Goal: Find contact information: Find contact information

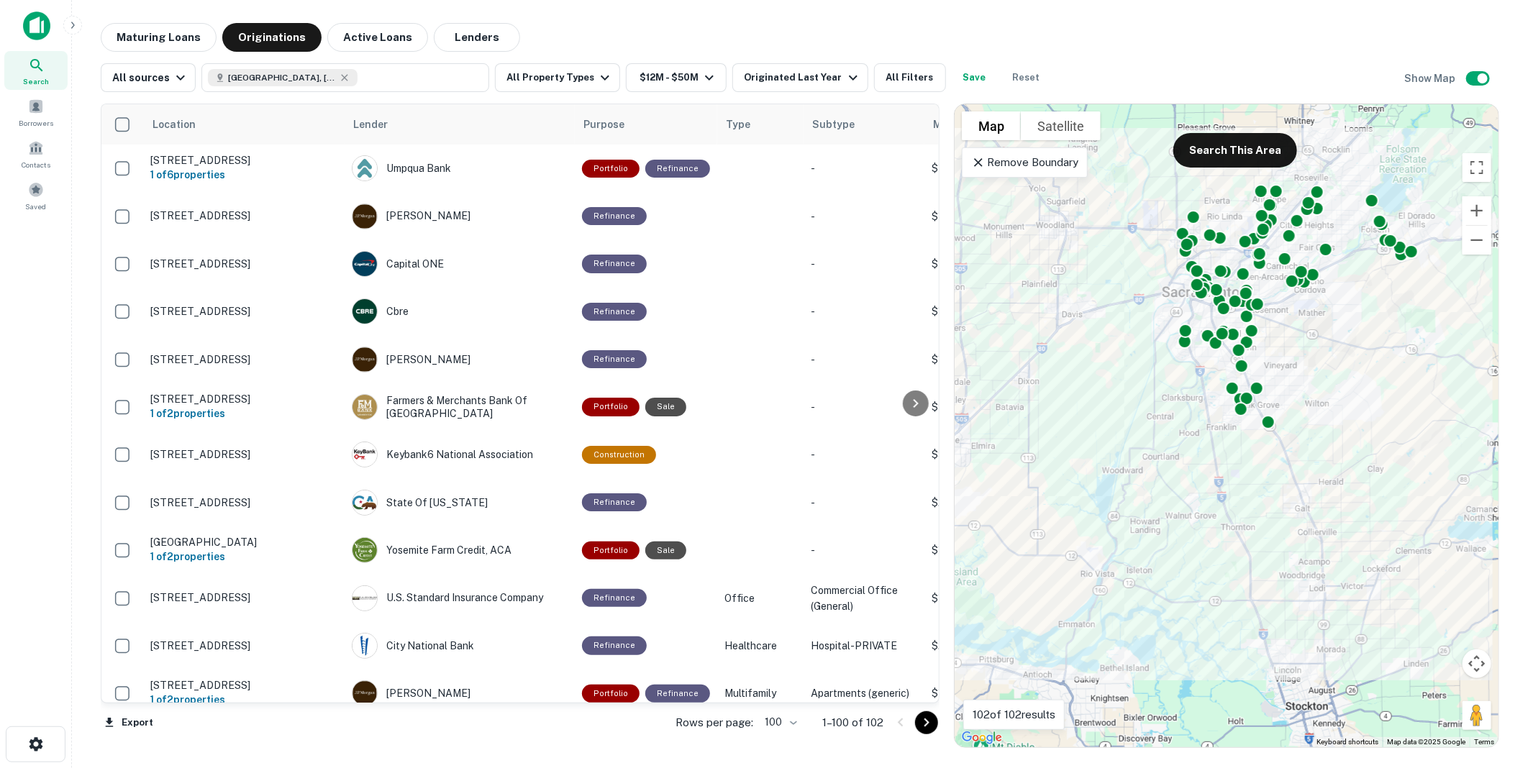
scroll to position [3116, 0]
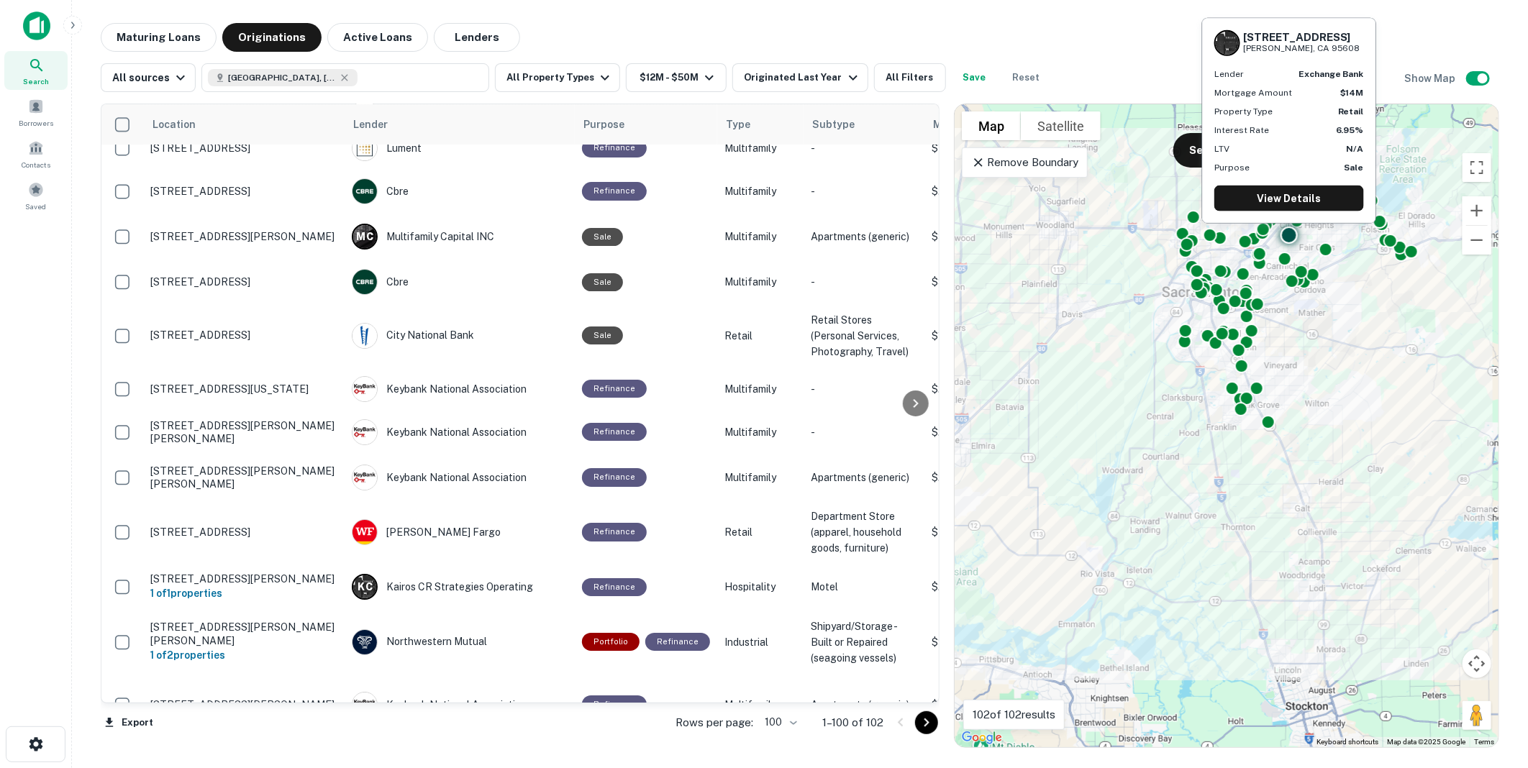
click at [423, 45] on div "Exchange Bank" at bounding box center [460, 32] width 216 height 26
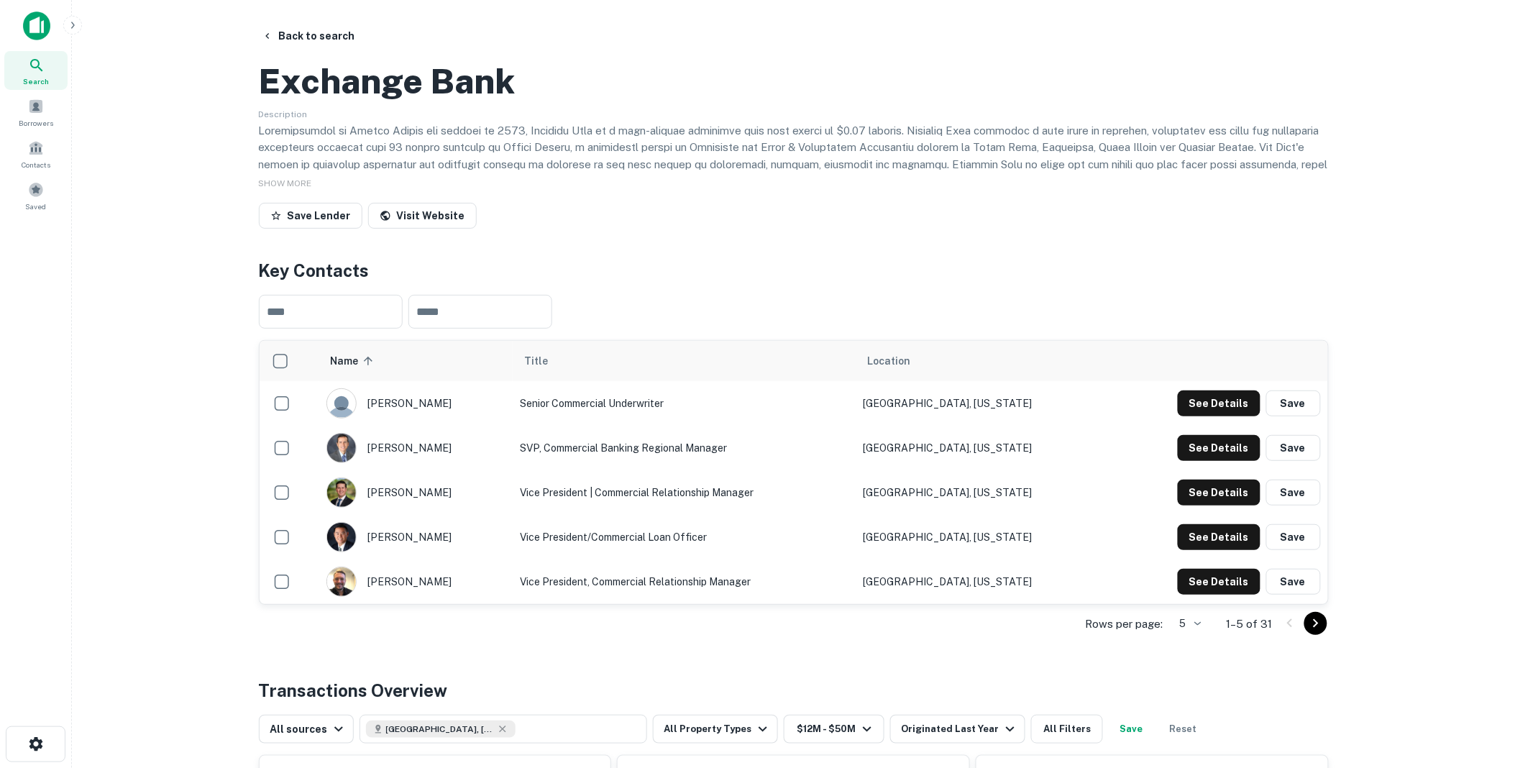
scroll to position [80, 0]
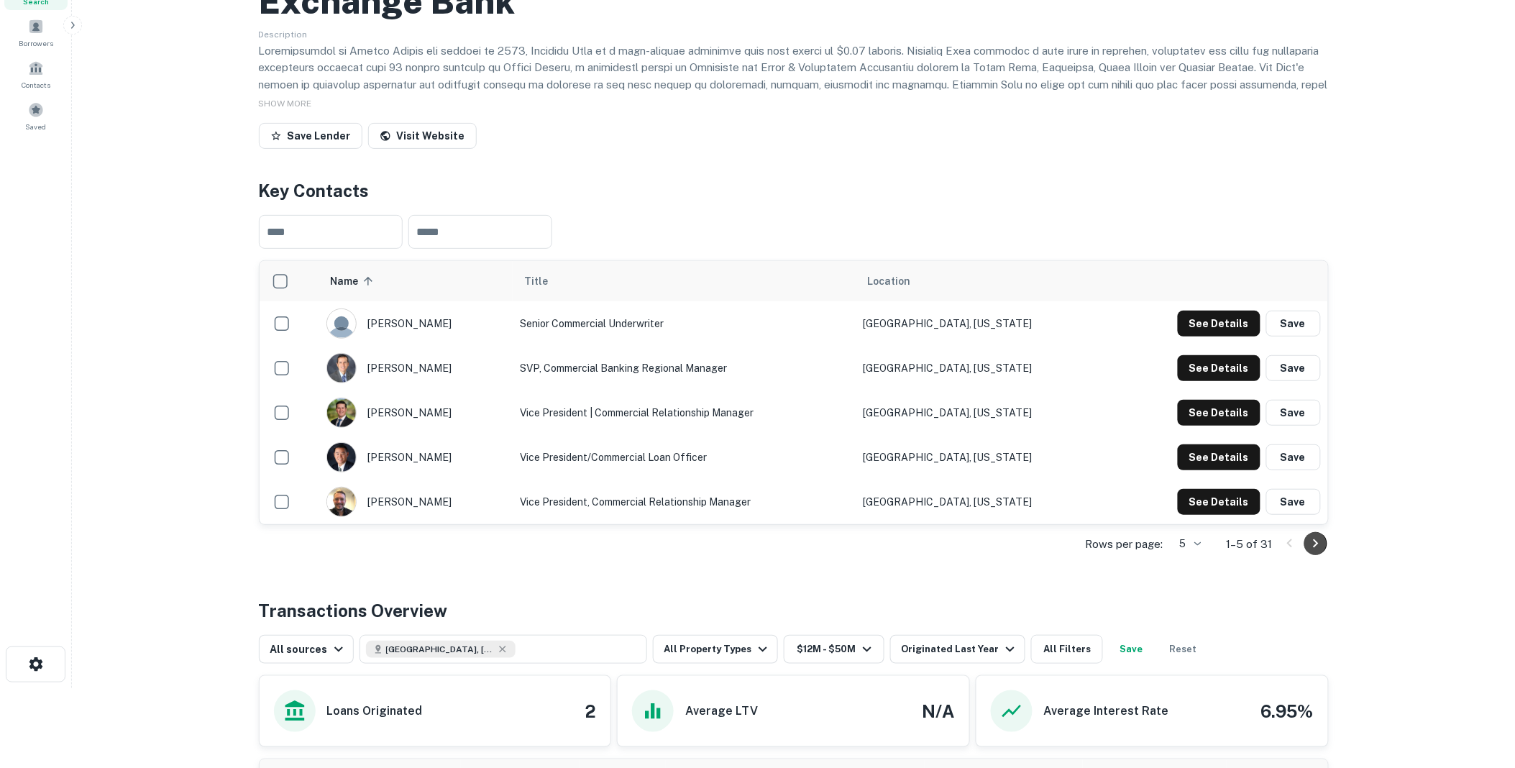
click at [1314, 548] on icon "Go to next page" at bounding box center [1315, 543] width 5 height 9
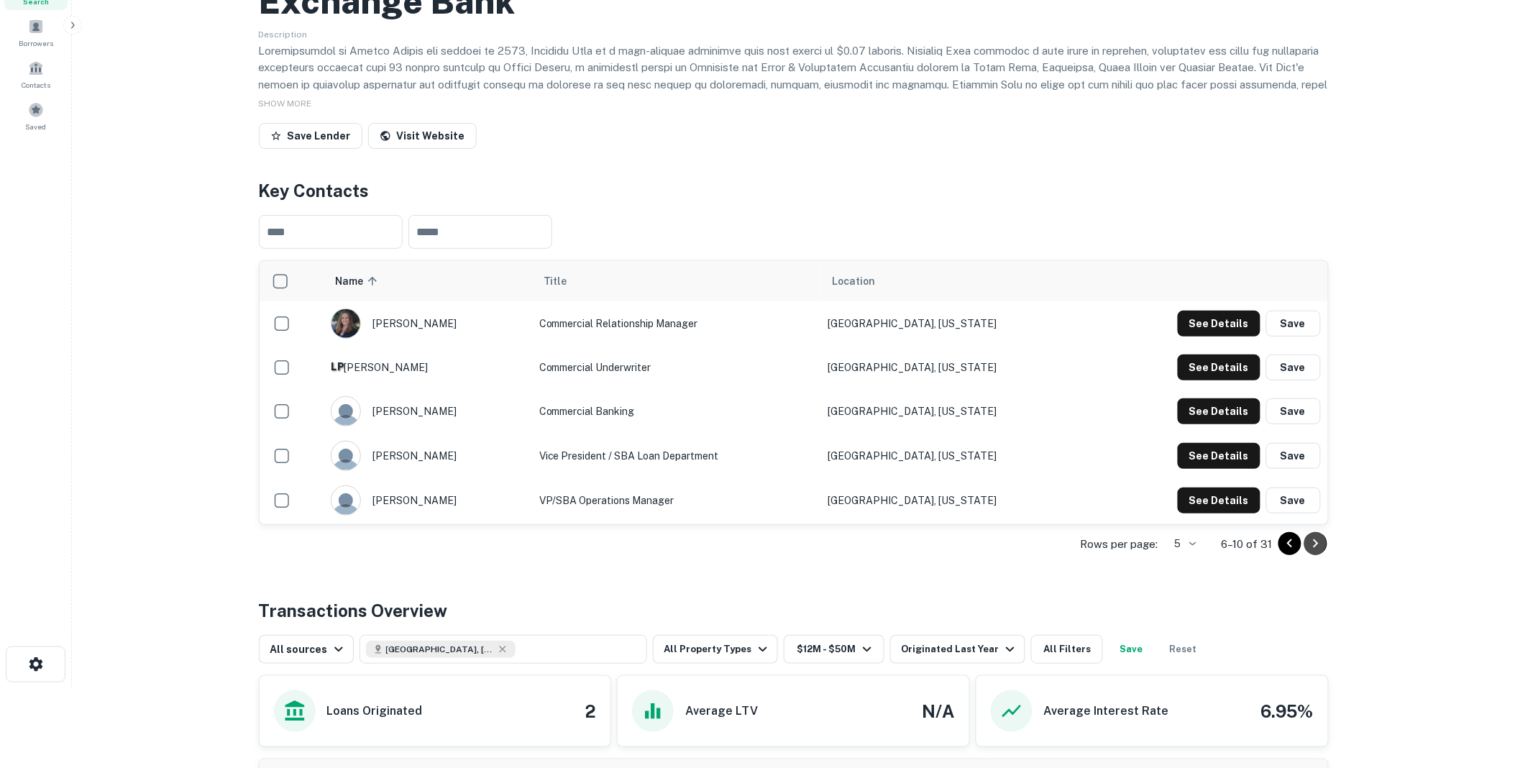
click at [1317, 552] on icon "Go to next page" at bounding box center [1316, 543] width 17 height 17
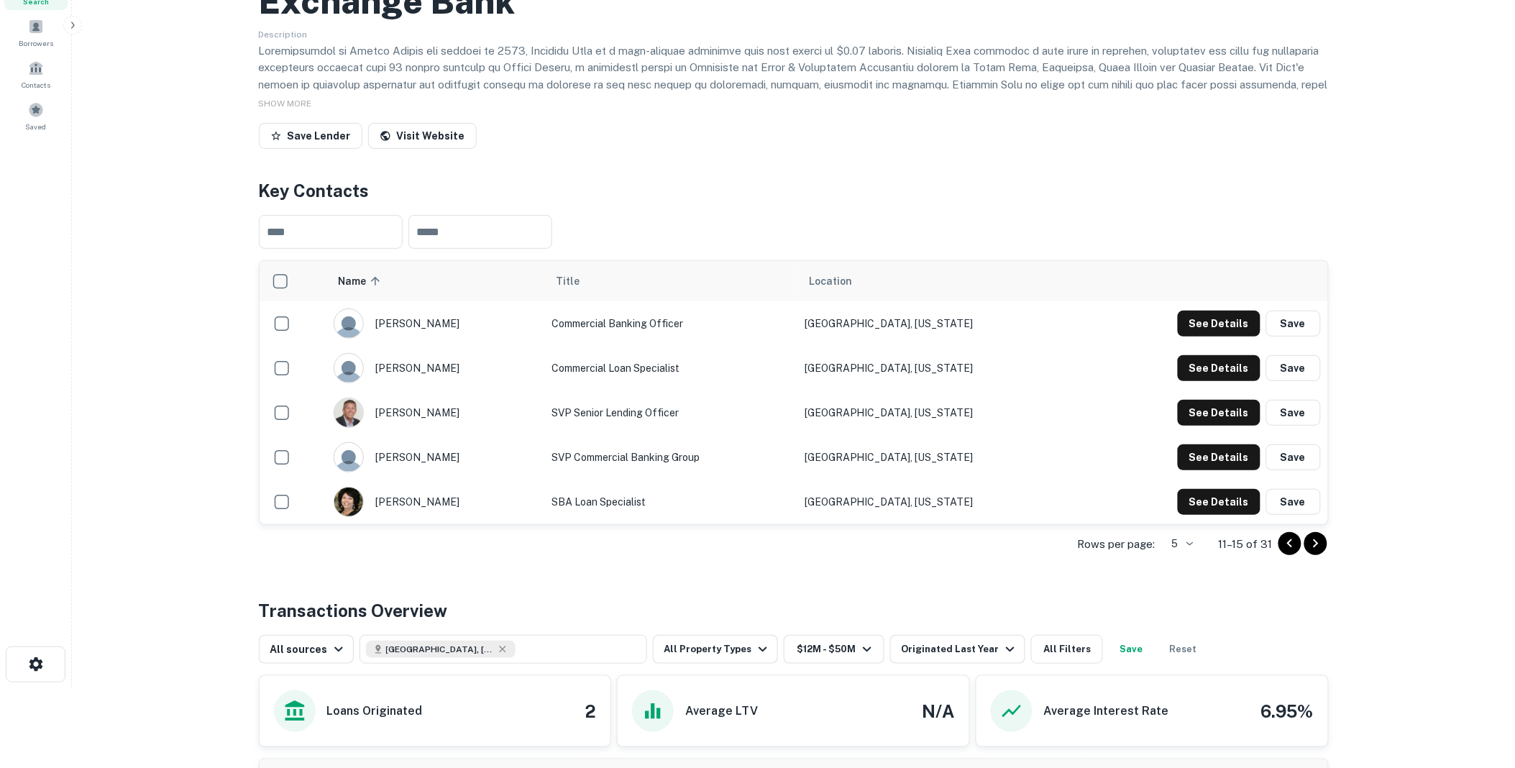
click at [1320, 552] on icon "Go to next page" at bounding box center [1316, 543] width 17 height 17
click at [1314, 552] on icon "Go to next page" at bounding box center [1316, 543] width 17 height 17
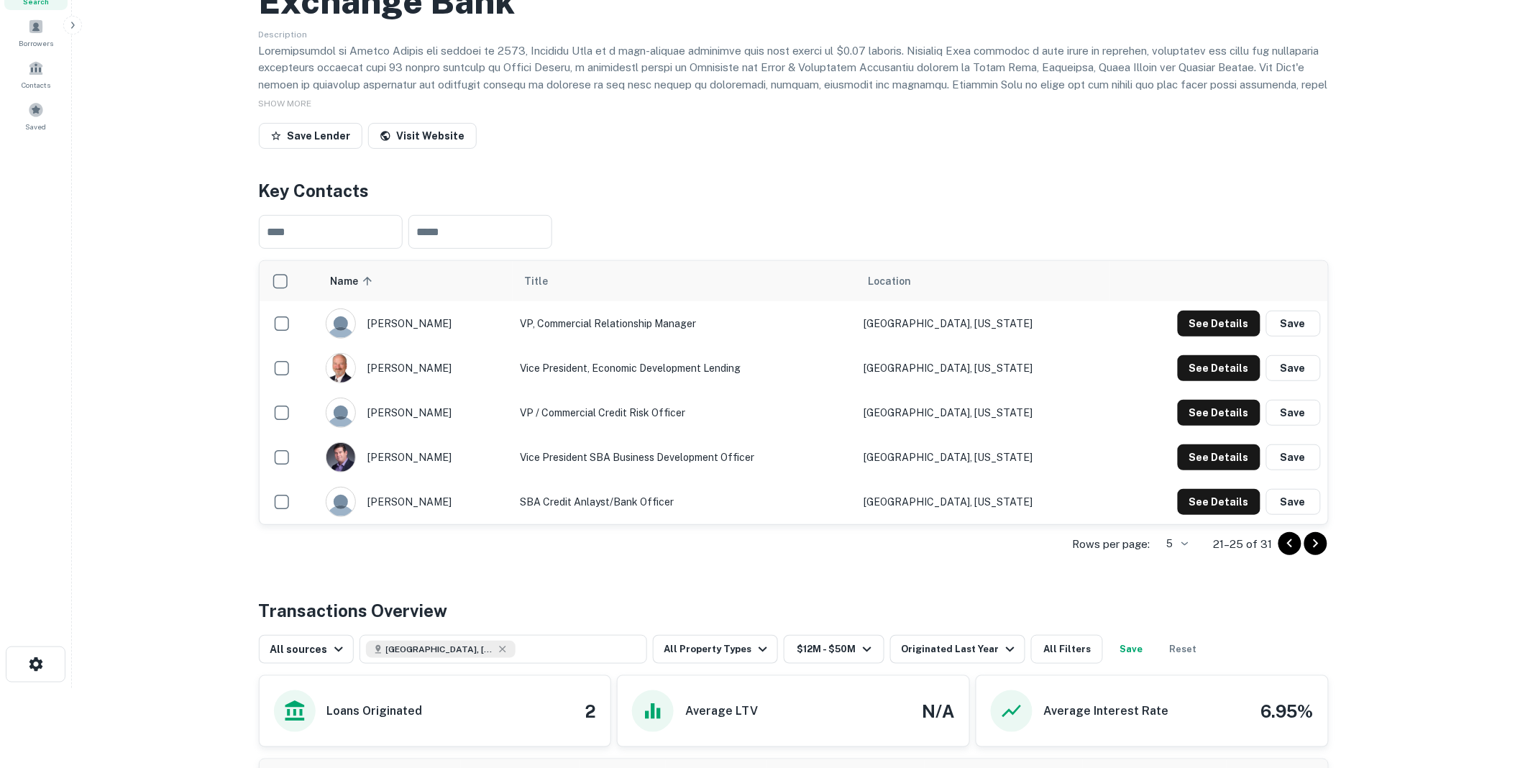
click at [1315, 552] on icon "Go to next page" at bounding box center [1316, 543] width 17 height 17
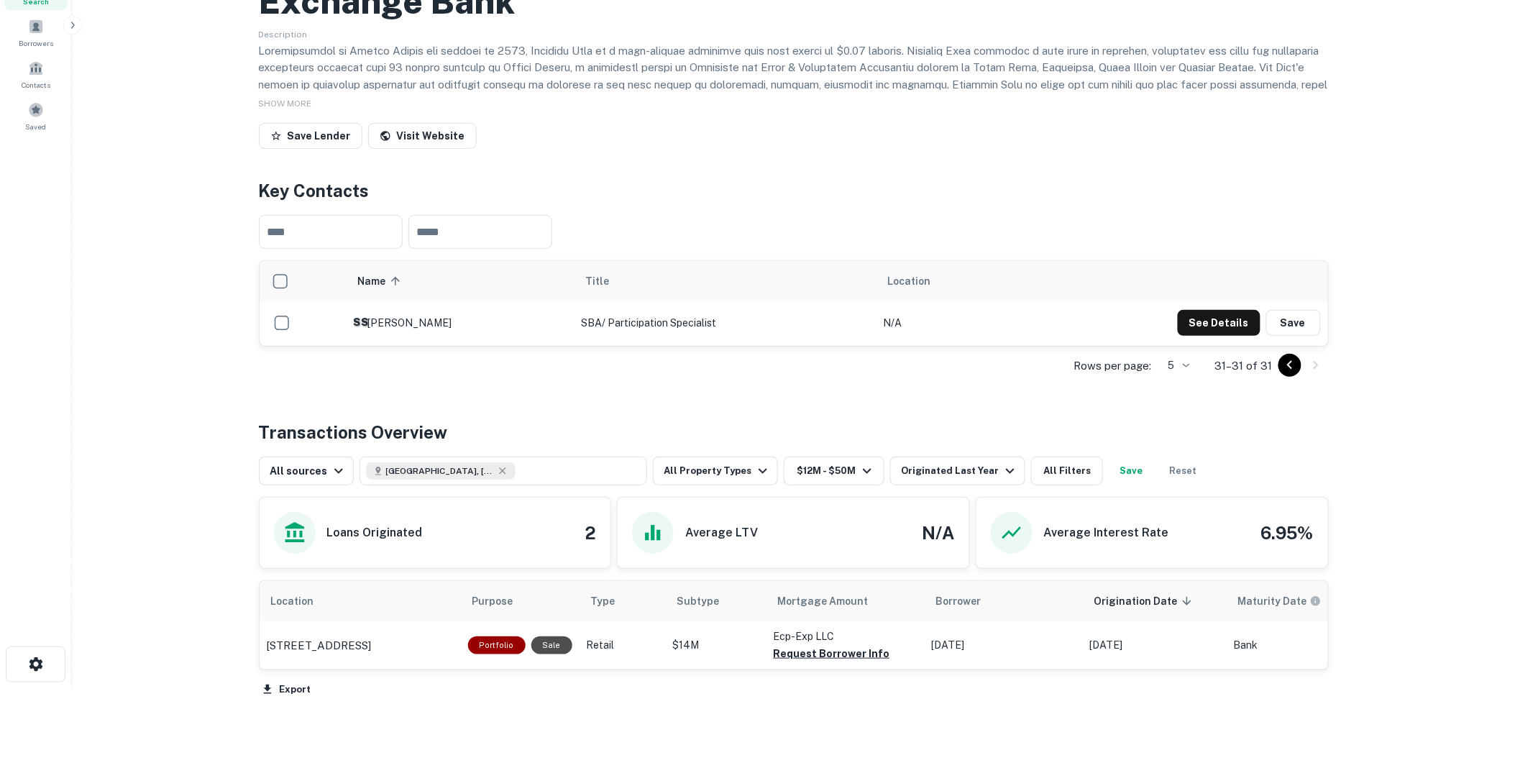
click at [1291, 374] on icon "Go to previous page" at bounding box center [1290, 365] width 17 height 17
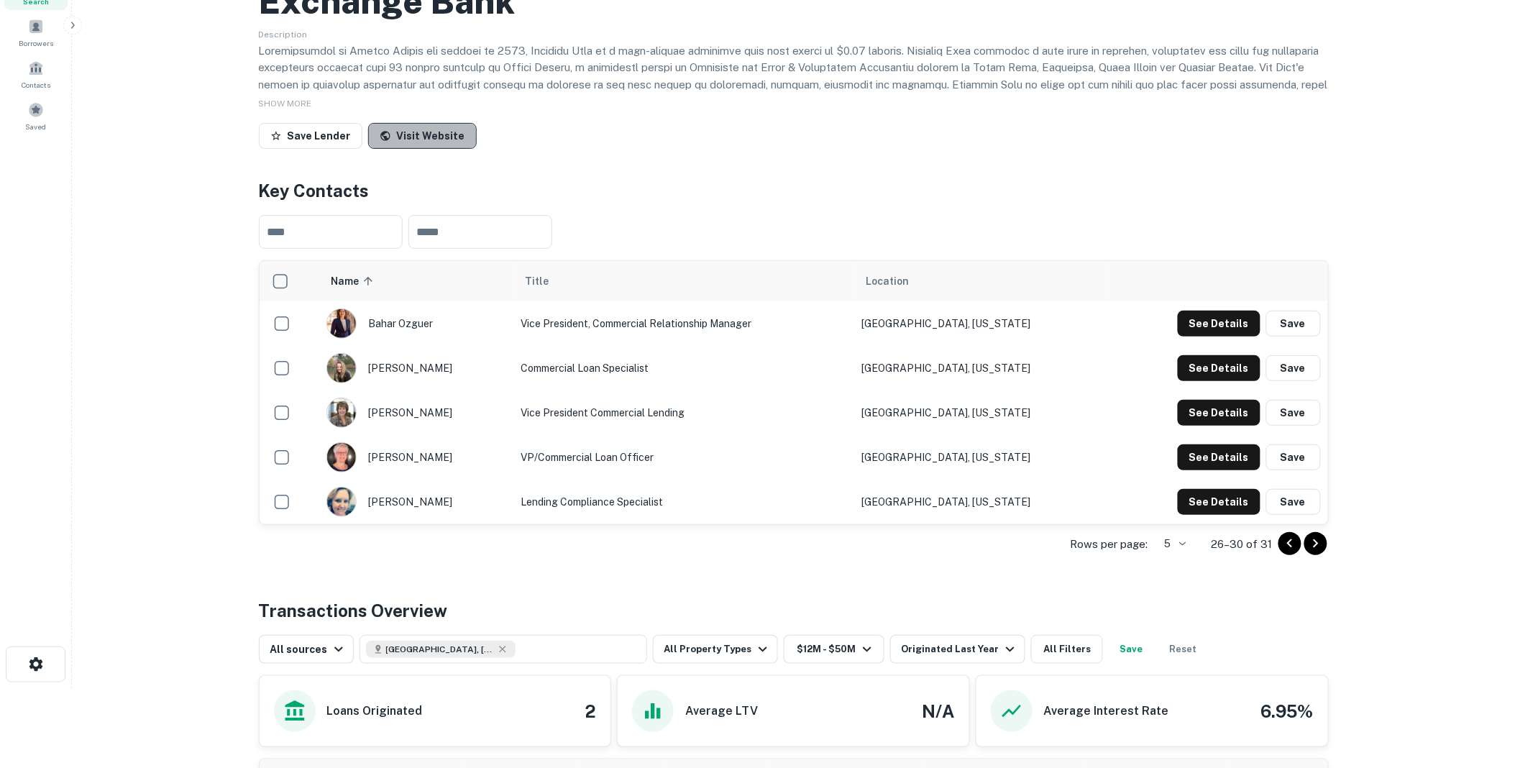
click at [429, 149] on link "Visit Website" at bounding box center [422, 136] width 109 height 26
click at [1288, 548] on icon "Go to previous page" at bounding box center [1289, 543] width 5 height 9
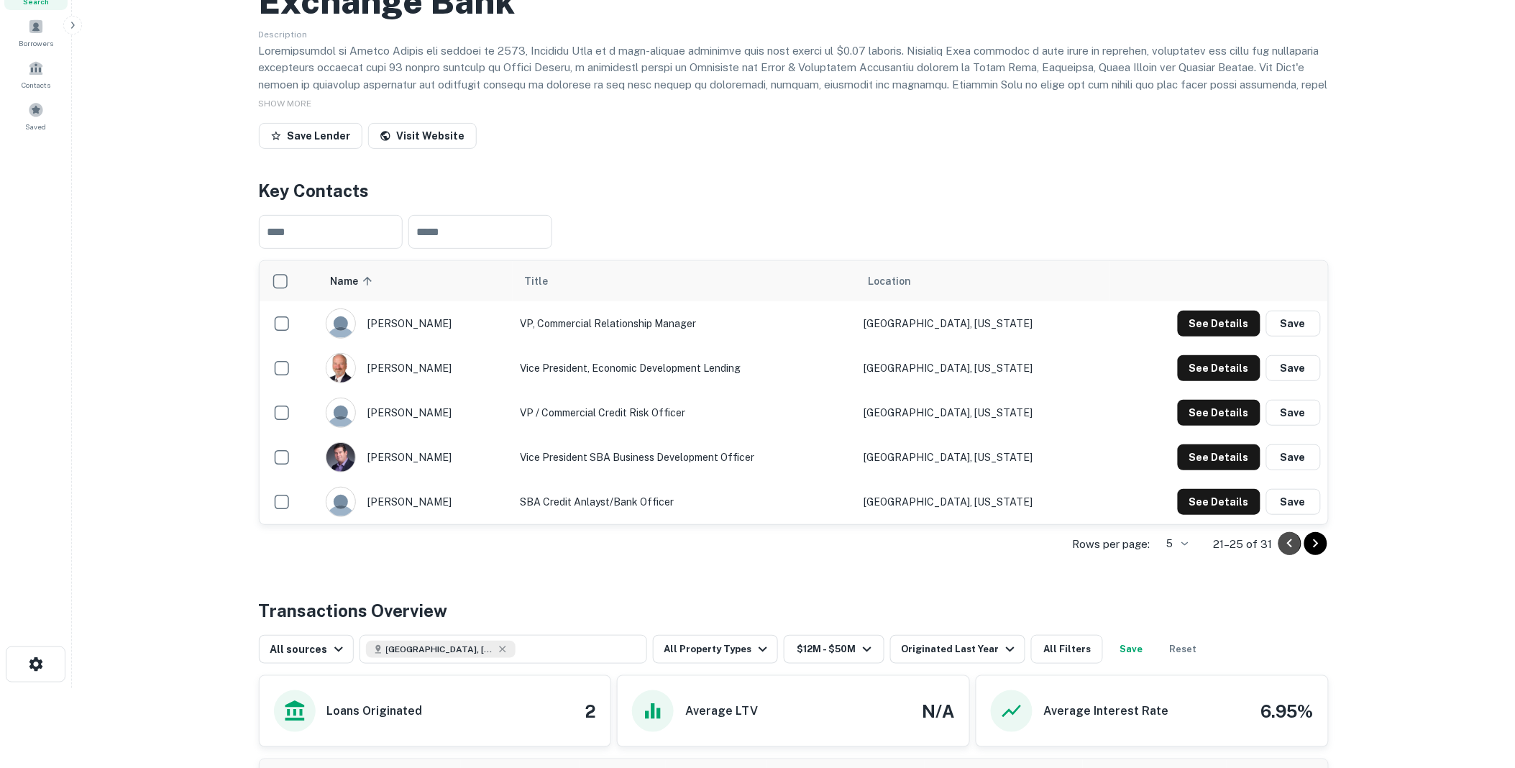
click at [1288, 548] on icon "Go to previous page" at bounding box center [1289, 543] width 5 height 9
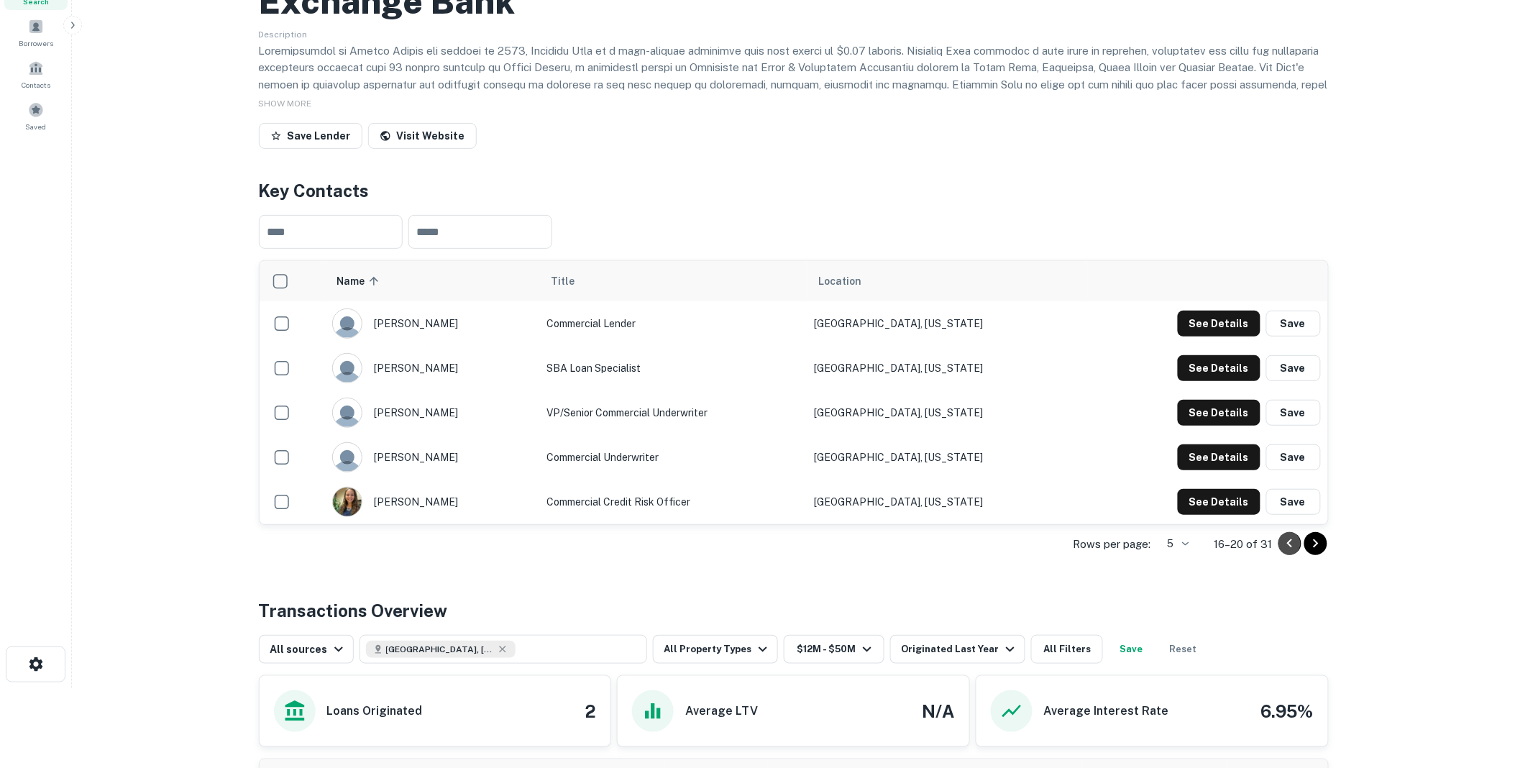
click at [1288, 548] on icon "Go to previous page" at bounding box center [1289, 543] width 5 height 9
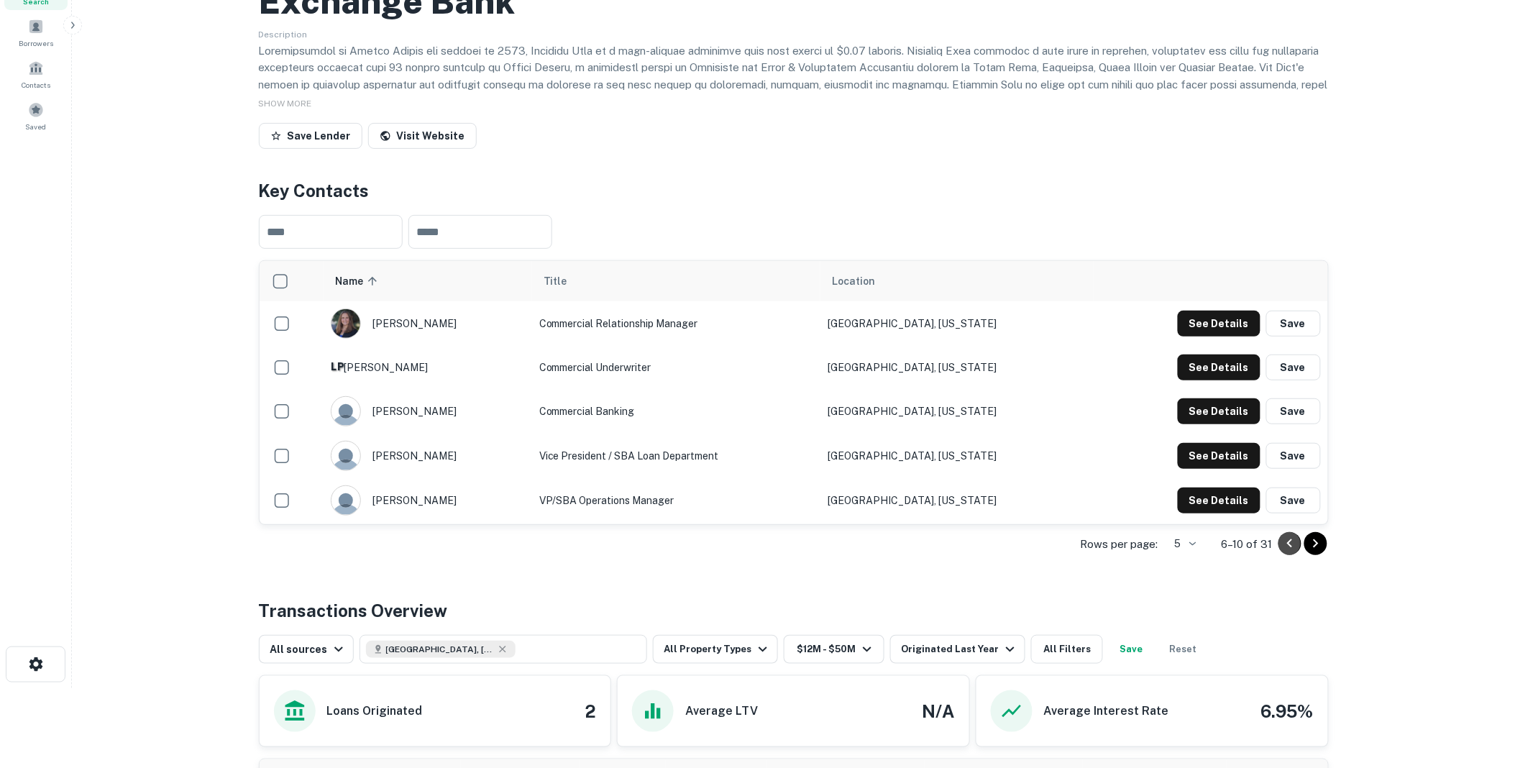
click at [1288, 548] on icon "Go to previous page" at bounding box center [1289, 543] width 5 height 9
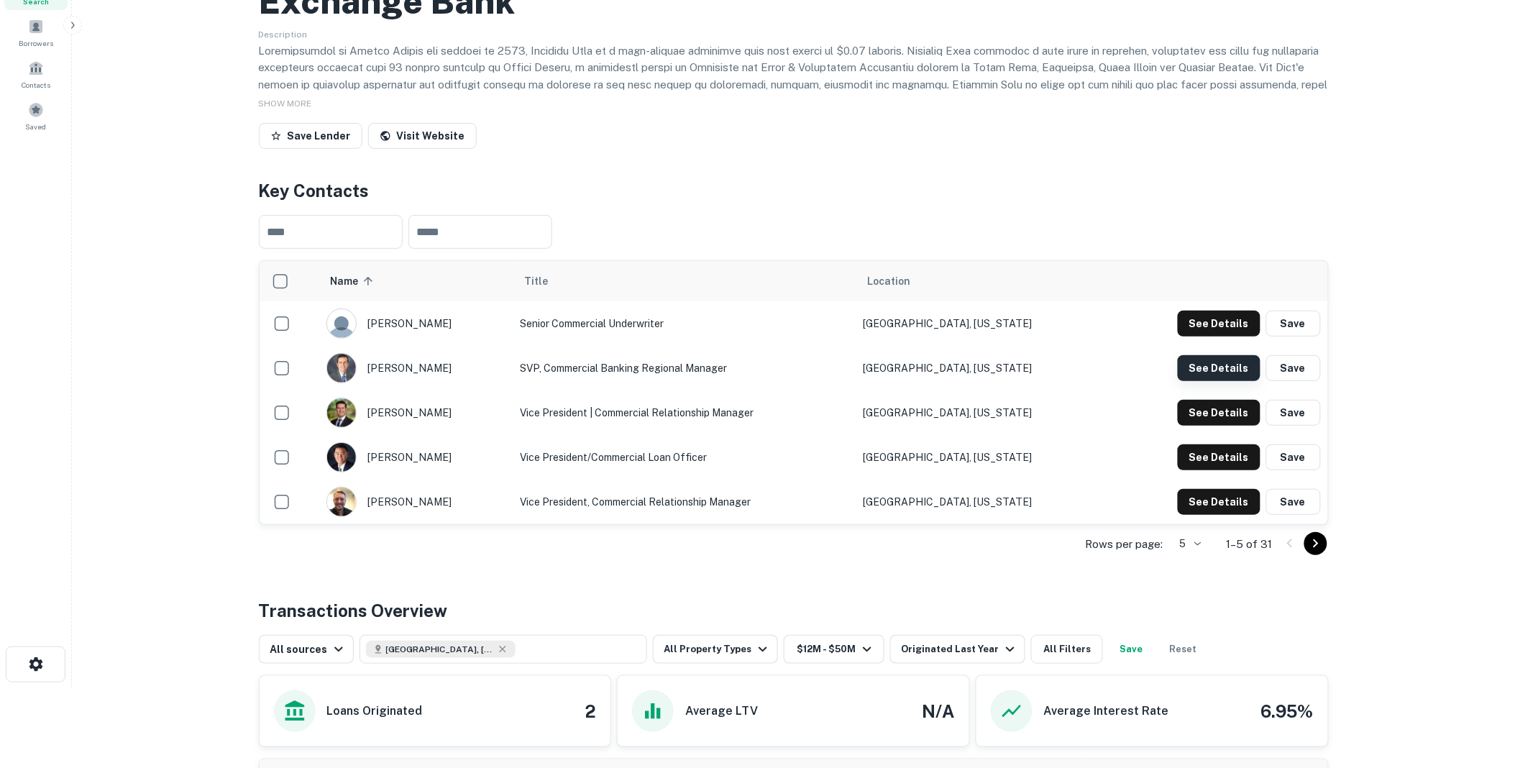
click at [1212, 381] on button "See Details" at bounding box center [1219, 368] width 83 height 26
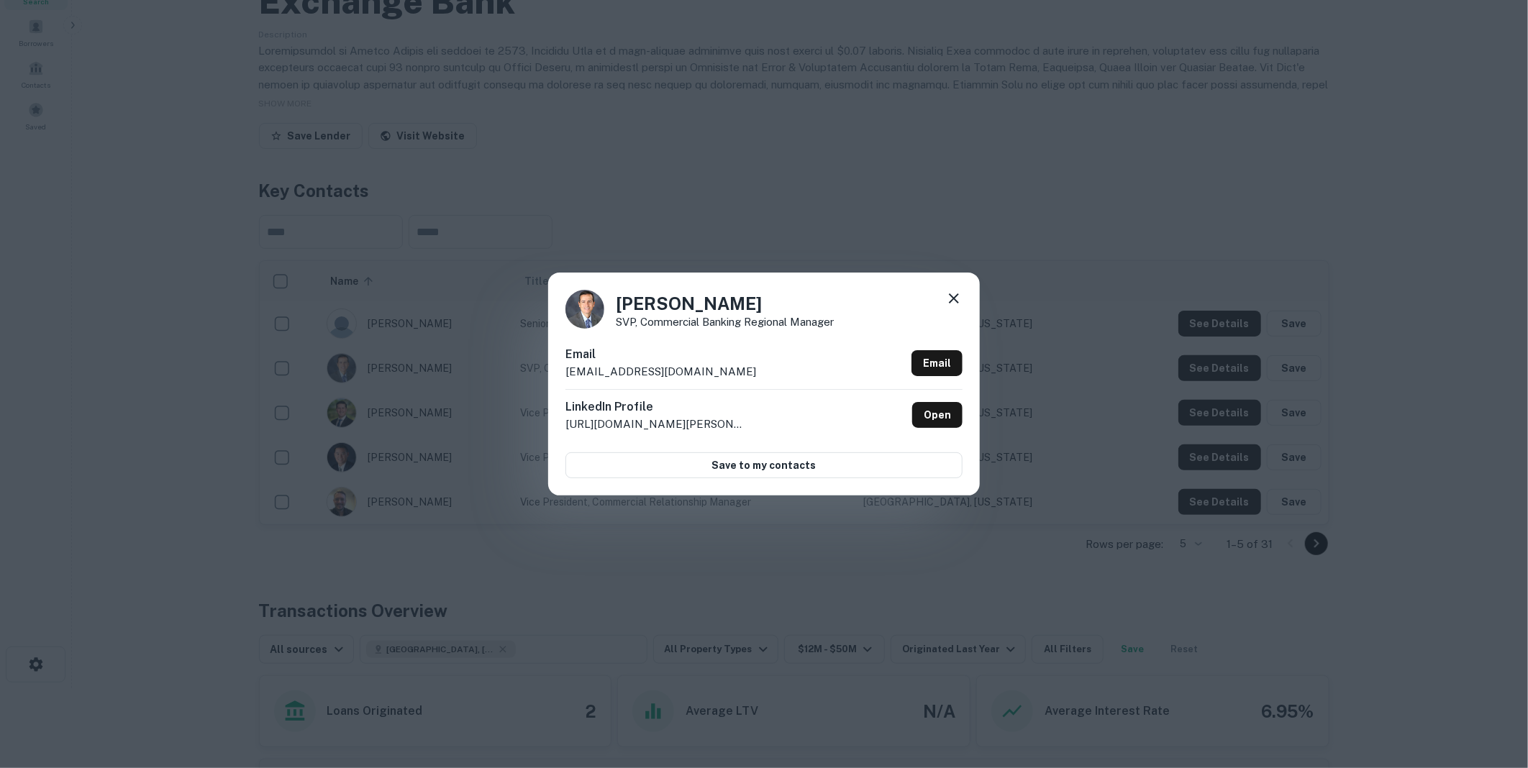
click at [958, 298] on icon at bounding box center [953, 298] width 17 height 17
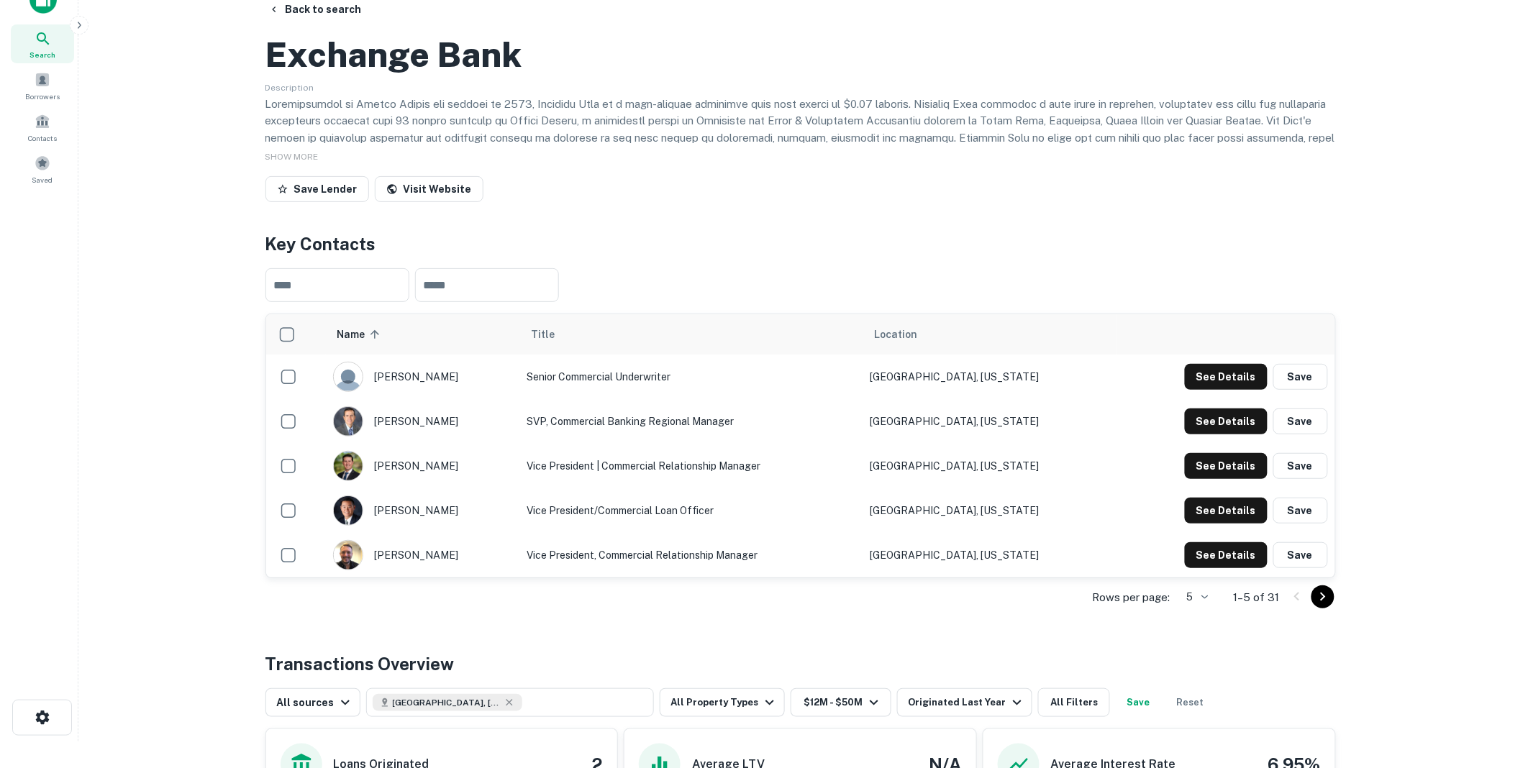
scroll to position [0, 0]
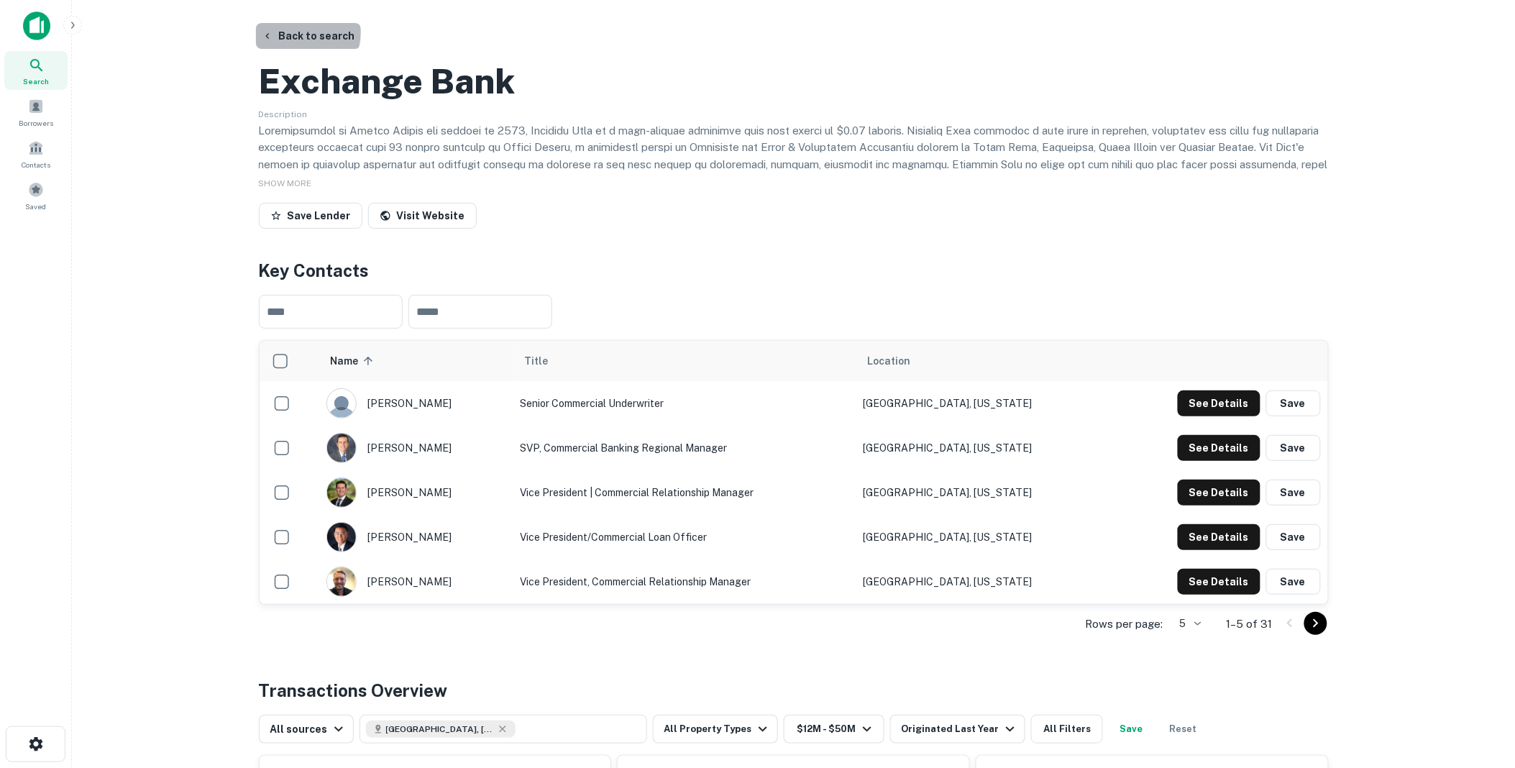
click at [307, 32] on button "Back to search" at bounding box center [308, 36] width 105 height 26
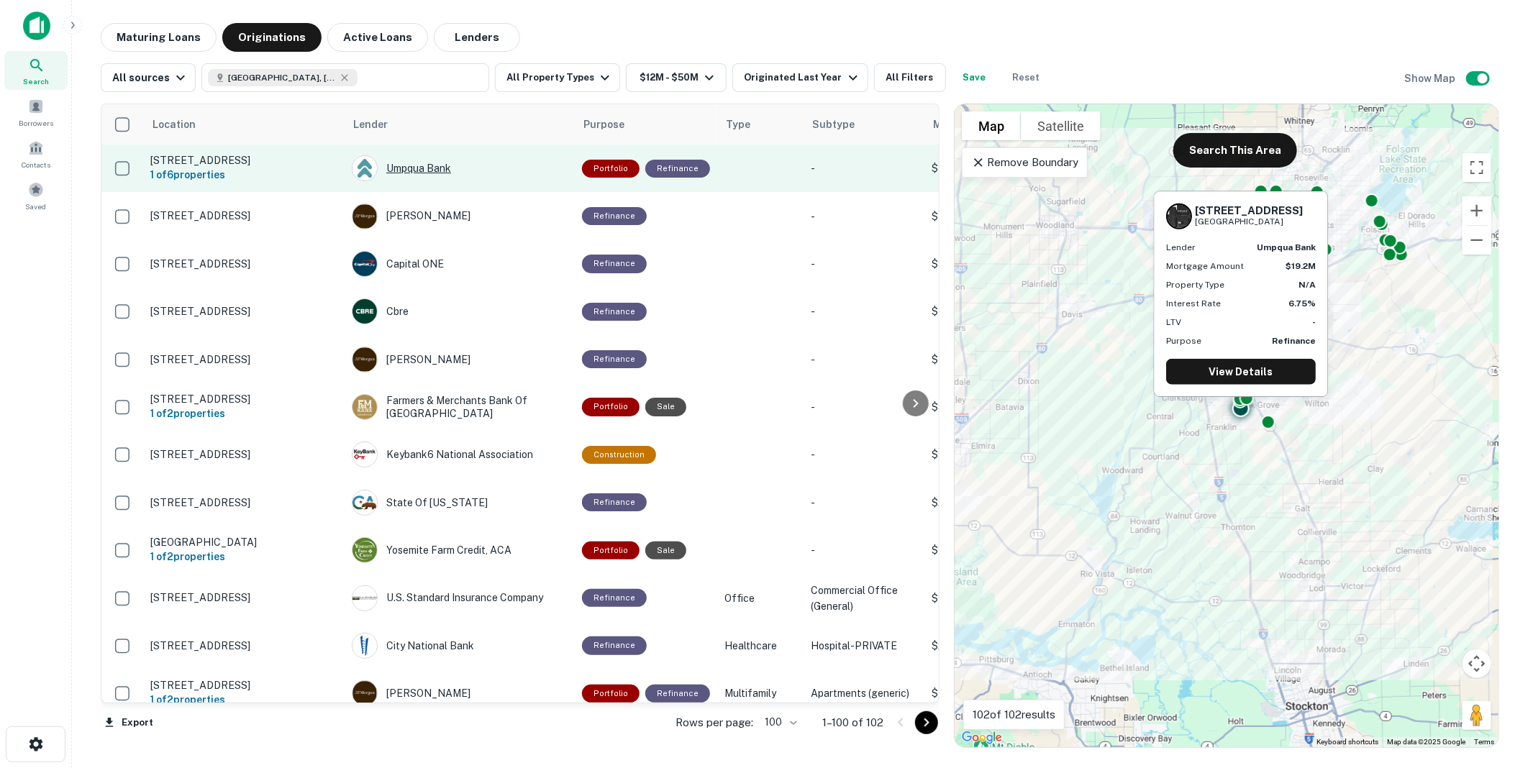
click at [414, 169] on div "Umpqua Bank" at bounding box center [460, 168] width 216 height 26
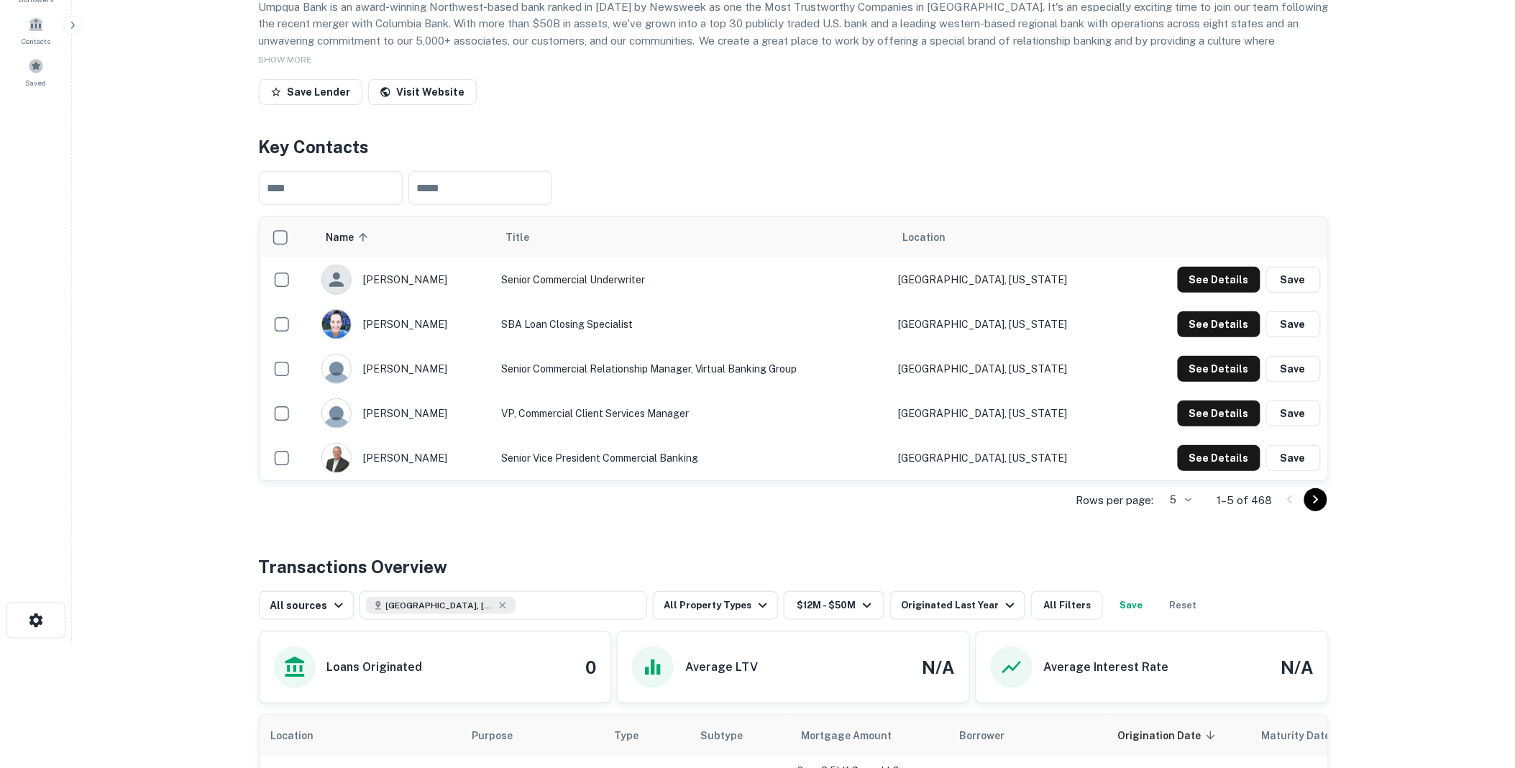
scroll to position [160, 0]
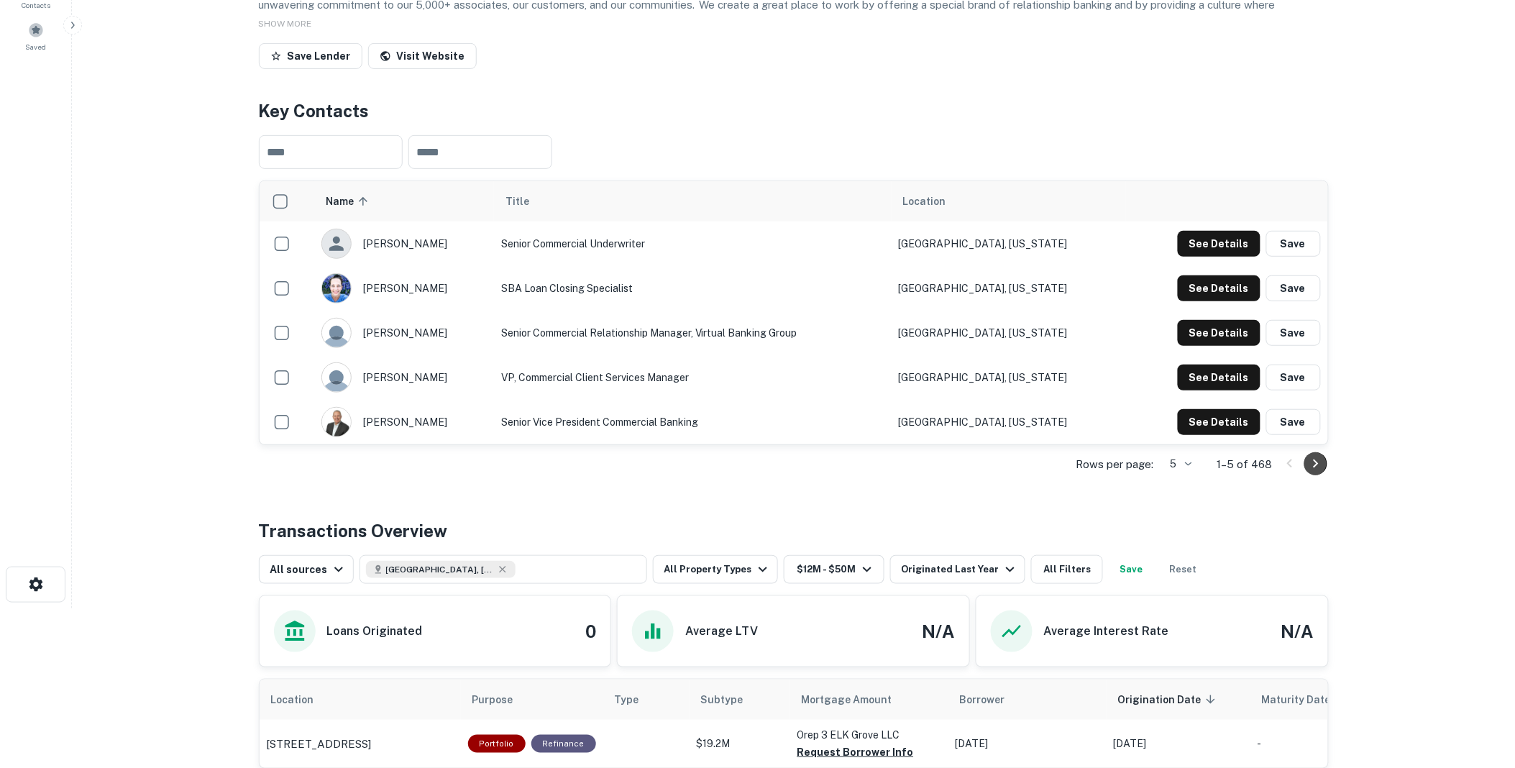
click at [1315, 473] on icon "Go to next page" at bounding box center [1316, 463] width 17 height 17
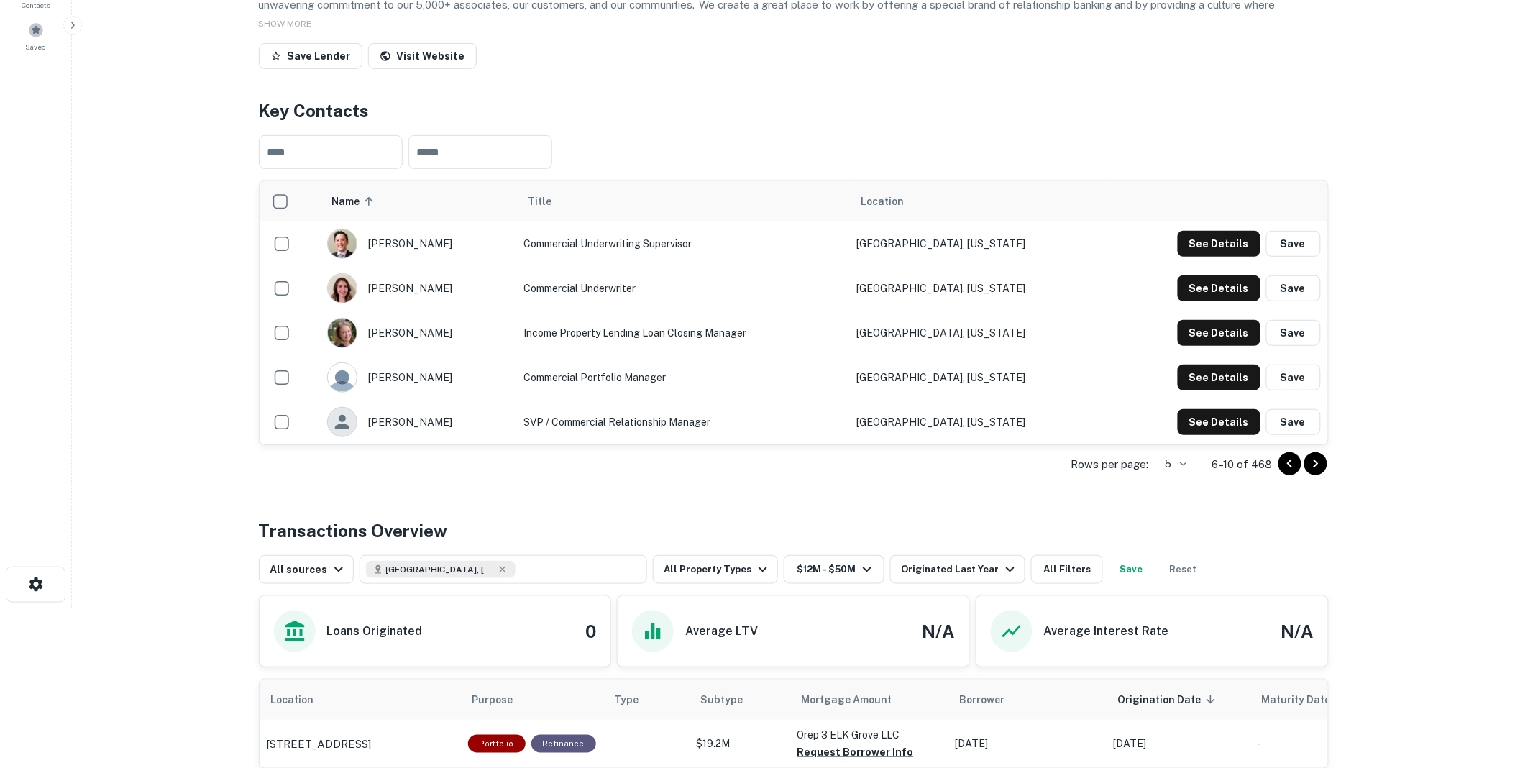
click at [1316, 473] on icon "Go to next page" at bounding box center [1316, 463] width 17 height 17
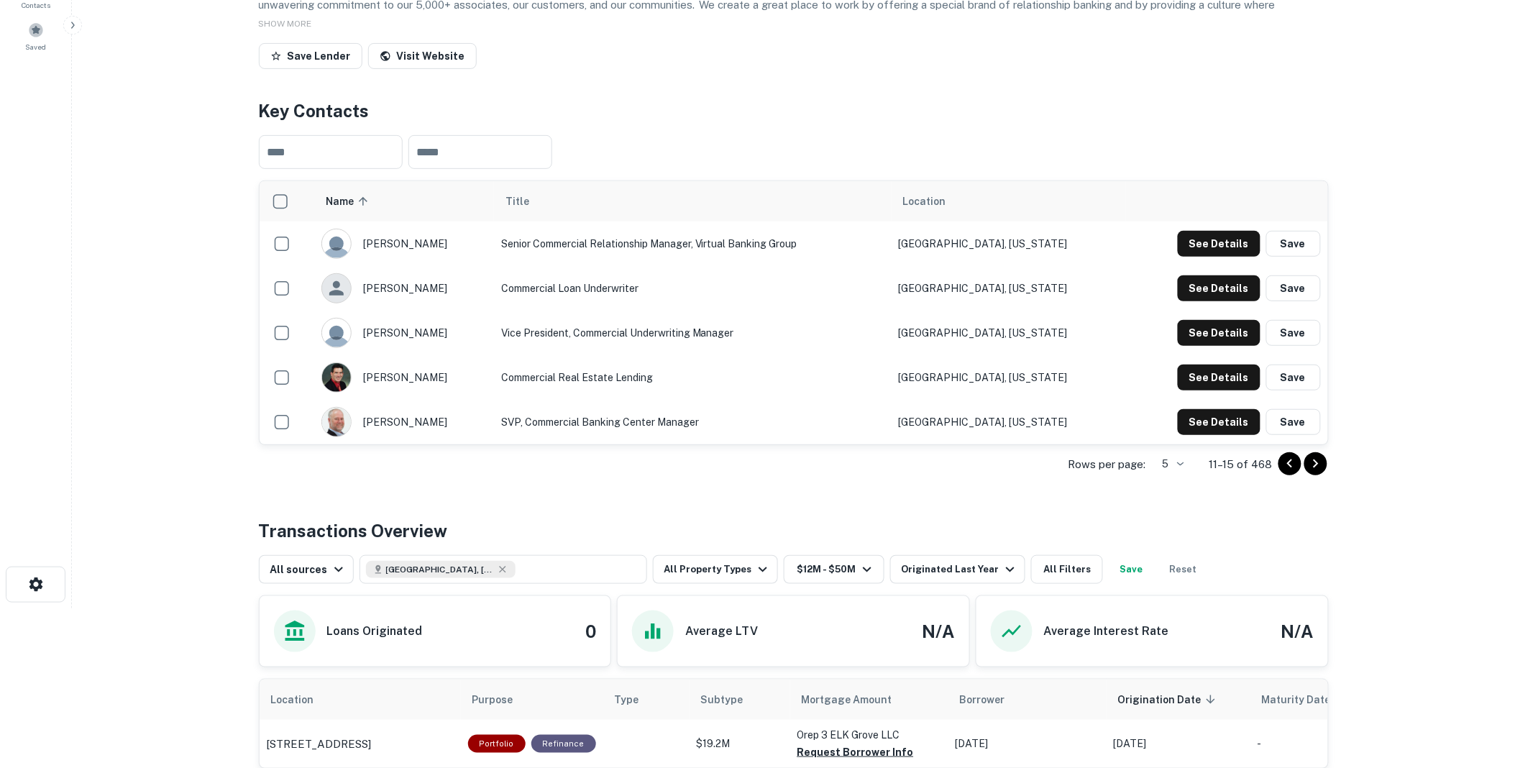
click at [1317, 473] on icon "Go to next page" at bounding box center [1316, 463] width 17 height 17
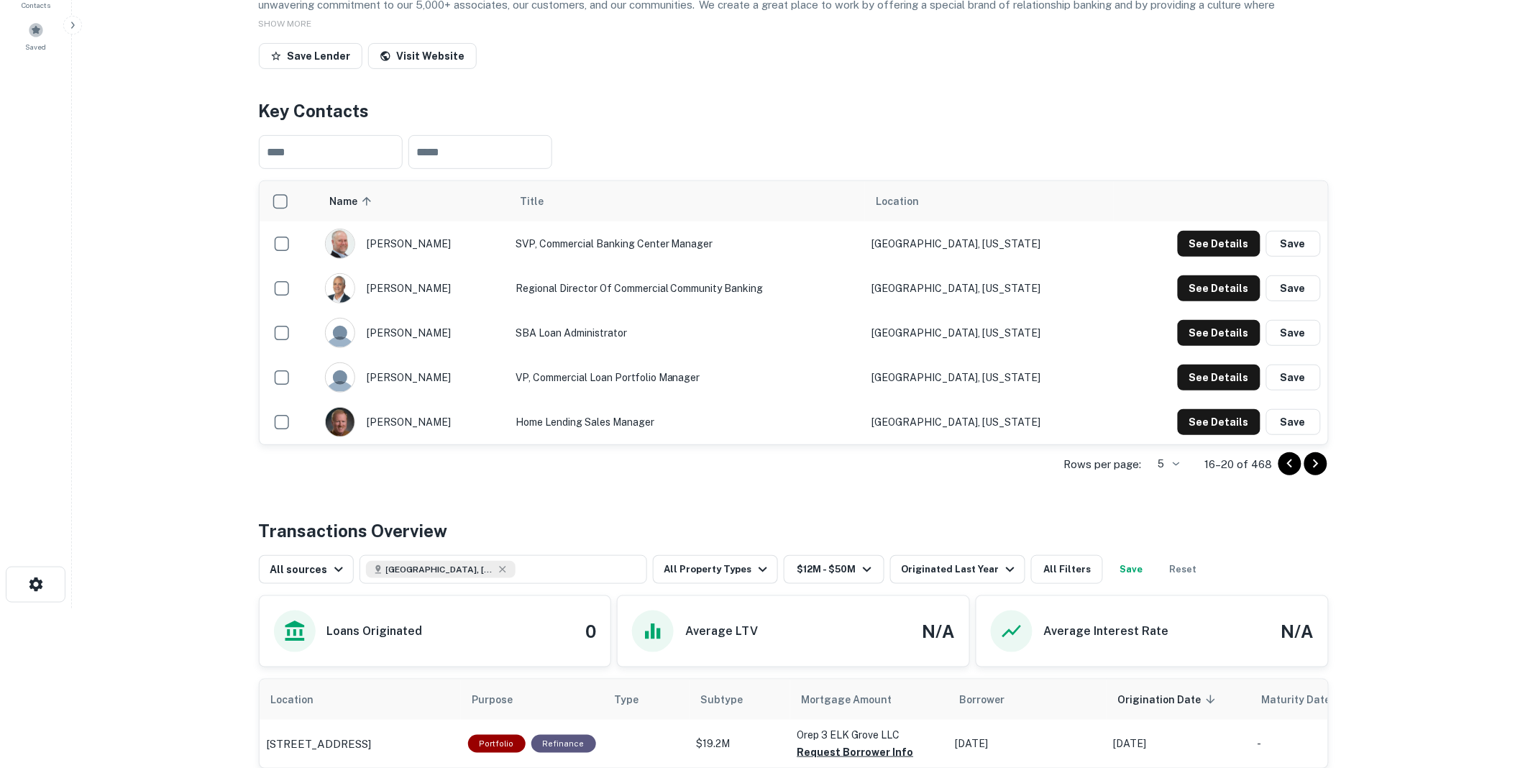
click at [1290, 473] on icon "Go to previous page" at bounding box center [1290, 463] width 17 height 17
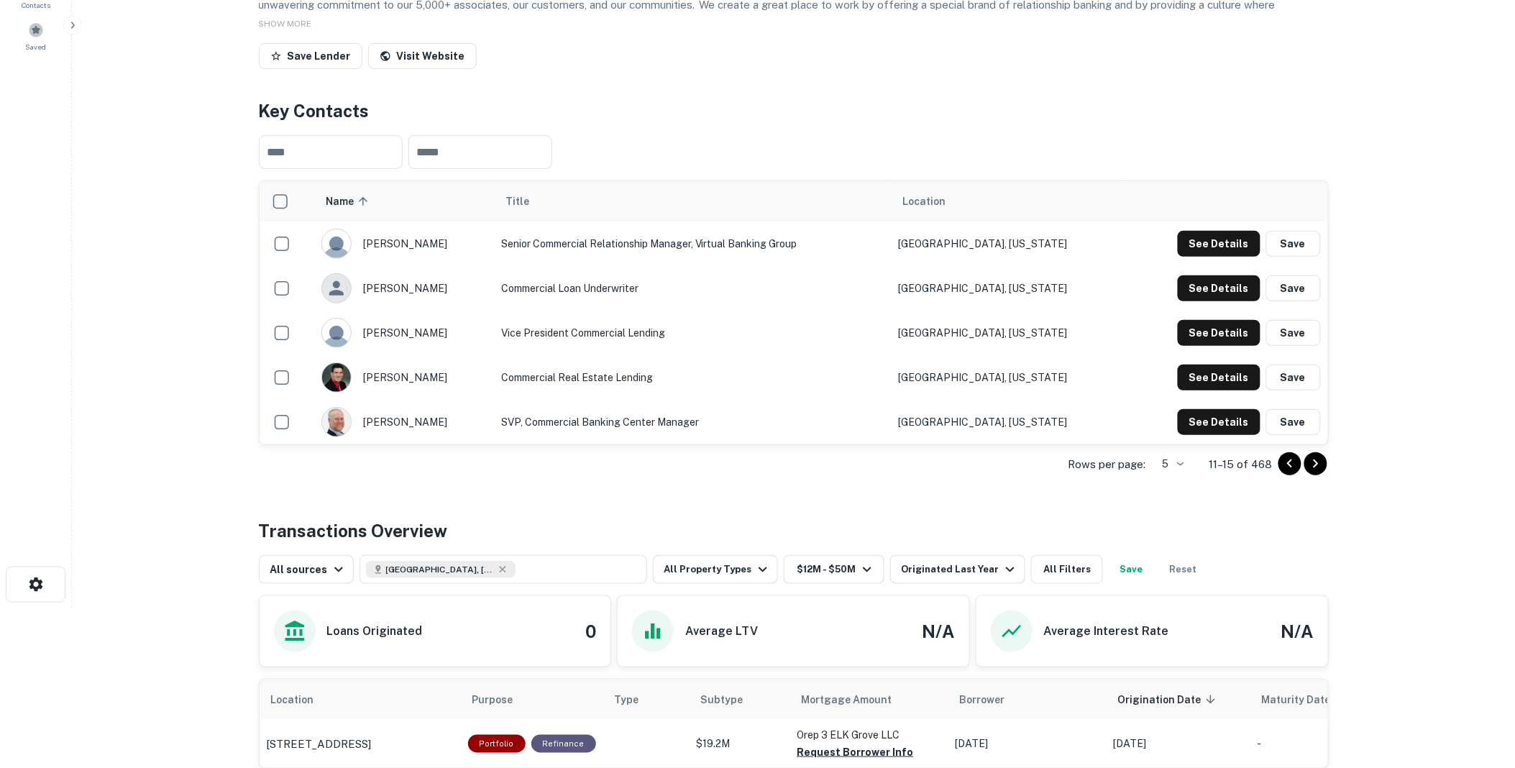
click at [1290, 473] on icon "Go to previous page" at bounding box center [1290, 463] width 17 height 17
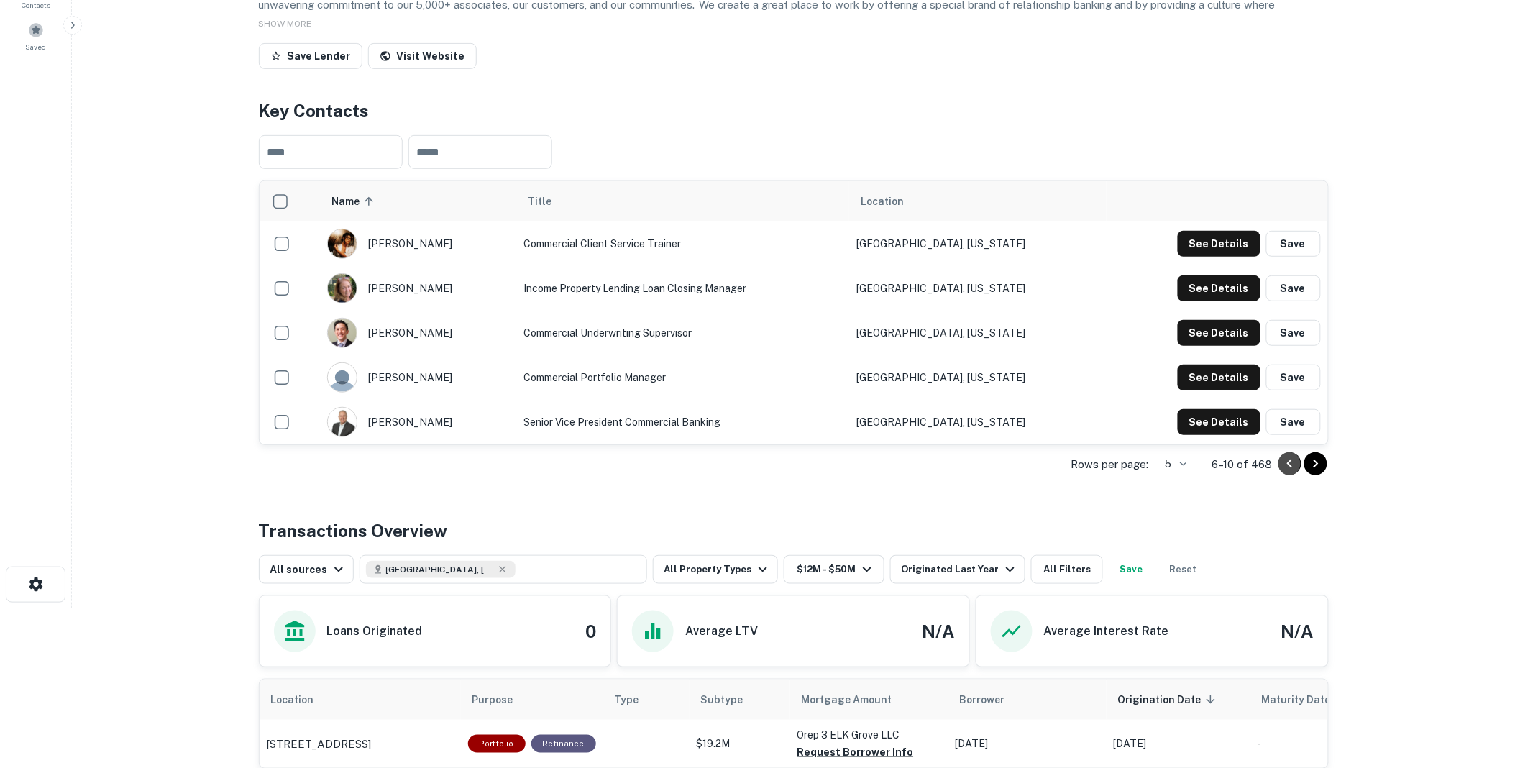
click at [1290, 473] on icon "Go to previous page" at bounding box center [1290, 463] width 17 height 17
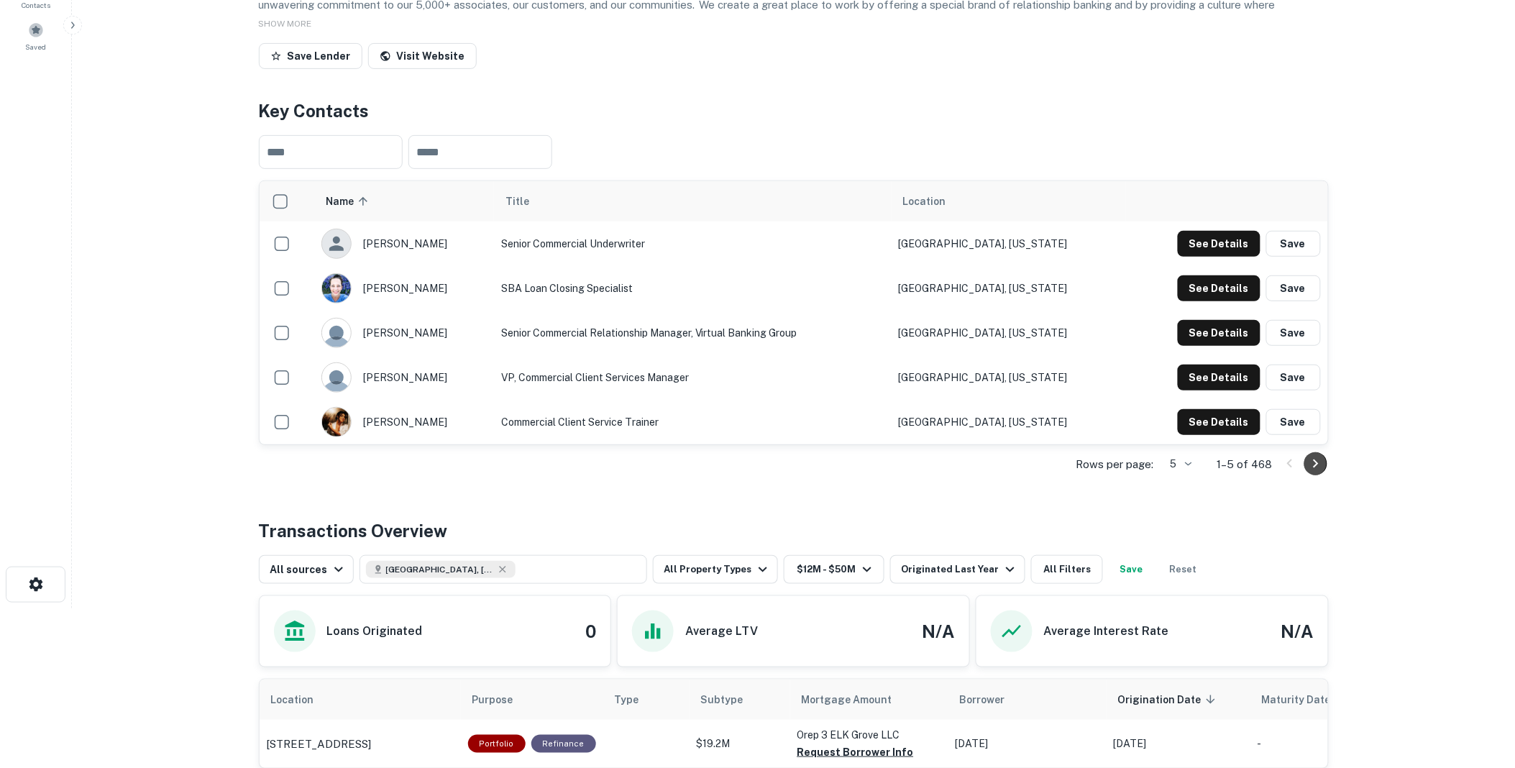
click at [1318, 473] on icon "Go to next page" at bounding box center [1316, 463] width 17 height 17
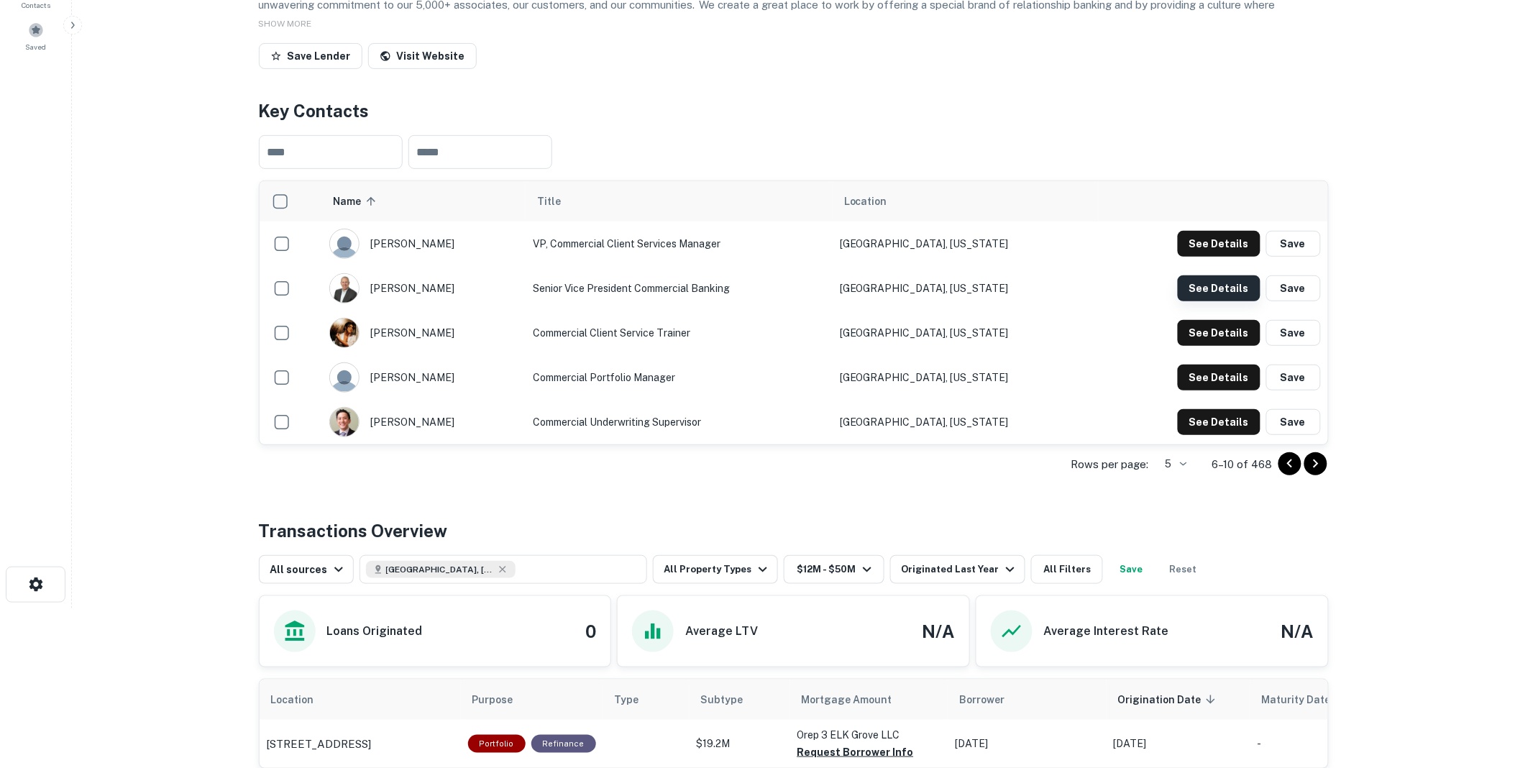
click at [1228, 301] on button "See Details" at bounding box center [1219, 288] width 83 height 26
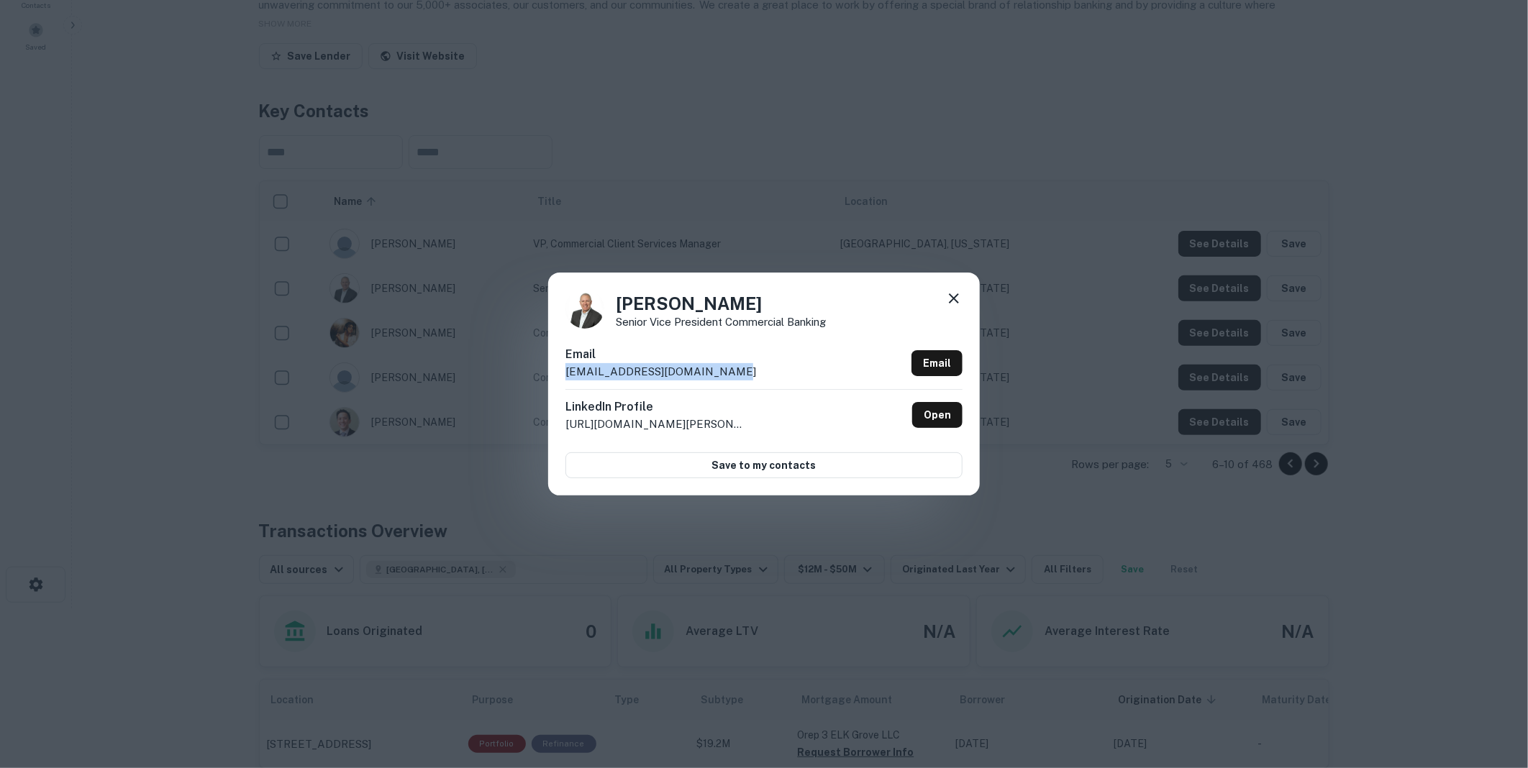
drag, startPoint x: 742, startPoint y: 371, endPoint x: 563, endPoint y: 381, distance: 179.4
click at [563, 381] on div "[PERSON_NAME] Senior Vice President Commercial Banking Email [EMAIL_ADDRESS][DO…" at bounding box center [764, 384] width 432 height 223
drag, startPoint x: 563, startPoint y: 381, endPoint x: 638, endPoint y: 370, distance: 75.7
copy p "[EMAIL_ADDRESS][DOMAIN_NAME]"
click at [957, 296] on icon at bounding box center [954, 298] width 10 height 10
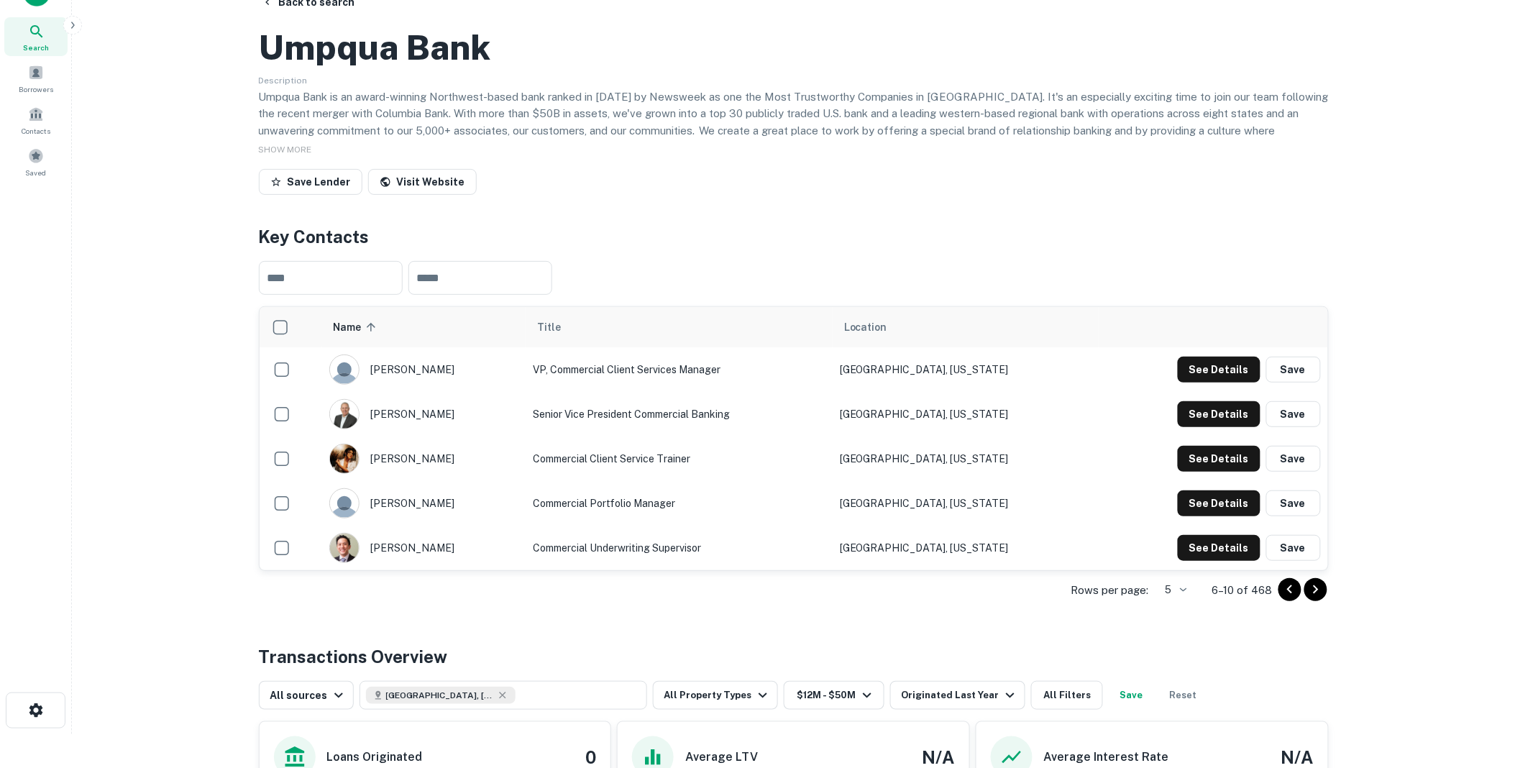
scroll to position [0, 0]
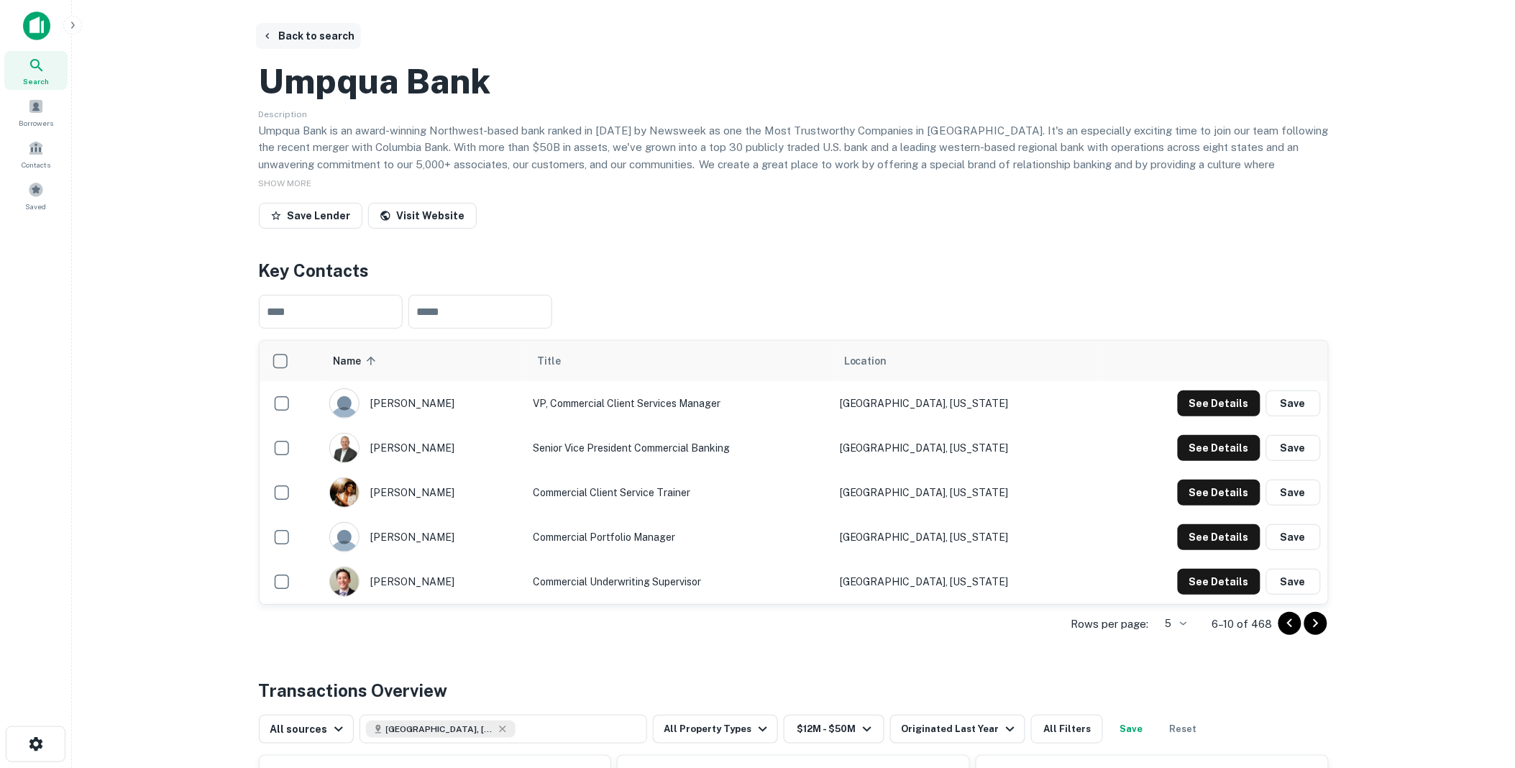
click at [308, 35] on button "Back to search" at bounding box center [308, 36] width 105 height 26
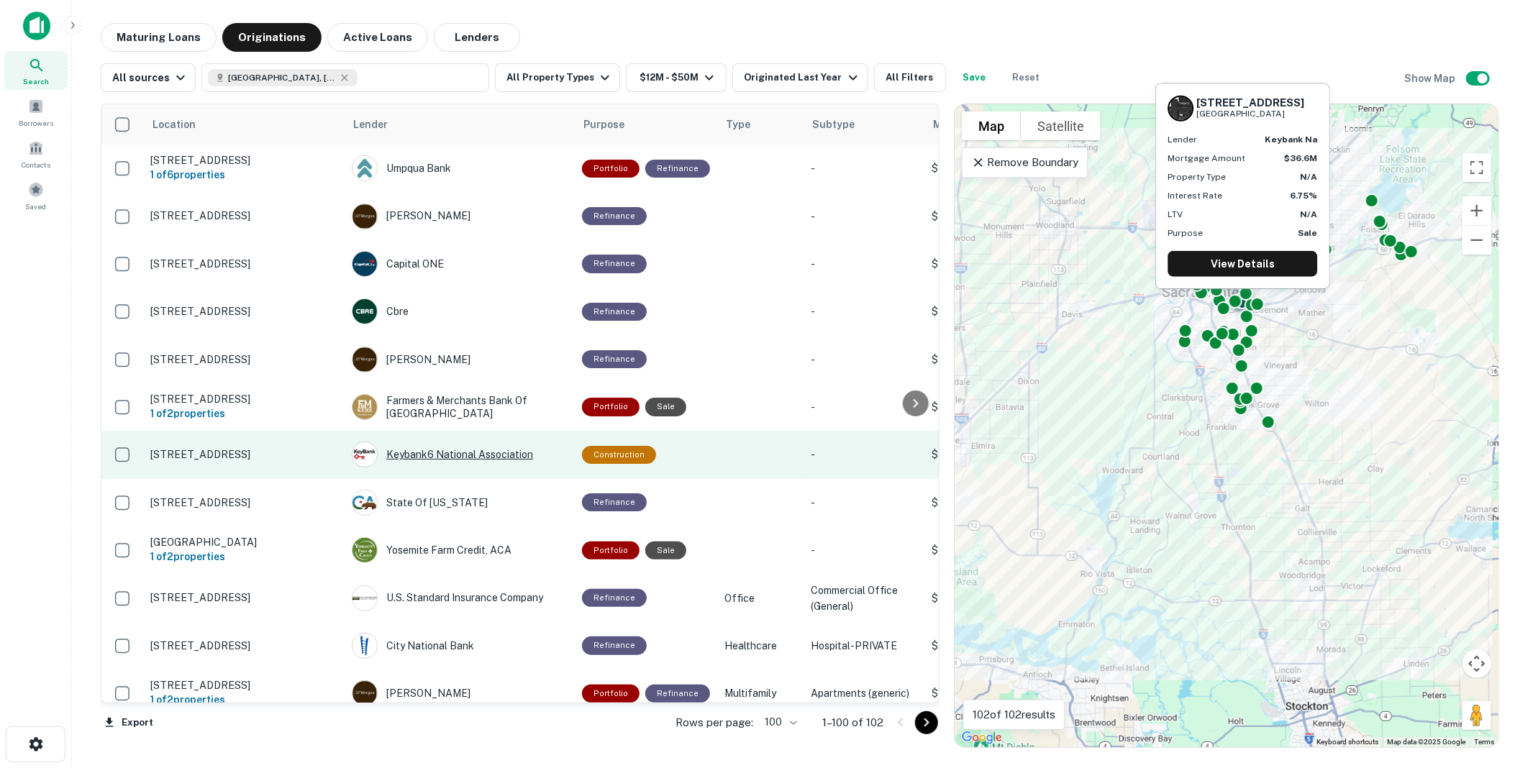
click at [419, 468] on div "Keybank6 National Association" at bounding box center [460, 455] width 216 height 26
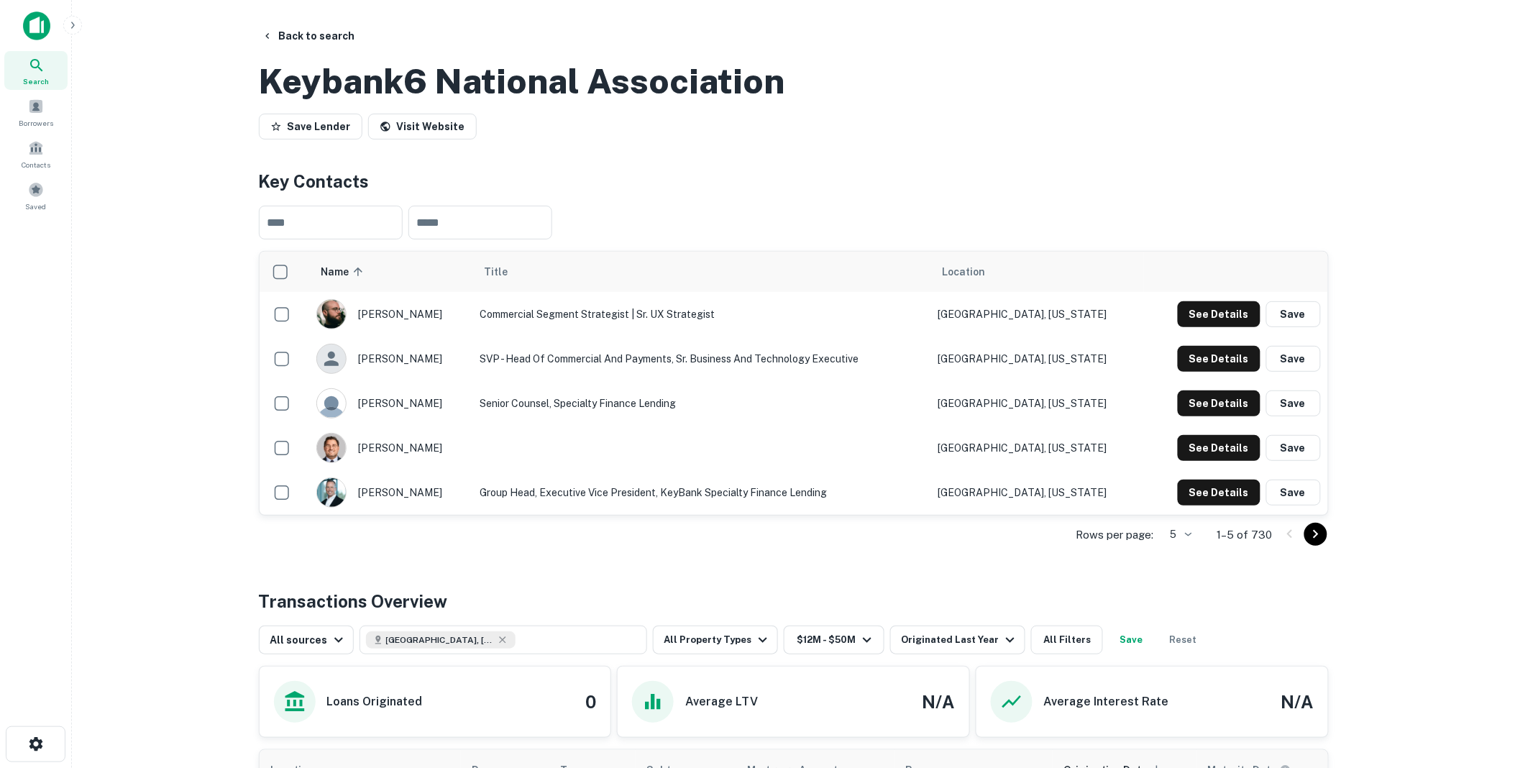
scroll to position [80, 0]
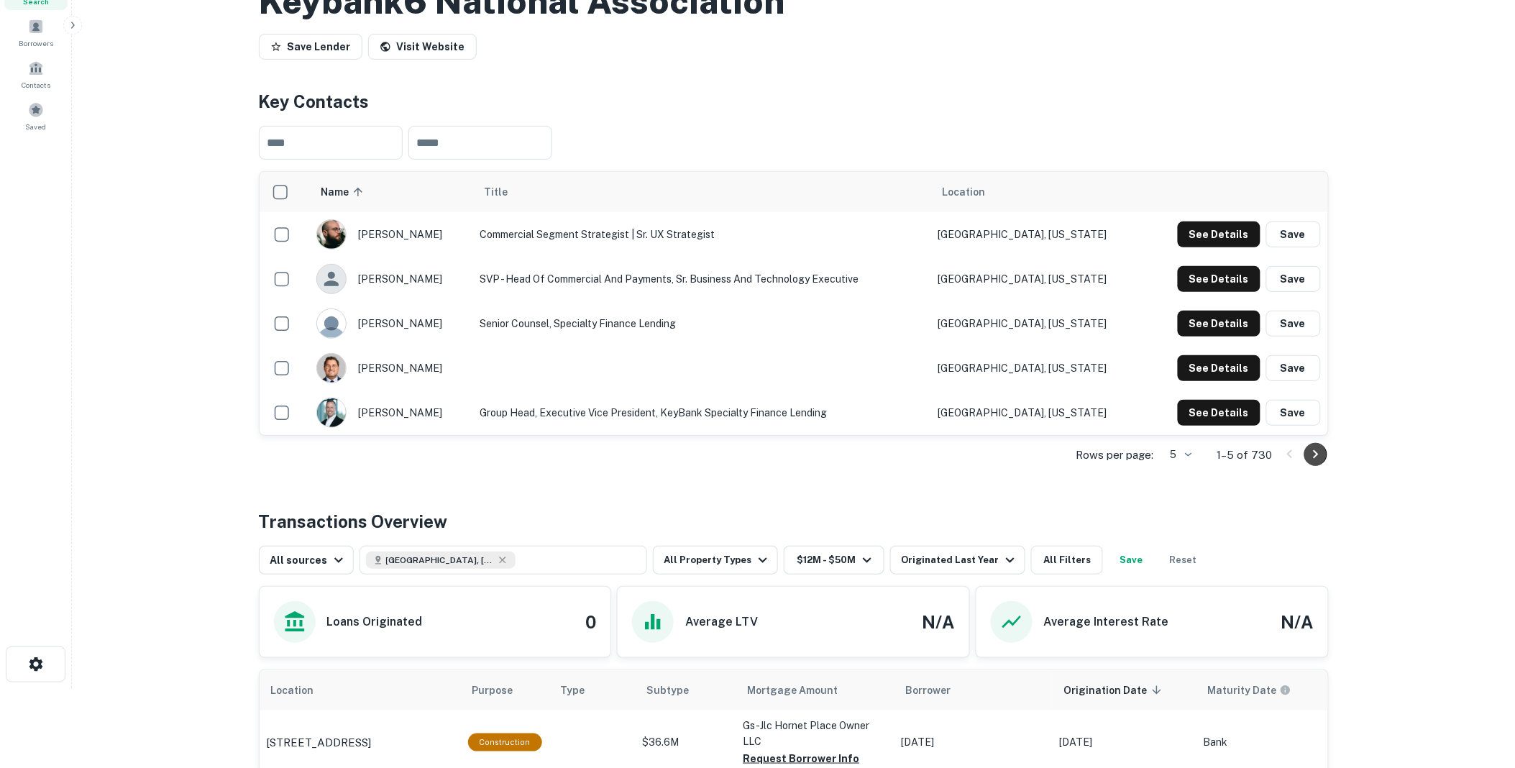
click at [1320, 463] on icon "Go to next page" at bounding box center [1316, 454] width 17 height 17
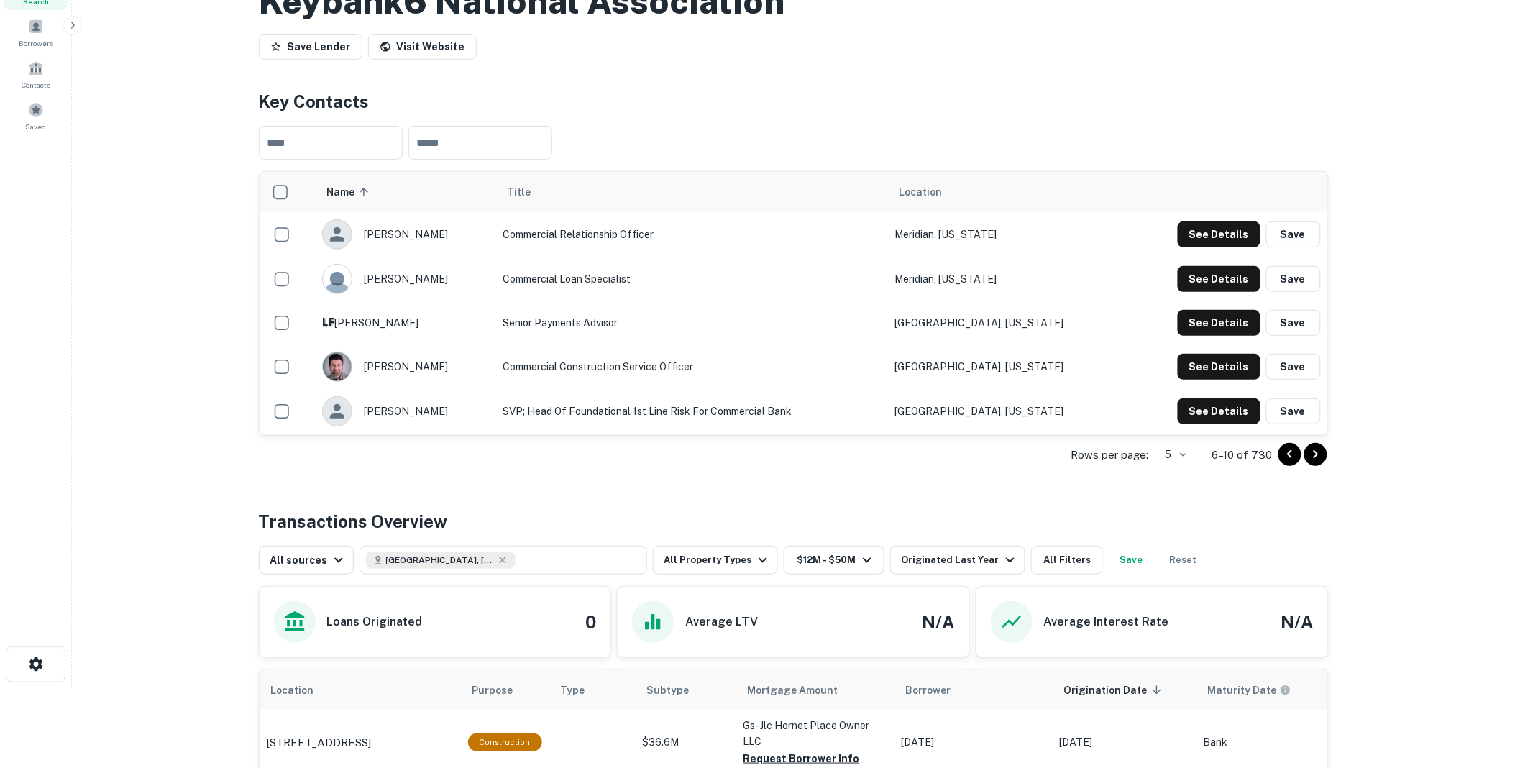
click at [1316, 463] on icon "Go to next page" at bounding box center [1316, 454] width 17 height 17
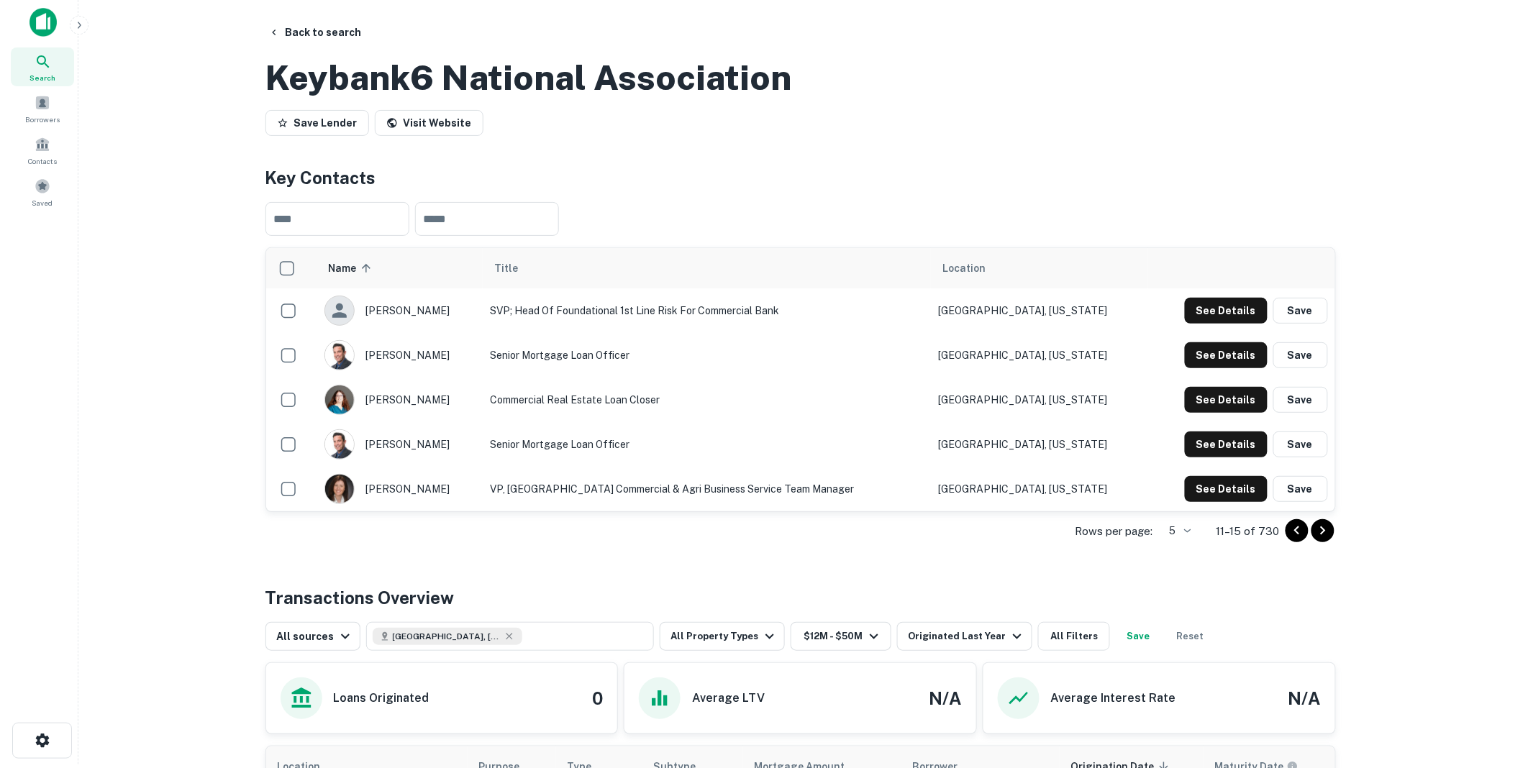
scroll to position [0, 0]
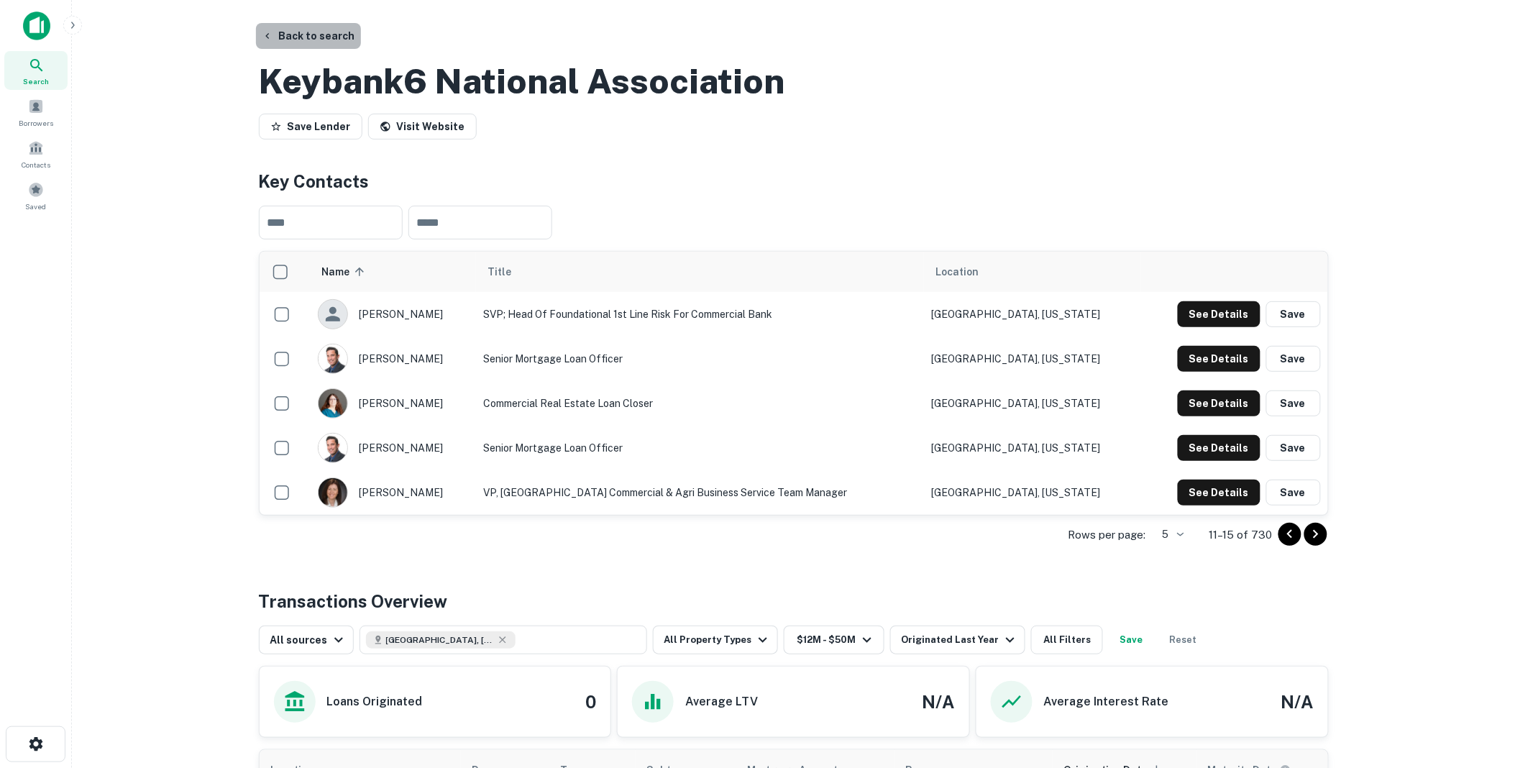
click at [317, 32] on button "Back to search" at bounding box center [308, 36] width 105 height 26
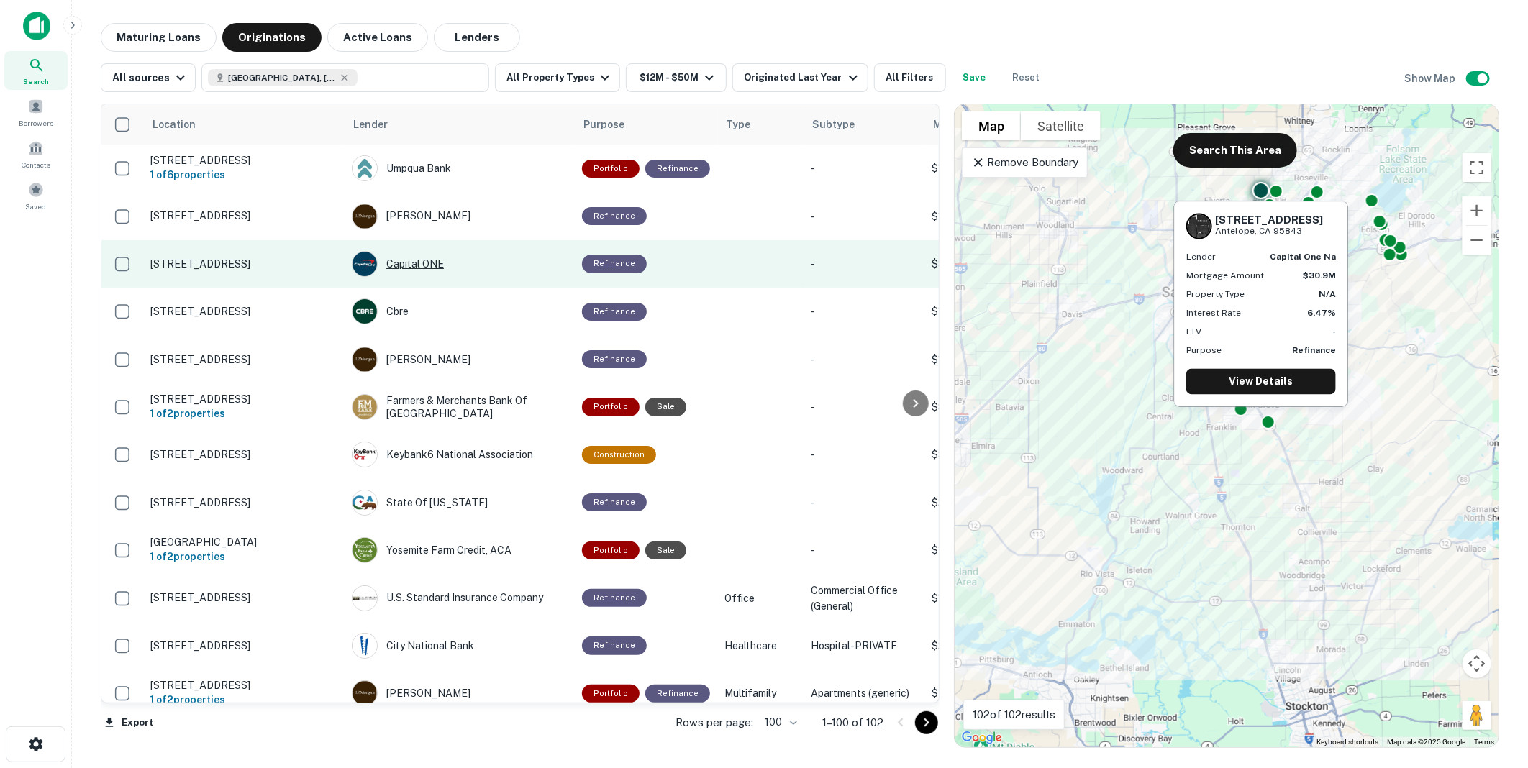
click at [406, 275] on div "Capital ONE" at bounding box center [460, 264] width 216 height 26
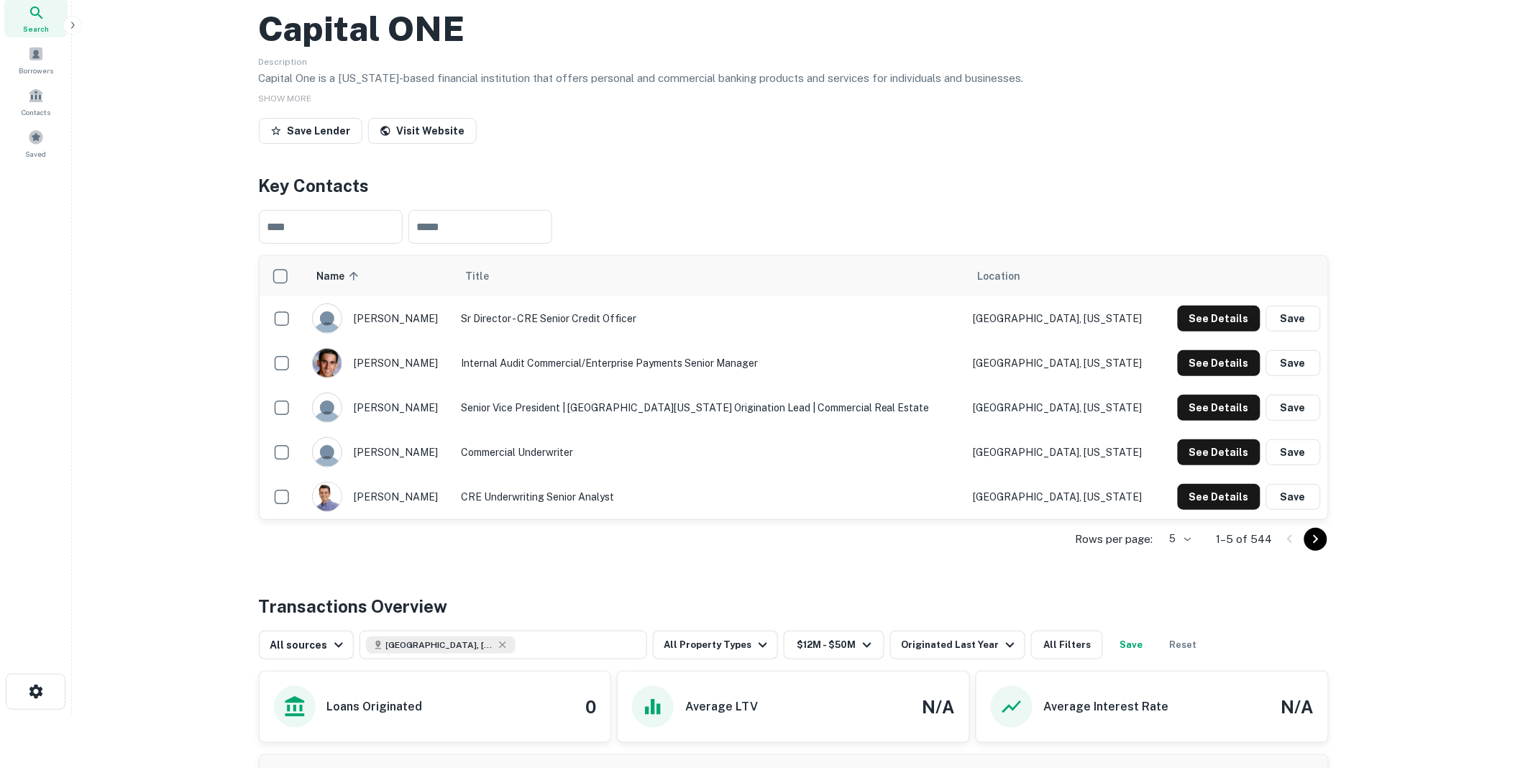
scroll to position [80, 0]
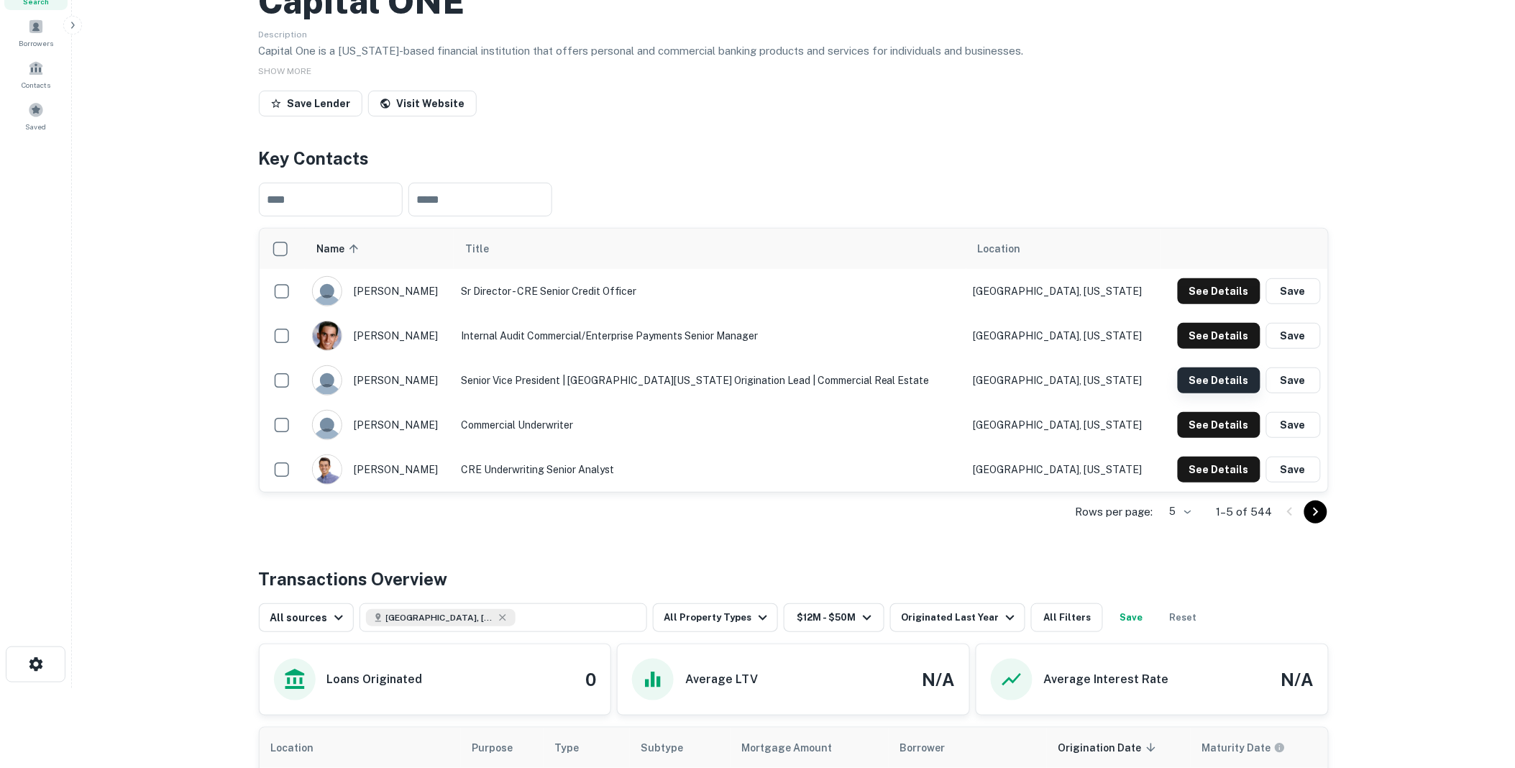
click at [1225, 393] on button "See Details" at bounding box center [1219, 381] width 83 height 26
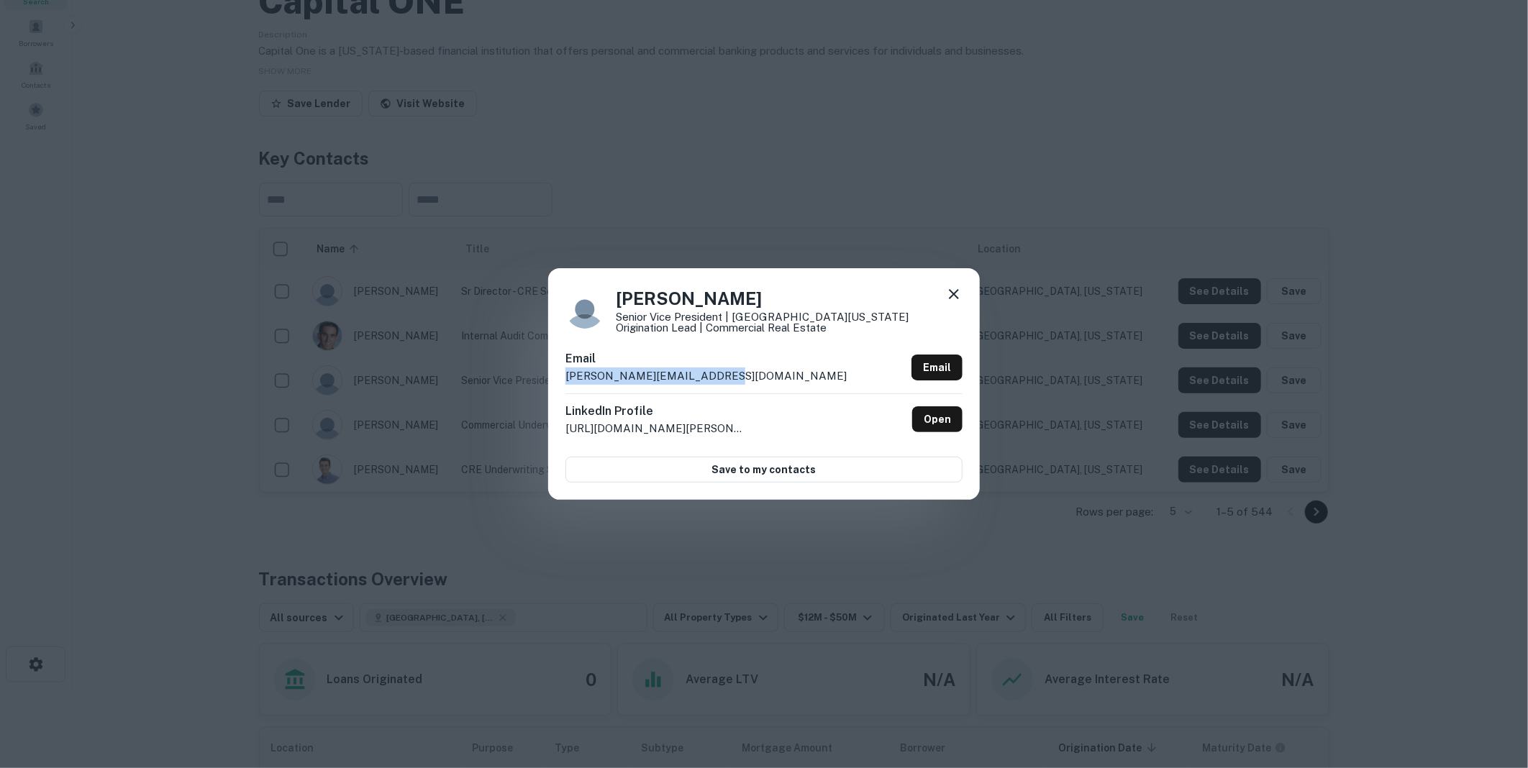
drag, startPoint x: 723, startPoint y: 373, endPoint x: 555, endPoint y: 370, distance: 168.3
click at [555, 370] on div "[PERSON_NAME] Senior Vice President | [GEOGRAPHIC_DATA][US_STATE] Origination L…" at bounding box center [764, 384] width 432 height 232
drag, startPoint x: 555, startPoint y: 370, endPoint x: 599, endPoint y: 374, distance: 44.7
copy p "[PERSON_NAME][EMAIL_ADDRESS][DOMAIN_NAME]"
click at [957, 298] on icon at bounding box center [953, 294] width 17 height 17
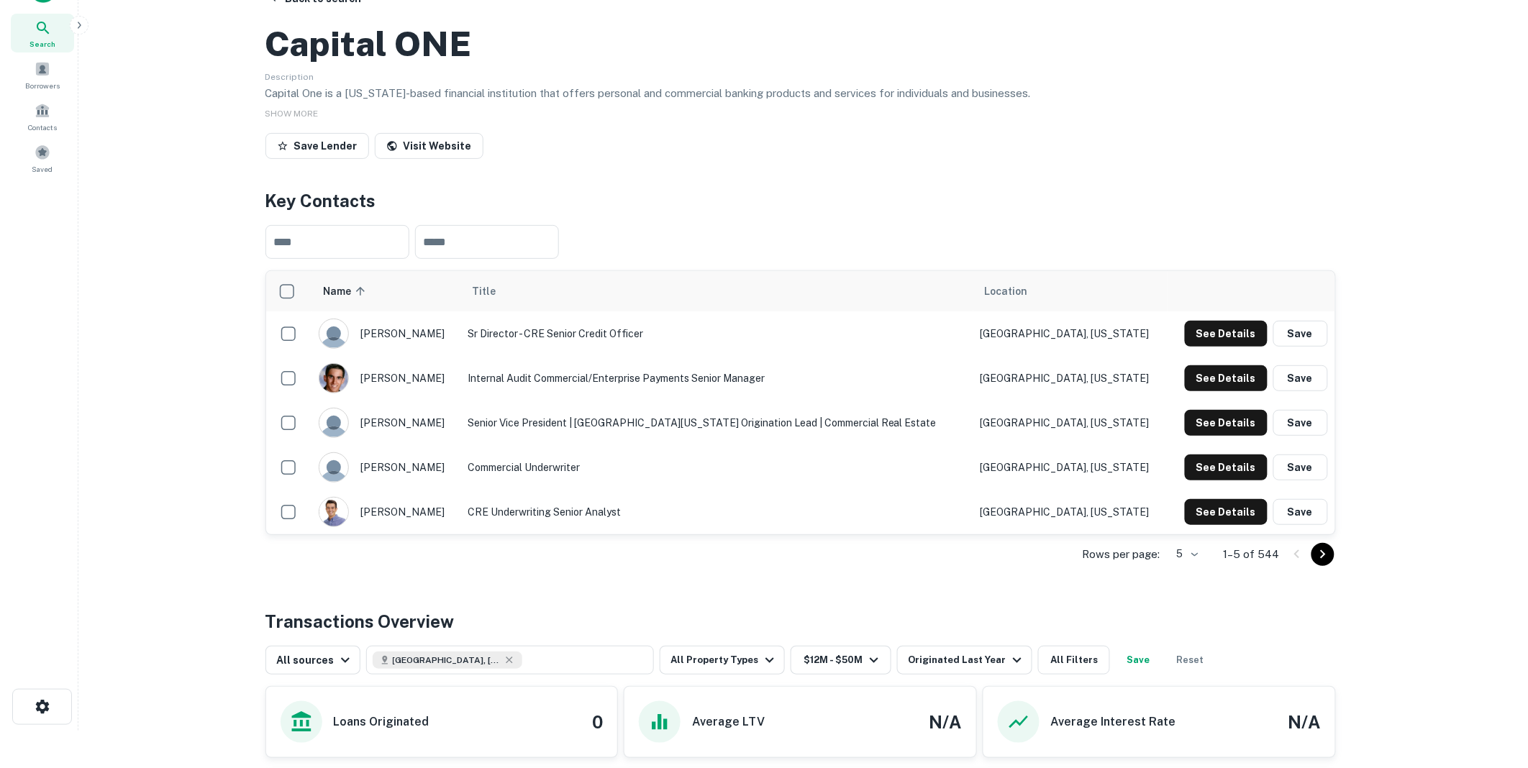
scroll to position [0, 0]
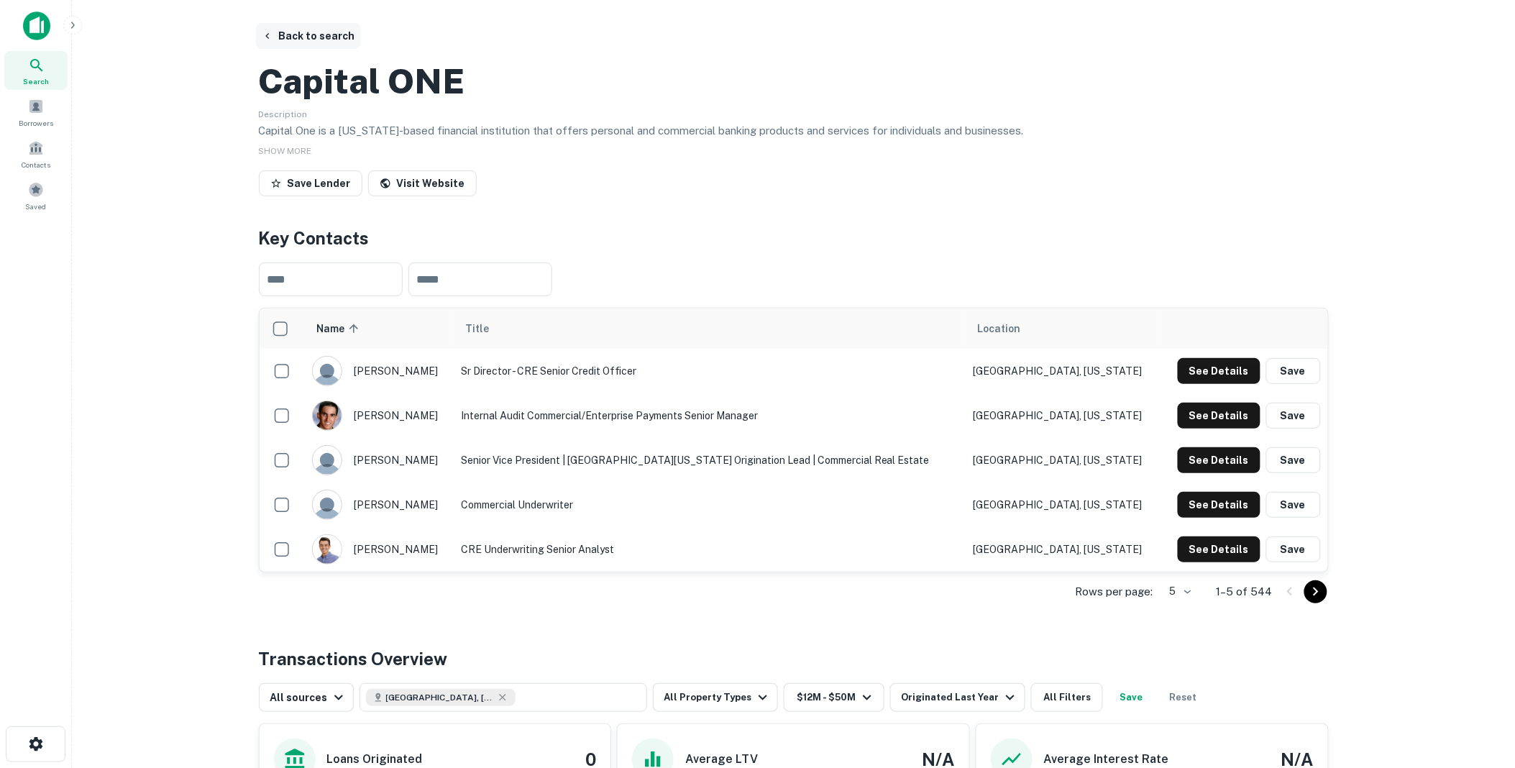
click at [316, 32] on button "Back to search" at bounding box center [308, 36] width 105 height 26
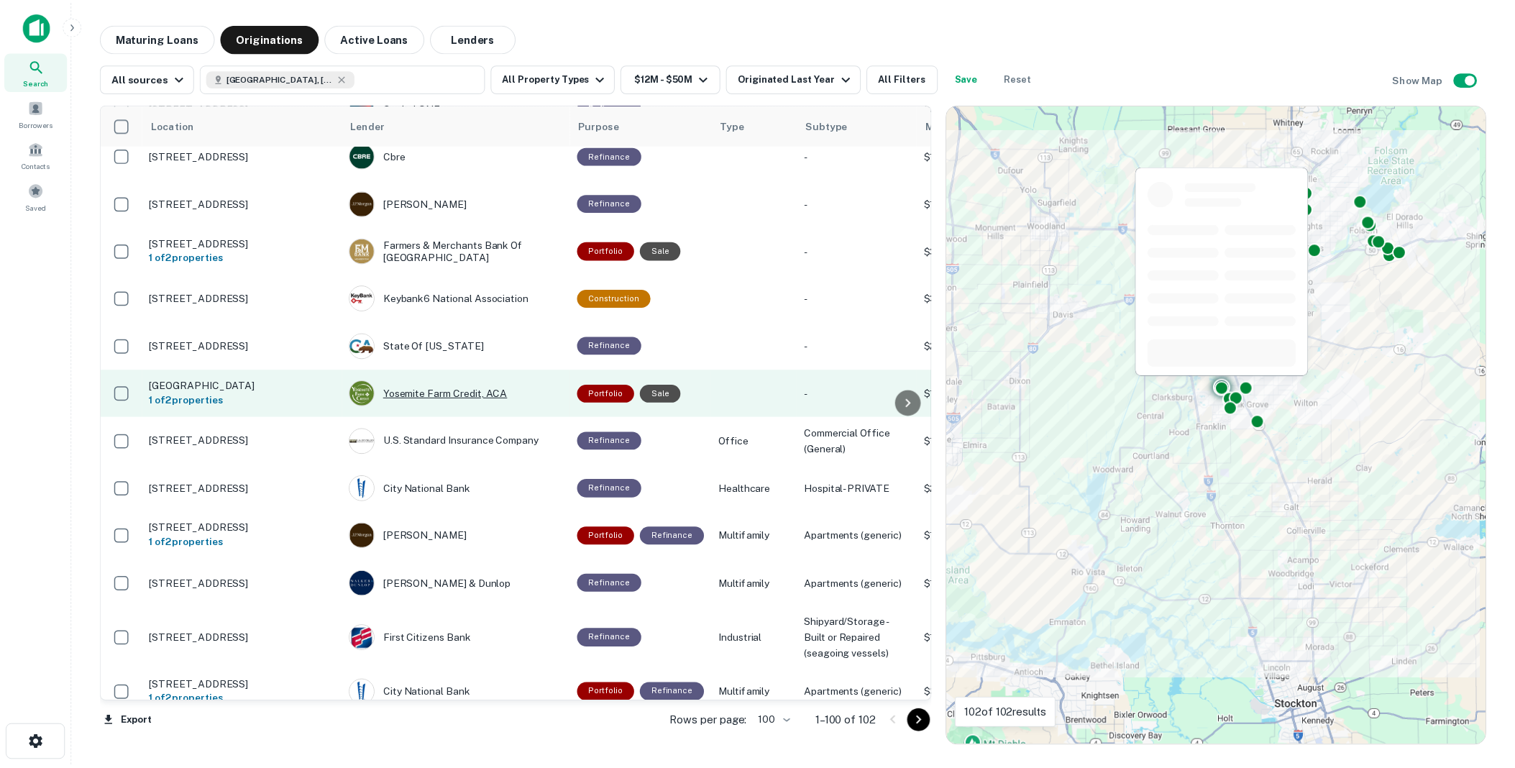
scroll to position [160, 0]
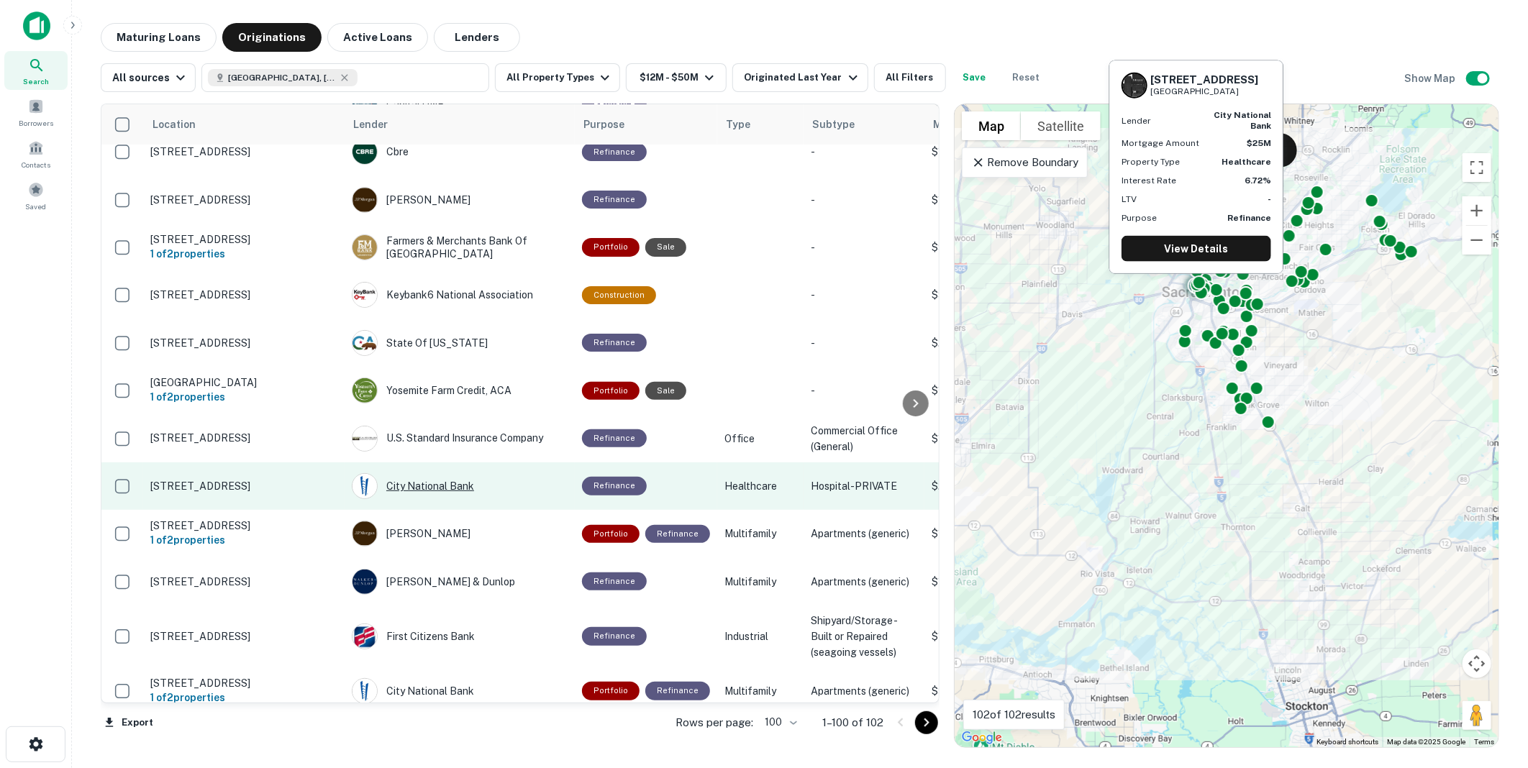
click at [432, 499] on div "City National Bank" at bounding box center [460, 486] width 216 height 26
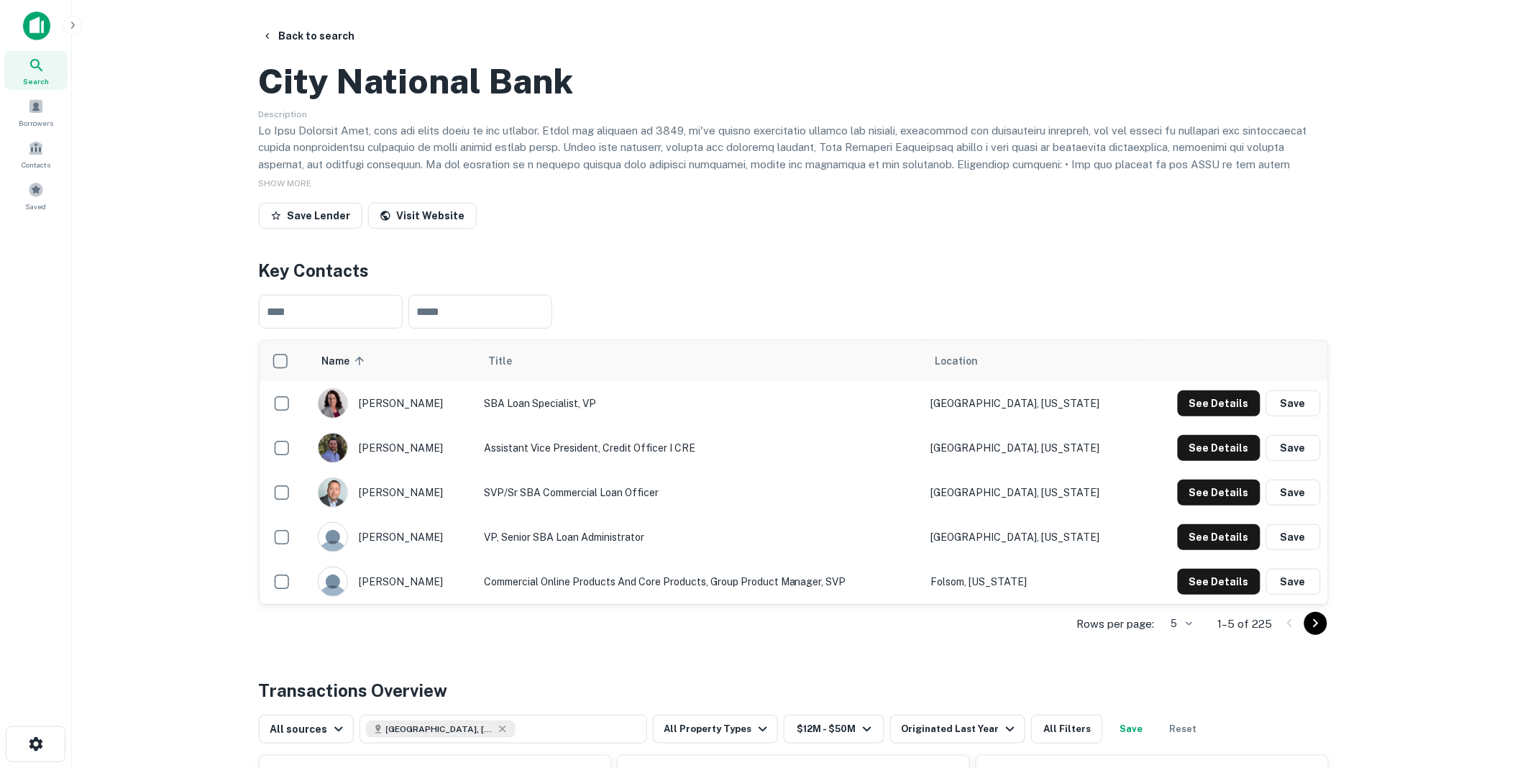
scroll to position [80, 0]
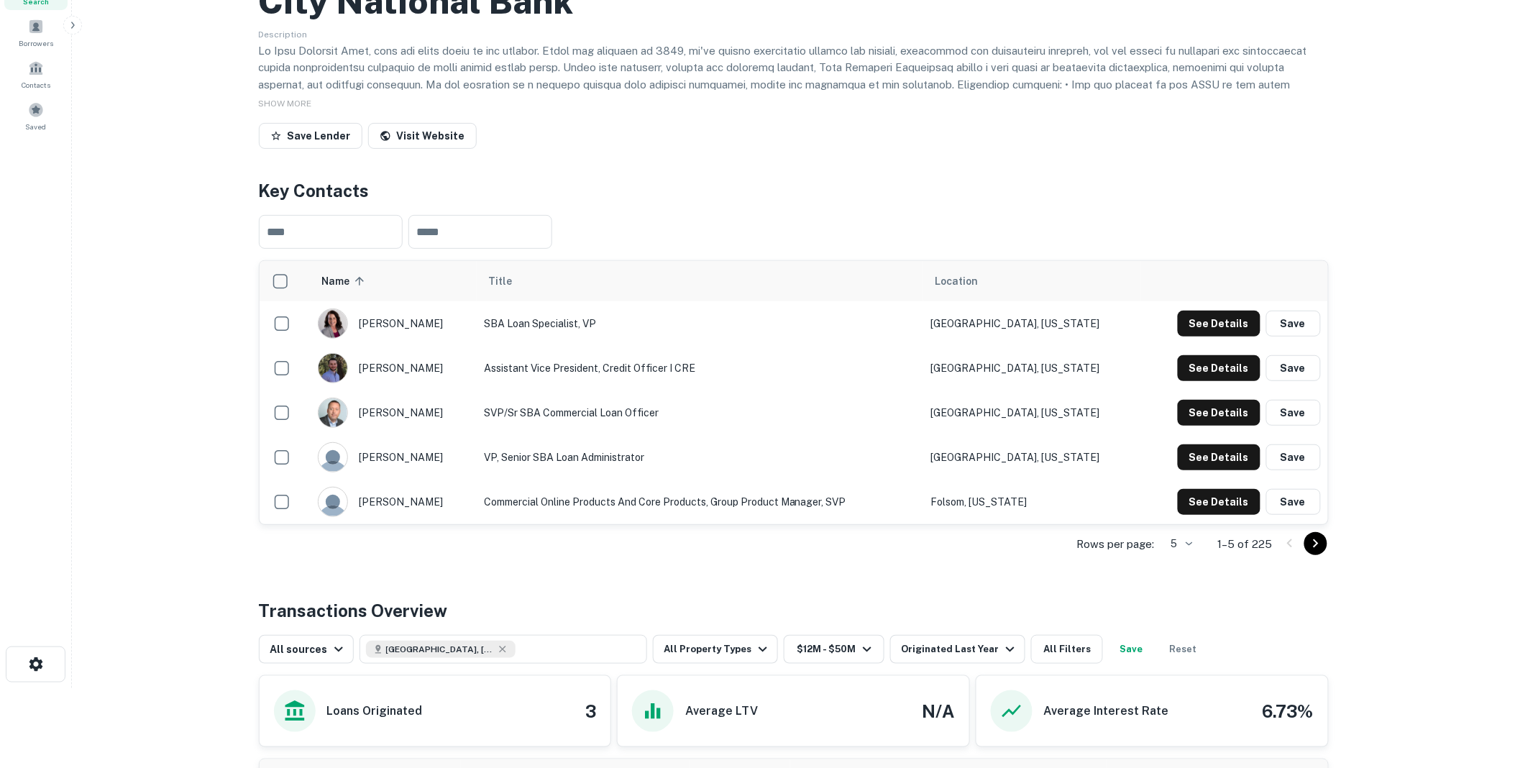
click at [1313, 552] on icon "Go to next page" at bounding box center [1316, 543] width 17 height 17
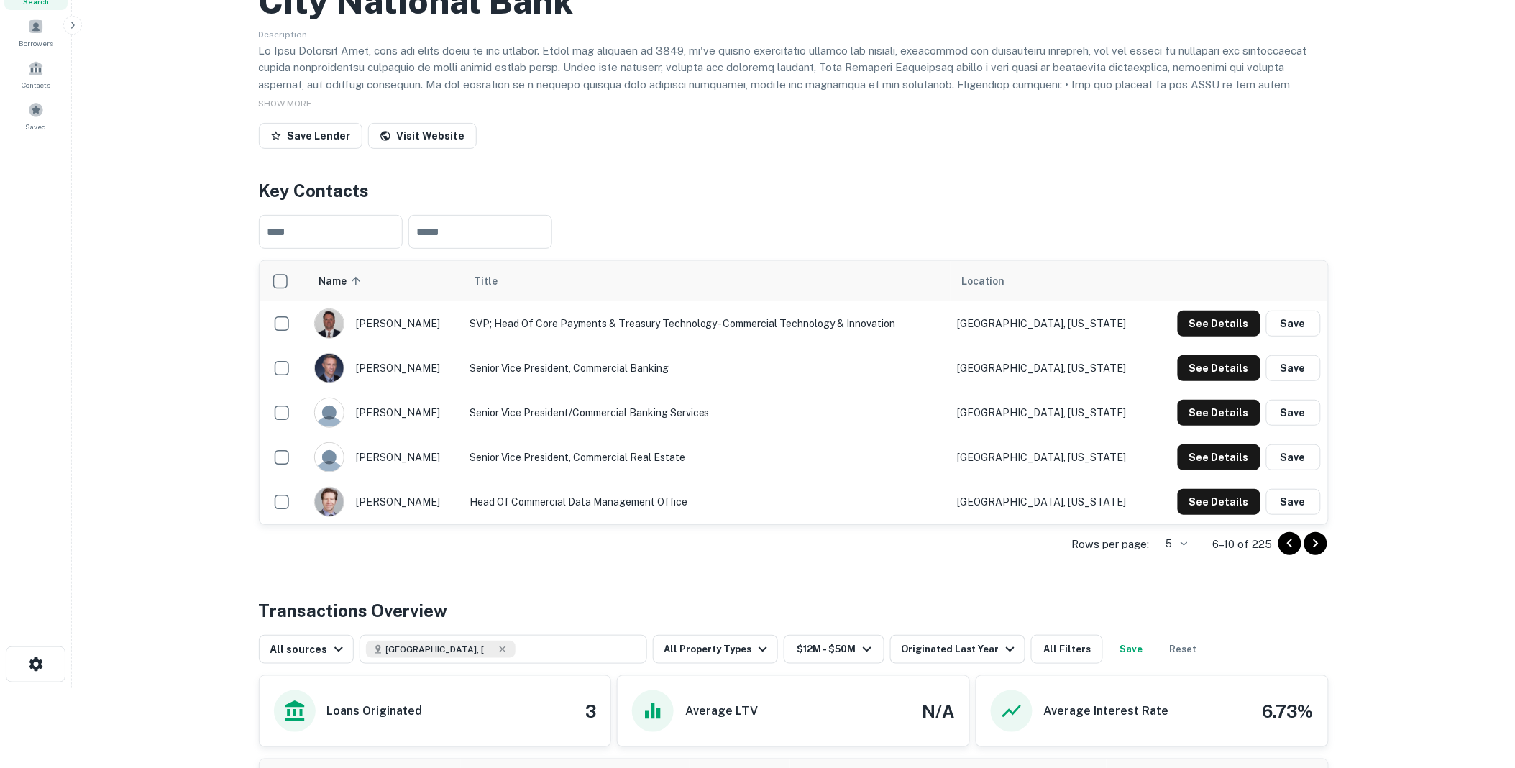
scroll to position [160, 0]
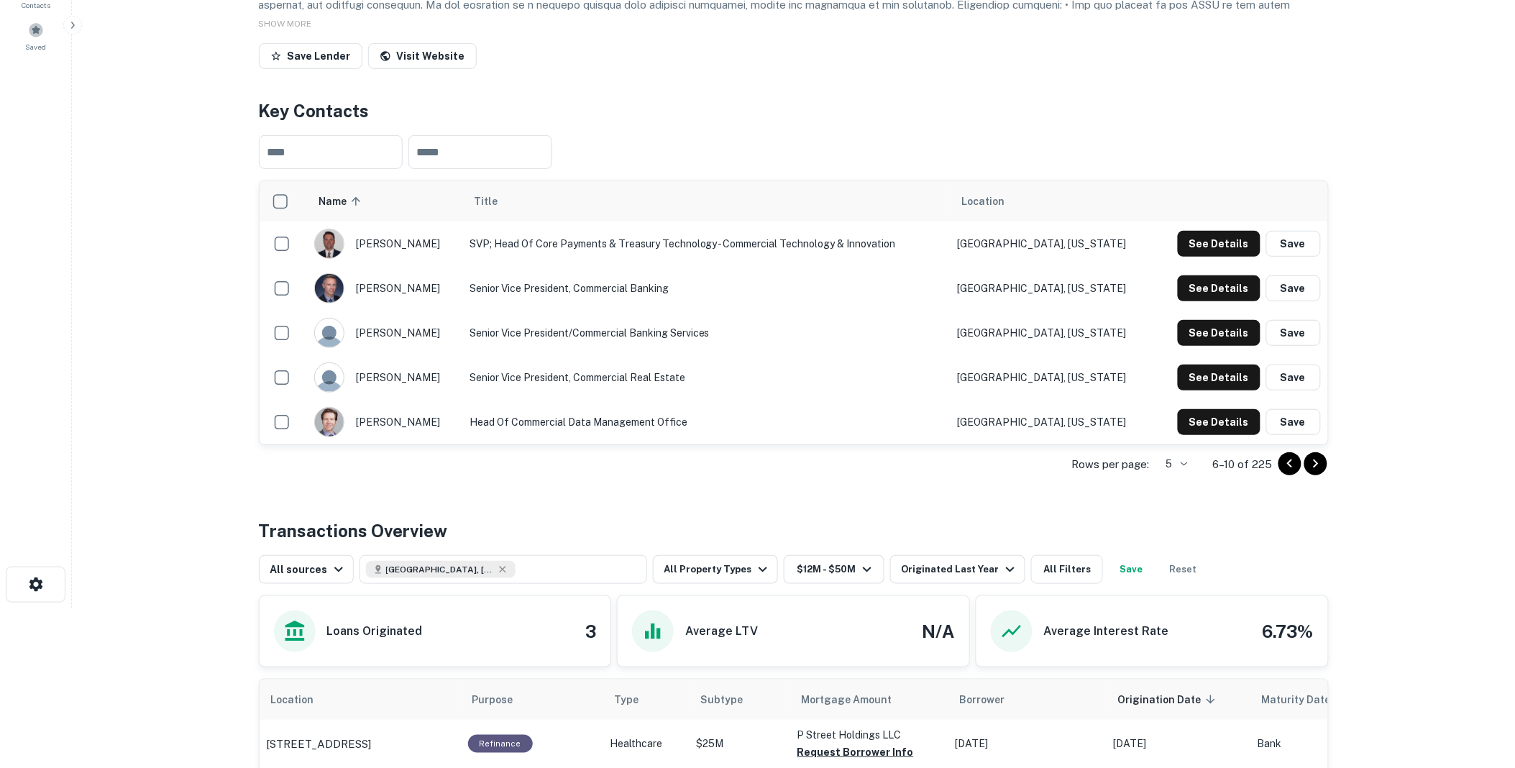
click at [1313, 473] on icon "Go to next page" at bounding box center [1316, 463] width 17 height 17
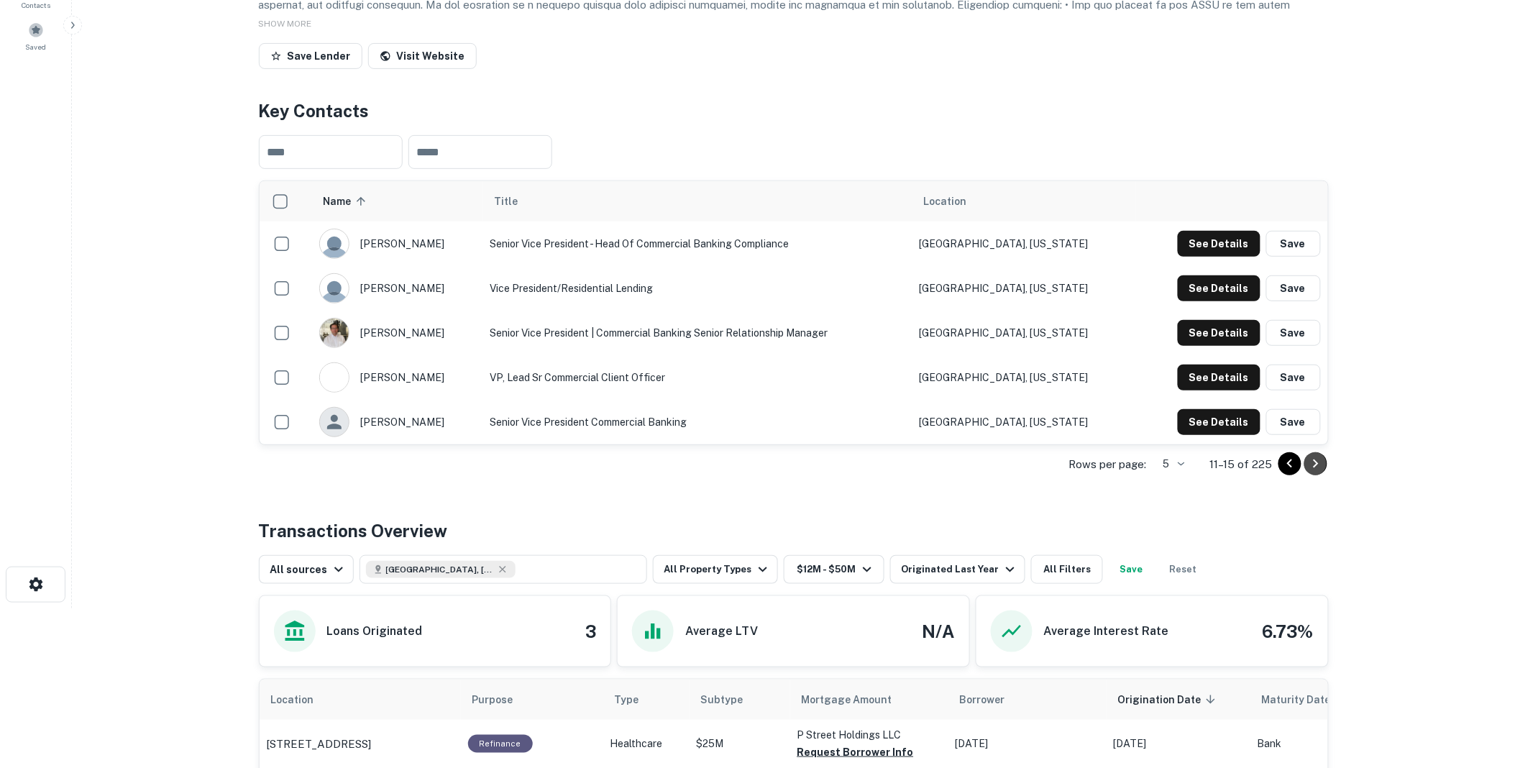
click at [1317, 473] on icon "Go to next page" at bounding box center [1316, 463] width 17 height 17
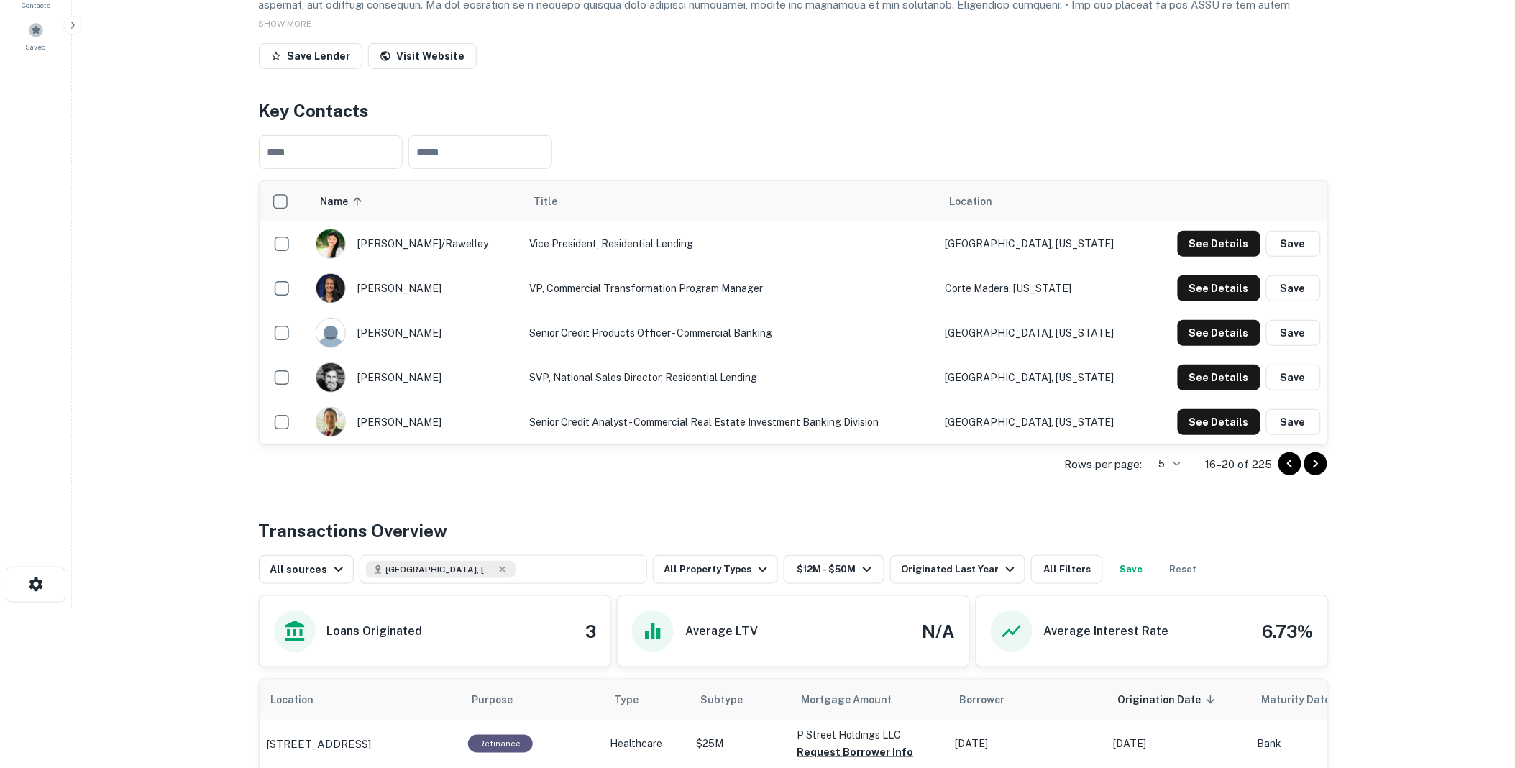
click at [1316, 473] on icon "Go to next page" at bounding box center [1316, 463] width 17 height 17
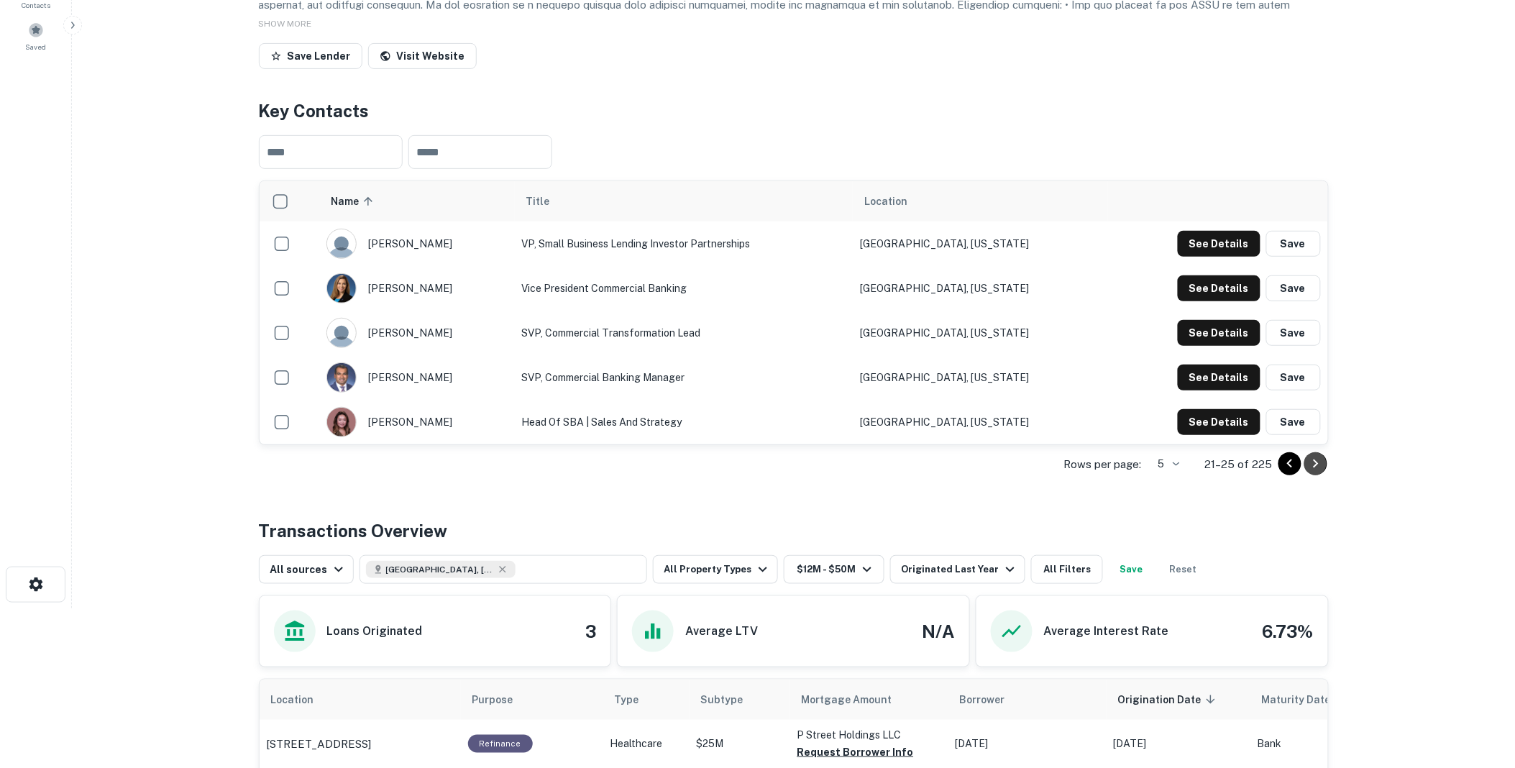
click at [1317, 468] on icon "Go to next page" at bounding box center [1315, 464] width 5 height 9
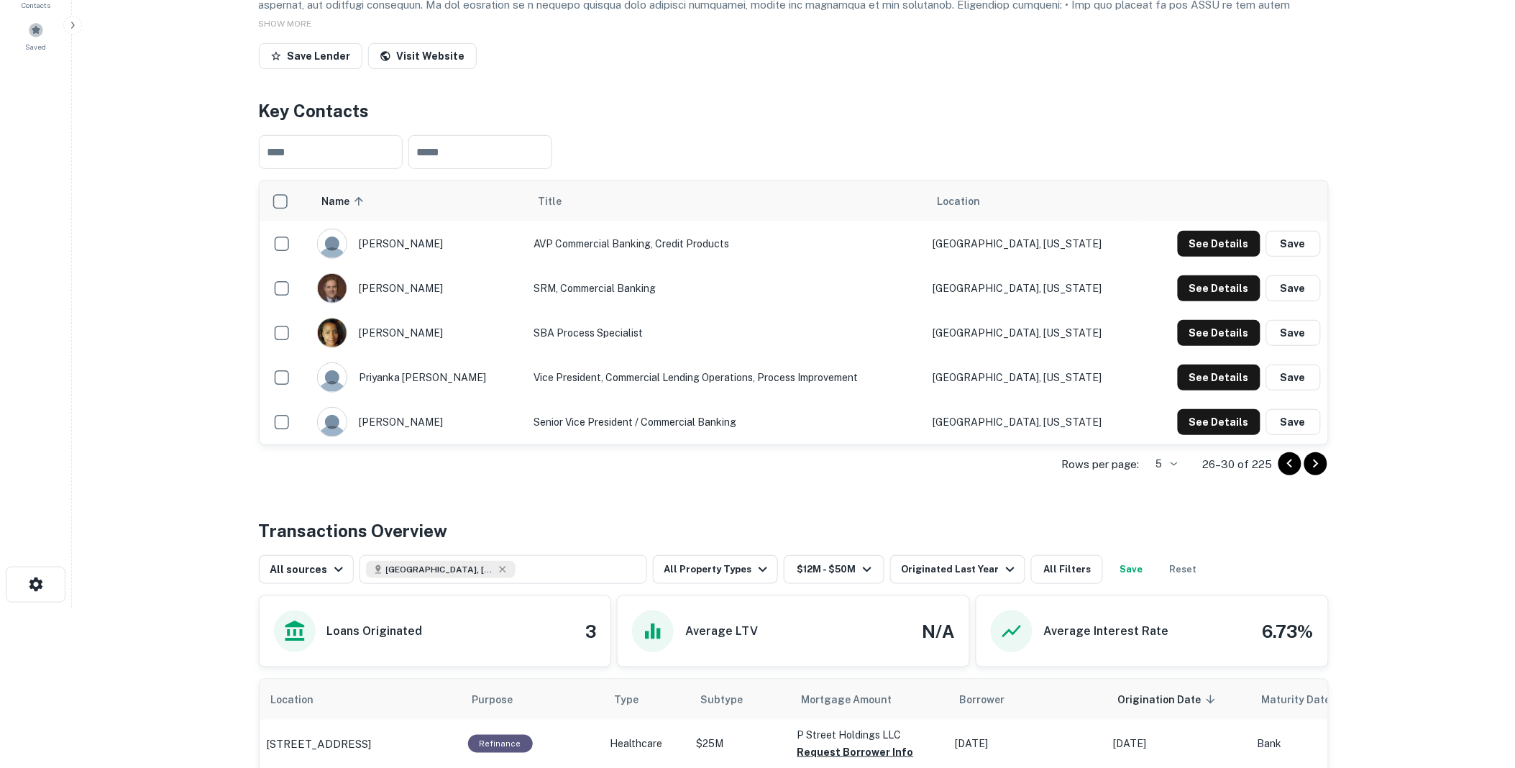
click at [1287, 473] on icon "Go to previous page" at bounding box center [1290, 463] width 17 height 17
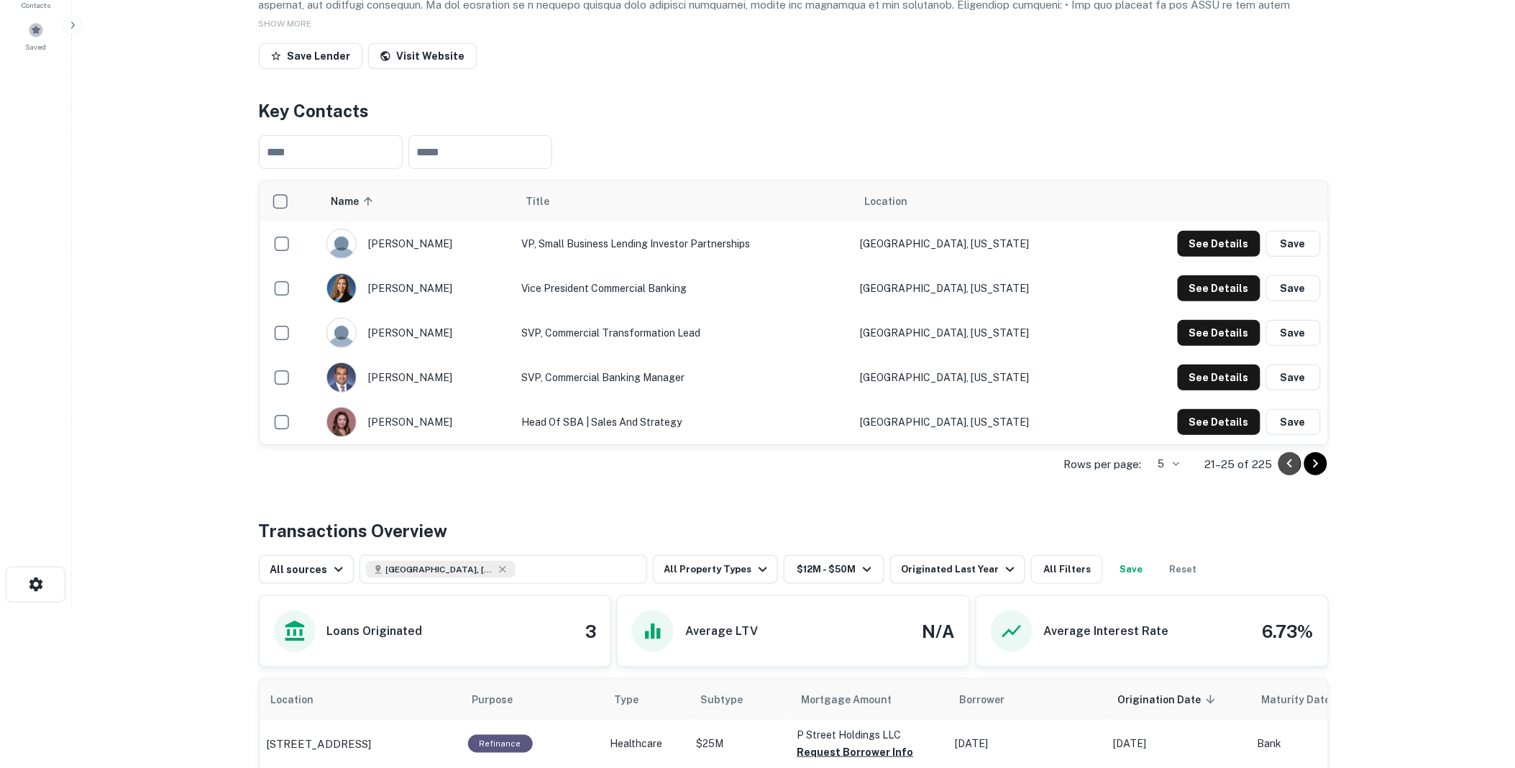
click at [1287, 473] on icon "Go to previous page" at bounding box center [1290, 463] width 17 height 17
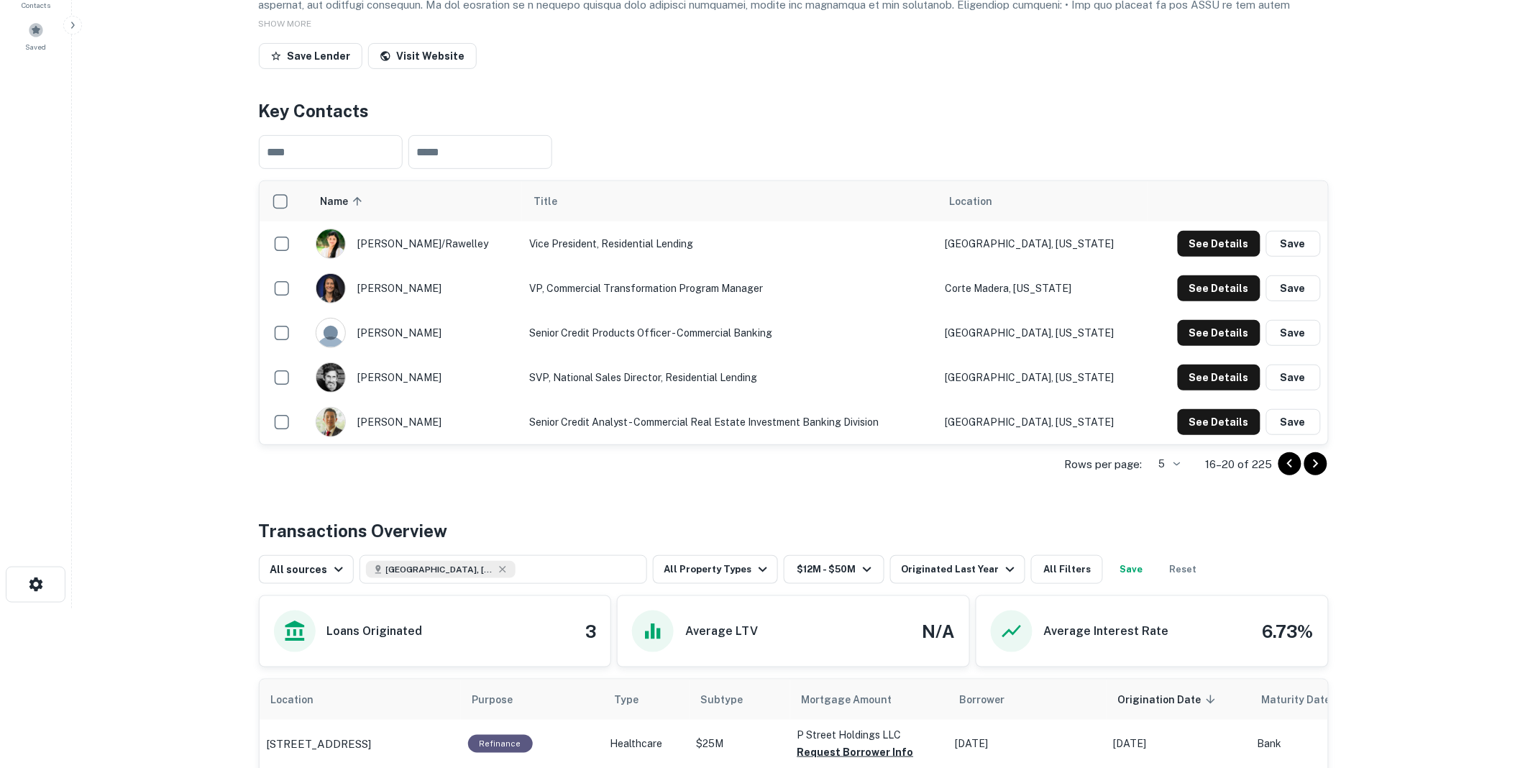
click at [1287, 473] on icon "Go to previous page" at bounding box center [1290, 463] width 17 height 17
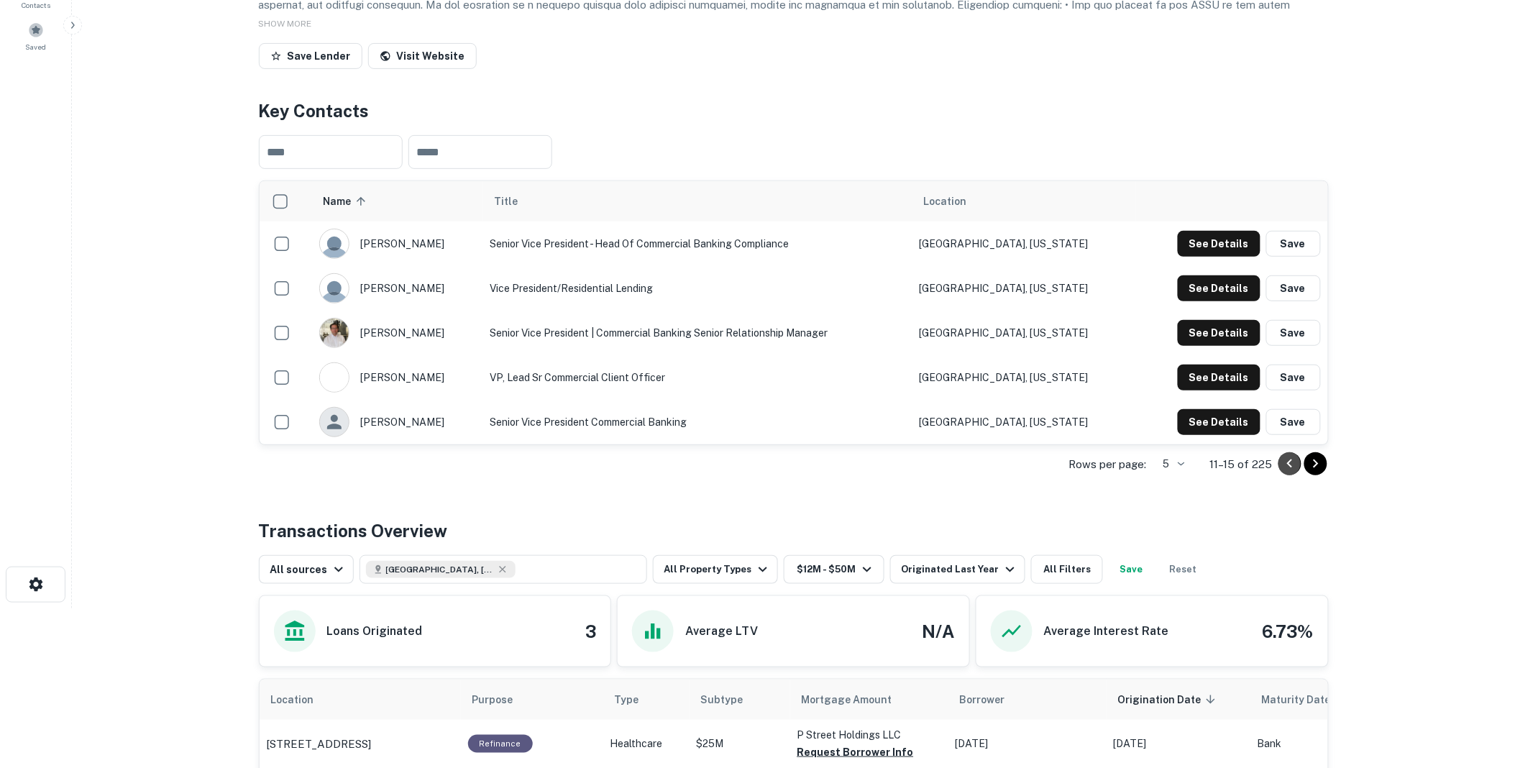
click at [1286, 473] on icon "Go to previous page" at bounding box center [1290, 463] width 17 height 17
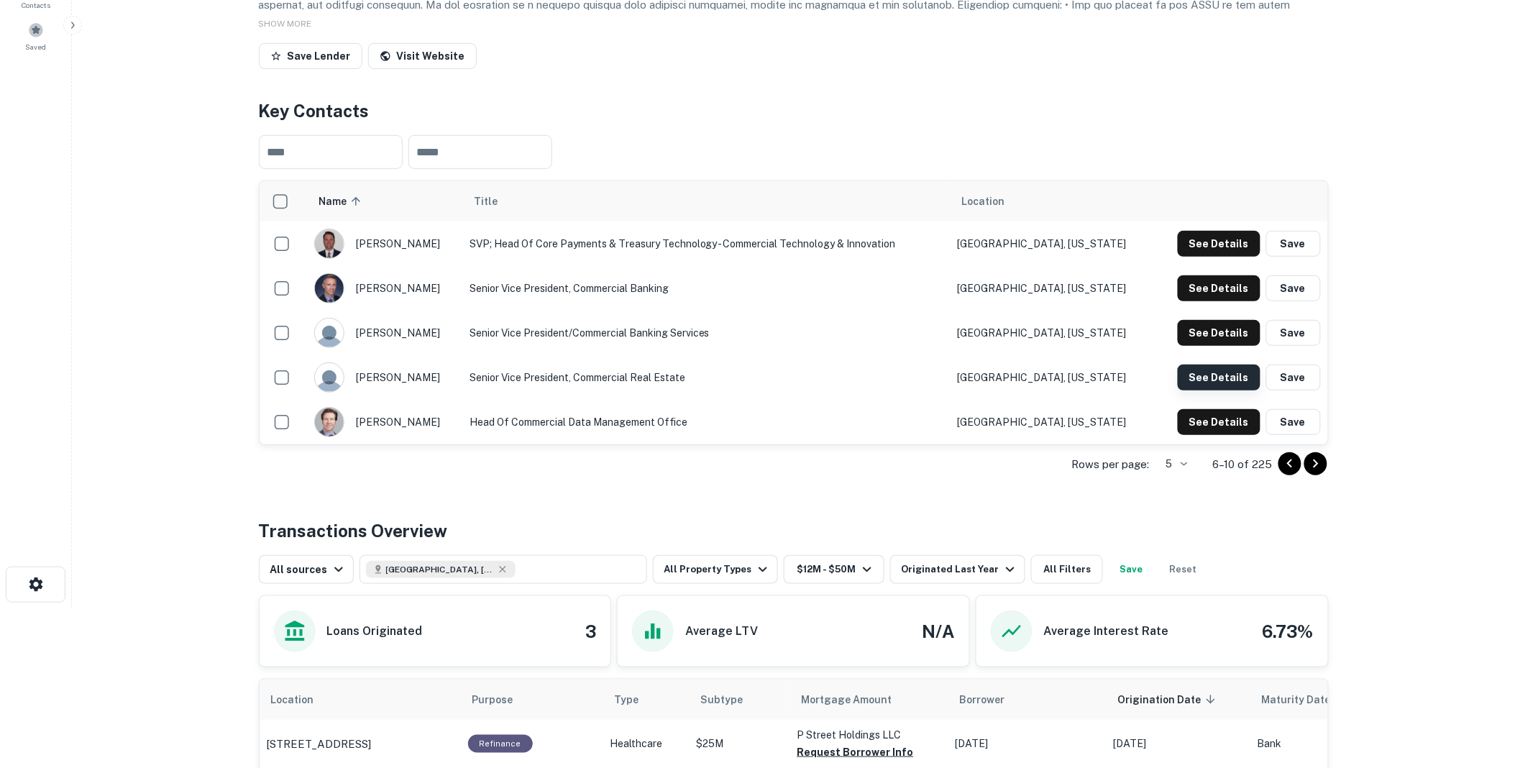
click at [1206, 391] on button "See Details" at bounding box center [1219, 378] width 83 height 26
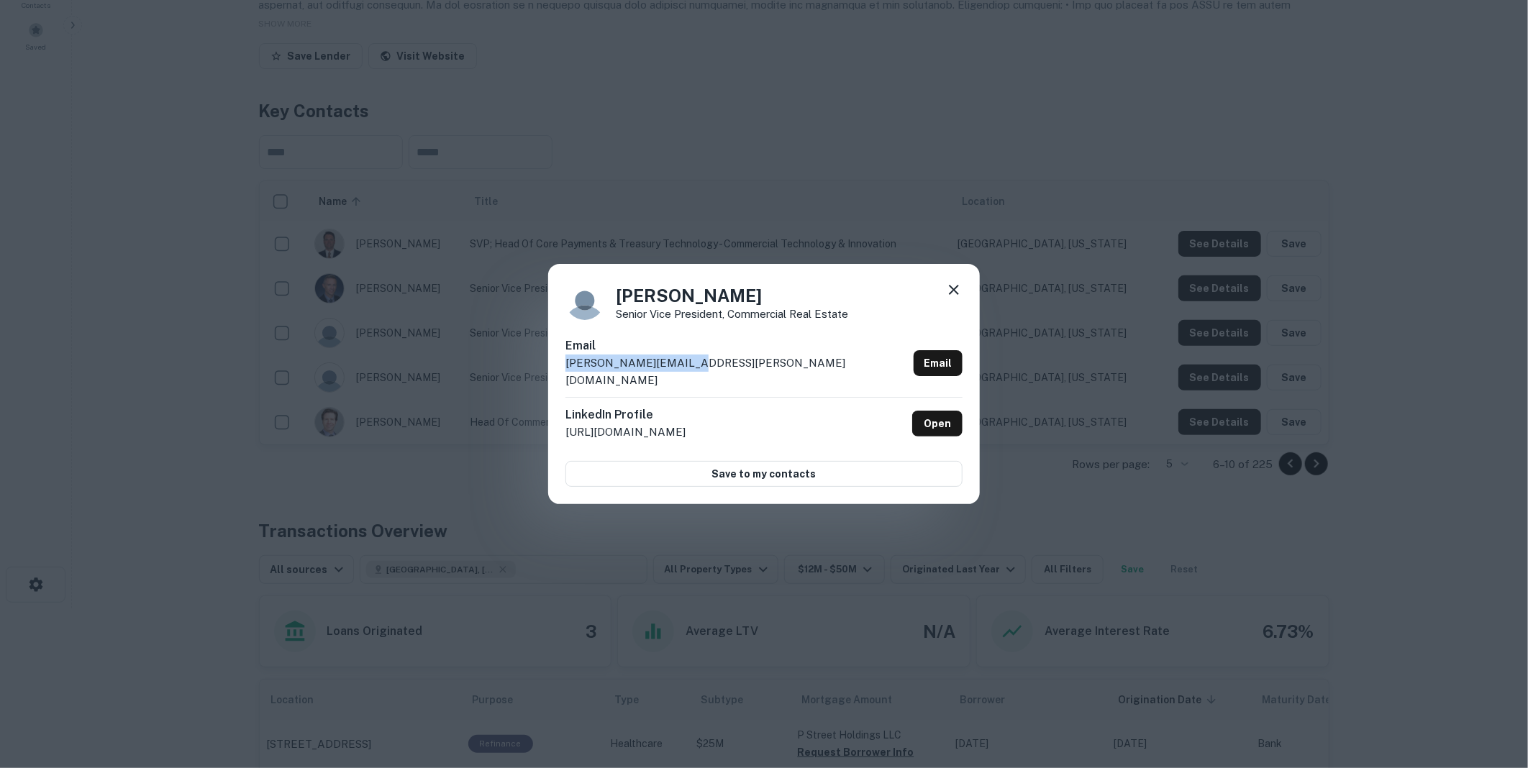
drag, startPoint x: 702, startPoint y: 369, endPoint x: 560, endPoint y: 377, distance: 142.6
click at [560, 377] on div "[PERSON_NAME] Senior Vice President, Commercial Real Estate Email [PERSON_NAME]…" at bounding box center [764, 384] width 432 height 240
drag, startPoint x: 560, startPoint y: 377, endPoint x: 608, endPoint y: 369, distance: 48.8
copy p "[PERSON_NAME][EMAIL_ADDRESS][PERSON_NAME][DOMAIN_NAME]"
click at [957, 295] on icon at bounding box center [954, 290] width 10 height 10
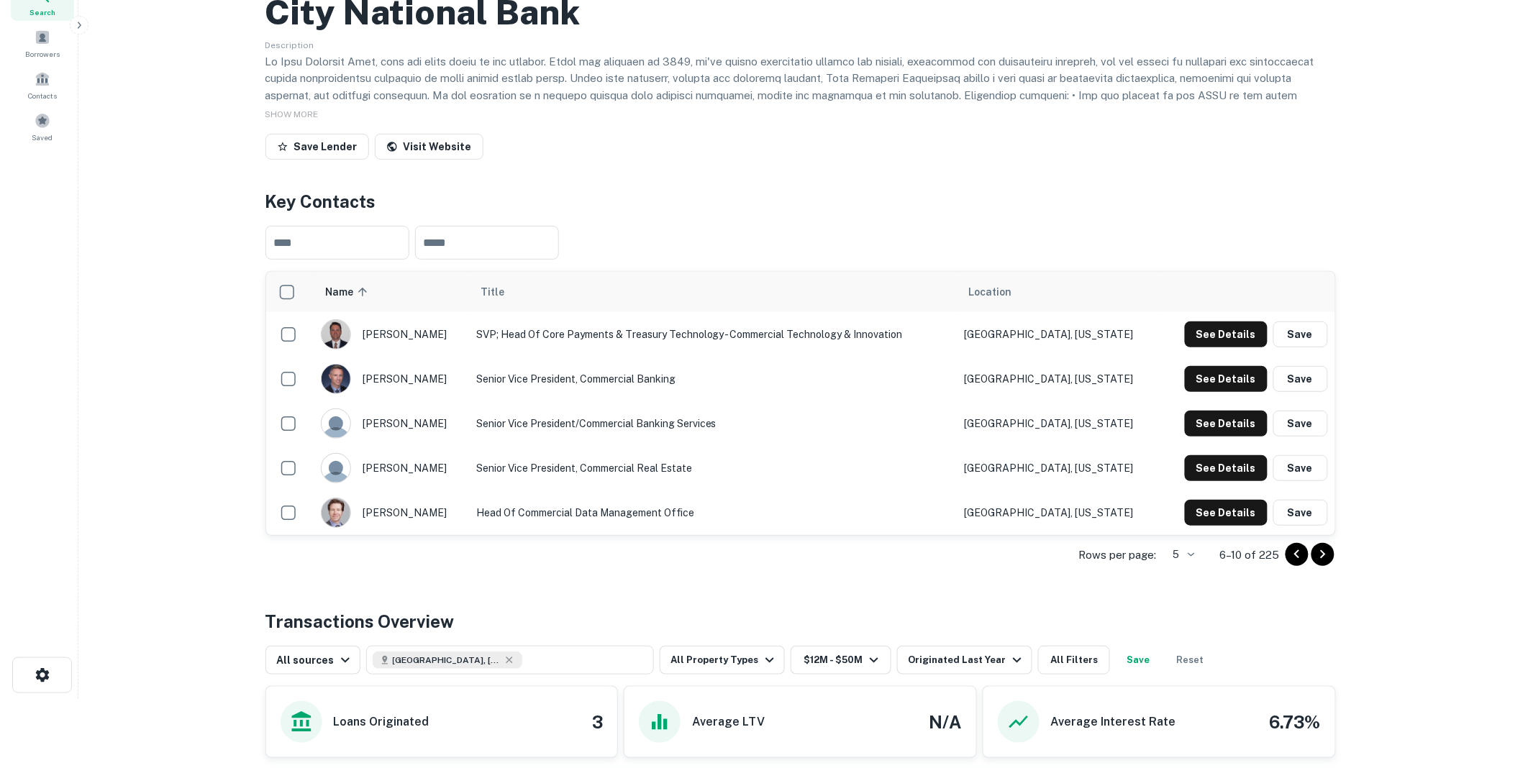
scroll to position [0, 0]
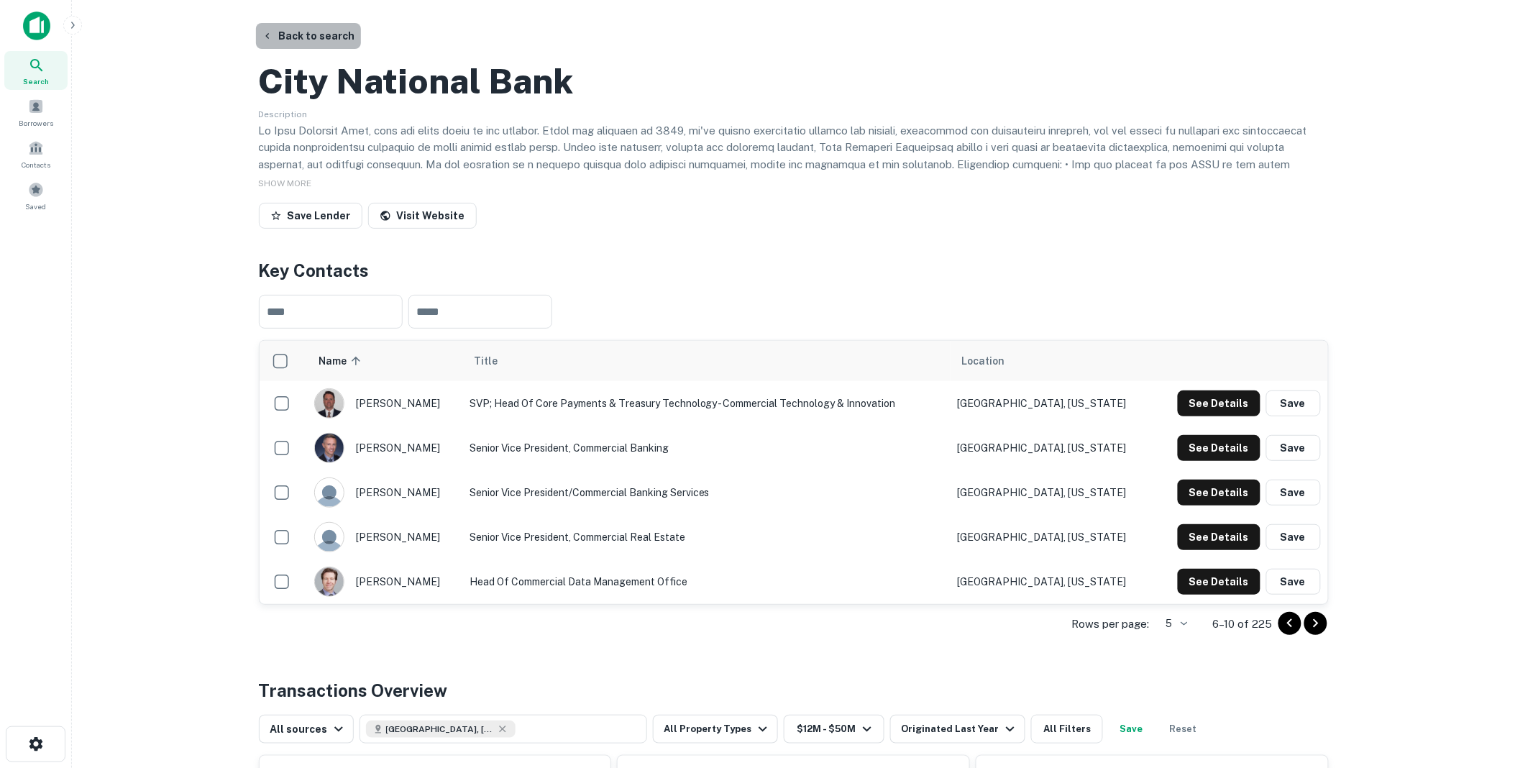
click at [319, 32] on button "Back to search" at bounding box center [308, 36] width 105 height 26
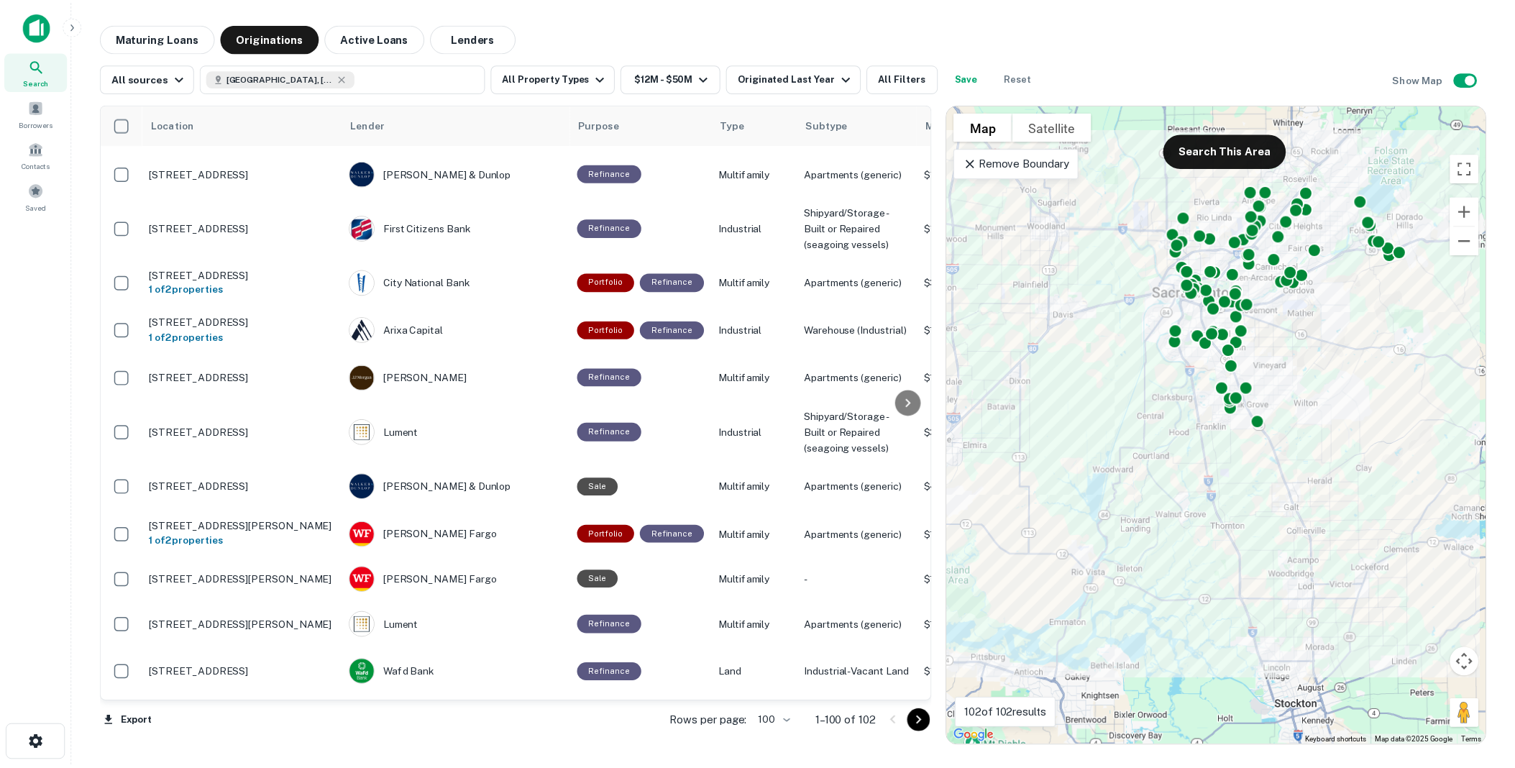
scroll to position [608, 0]
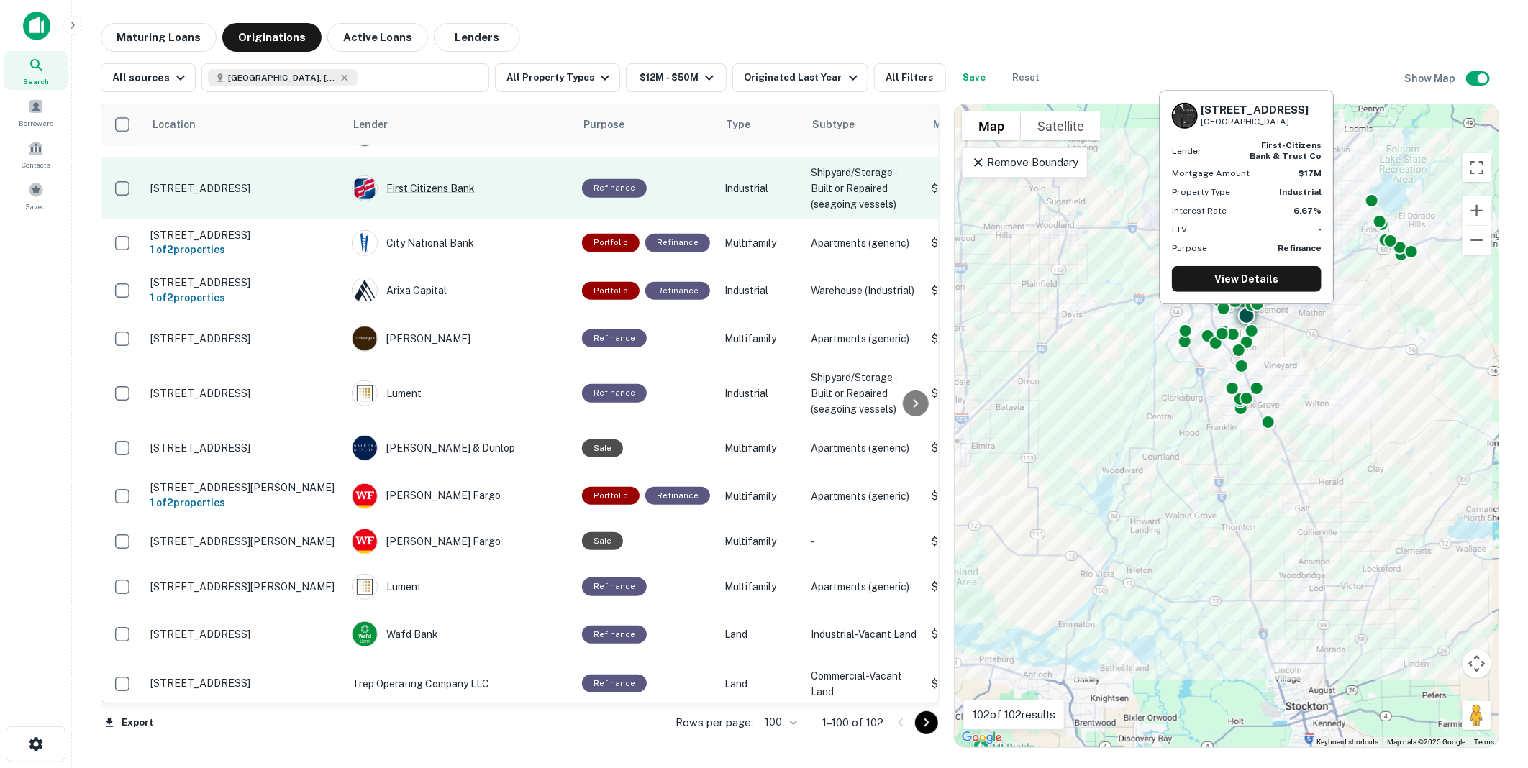
click at [414, 201] on div "First Citizens Bank" at bounding box center [460, 188] width 216 height 26
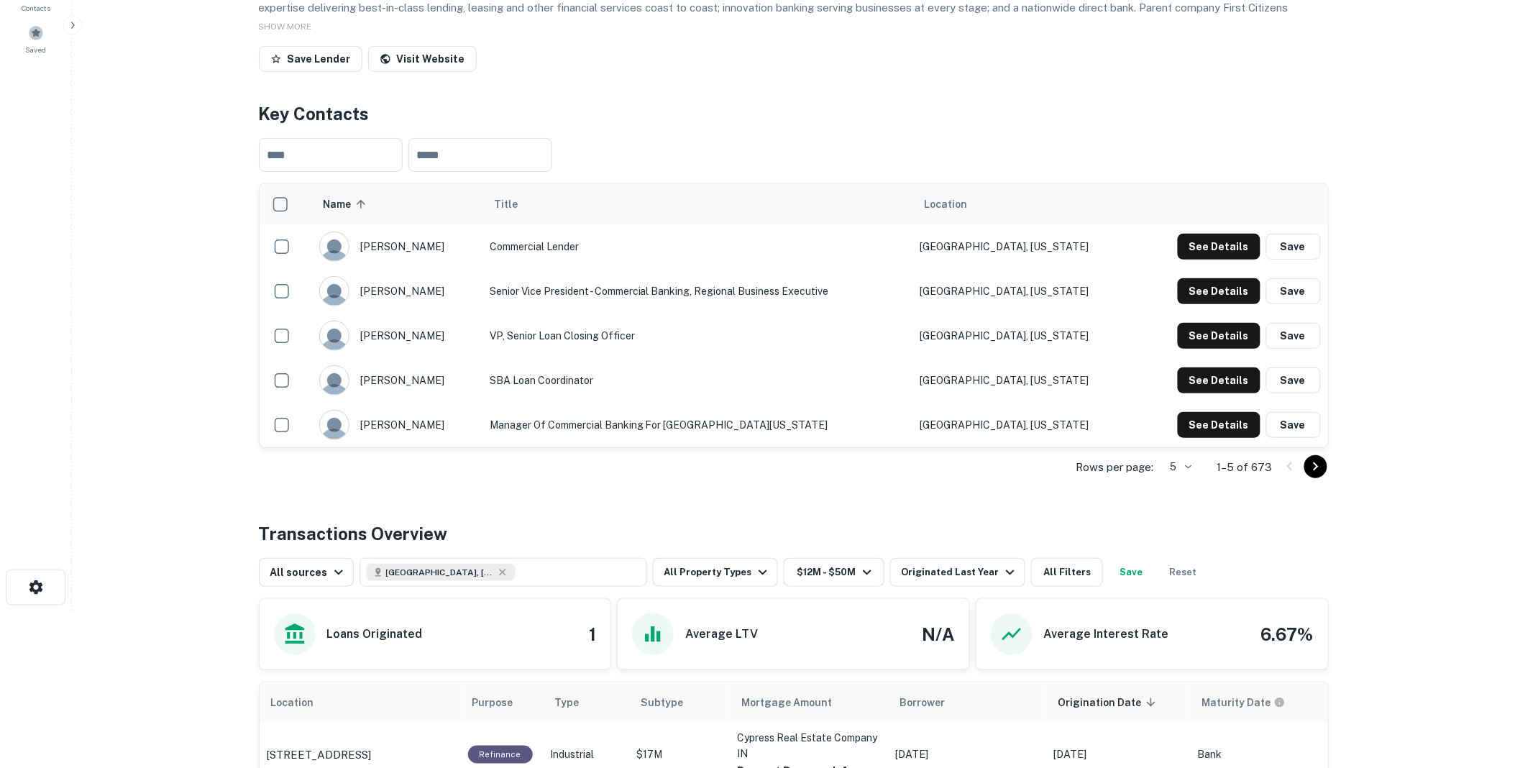
scroll to position [160, 0]
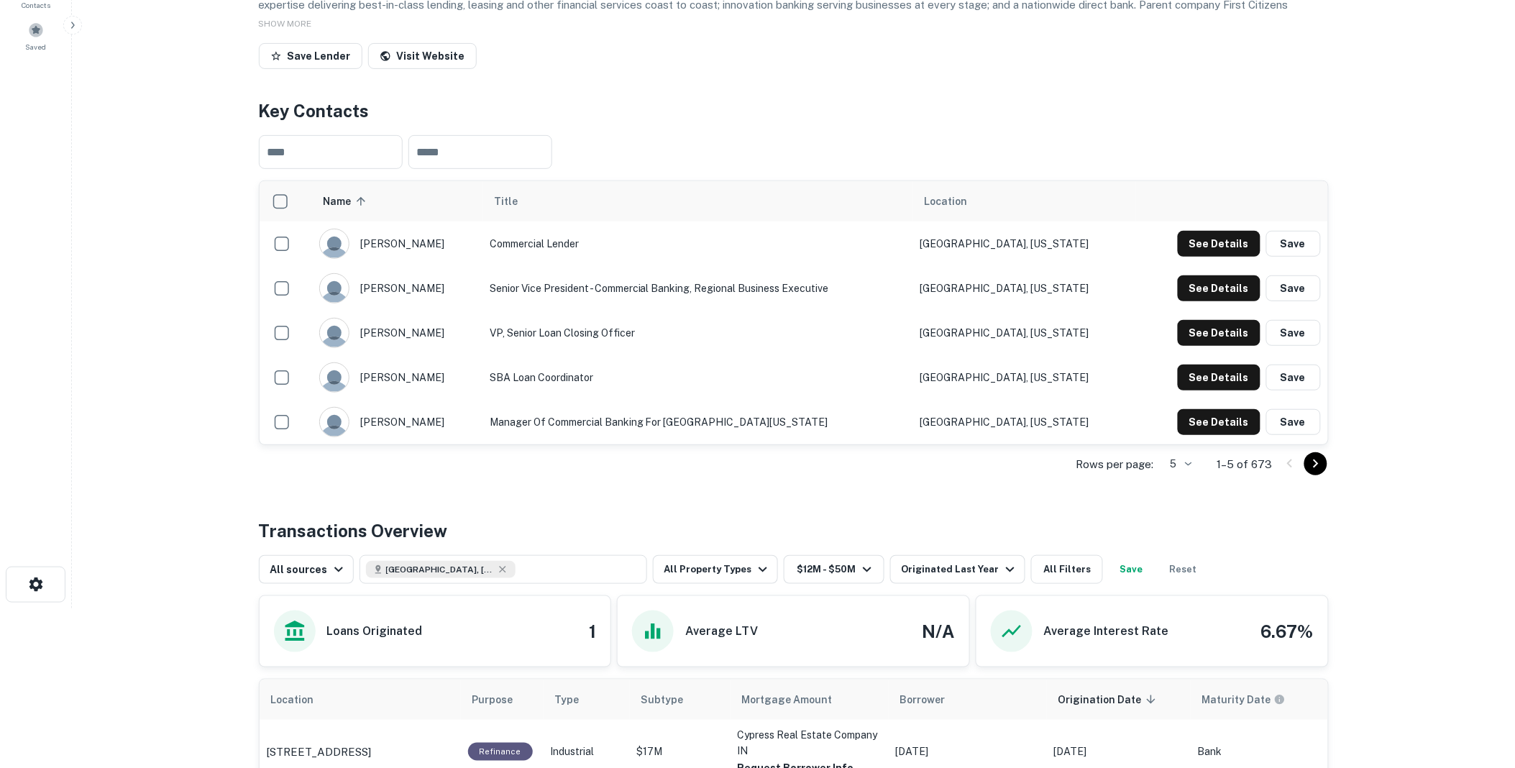
click at [1317, 473] on icon "Go to next page" at bounding box center [1316, 463] width 17 height 17
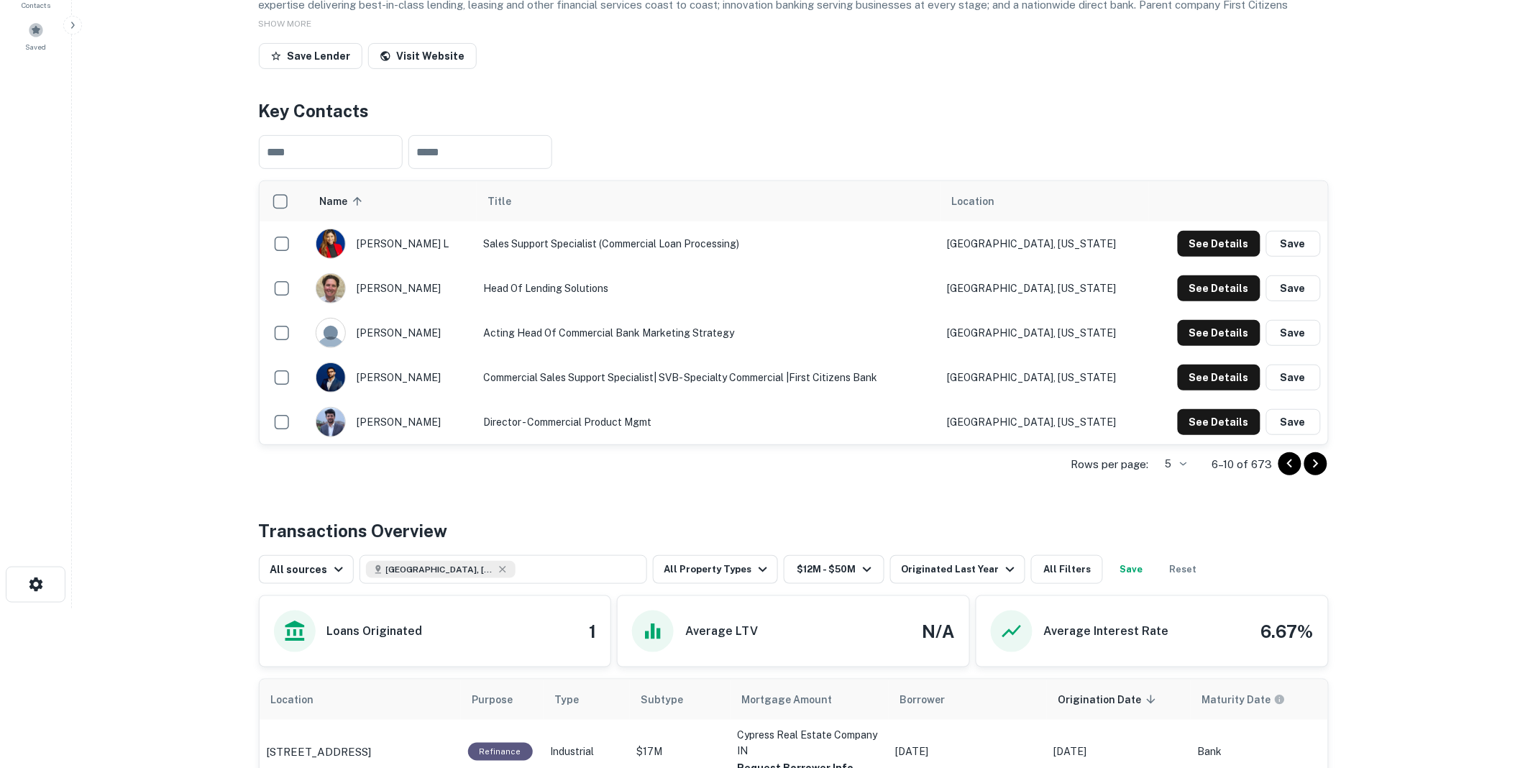
click at [1315, 473] on icon "Go to next page" at bounding box center [1316, 463] width 17 height 17
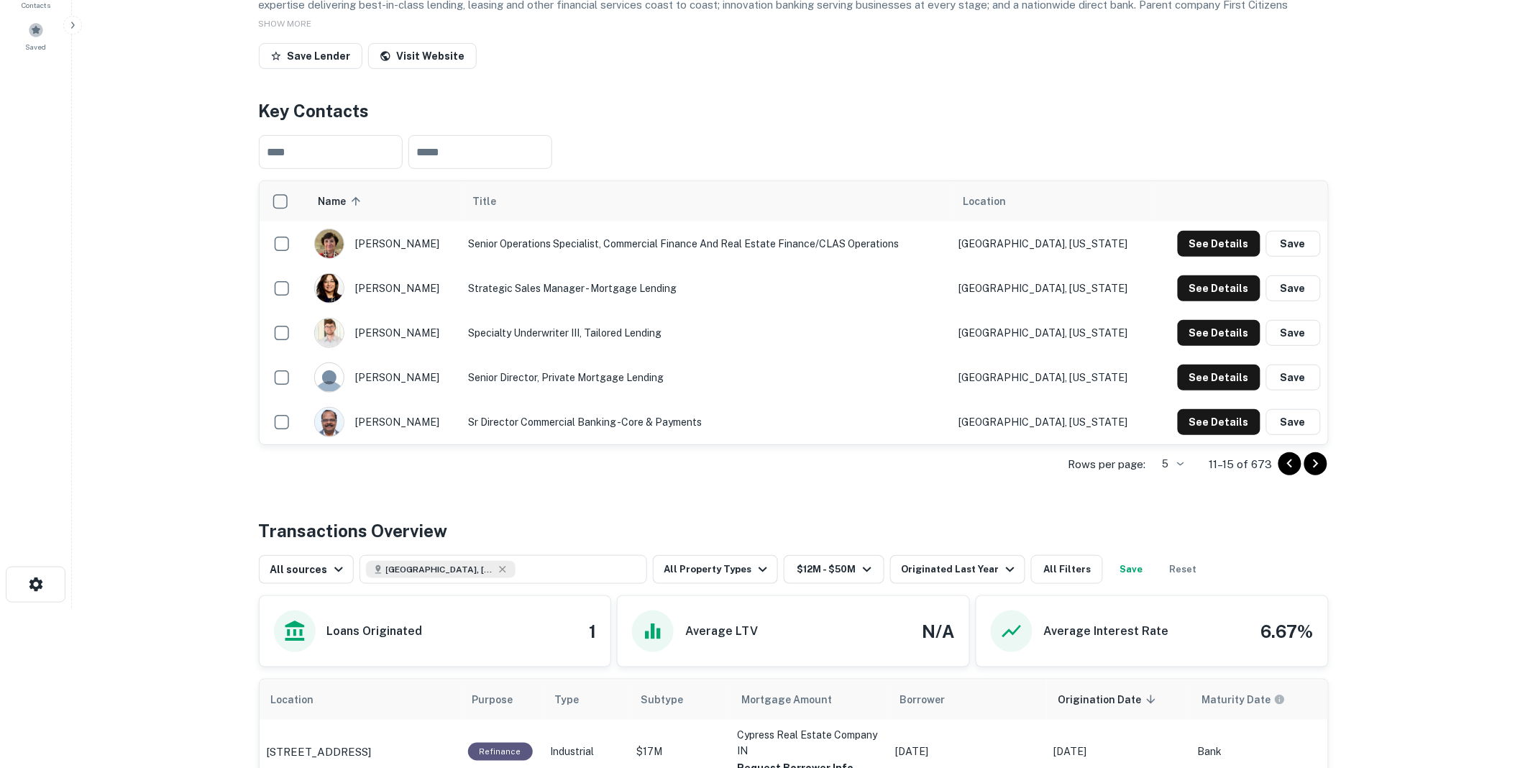
click at [1314, 473] on icon "Go to next page" at bounding box center [1316, 463] width 17 height 17
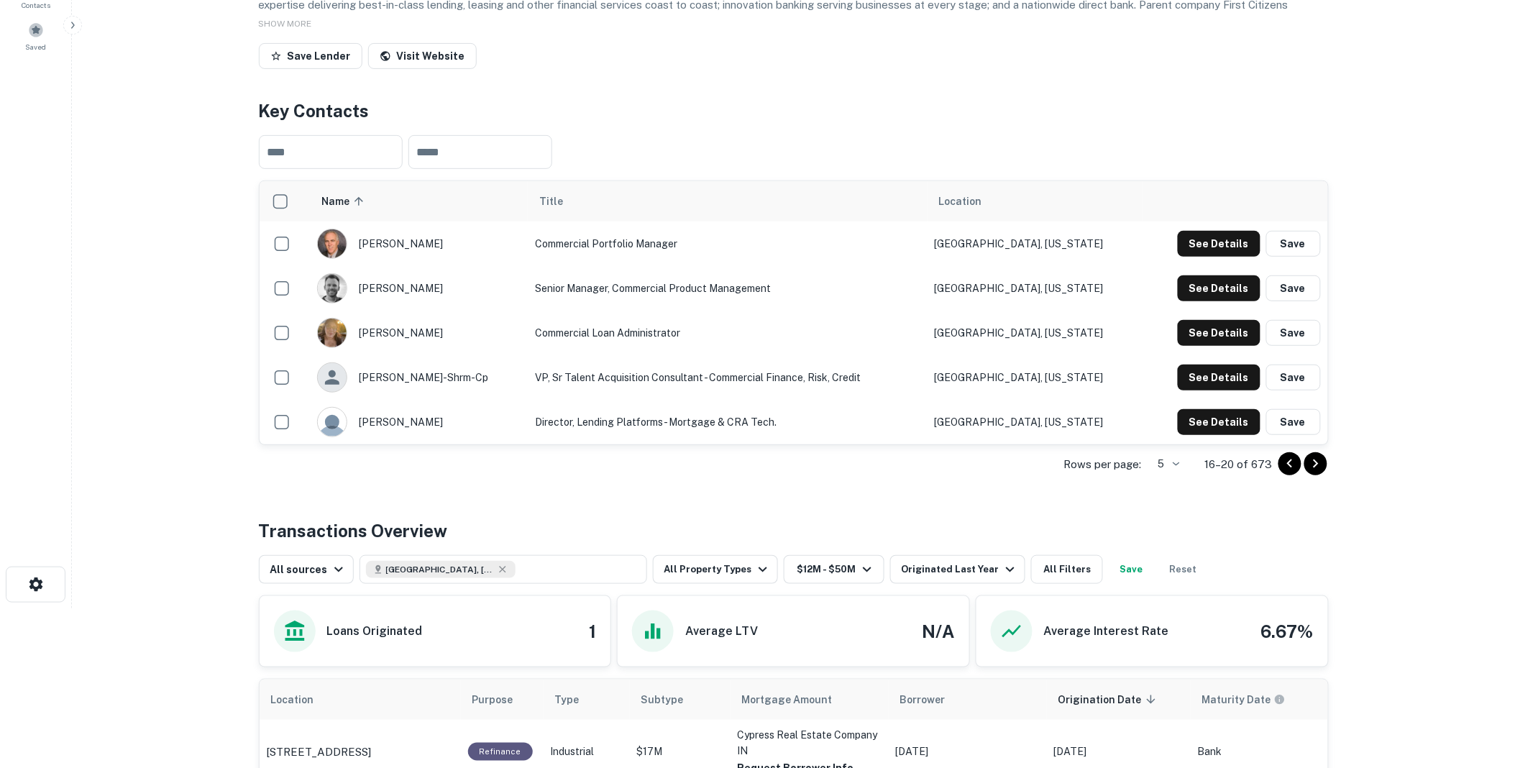
click at [1313, 473] on icon "Go to next page" at bounding box center [1316, 463] width 17 height 17
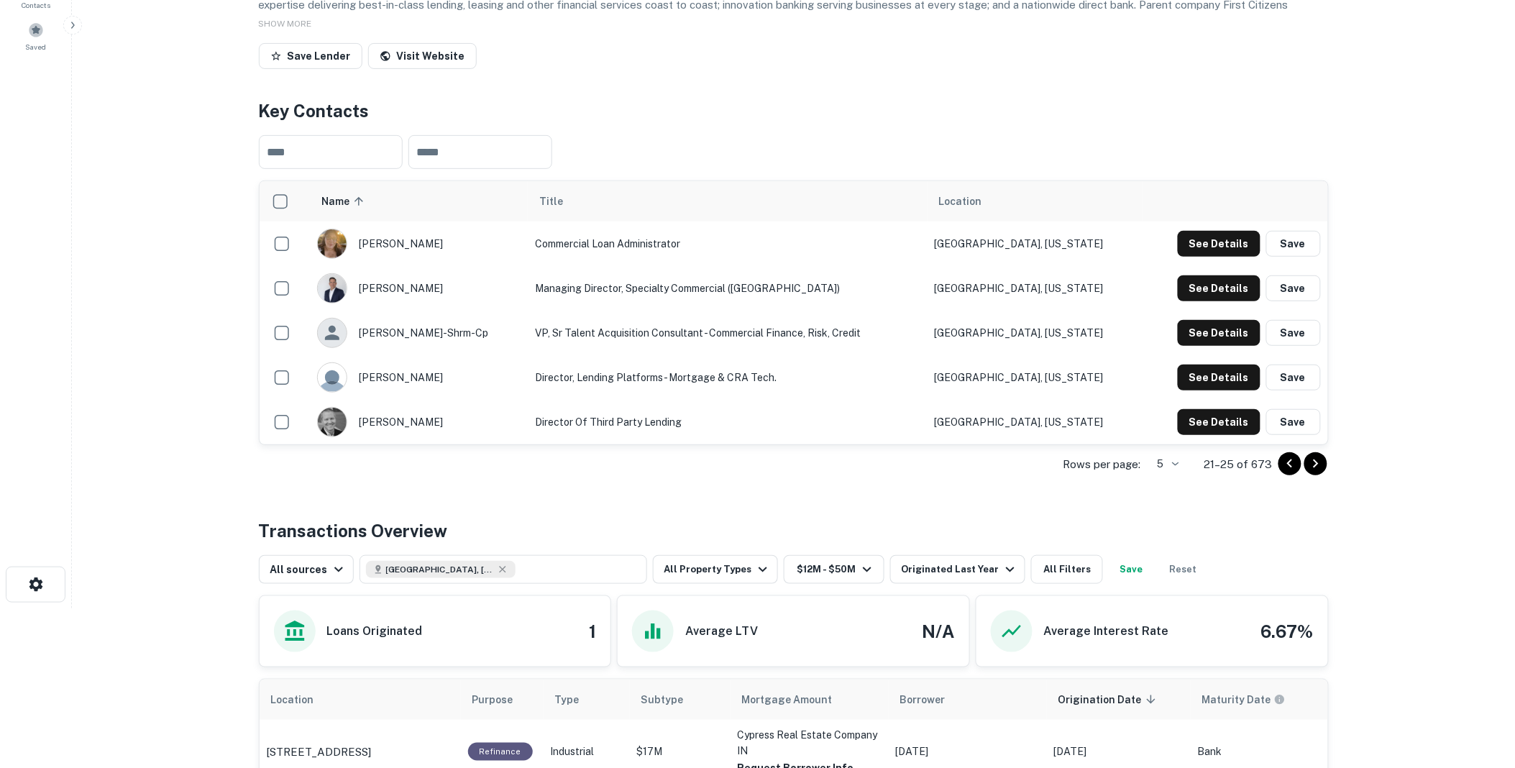
click at [1289, 473] on icon "Go to previous page" at bounding box center [1290, 463] width 17 height 17
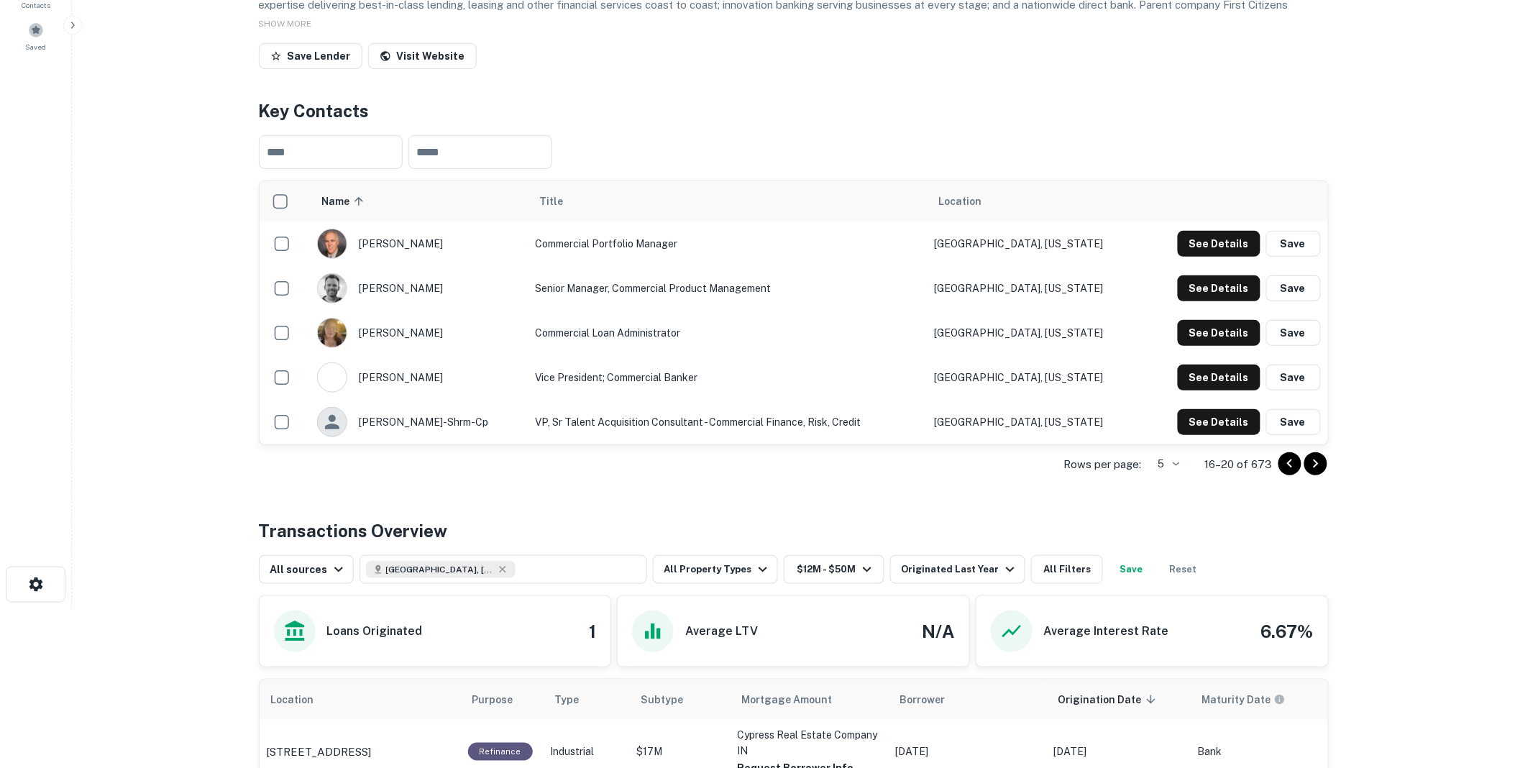
click at [1286, 473] on icon "Go to previous page" at bounding box center [1290, 463] width 17 height 17
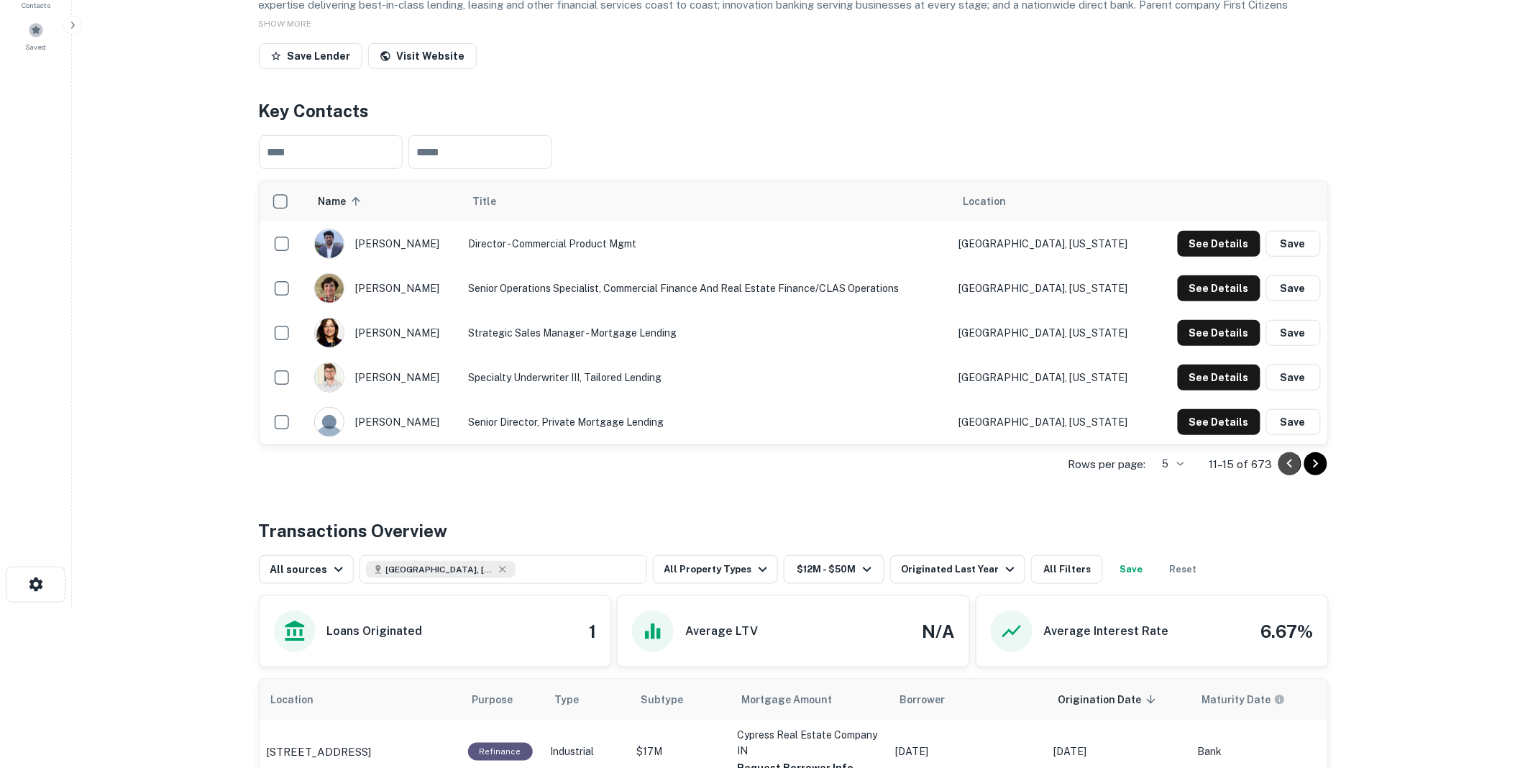
click at [1286, 473] on icon "Go to previous page" at bounding box center [1290, 463] width 17 height 17
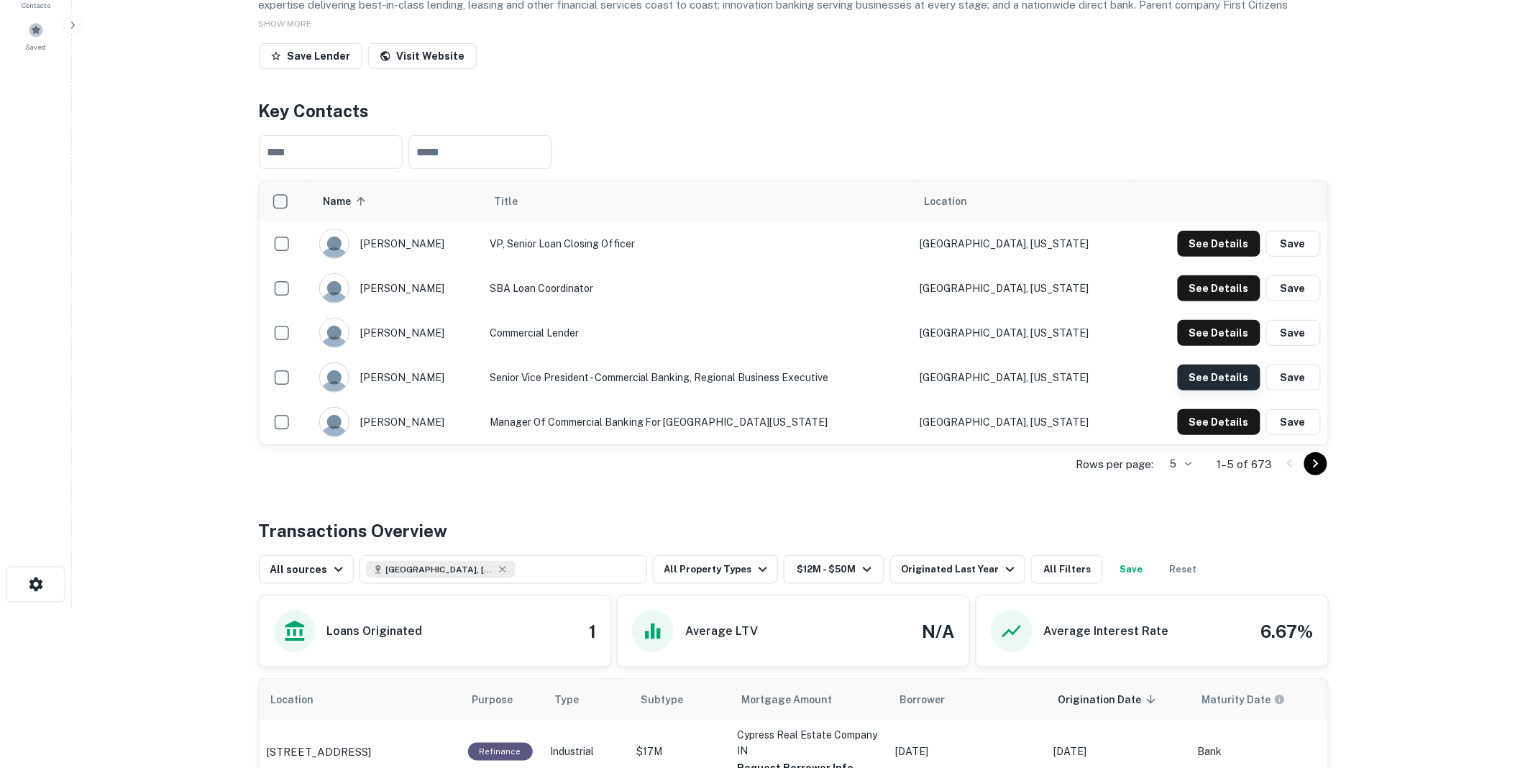
click at [1218, 391] on button "See Details" at bounding box center [1219, 378] width 83 height 26
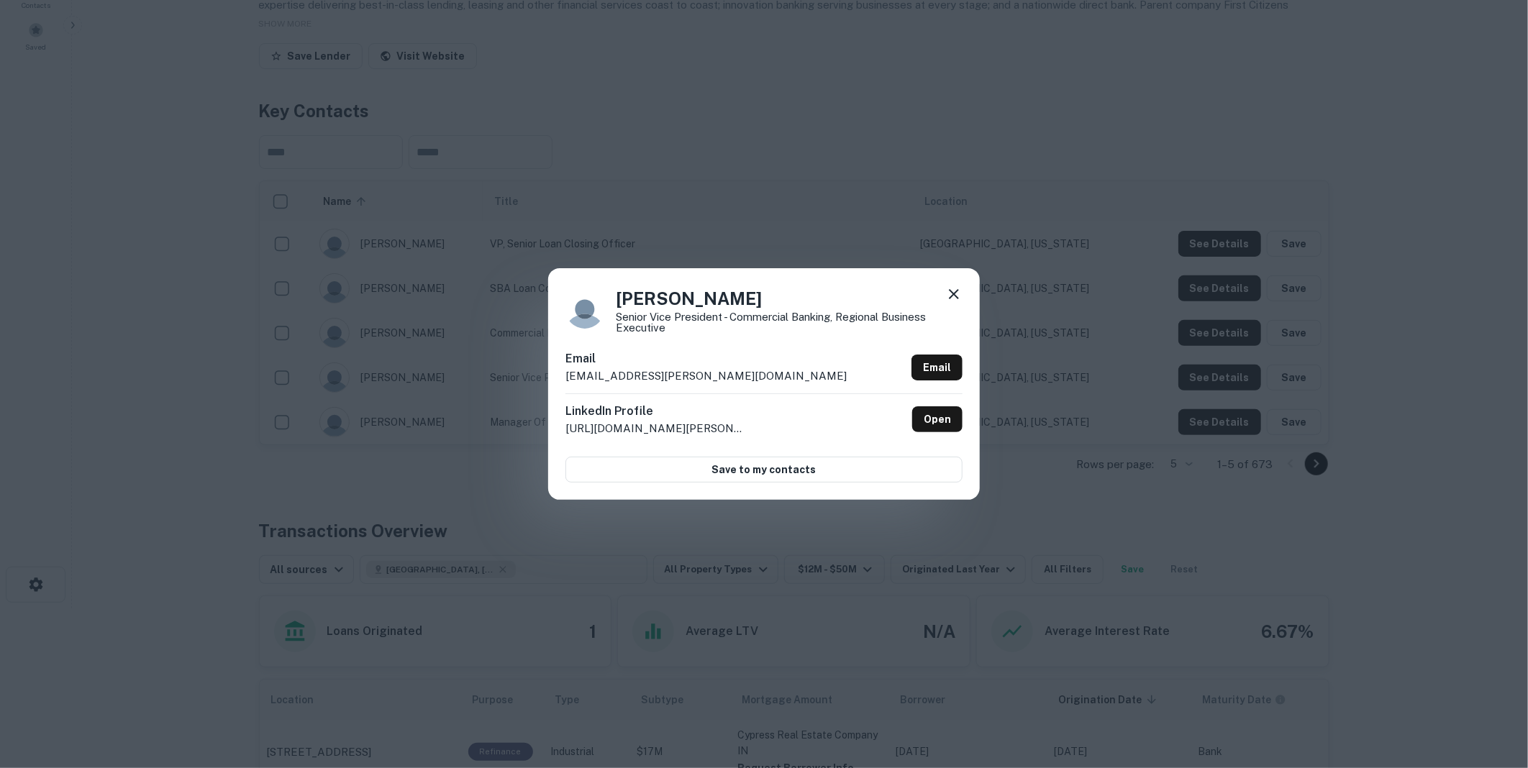
click at [952, 296] on icon at bounding box center [954, 294] width 10 height 10
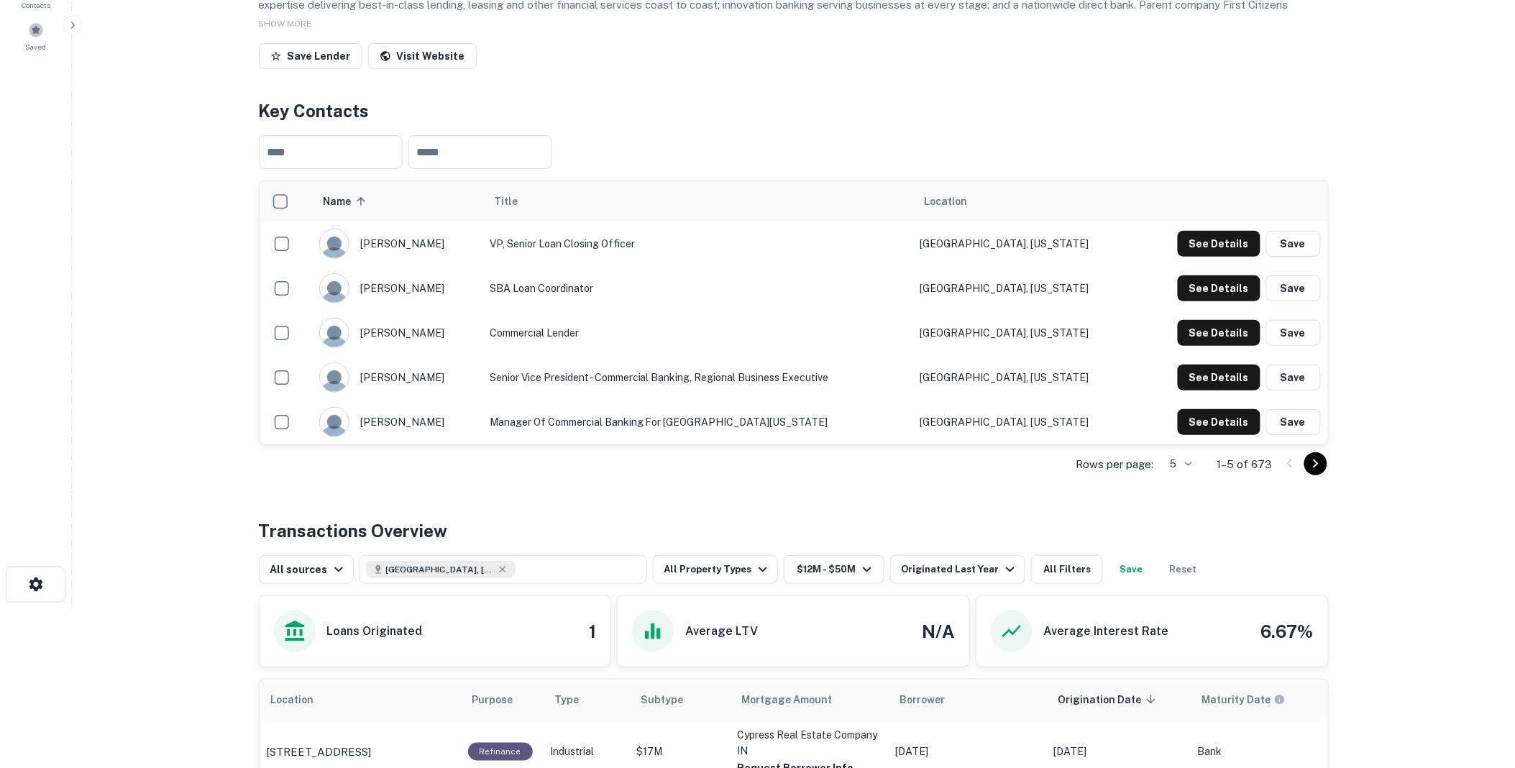
click at [1313, 473] on icon "Go to next page" at bounding box center [1316, 463] width 17 height 17
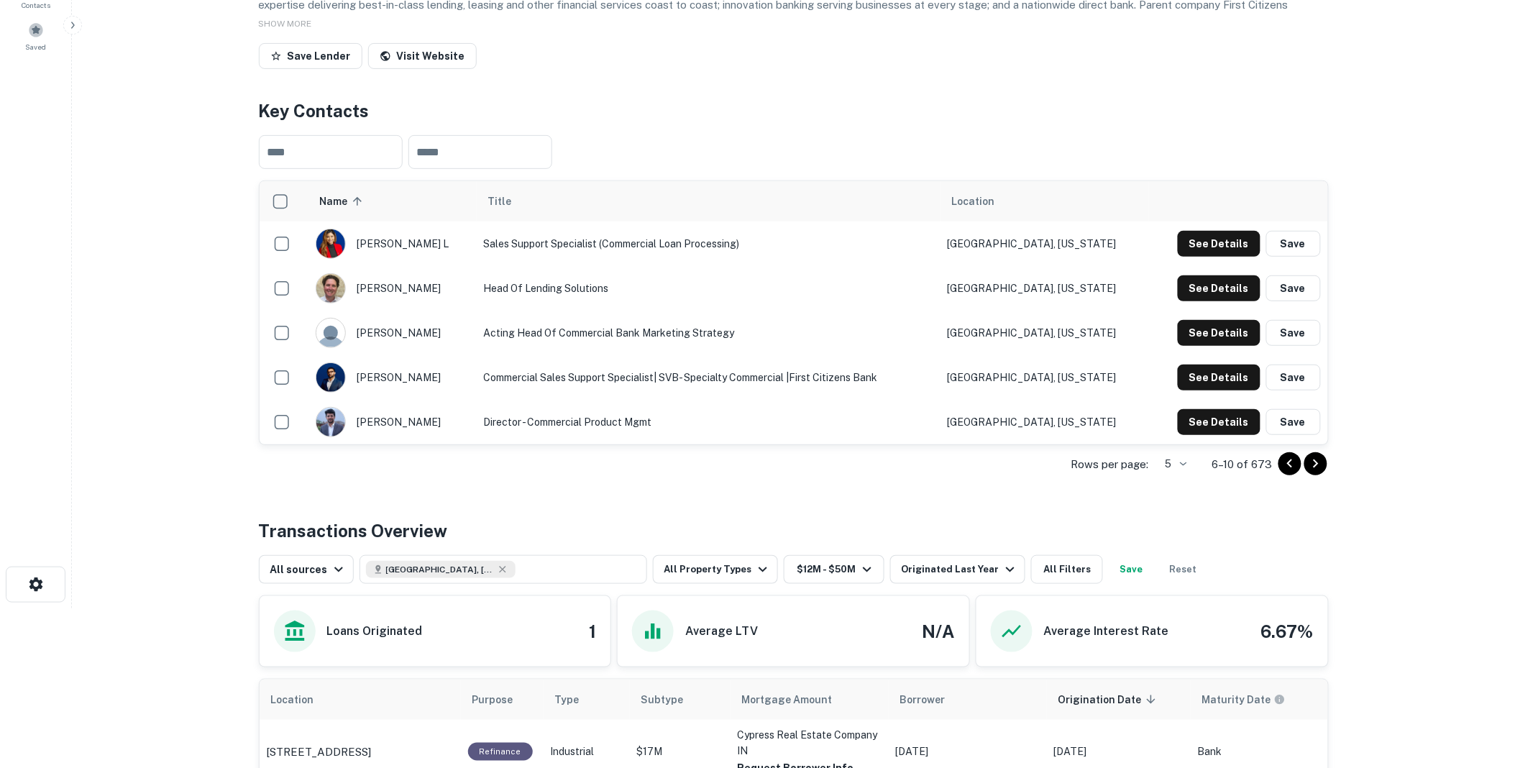
click at [1317, 473] on icon "Go to next page" at bounding box center [1316, 463] width 17 height 17
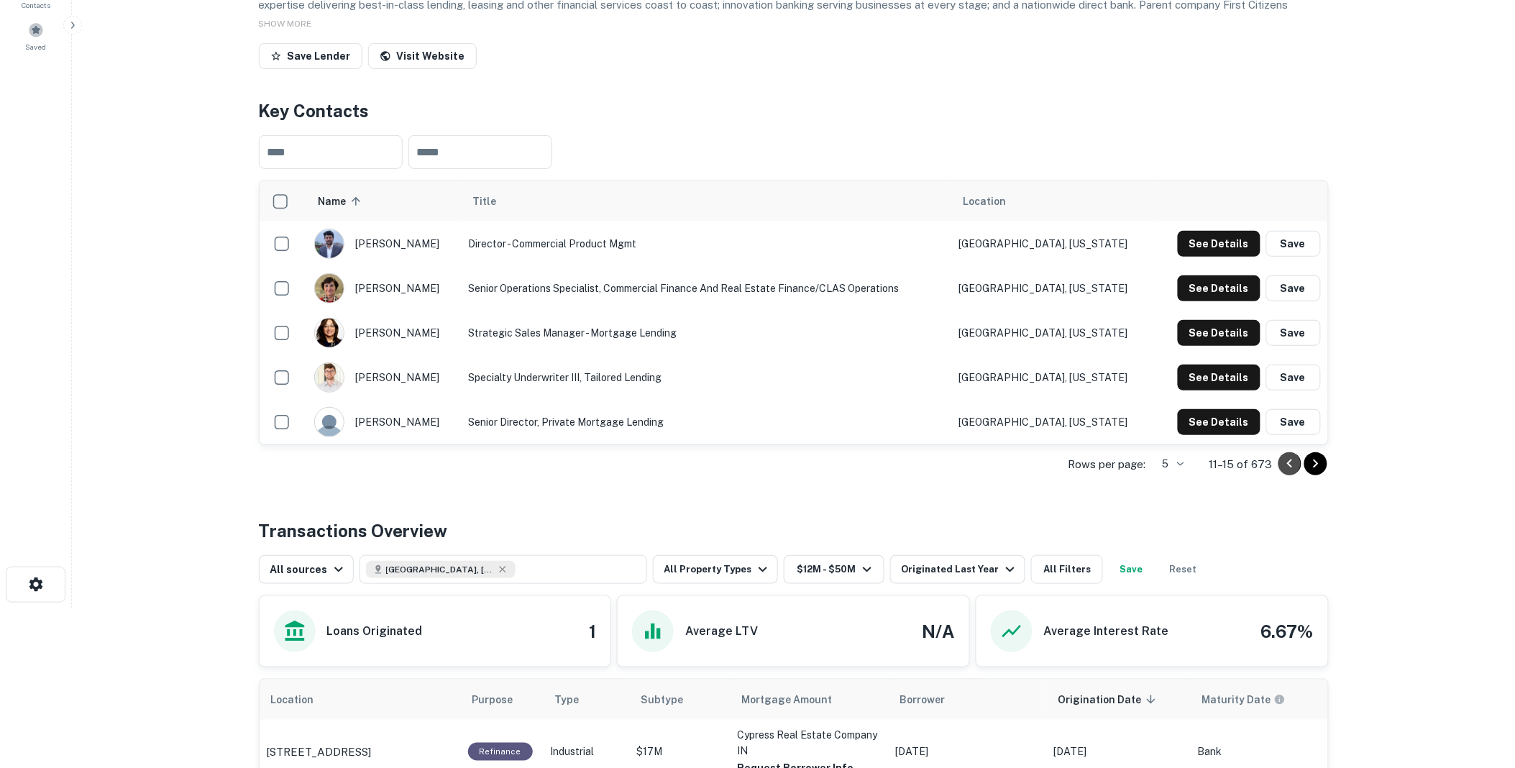
click at [1290, 468] on icon "Go to previous page" at bounding box center [1289, 464] width 5 height 9
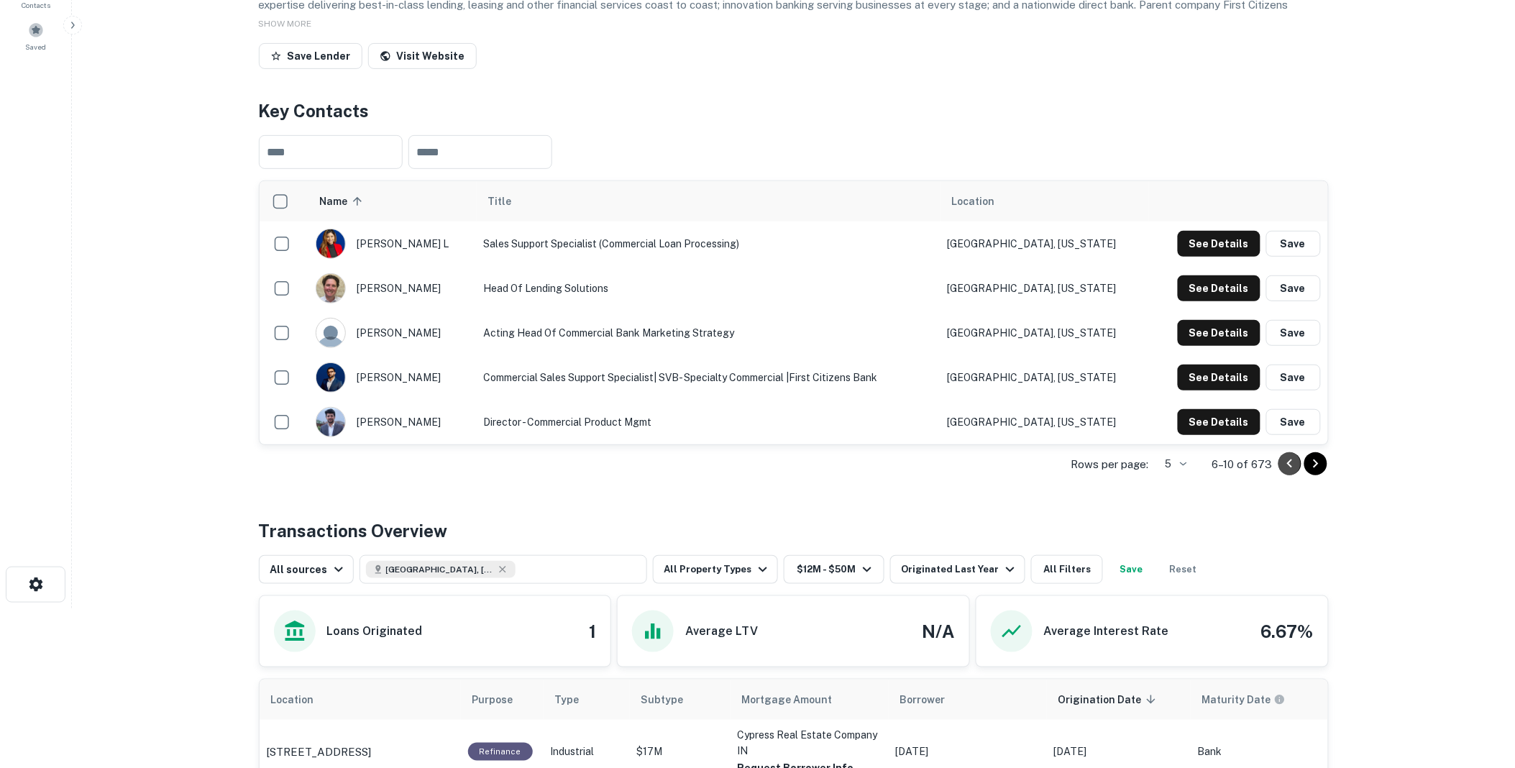
click at [1291, 473] on icon "Go to previous page" at bounding box center [1290, 463] width 17 height 17
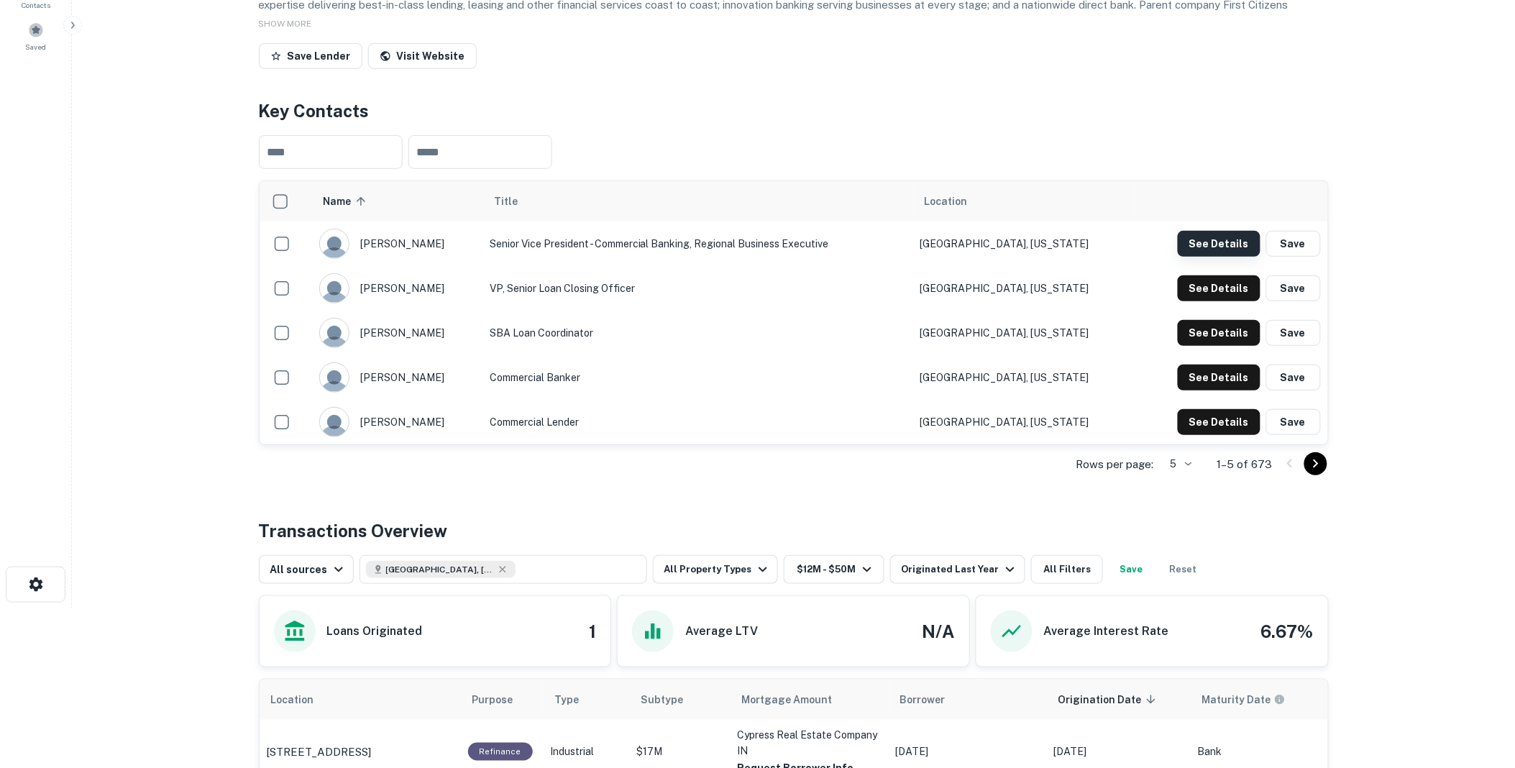
click at [1220, 257] on button "See Details" at bounding box center [1219, 244] width 83 height 26
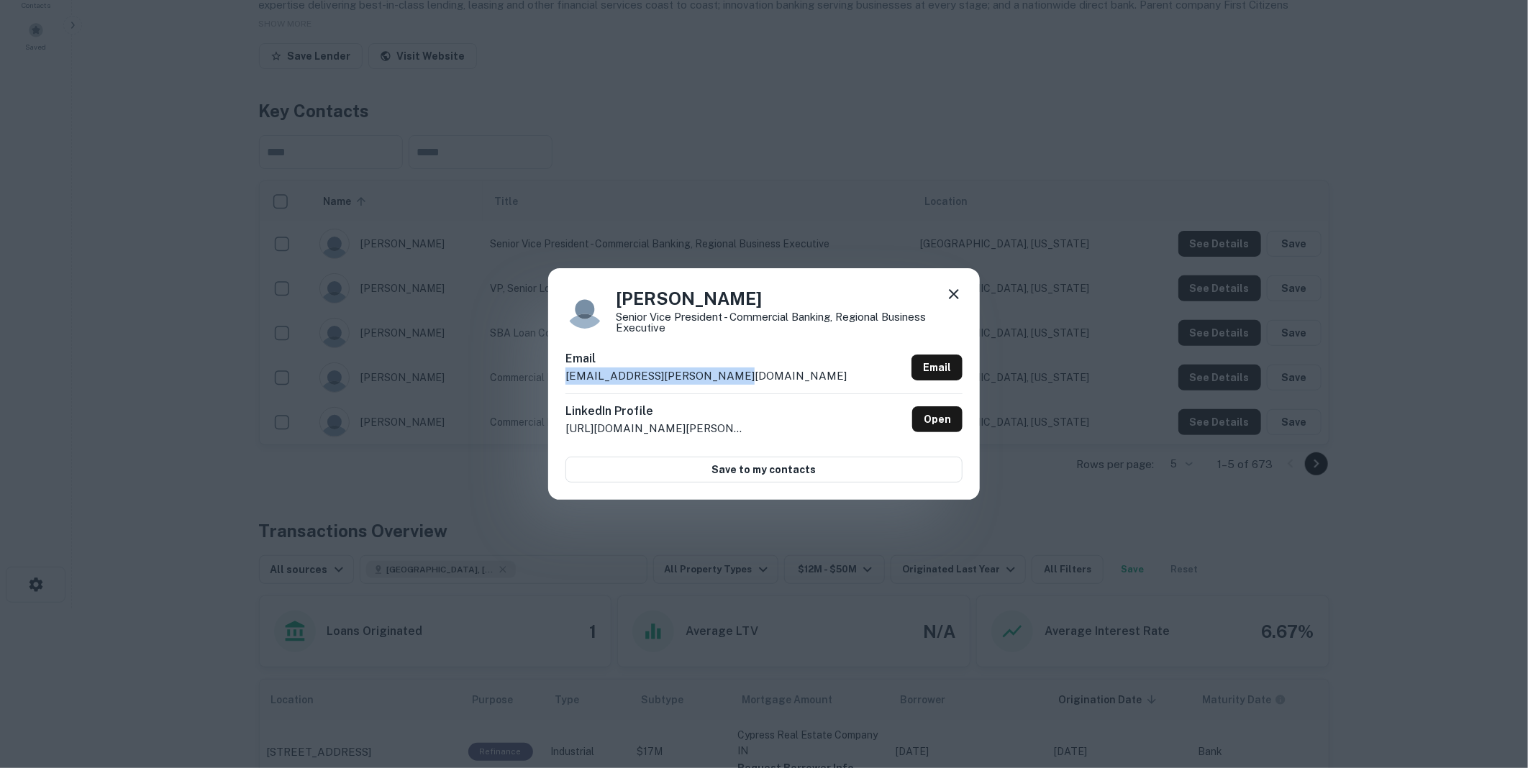
drag, startPoint x: 721, startPoint y: 372, endPoint x: 557, endPoint y: 374, distance: 164.0
click at [557, 374] on div "[PERSON_NAME] Senior Vice President - Commercial Banking, Regional Business Exe…" at bounding box center [764, 384] width 432 height 232
drag, startPoint x: 557, startPoint y: 374, endPoint x: 619, endPoint y: 375, distance: 61.2
copy p "[EMAIL_ADDRESS][PERSON_NAME][DOMAIN_NAME]"
drag, startPoint x: 1318, startPoint y: 90, endPoint x: 1514, endPoint y: 176, distance: 214.5
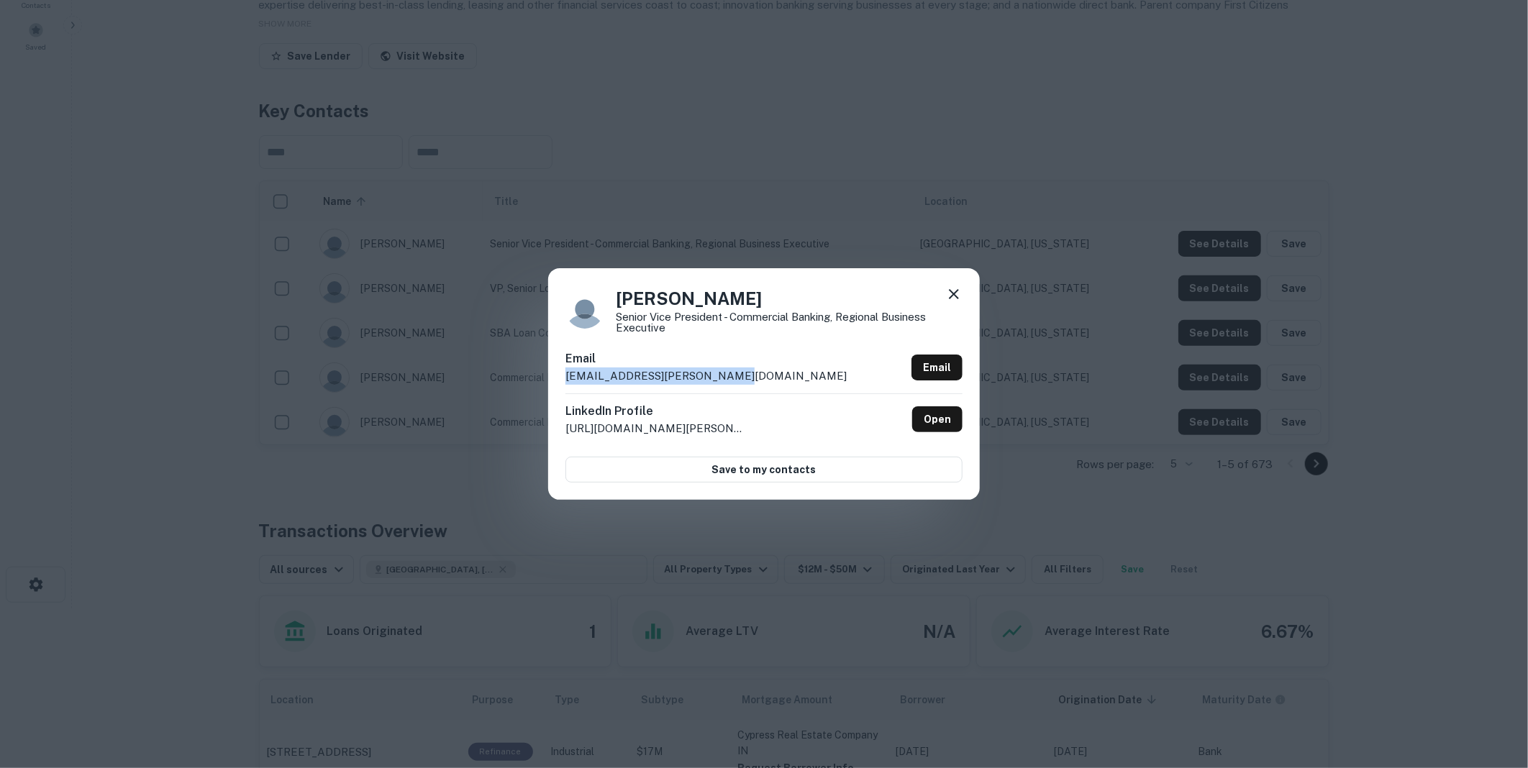
click at [1318, 90] on div "[PERSON_NAME] Senior Vice President - Commercial Banking, Regional Business Exe…" at bounding box center [764, 384] width 1528 height 768
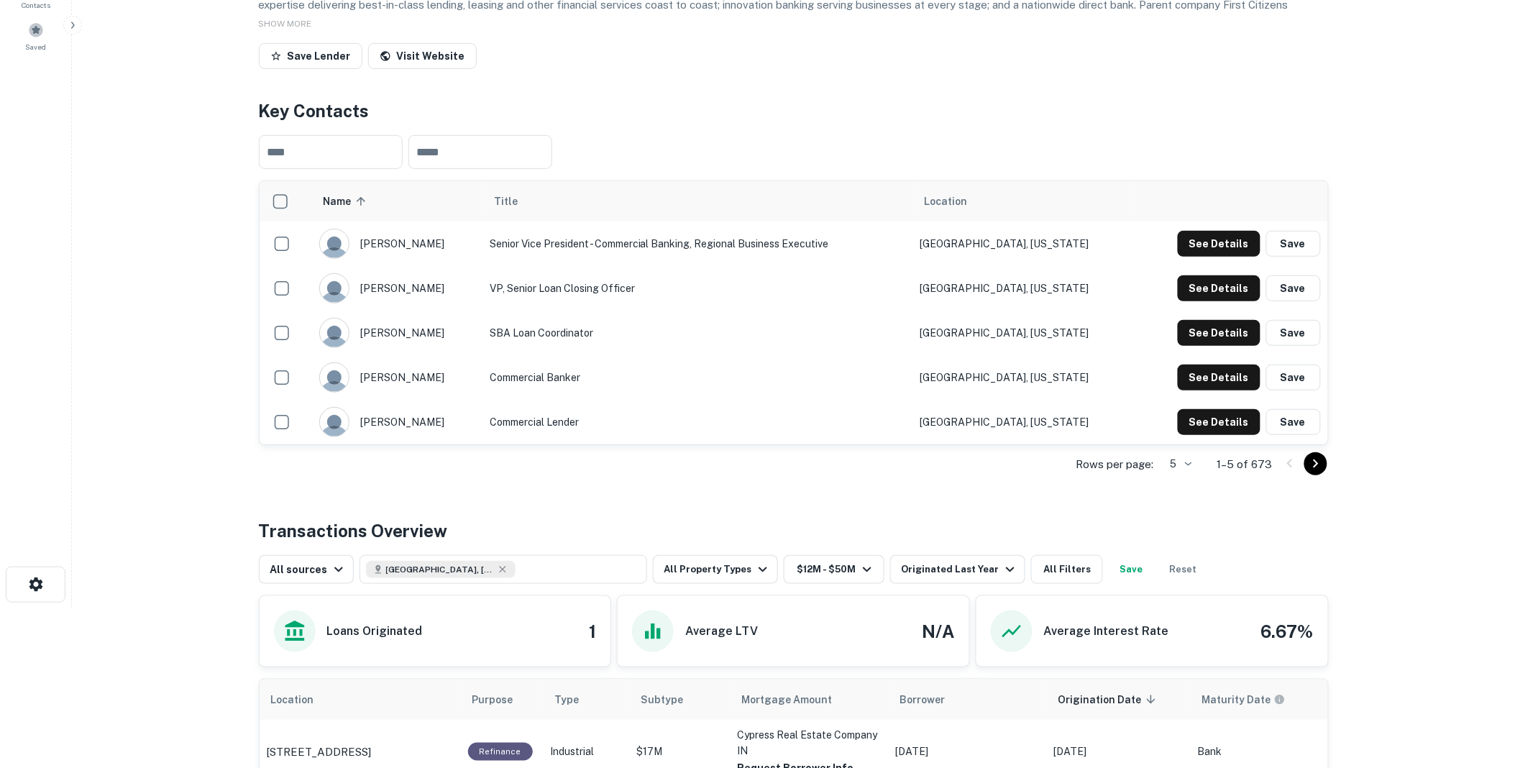
click at [885, 556] on div "Back to search First Citizens Bank Description First Citizens Bank helps person…" at bounding box center [794, 407] width 1105 height 1089
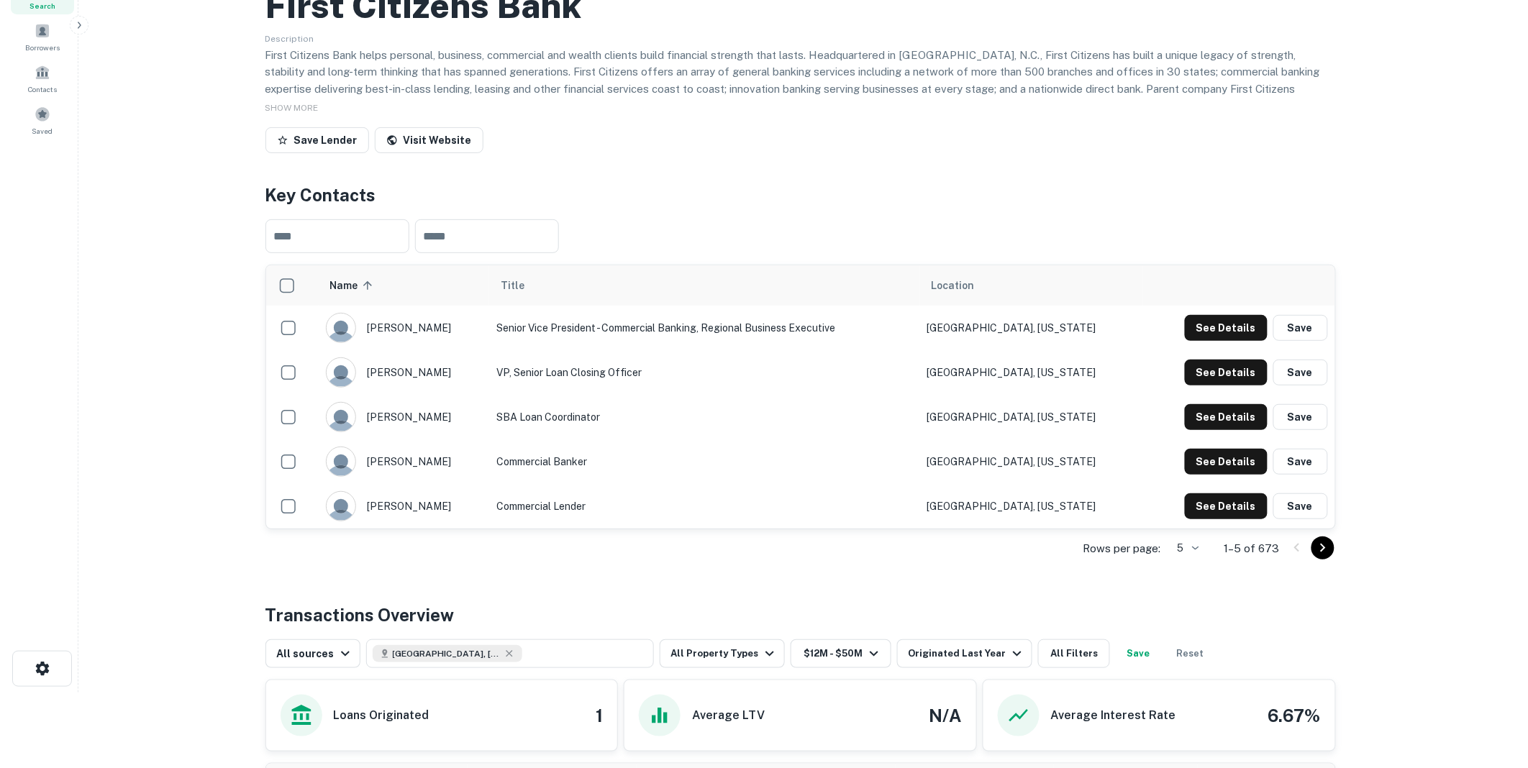
scroll to position [0, 0]
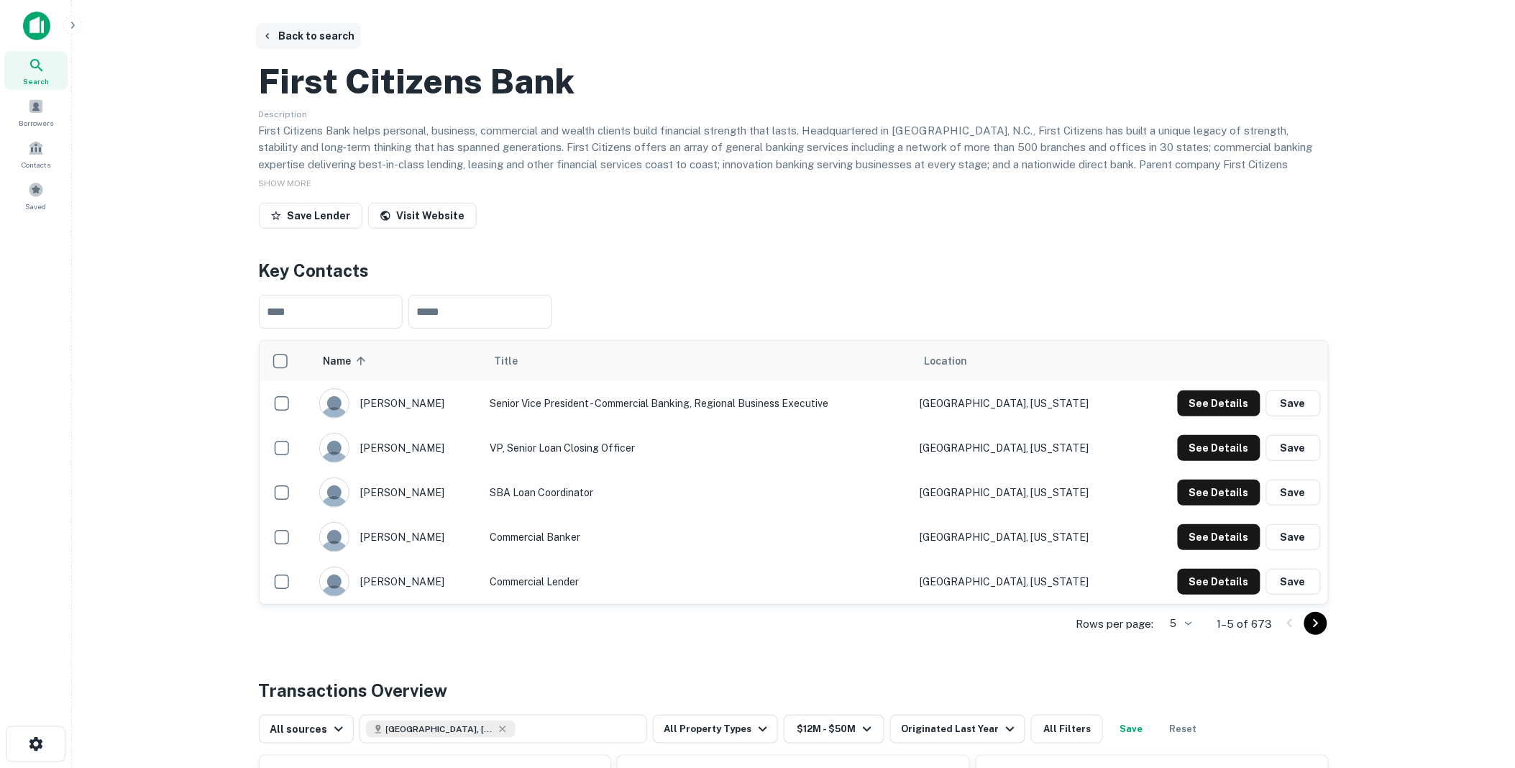
click at [319, 33] on button "Back to search" at bounding box center [308, 36] width 105 height 26
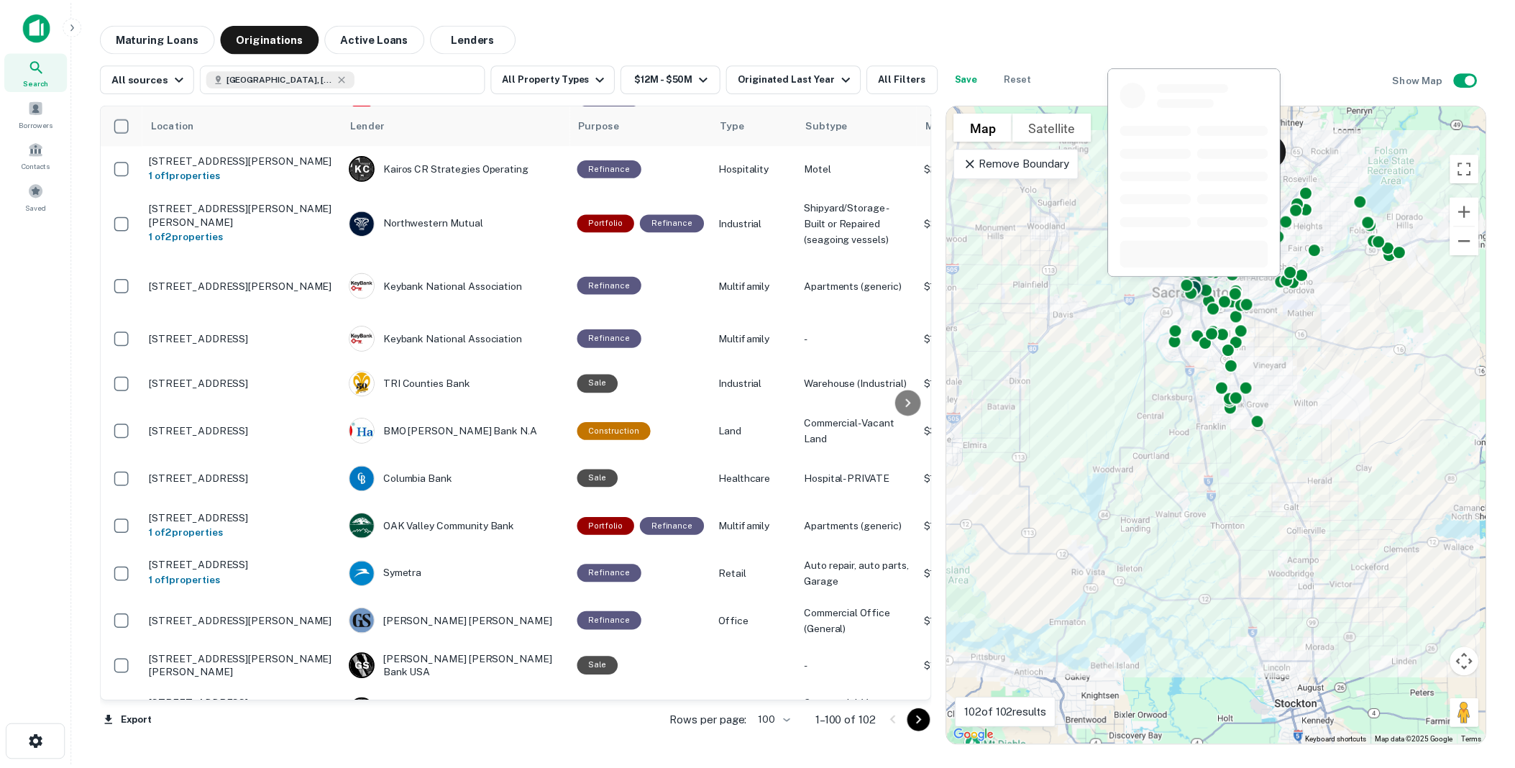
scroll to position [3964, 0]
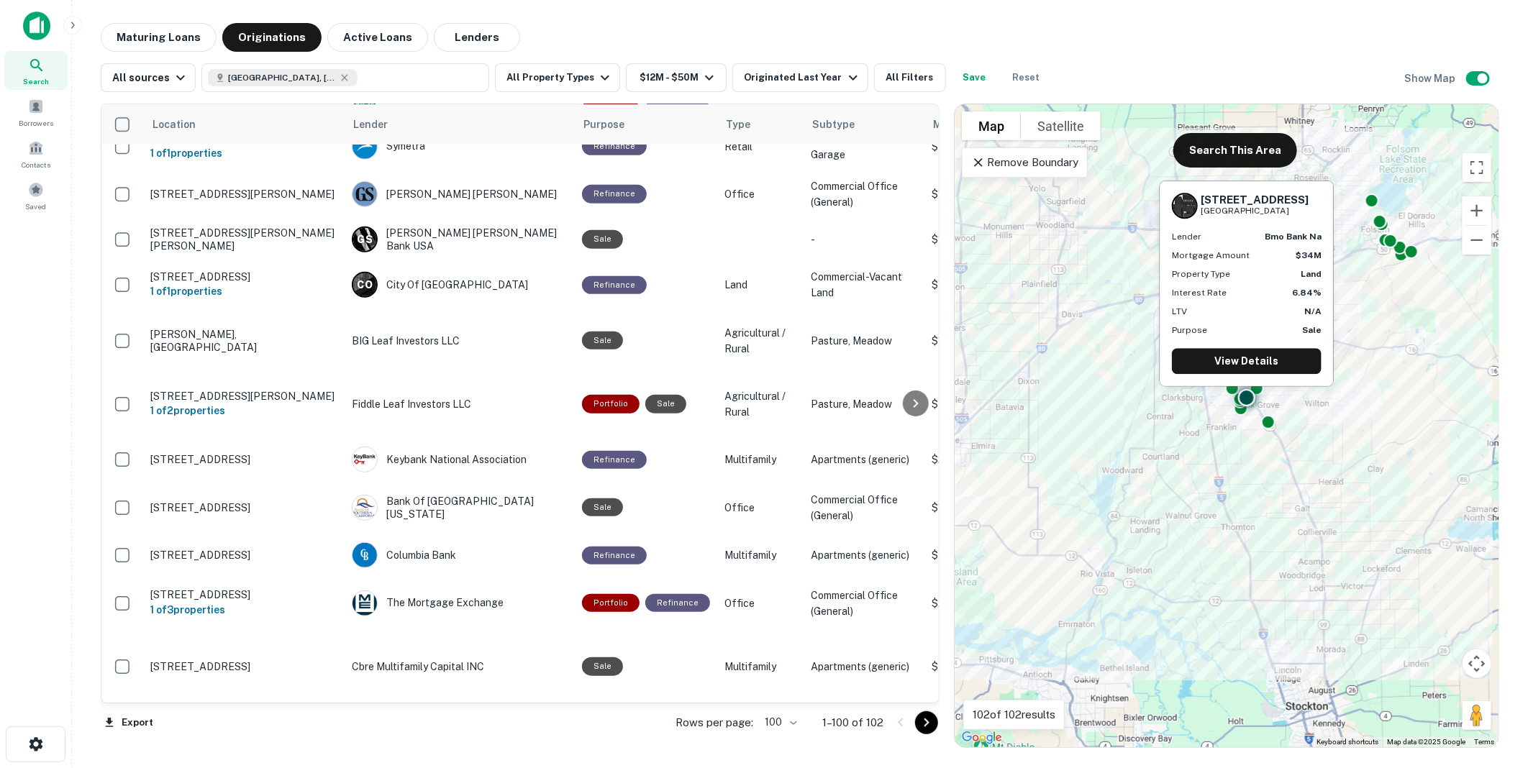
click at [452, 16] on div "BMO [PERSON_NAME] Bank N.A" at bounding box center [460, 3] width 216 height 26
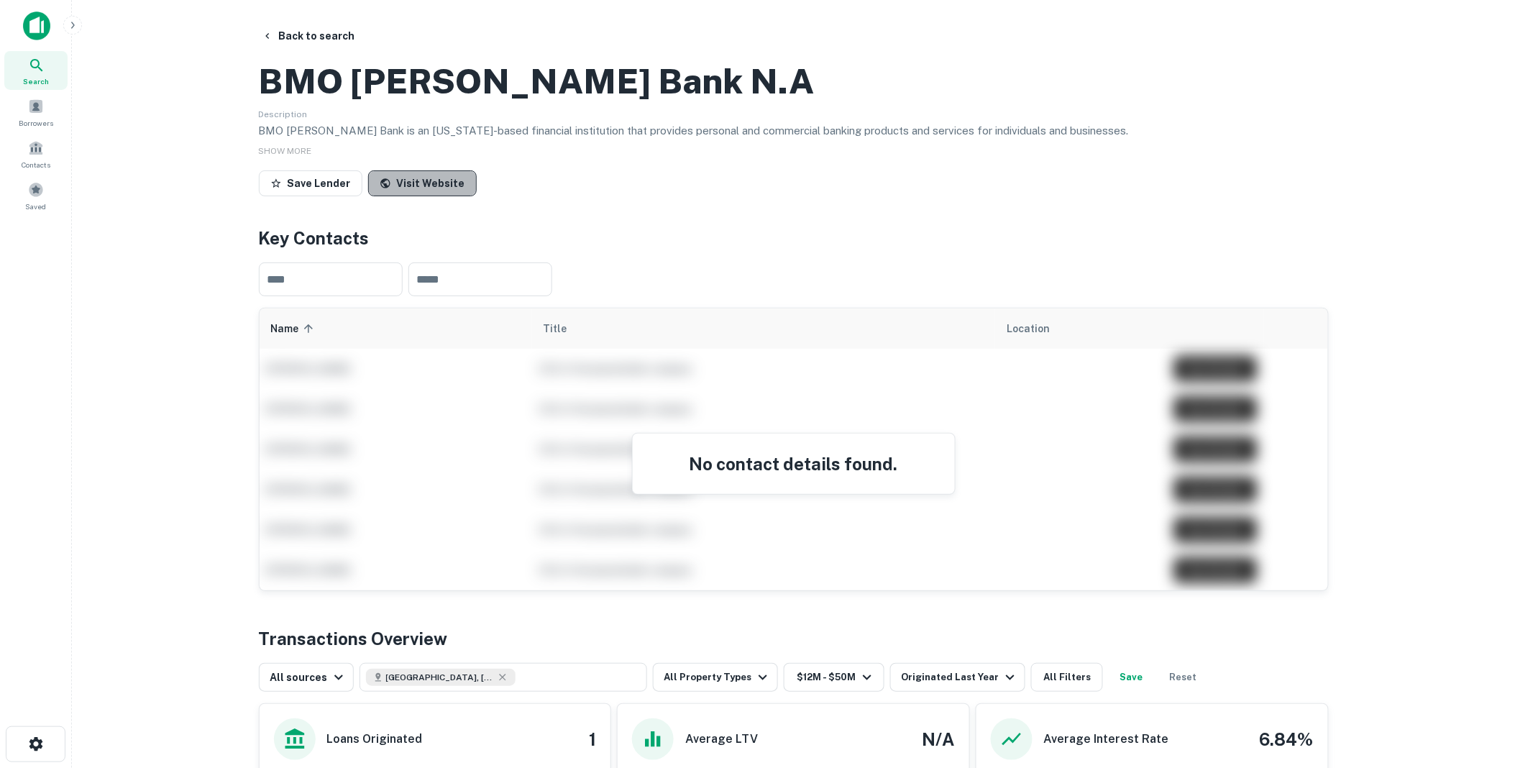
click at [420, 196] on link "Visit Website" at bounding box center [422, 183] width 109 height 26
click at [416, 196] on link "Visit Website" at bounding box center [422, 183] width 109 height 26
click at [321, 30] on button "Back to search" at bounding box center [308, 36] width 105 height 26
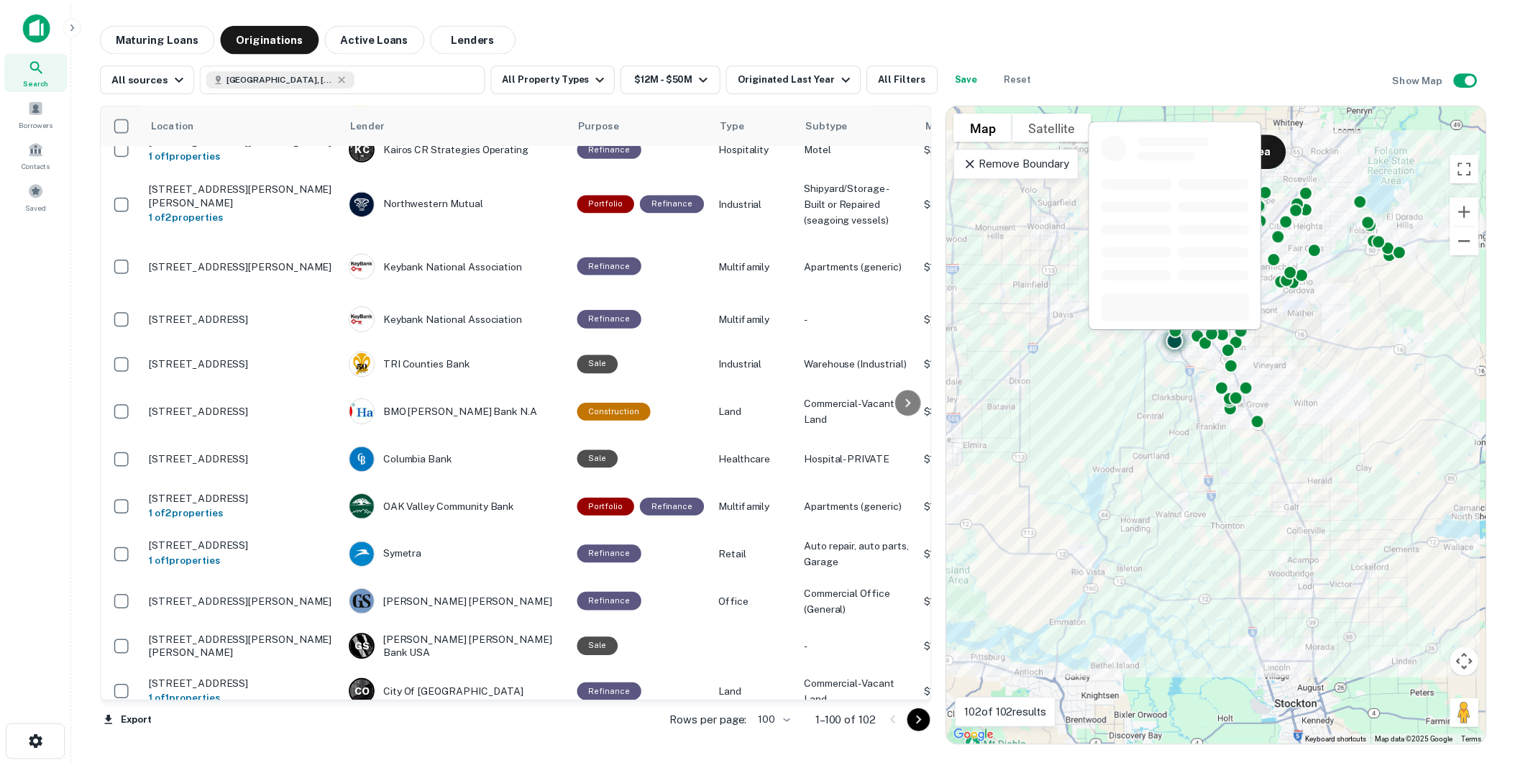
scroll to position [3672, 0]
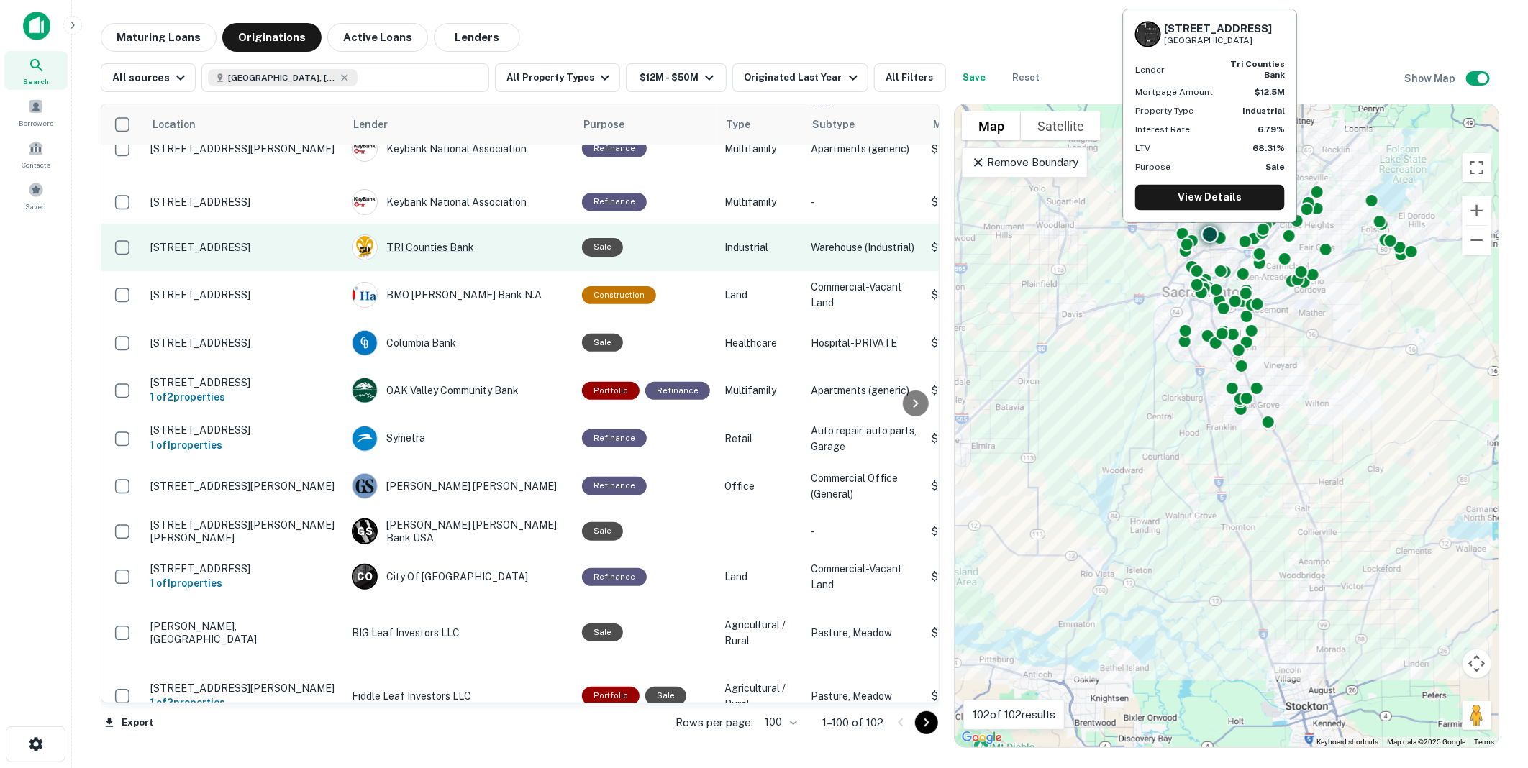
click at [419, 260] on div "TRI Counties Bank" at bounding box center [460, 247] width 216 height 26
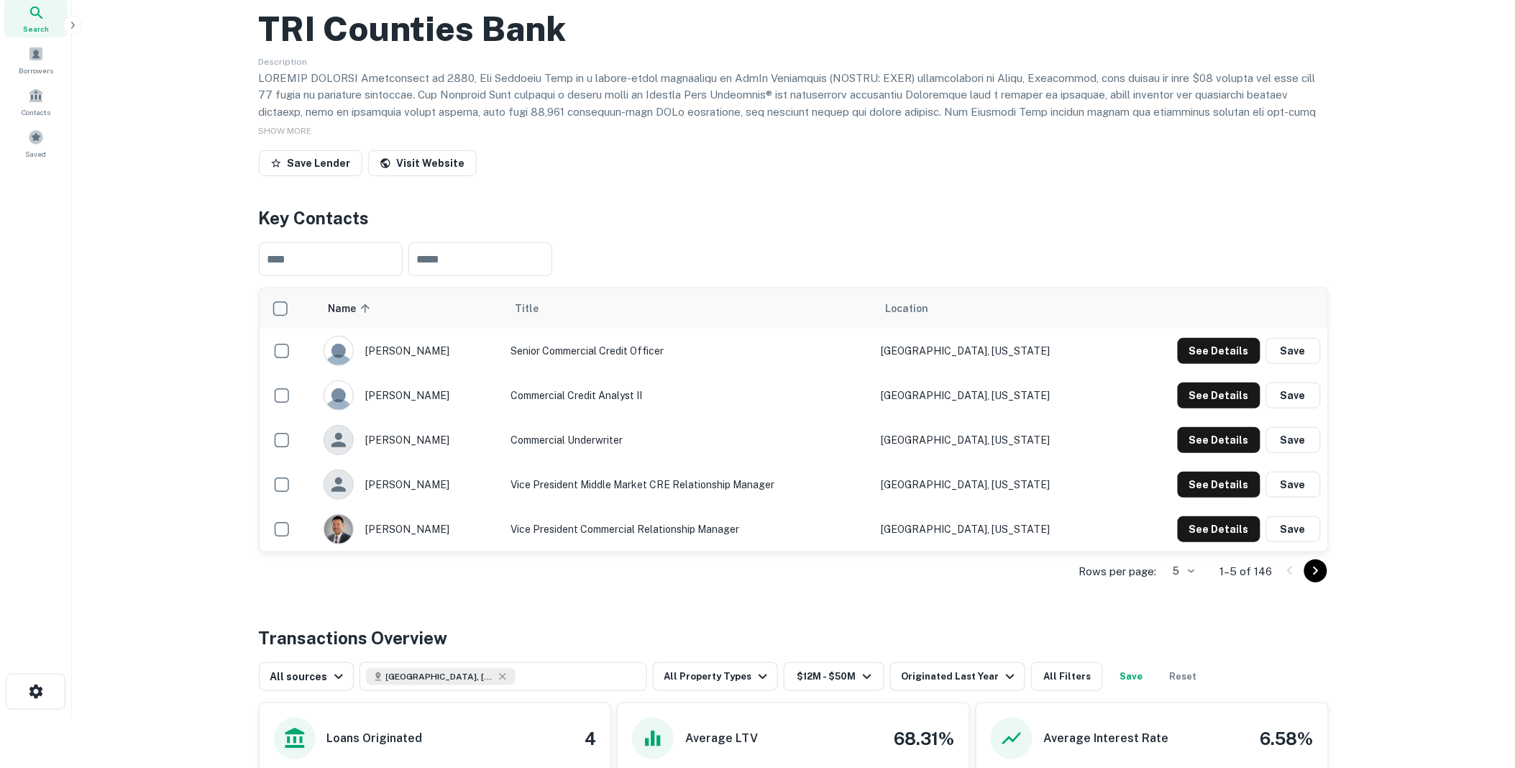
scroll to position [80, 0]
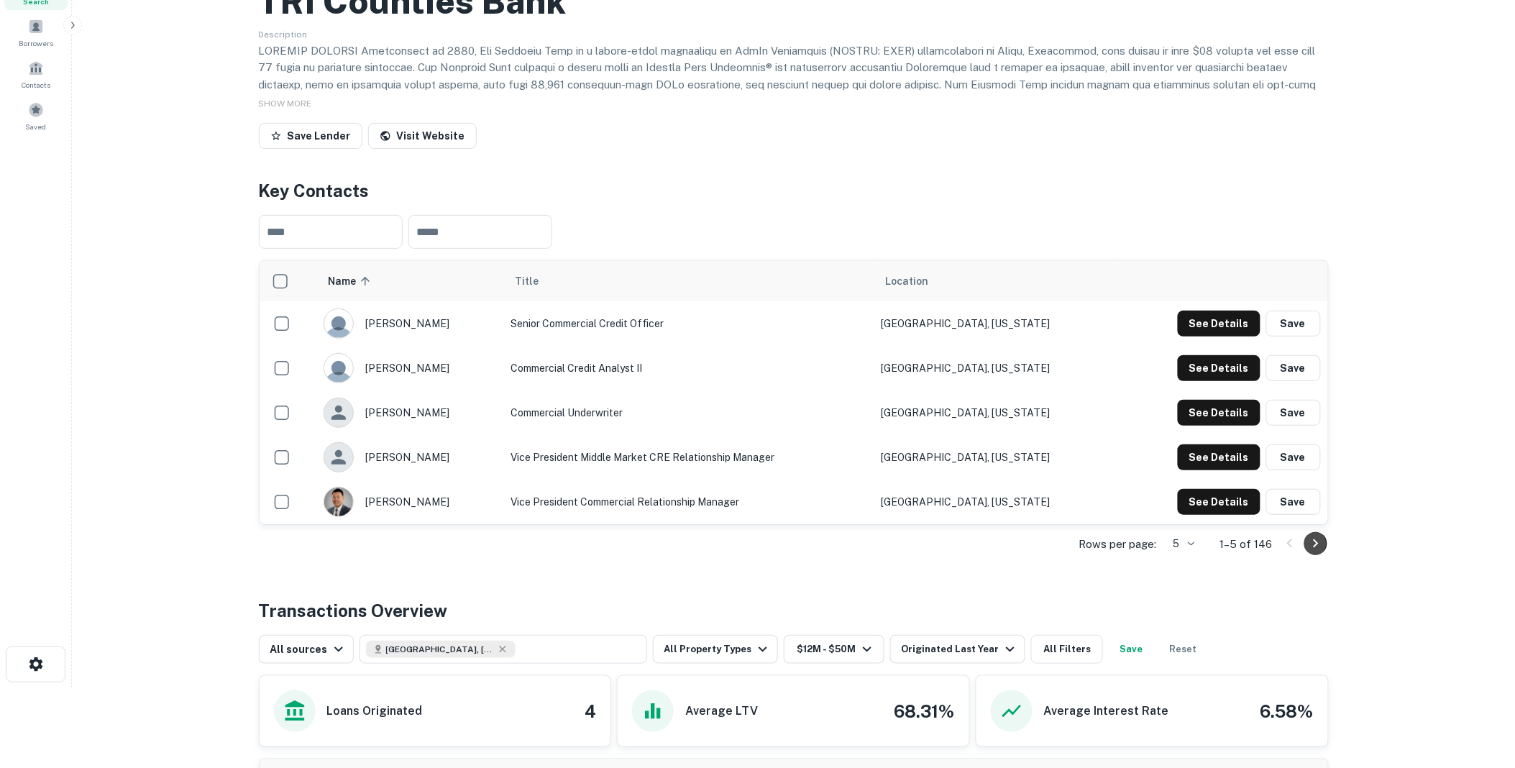
click at [1317, 548] on icon "Go to next page" at bounding box center [1315, 543] width 5 height 9
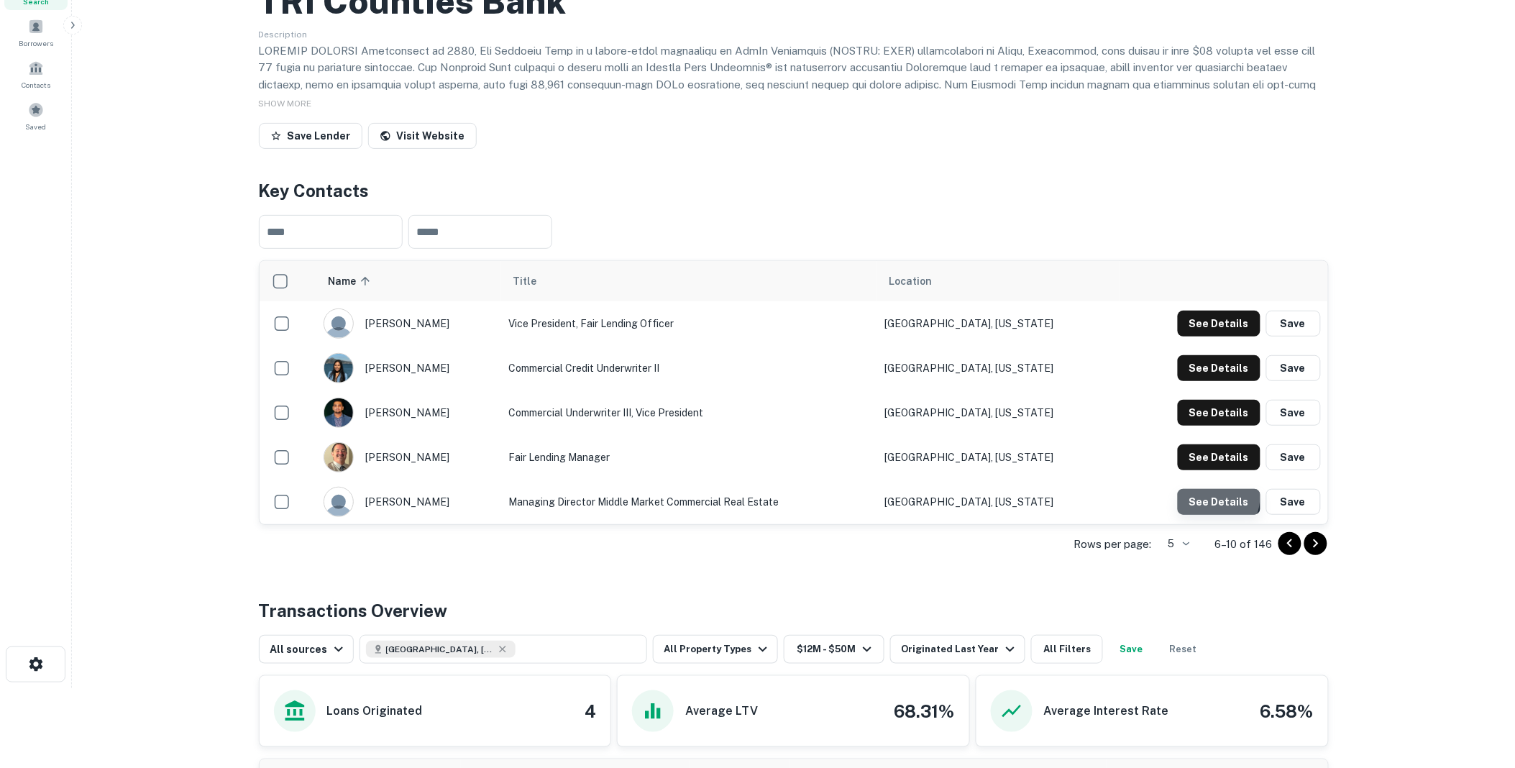
click at [1214, 515] on button "See Details" at bounding box center [1219, 502] width 83 height 26
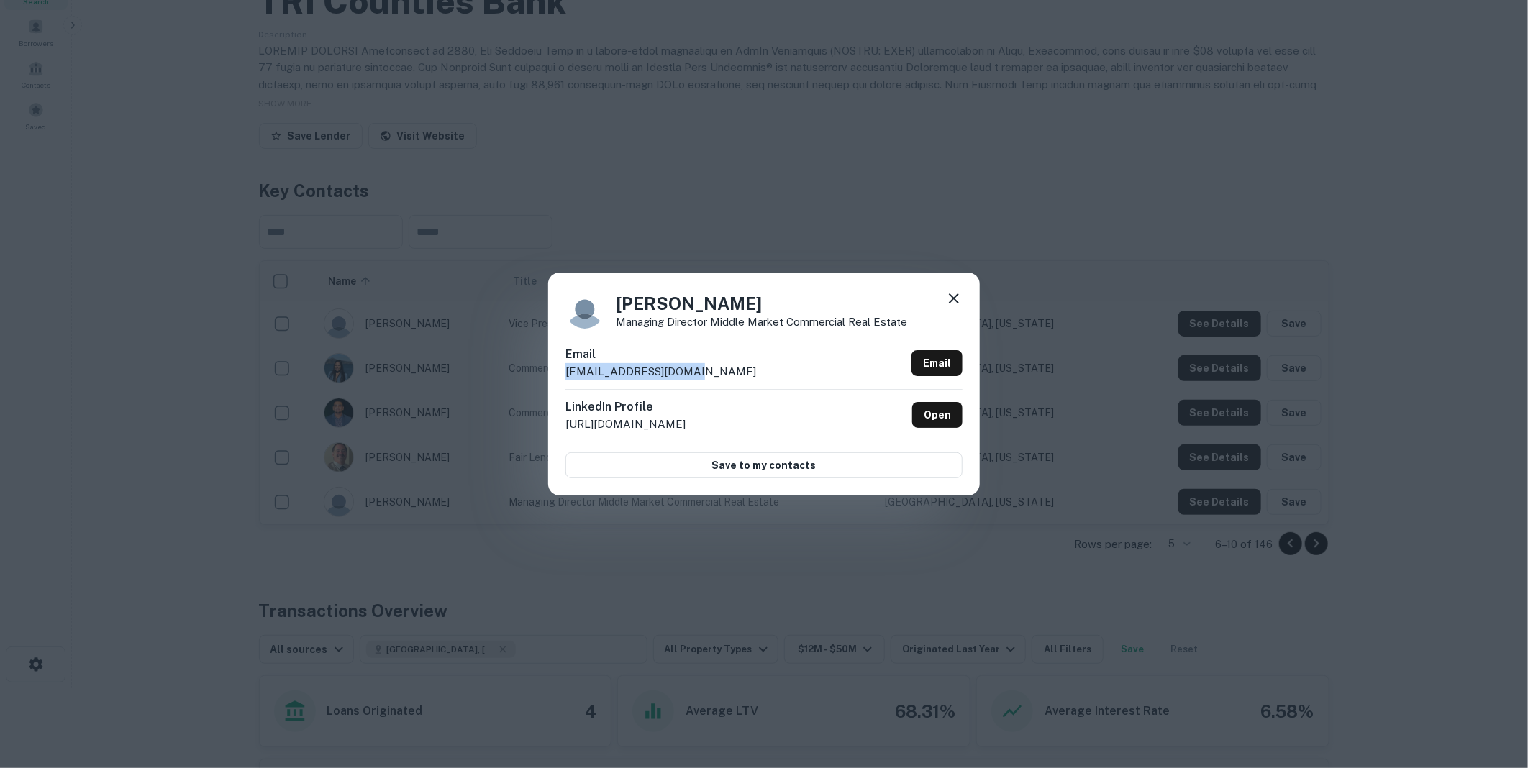
drag, startPoint x: 696, startPoint y: 371, endPoint x: 556, endPoint y: 379, distance: 140.5
click at [556, 379] on div "[PERSON_NAME] Managing Director Middle Market Commercial Real Estate Email [EMA…" at bounding box center [764, 384] width 432 height 223
drag, startPoint x: 556, startPoint y: 379, endPoint x: 627, endPoint y: 373, distance: 71.5
copy p "[EMAIL_ADDRESS][DOMAIN_NAME]"
click at [952, 292] on icon at bounding box center [953, 298] width 17 height 17
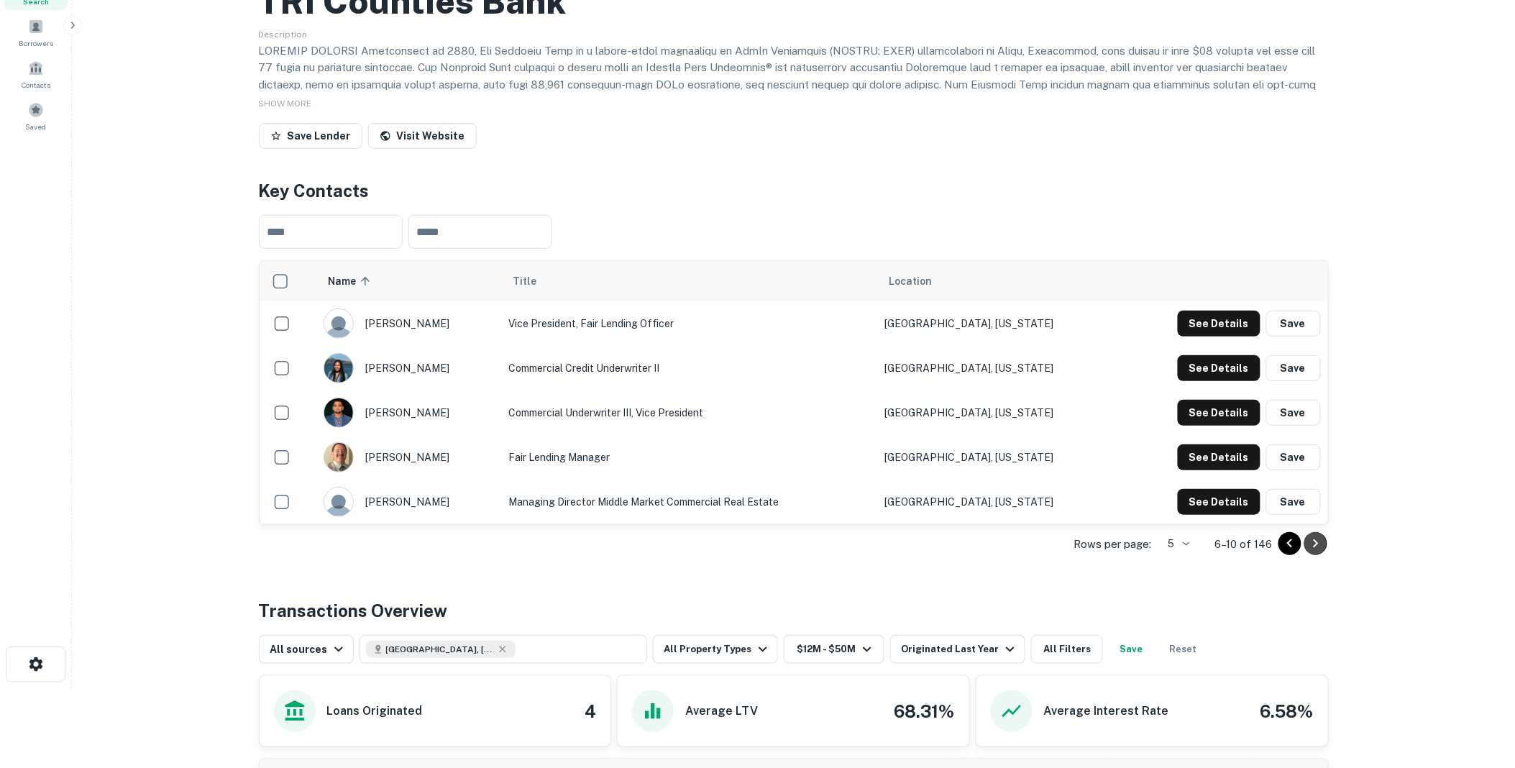
click at [1313, 552] on icon "Go to next page" at bounding box center [1316, 543] width 17 height 17
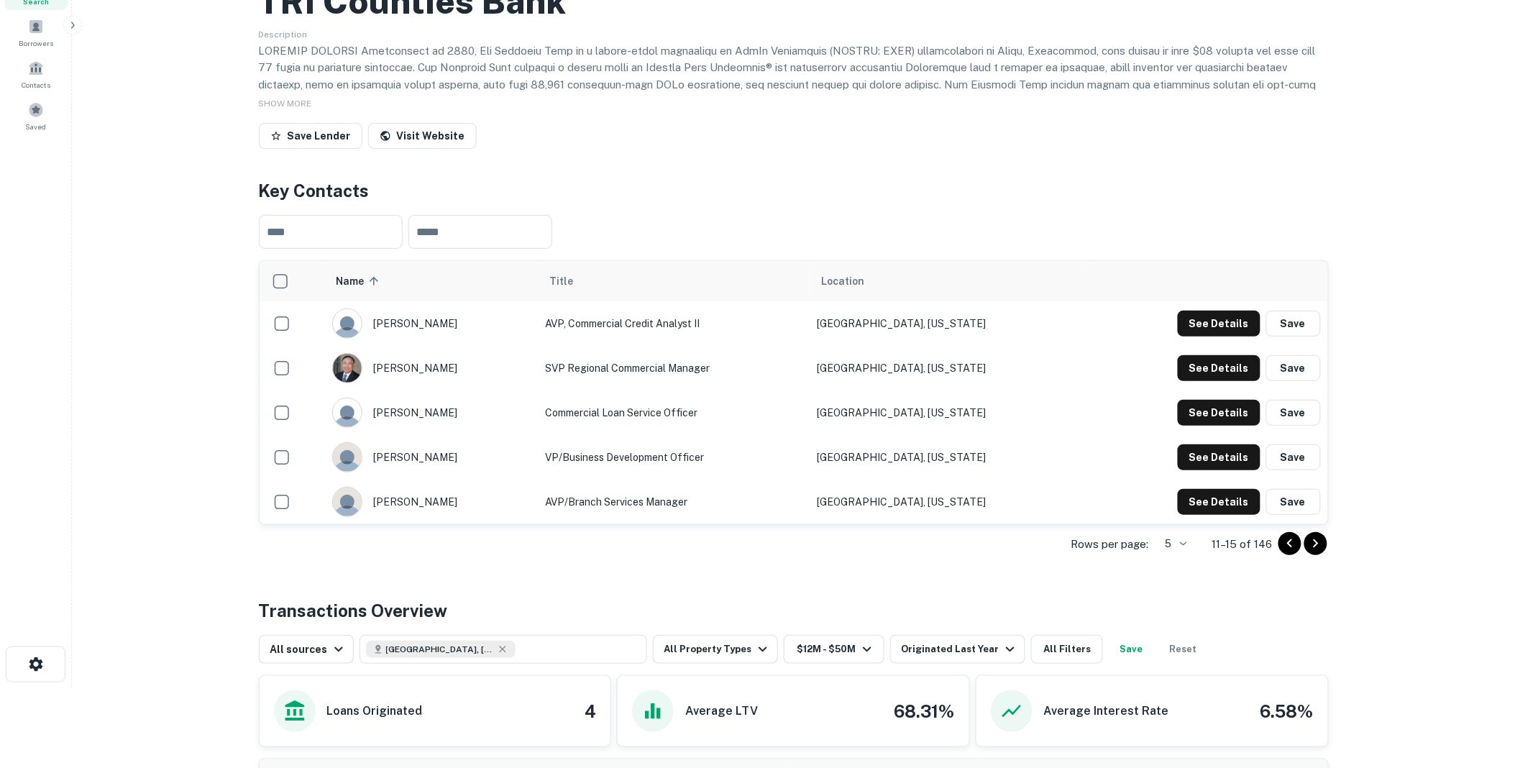
click at [1313, 552] on icon "Go to next page" at bounding box center [1316, 543] width 17 height 17
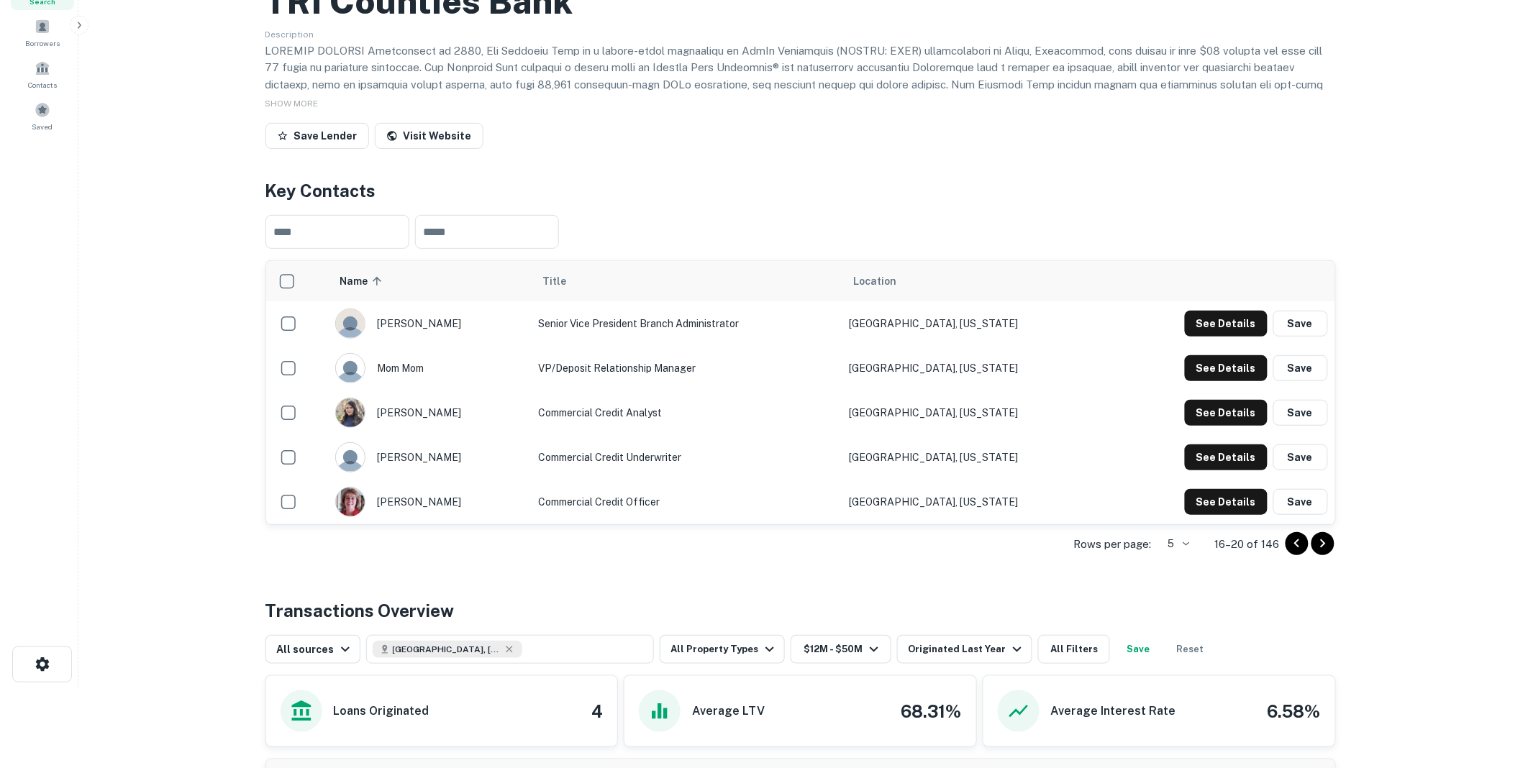
scroll to position [0, 0]
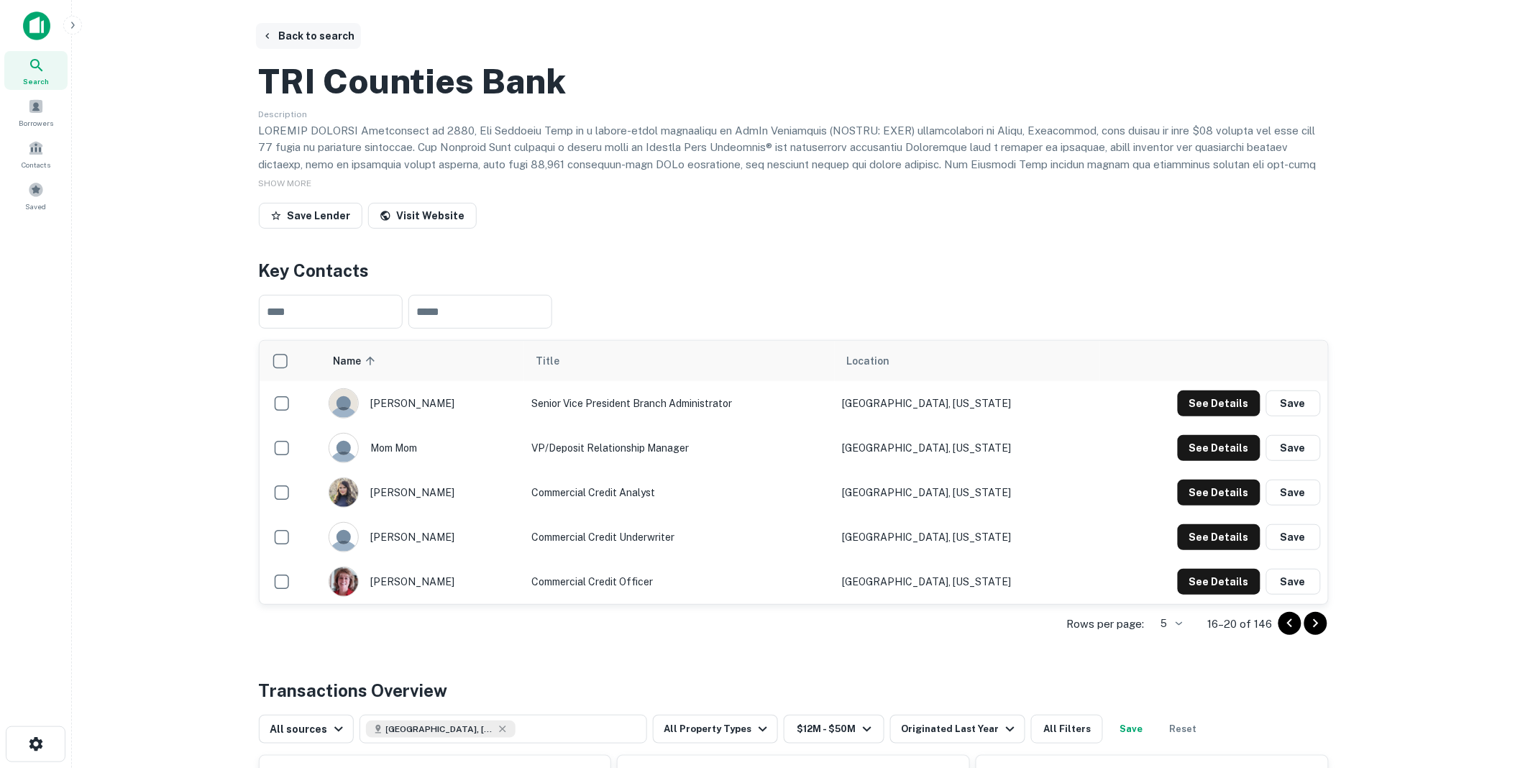
click at [317, 29] on button "Back to search" at bounding box center [308, 36] width 105 height 26
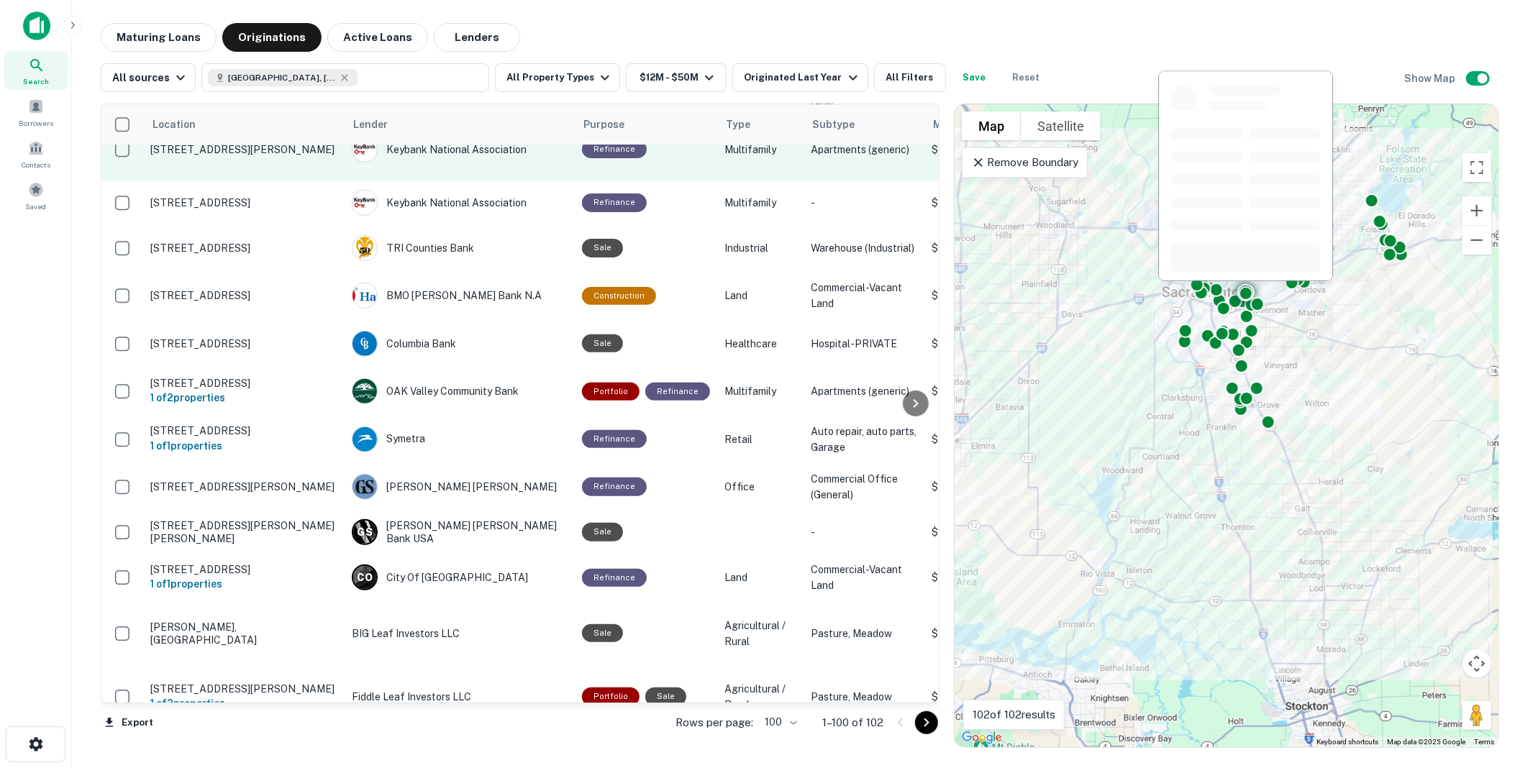
scroll to position [4151, 0]
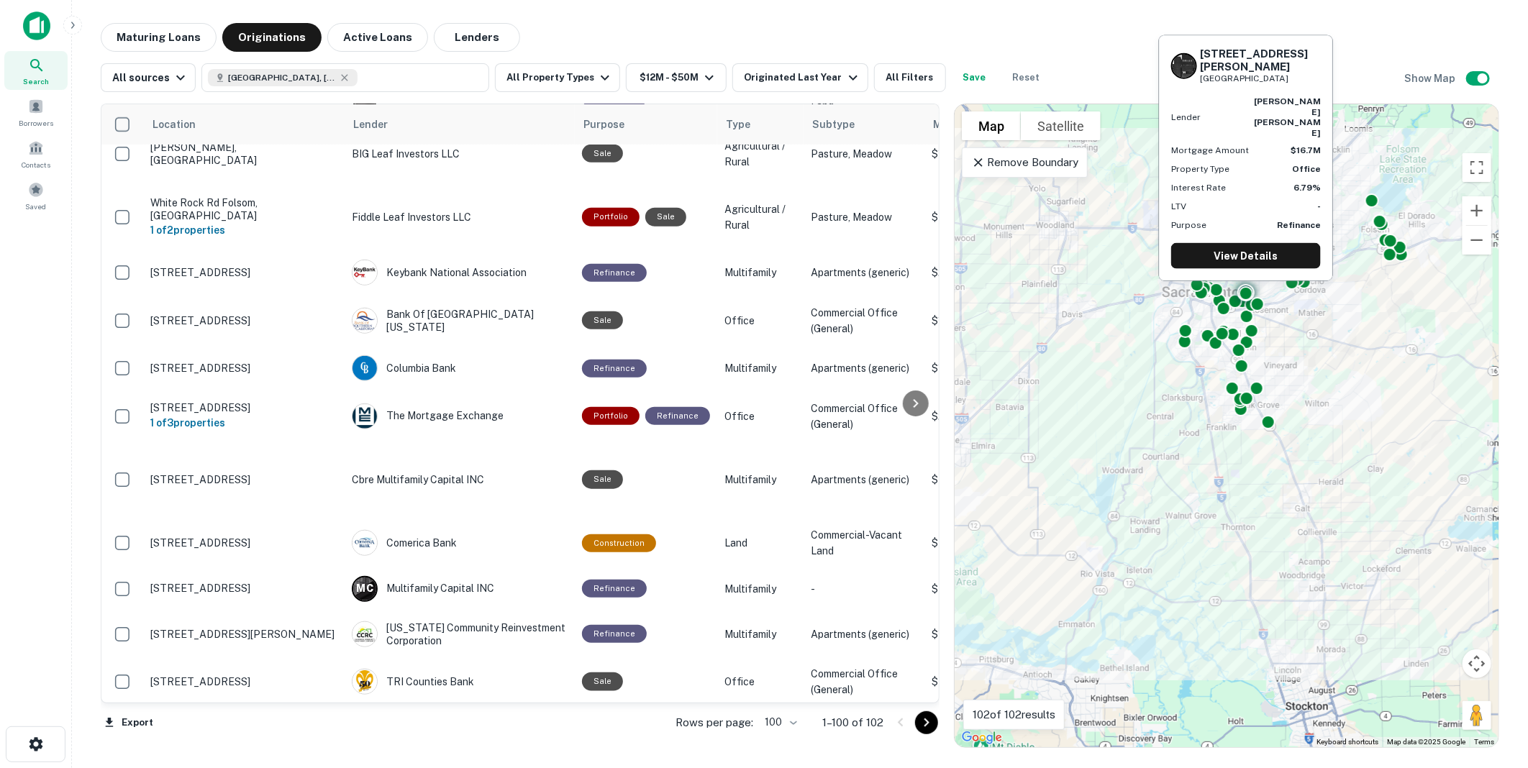
click at [416, 20] on div "[PERSON_NAME] [PERSON_NAME]" at bounding box center [460, 7] width 216 height 26
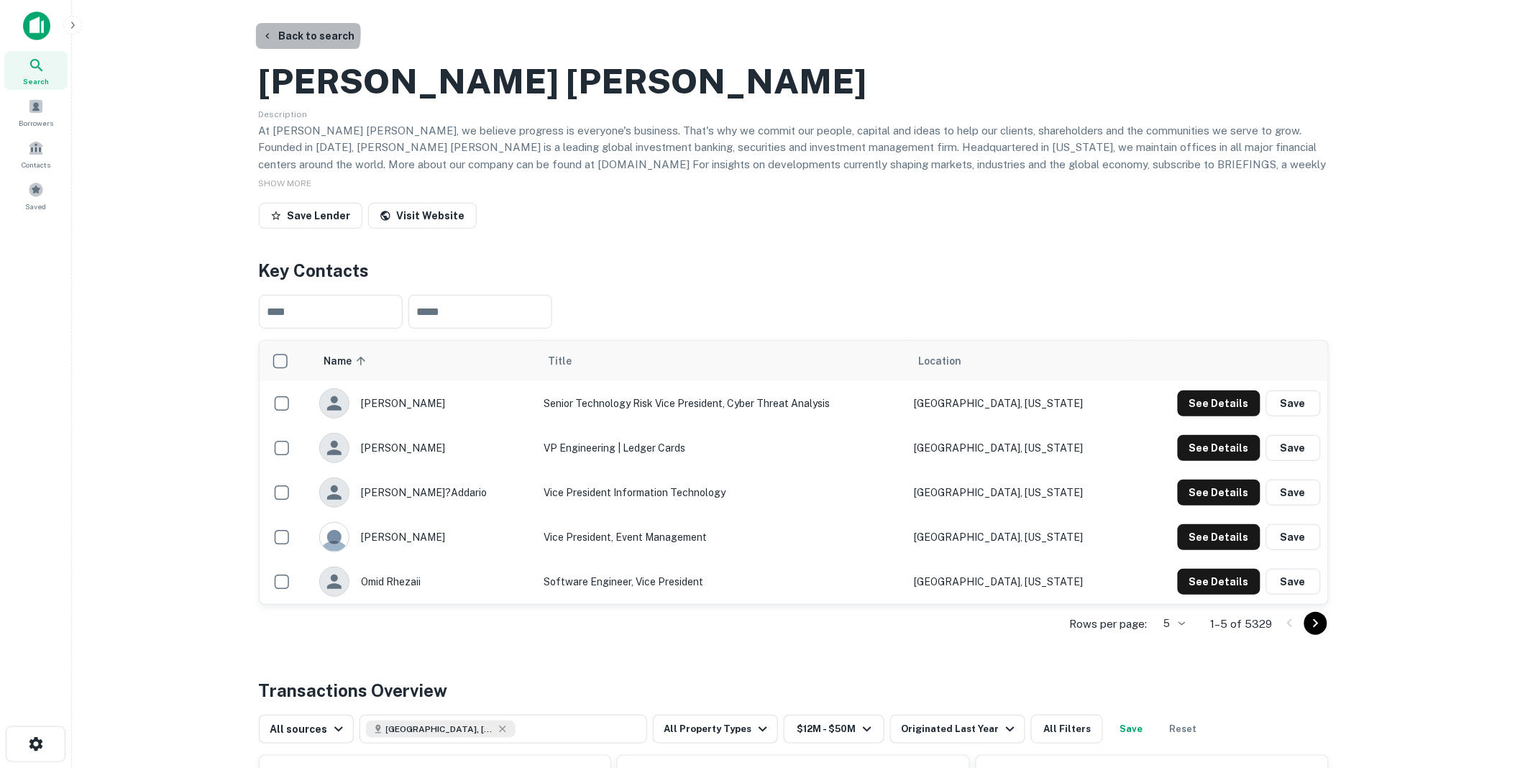
click at [307, 34] on button "Back to search" at bounding box center [308, 36] width 105 height 26
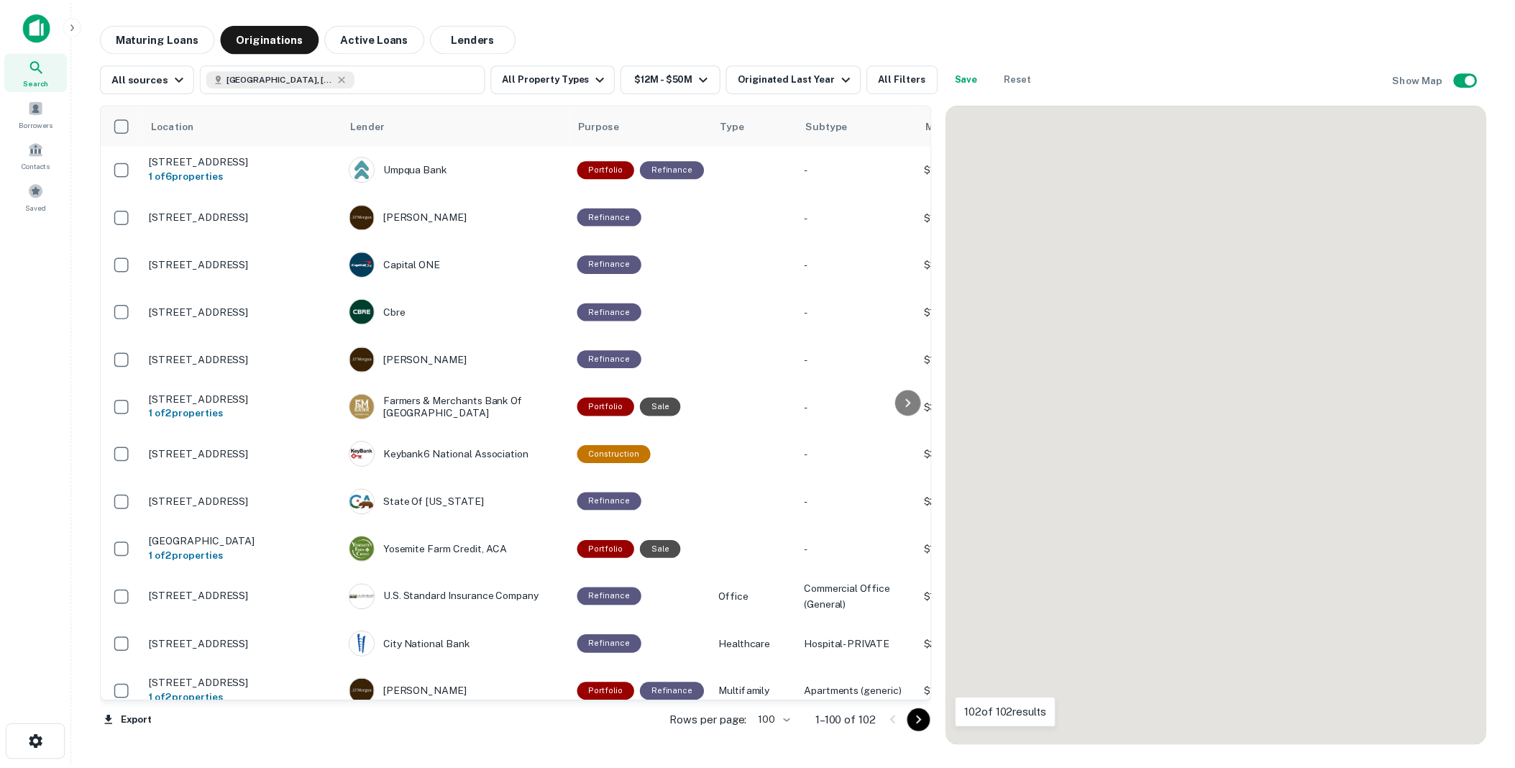
scroll to position [4151, 0]
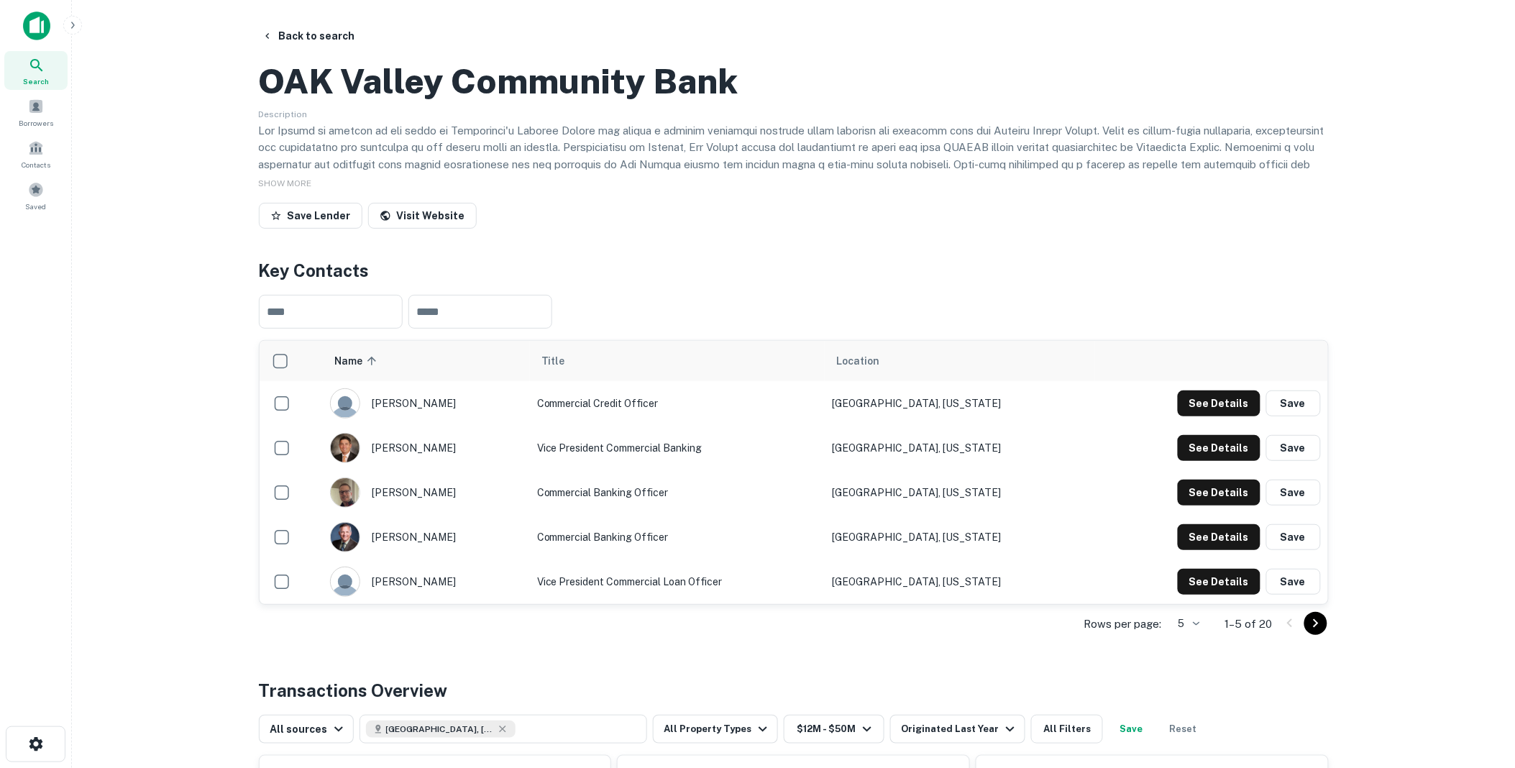
click at [1312, 632] on icon "Go to next page" at bounding box center [1316, 623] width 17 height 17
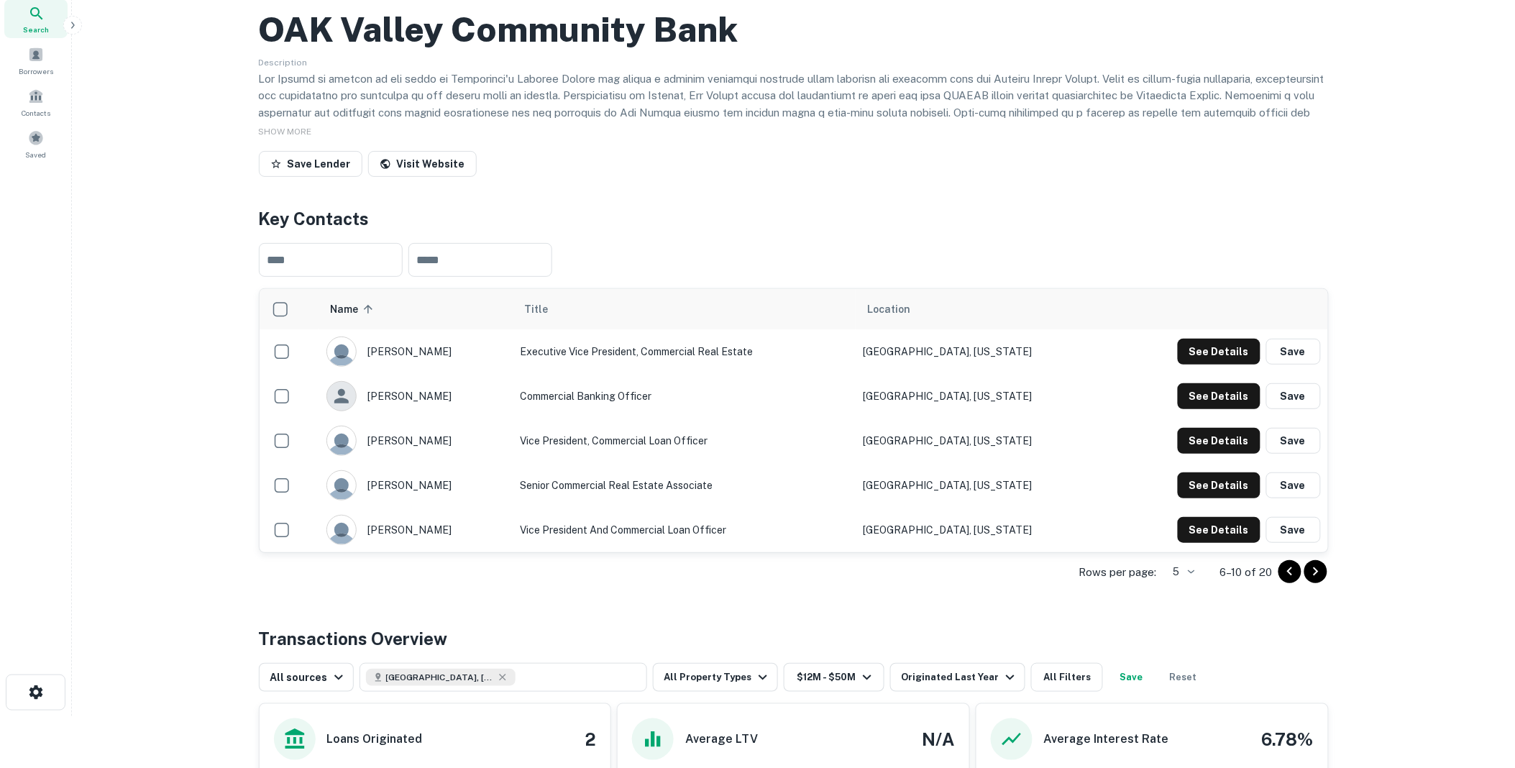
scroll to position [80, 0]
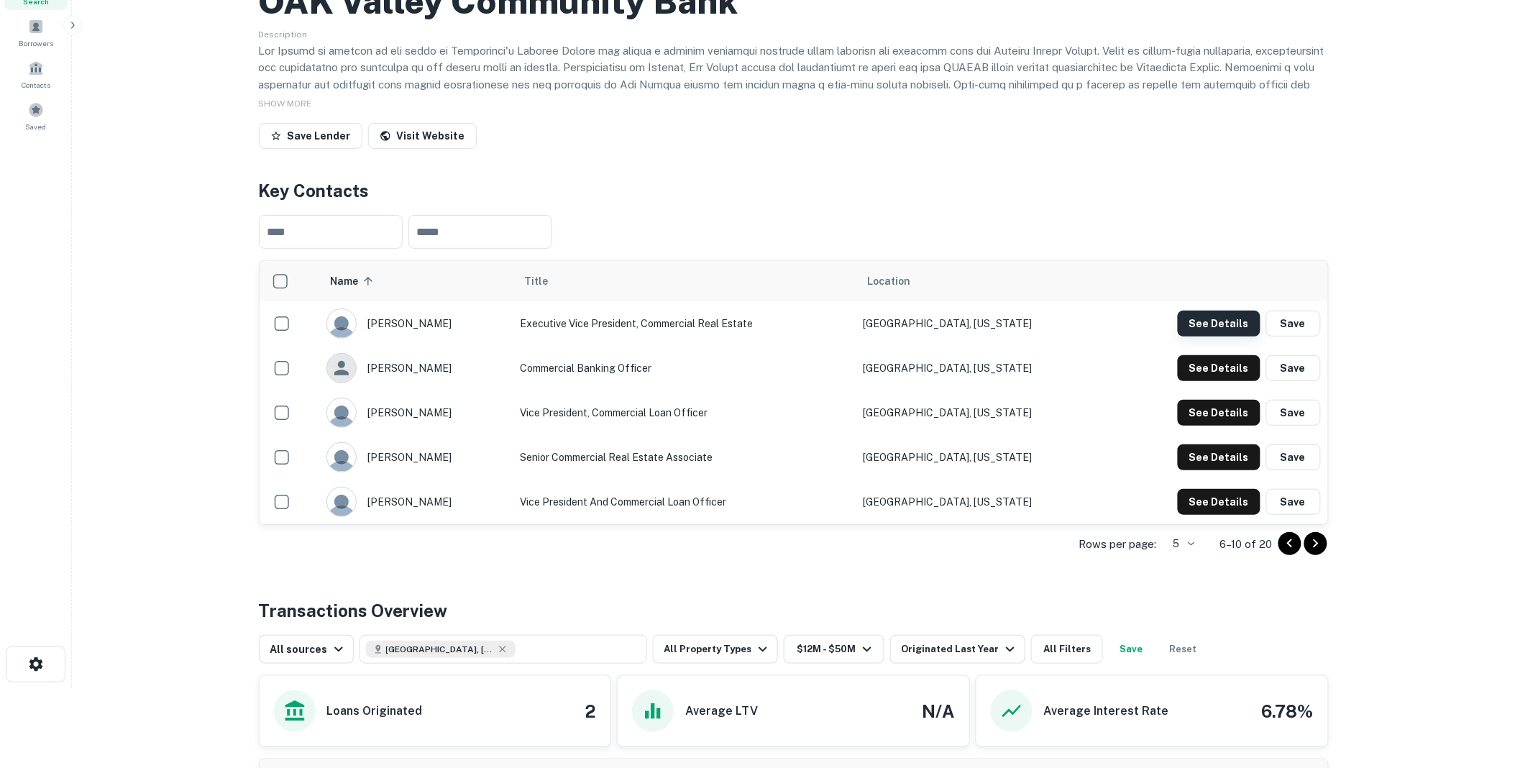
click at [1221, 337] on button "See Details" at bounding box center [1219, 324] width 83 height 26
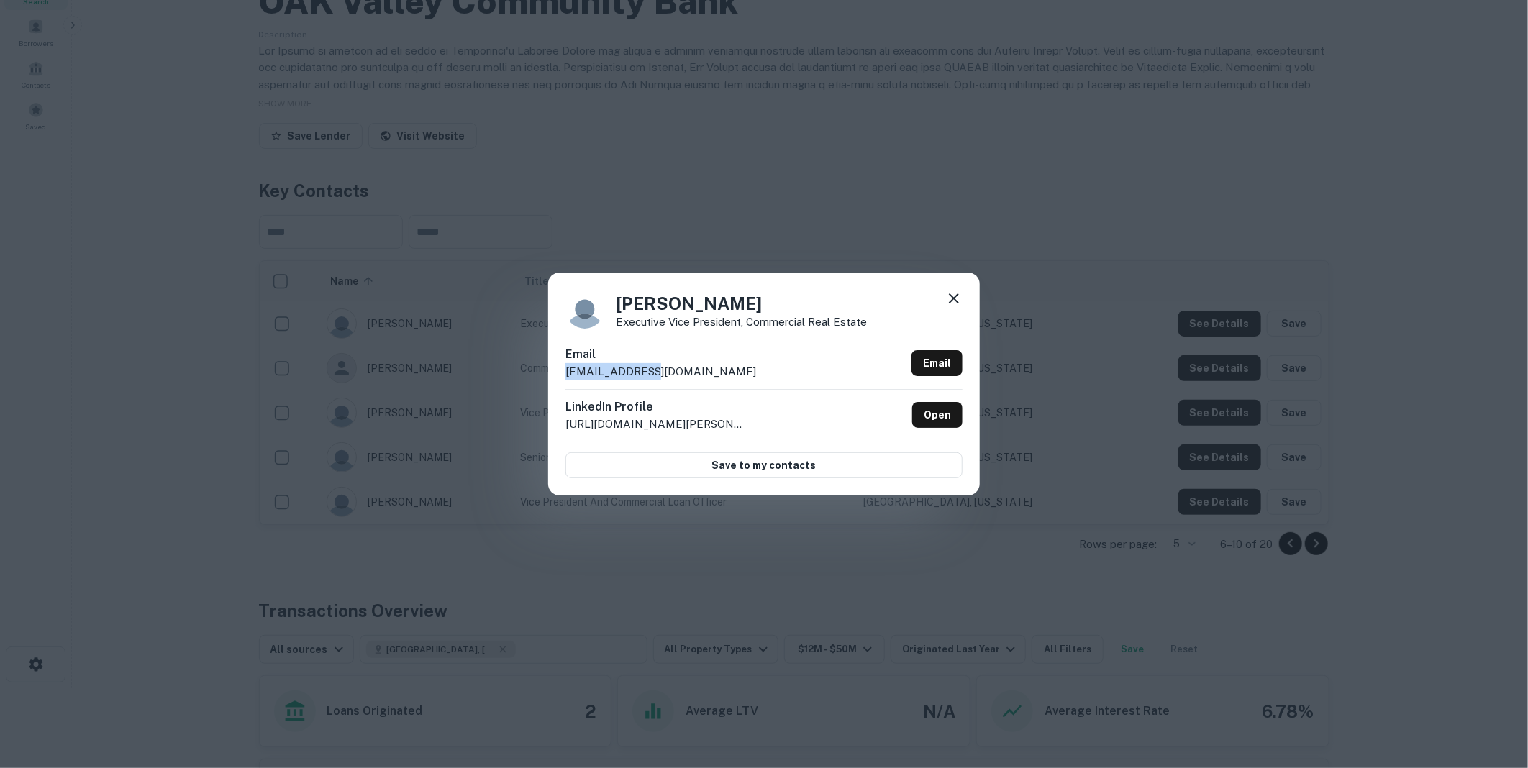
drag, startPoint x: 669, startPoint y: 370, endPoint x: 558, endPoint y: 372, distance: 110.8
click at [558, 372] on div "[PERSON_NAME] Executive Vice President, Commercial Real Estate Email [EMAIL_ADD…" at bounding box center [764, 384] width 432 height 223
drag, startPoint x: 558, startPoint y: 372, endPoint x: 601, endPoint y: 370, distance: 42.5
copy p "[EMAIL_ADDRESS][DOMAIN_NAME]"
drag, startPoint x: 952, startPoint y: 292, endPoint x: 853, endPoint y: 296, distance: 99.3
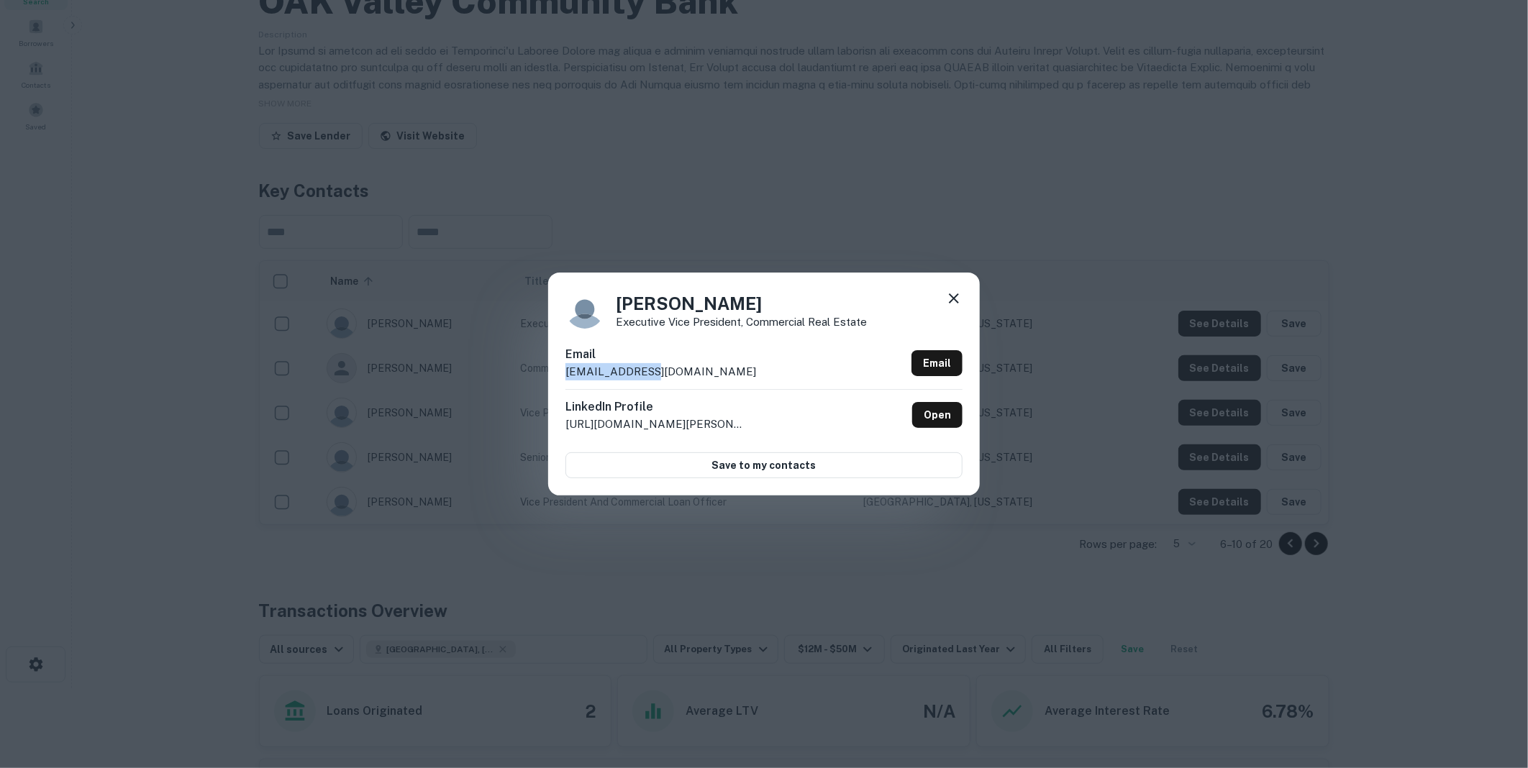
click at [952, 292] on icon at bounding box center [953, 298] width 17 height 17
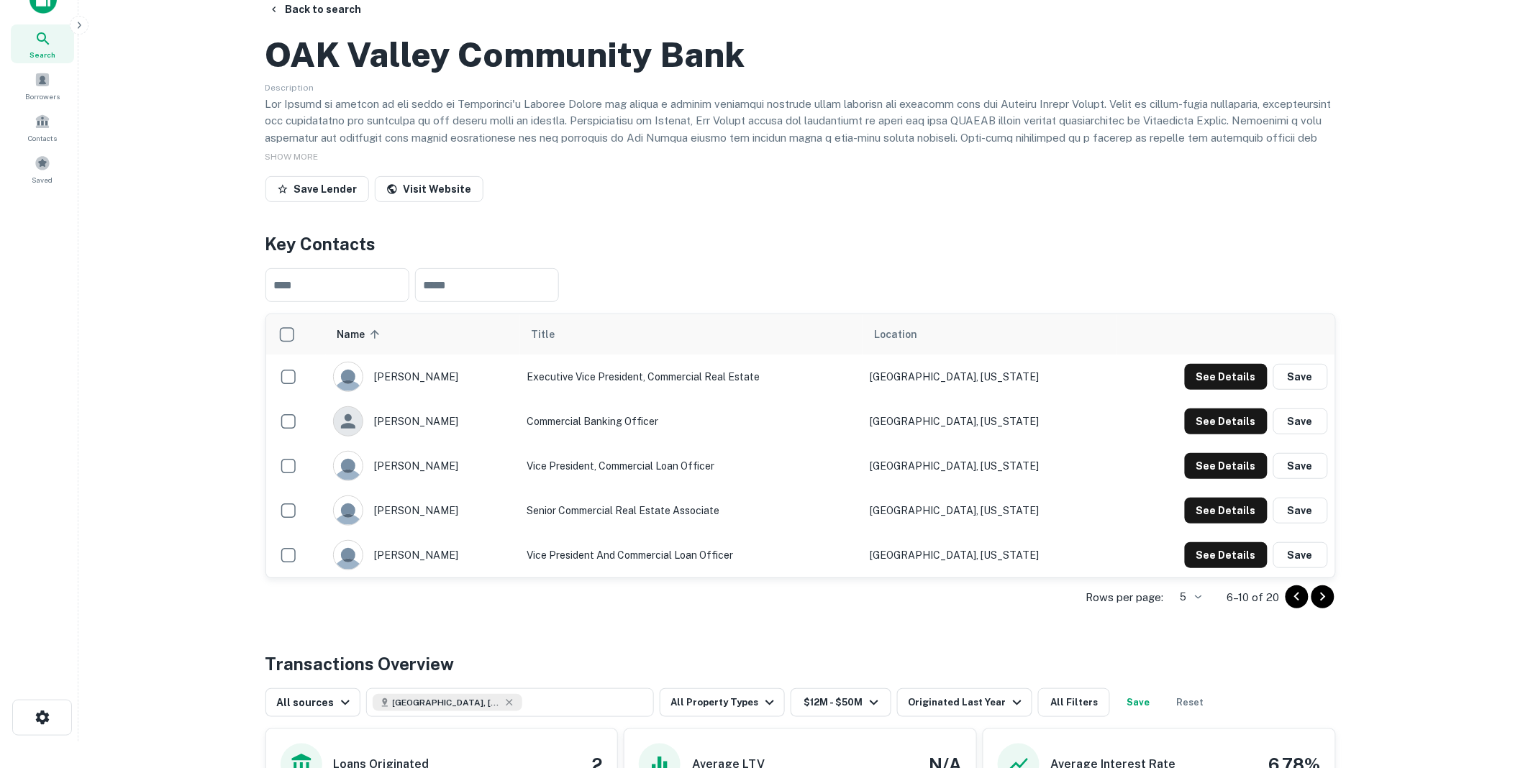
scroll to position [0, 0]
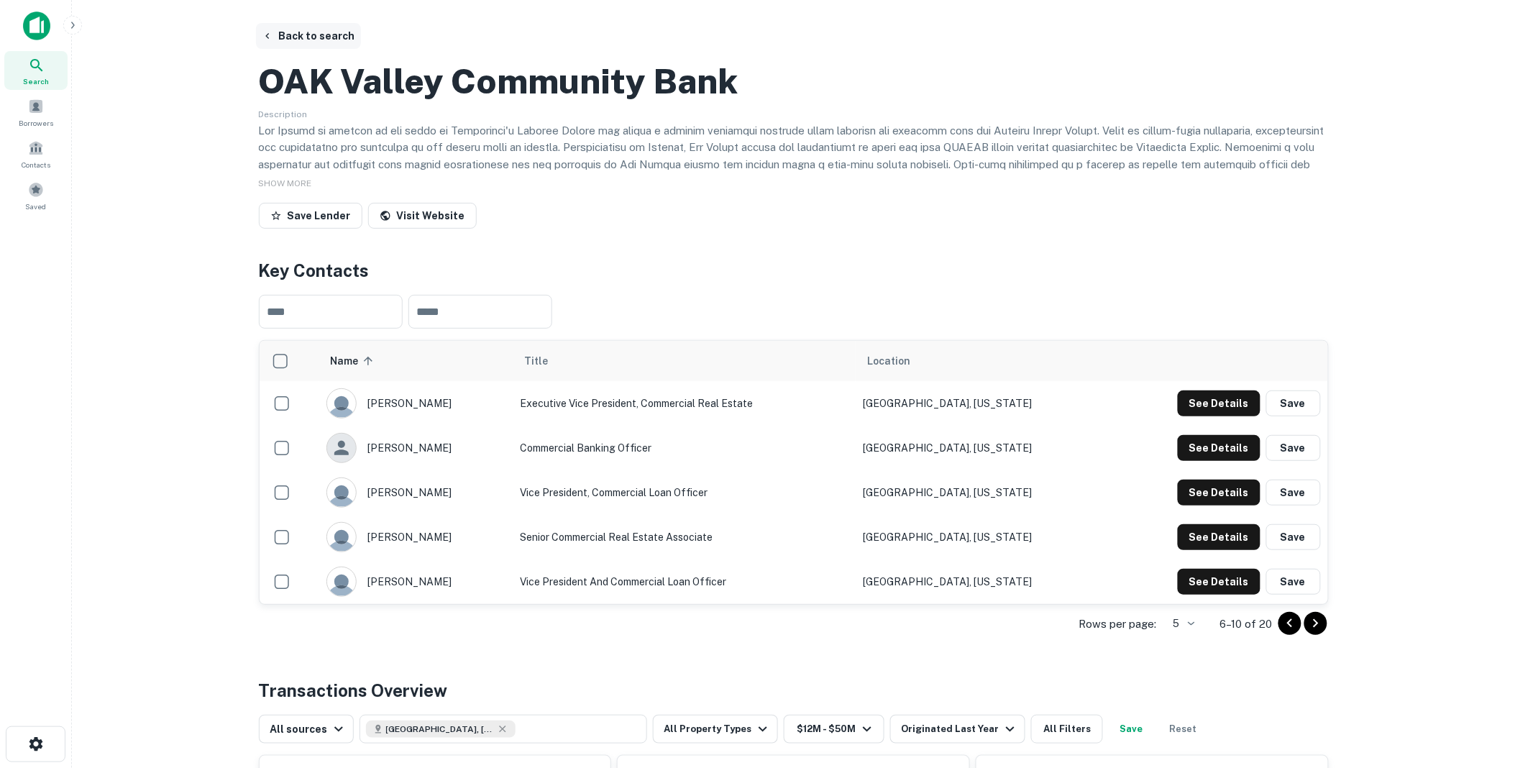
click at [320, 34] on button "Back to search" at bounding box center [308, 36] width 105 height 26
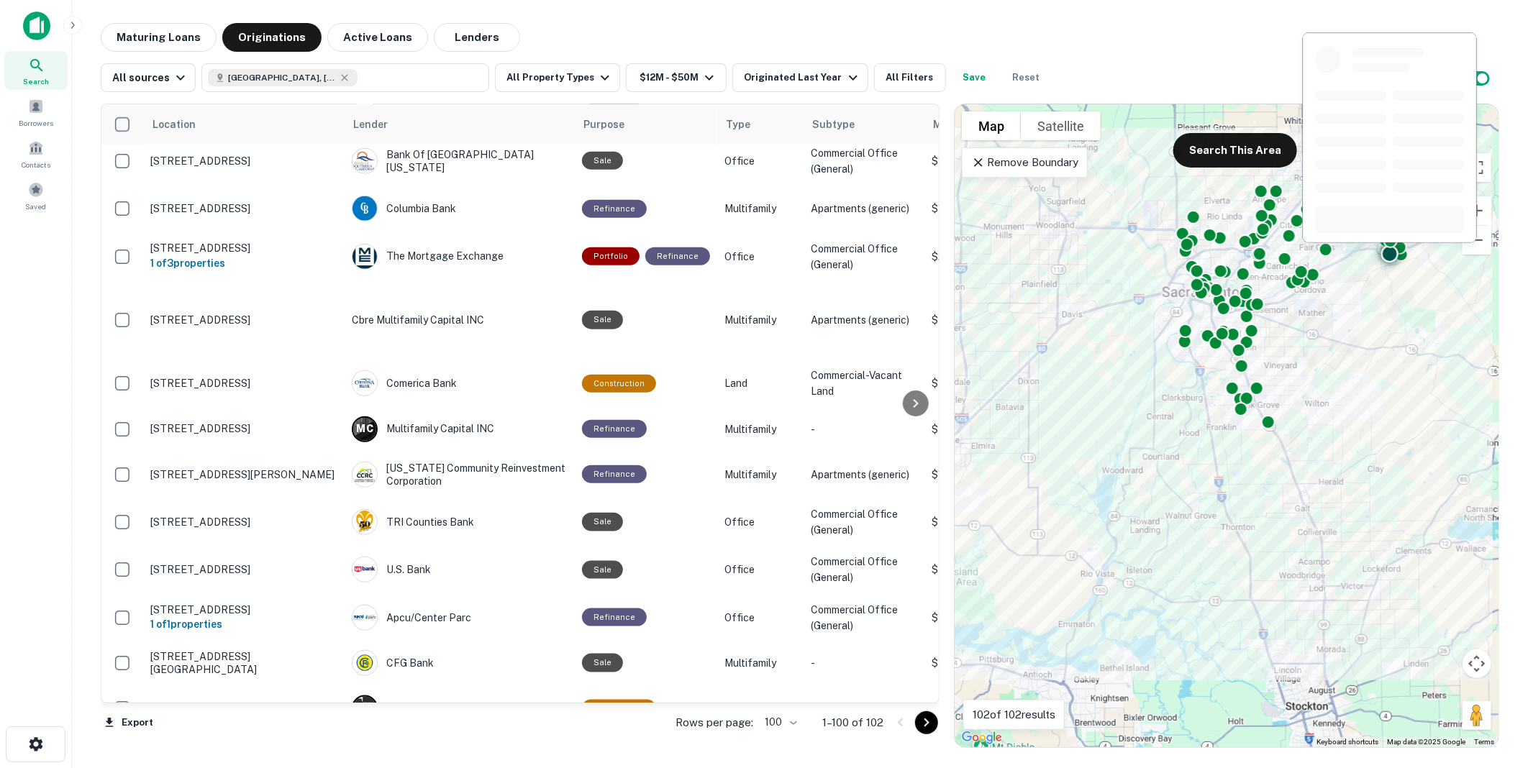
scroll to position [4391, 0]
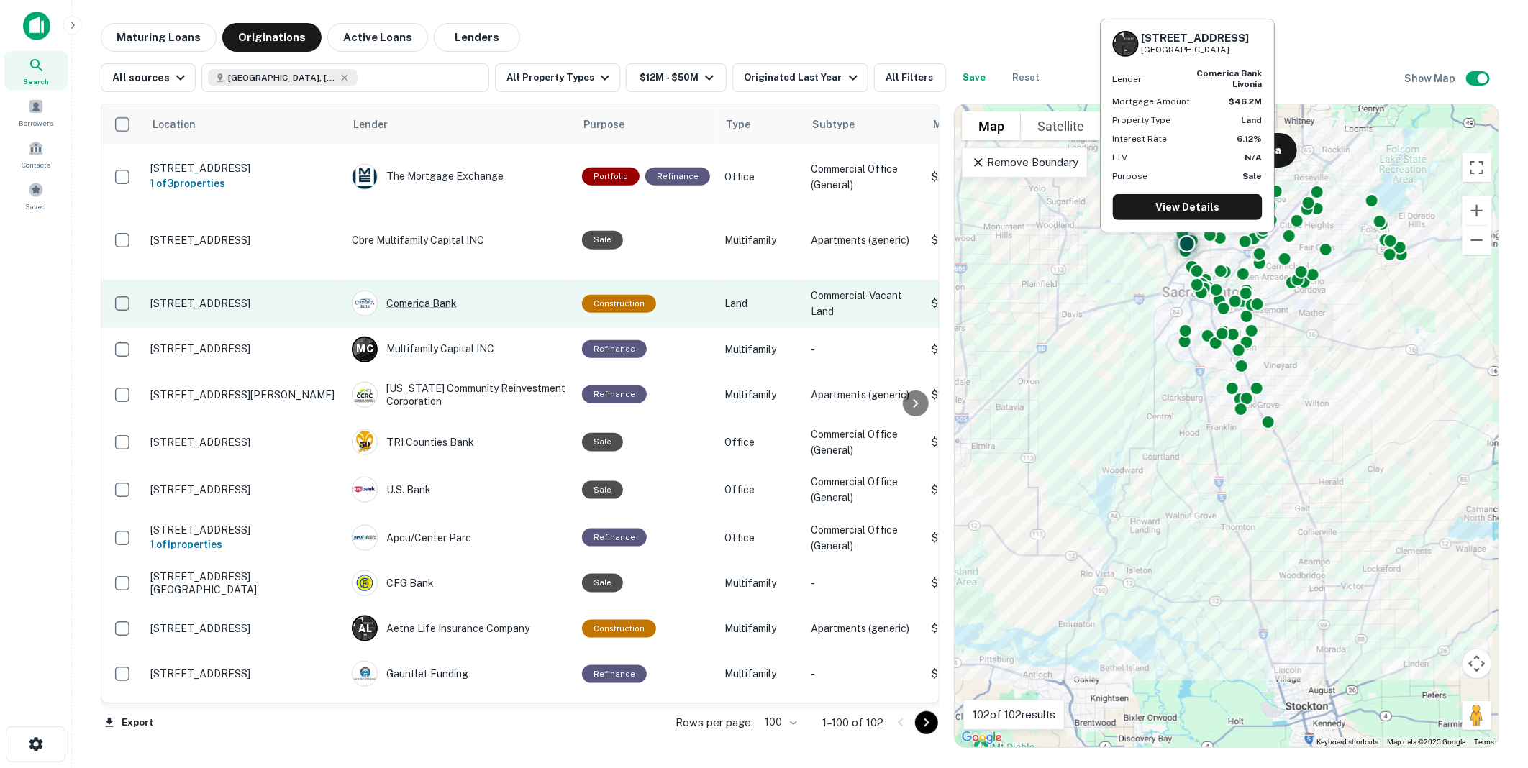
click at [414, 316] on div "Comerica Bank" at bounding box center [460, 304] width 216 height 26
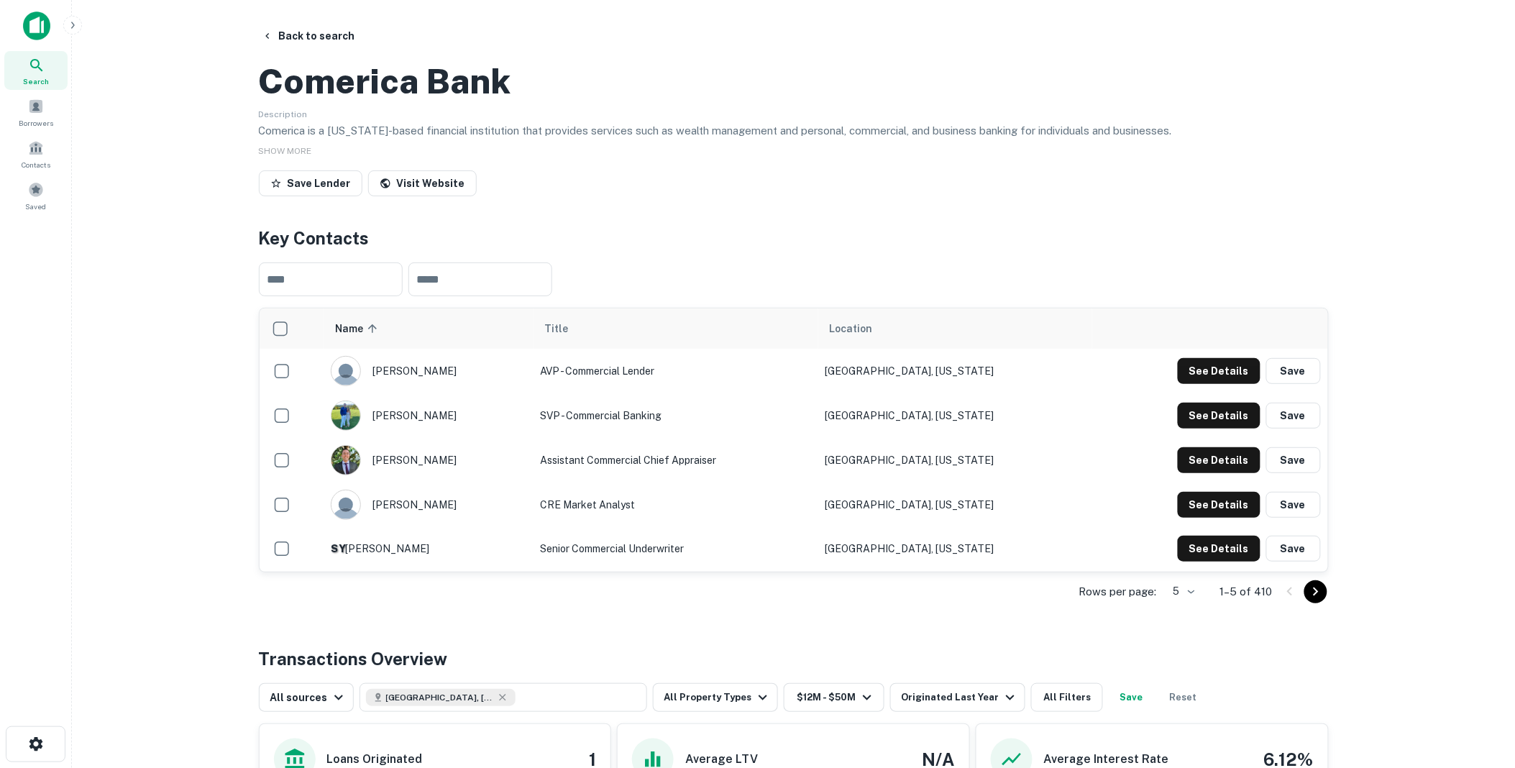
click at [1315, 596] on icon "Go to next page" at bounding box center [1315, 592] width 5 height 9
click at [1315, 601] on icon "Go to next page" at bounding box center [1316, 591] width 17 height 17
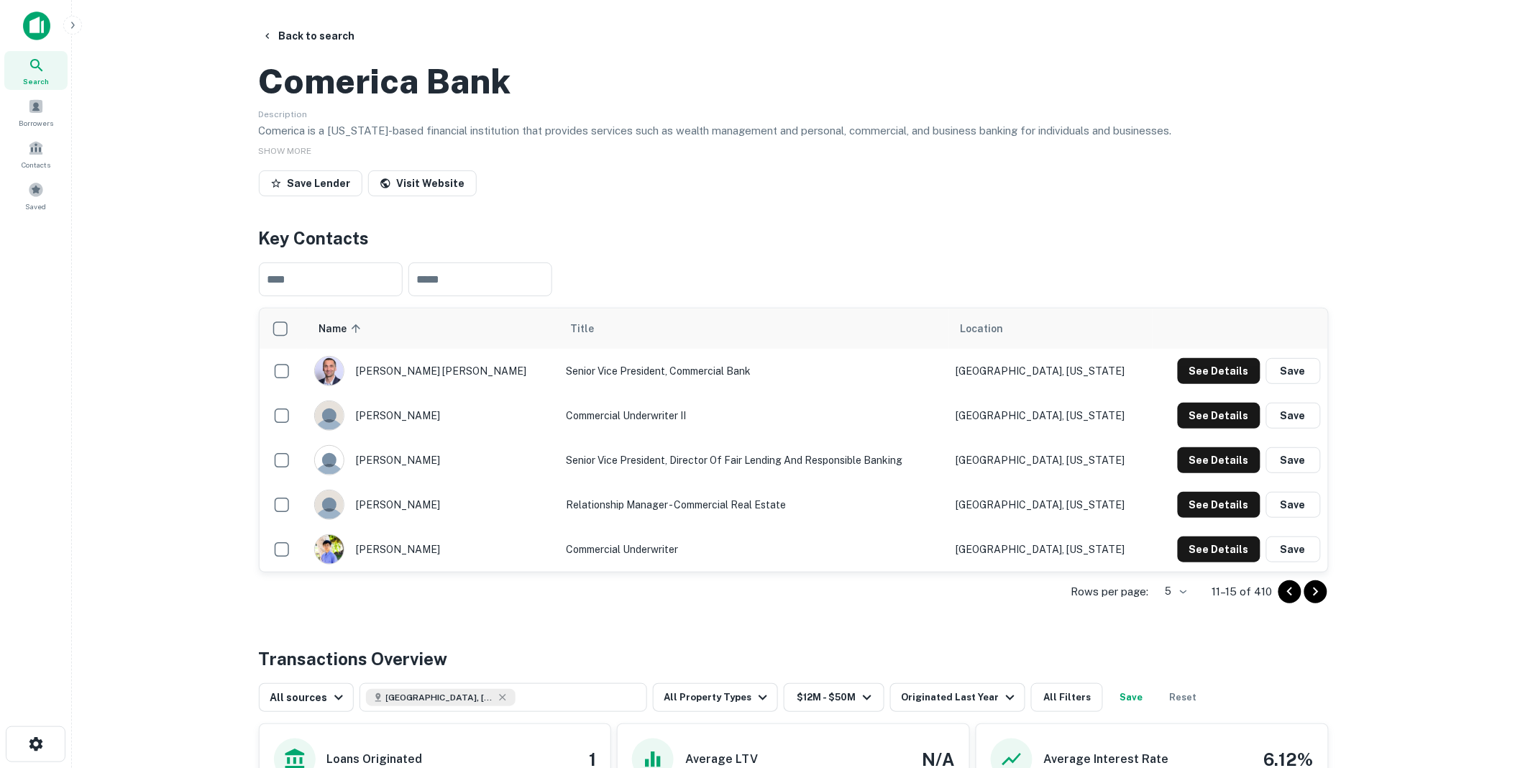
click at [1316, 601] on icon "Go to next page" at bounding box center [1316, 591] width 17 height 17
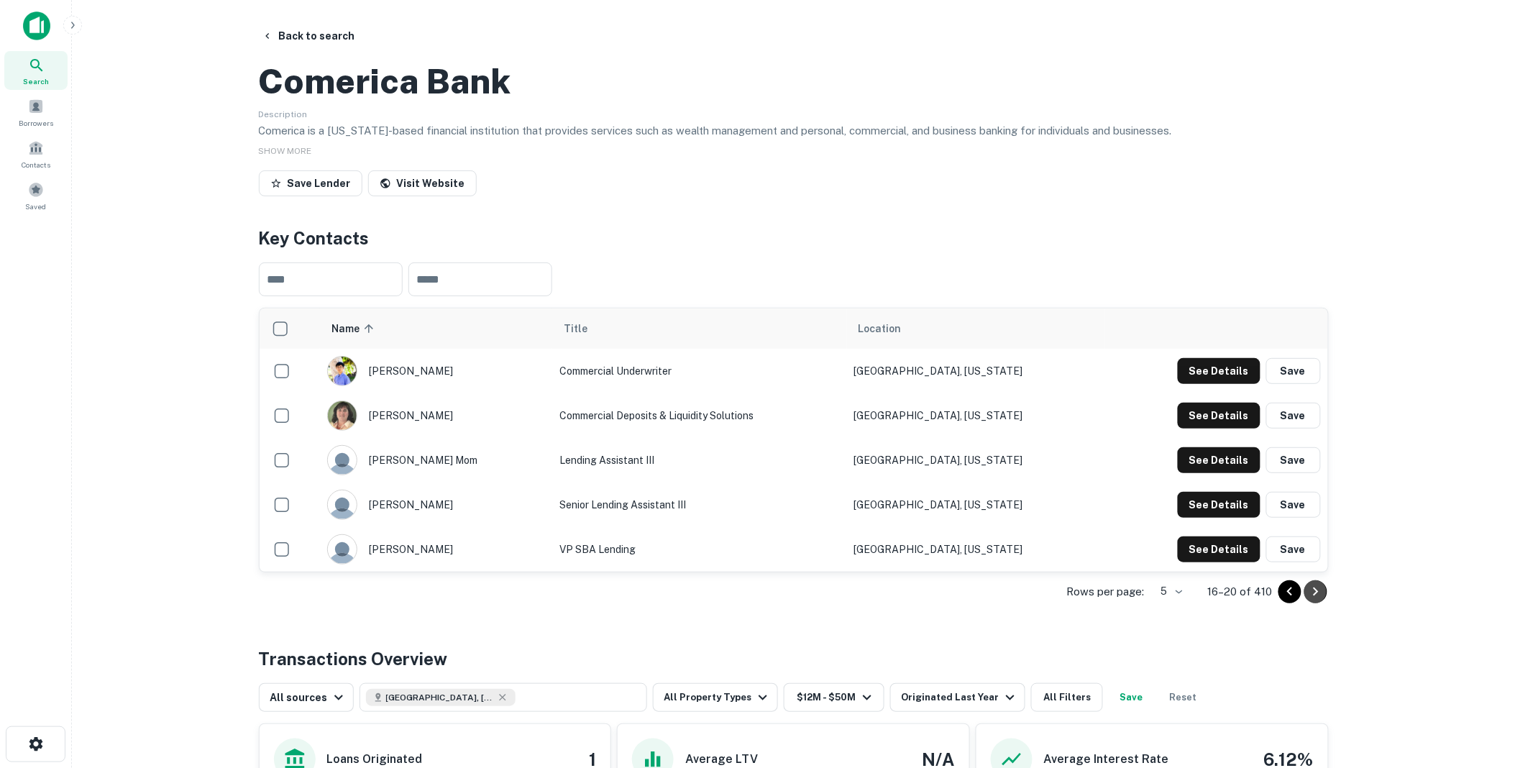
click at [1313, 601] on icon "Go to next page" at bounding box center [1316, 591] width 17 height 17
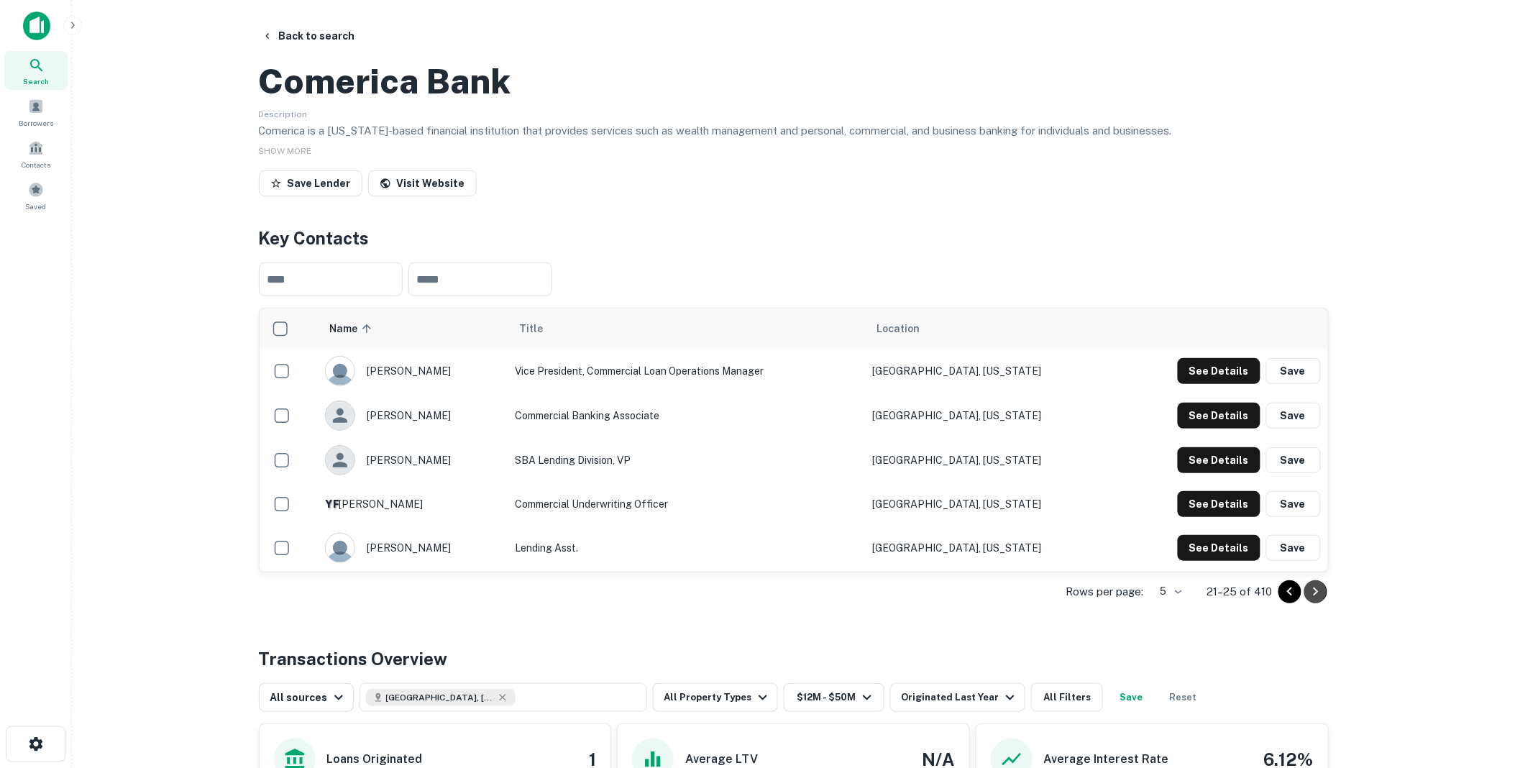
click at [1316, 596] on icon "Go to next page" at bounding box center [1315, 592] width 5 height 9
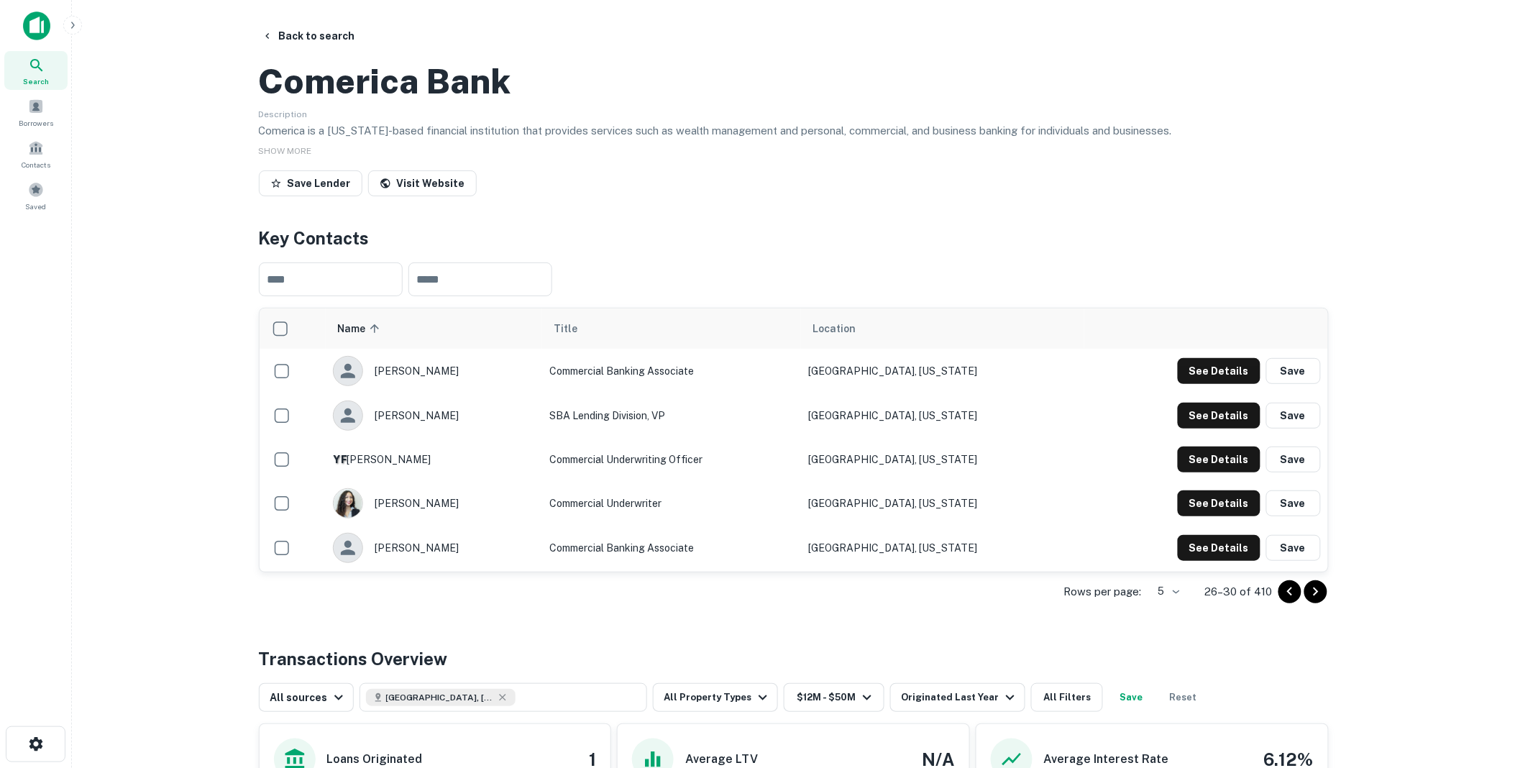
click at [1319, 601] on icon "Go to next page" at bounding box center [1316, 591] width 17 height 17
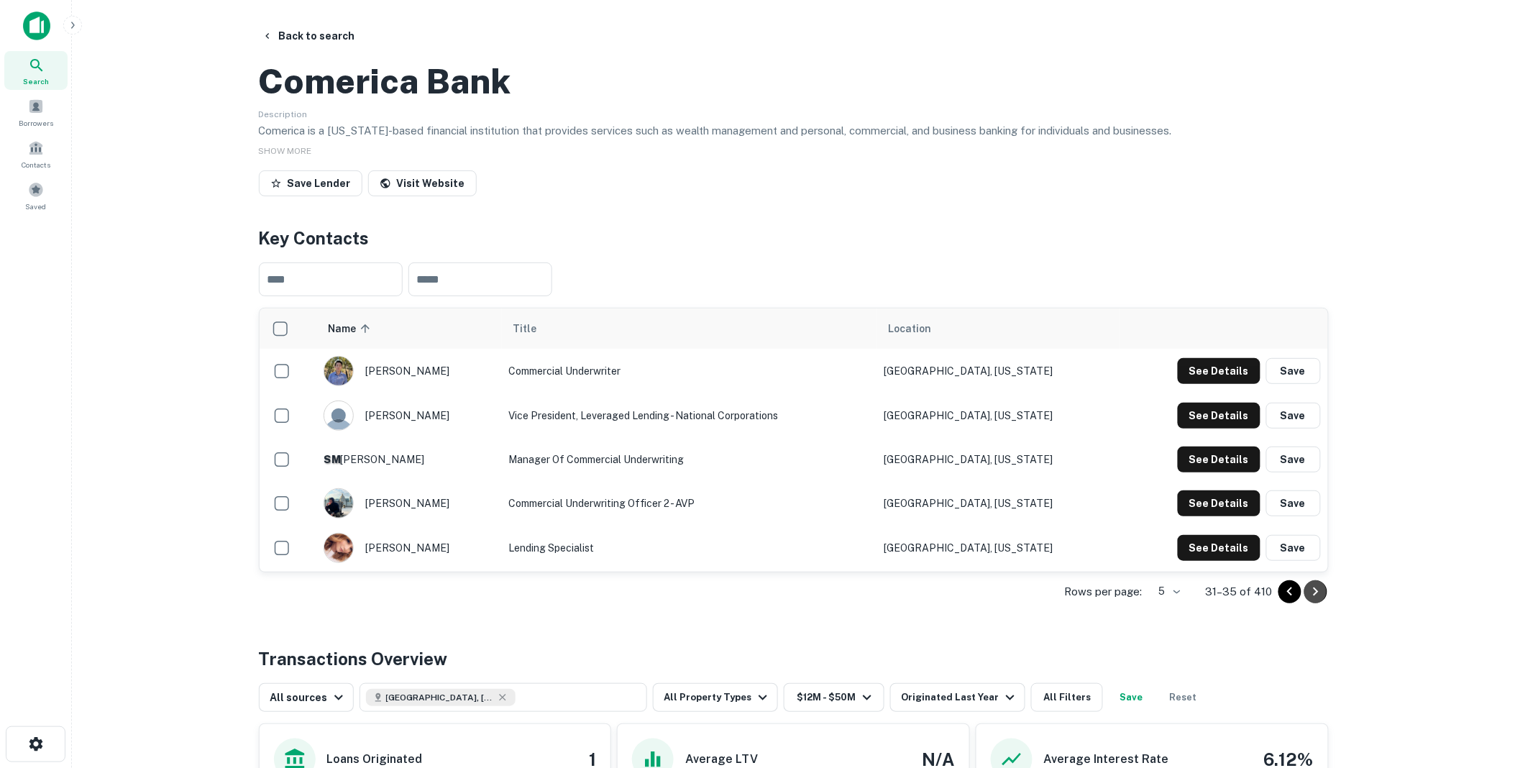
click at [1318, 596] on icon "Go to next page" at bounding box center [1315, 592] width 5 height 9
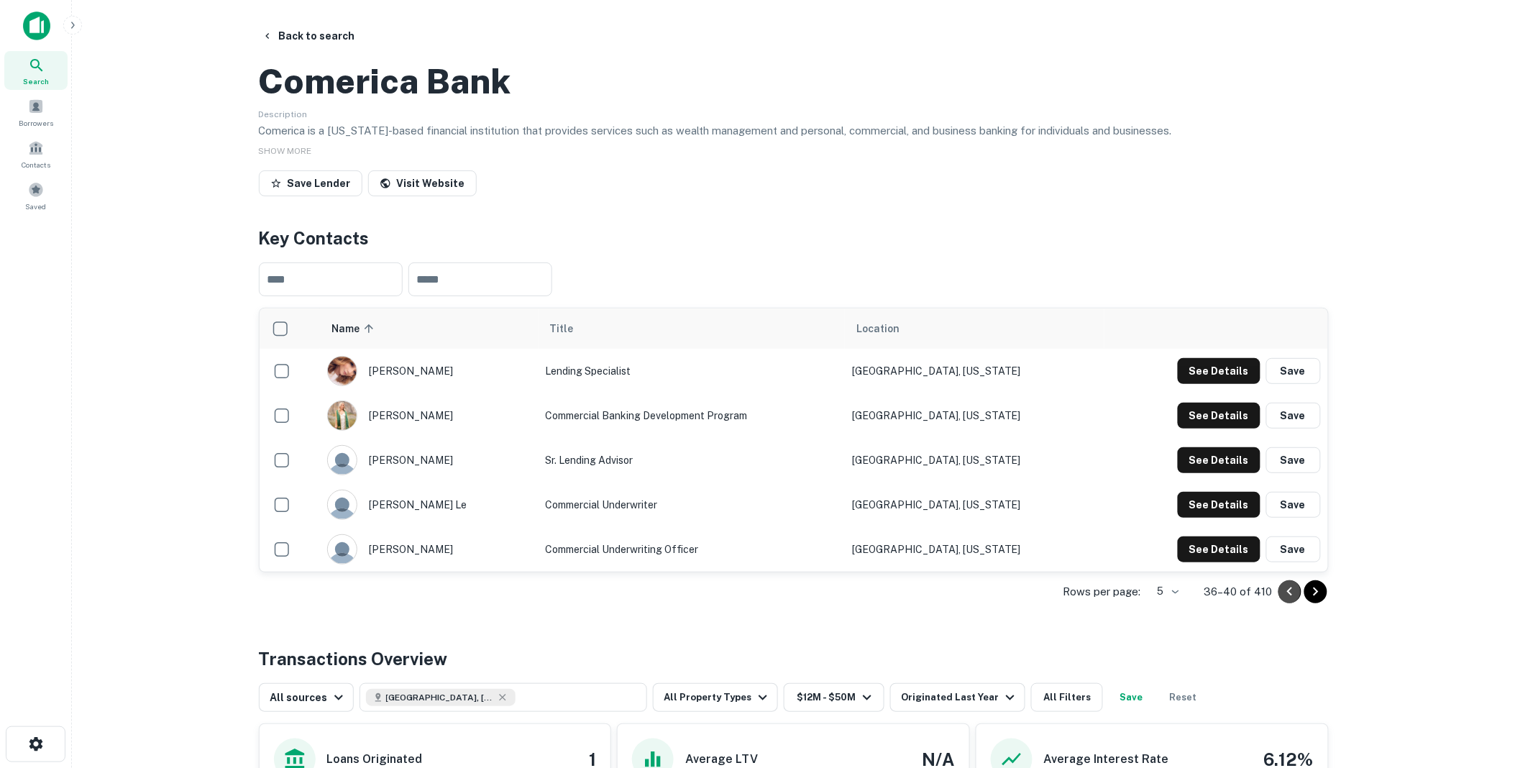
click at [1286, 601] on icon "Go to previous page" at bounding box center [1290, 591] width 17 height 17
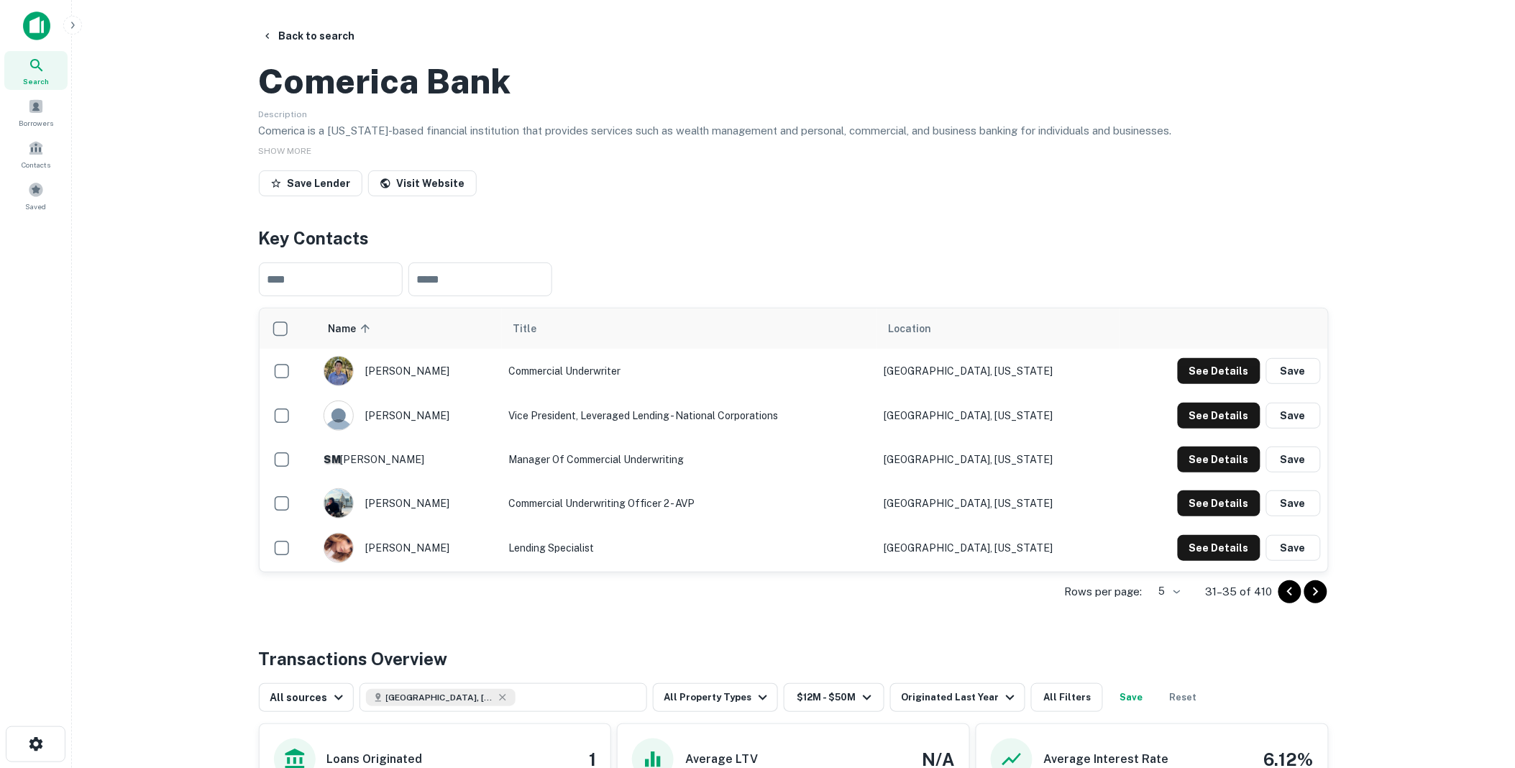
click at [1288, 601] on icon "Go to previous page" at bounding box center [1290, 591] width 17 height 17
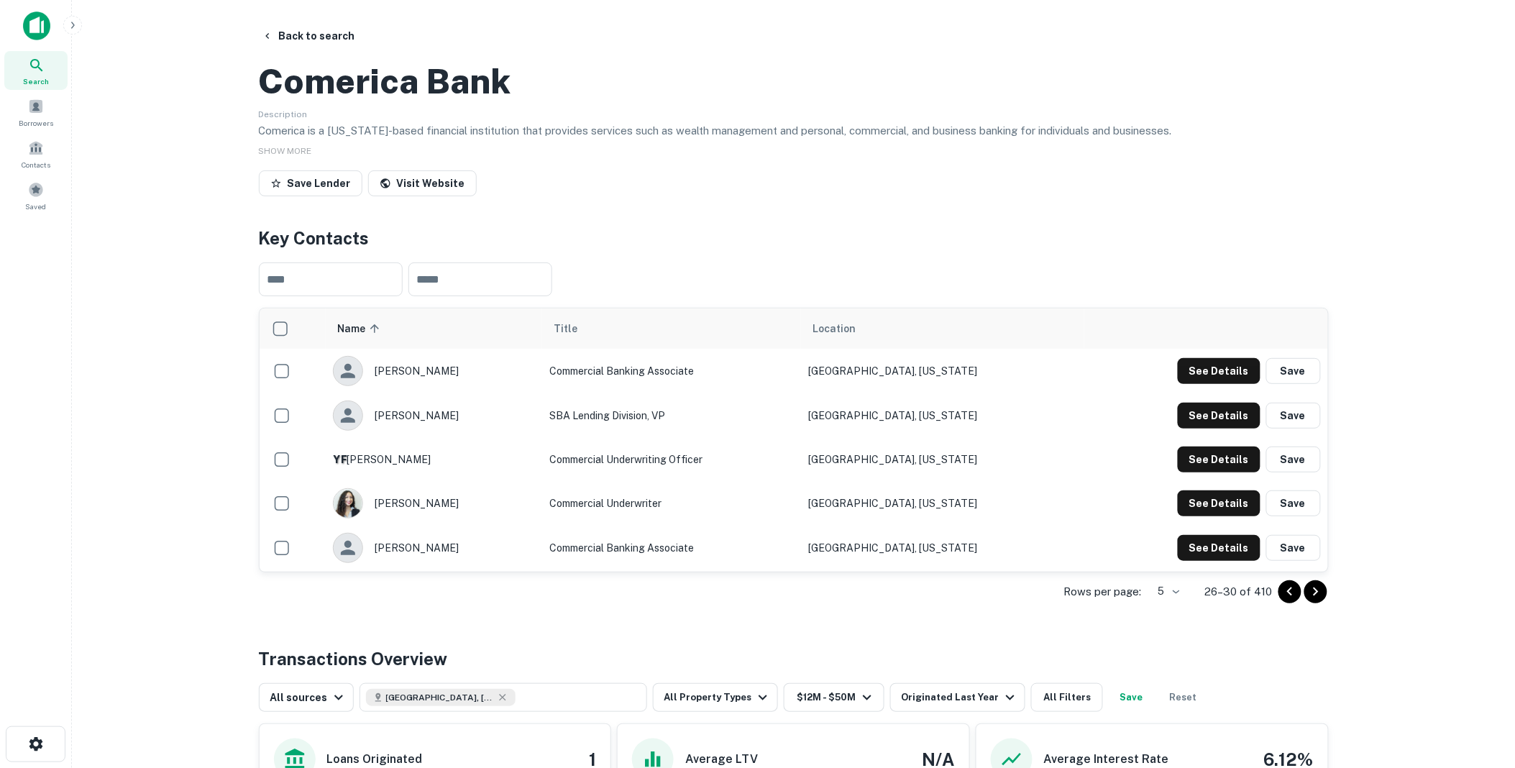
click at [1288, 601] on icon "Go to previous page" at bounding box center [1290, 591] width 17 height 17
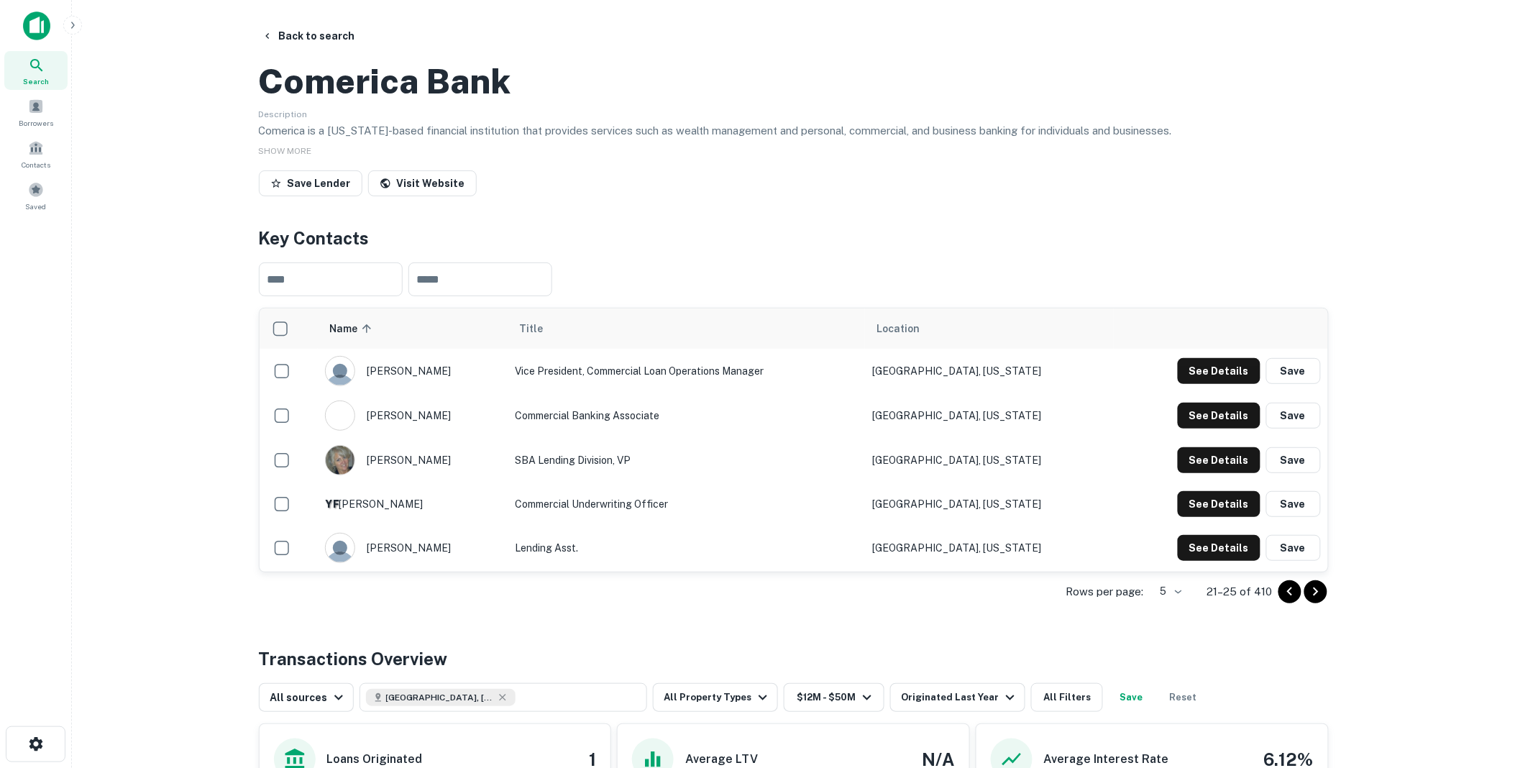
click at [1288, 601] on icon "Go to previous page" at bounding box center [1290, 591] width 17 height 17
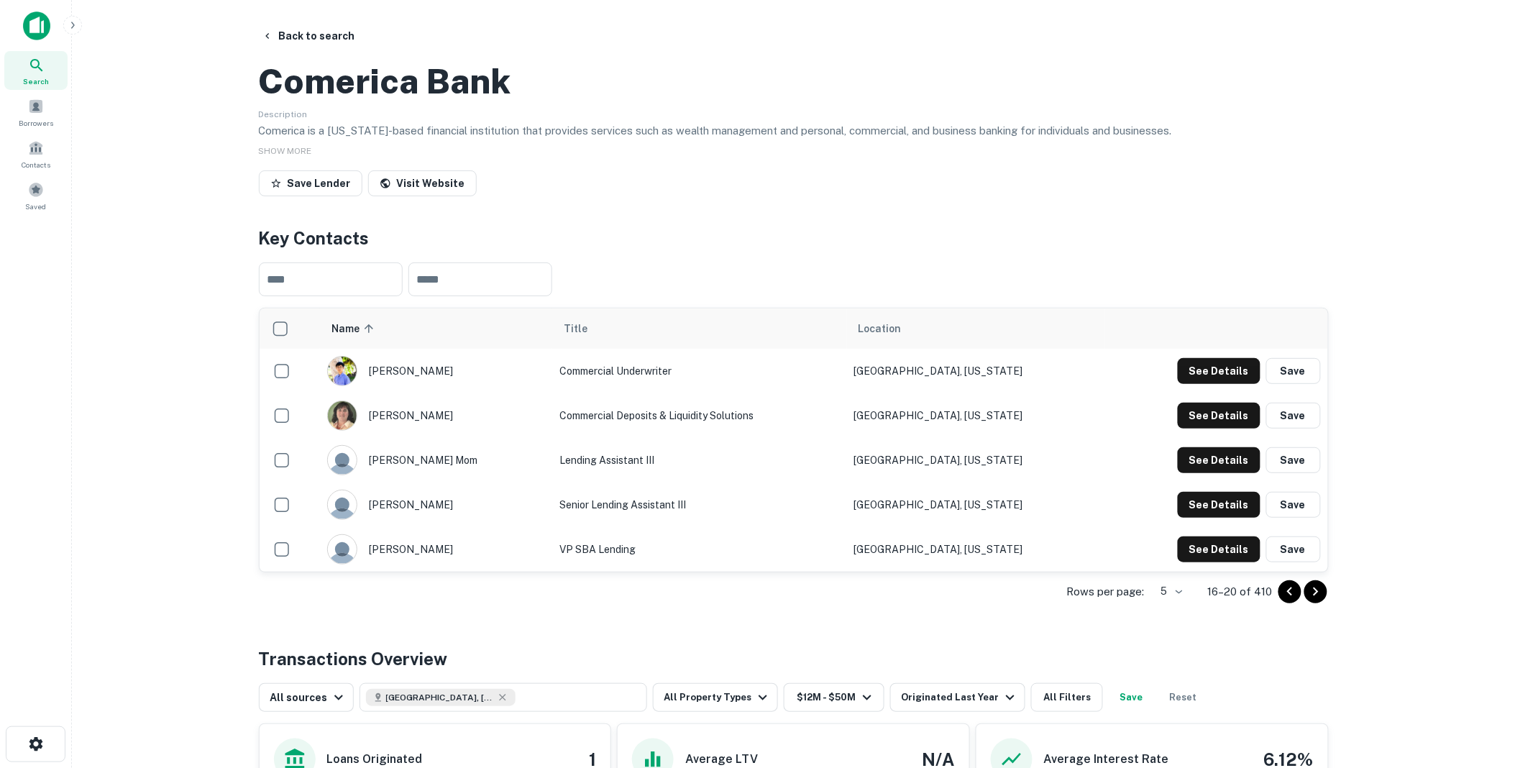
click at [1288, 601] on icon "Go to previous page" at bounding box center [1290, 591] width 17 height 17
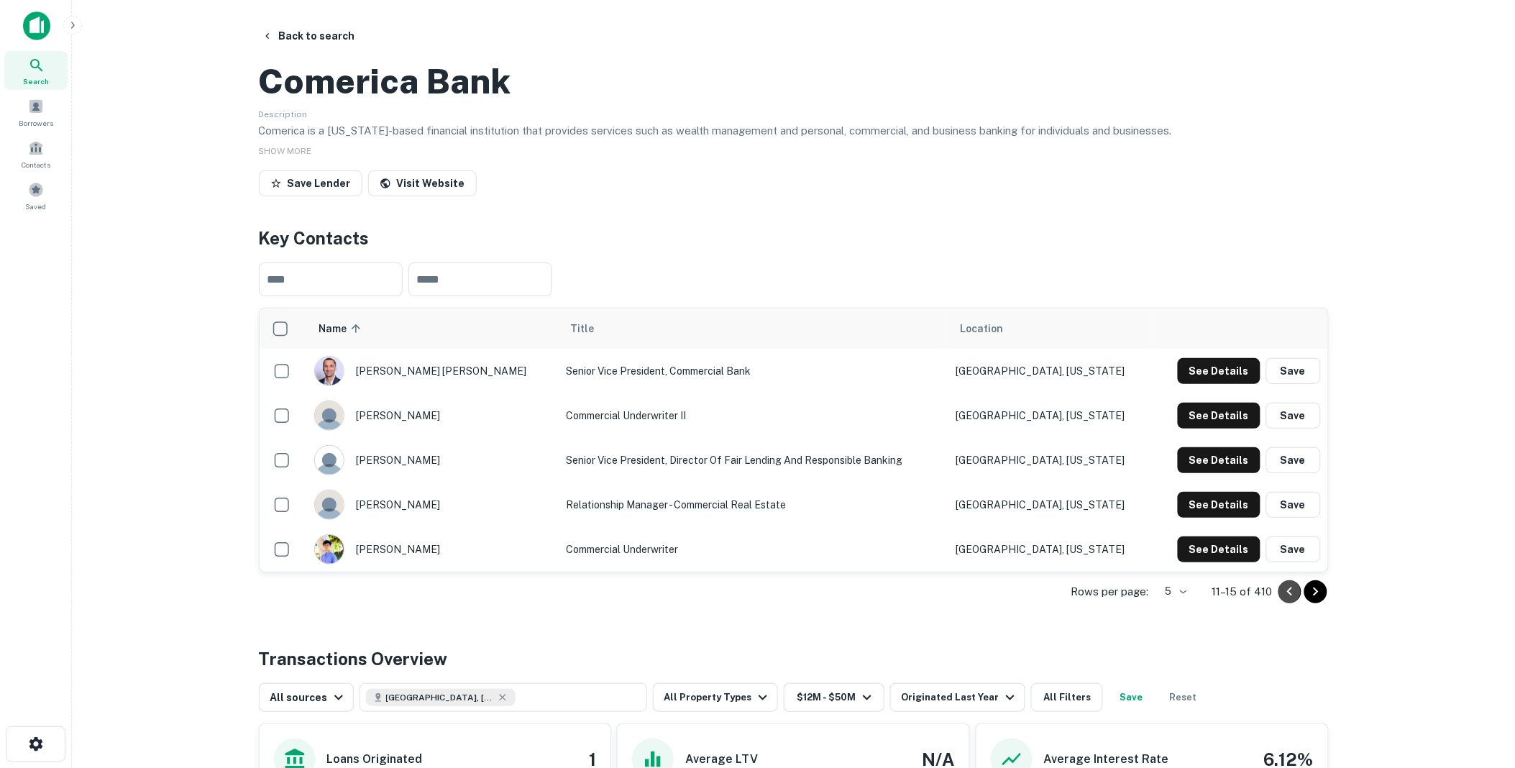
click at [1288, 601] on icon "Go to previous page" at bounding box center [1290, 591] width 17 height 17
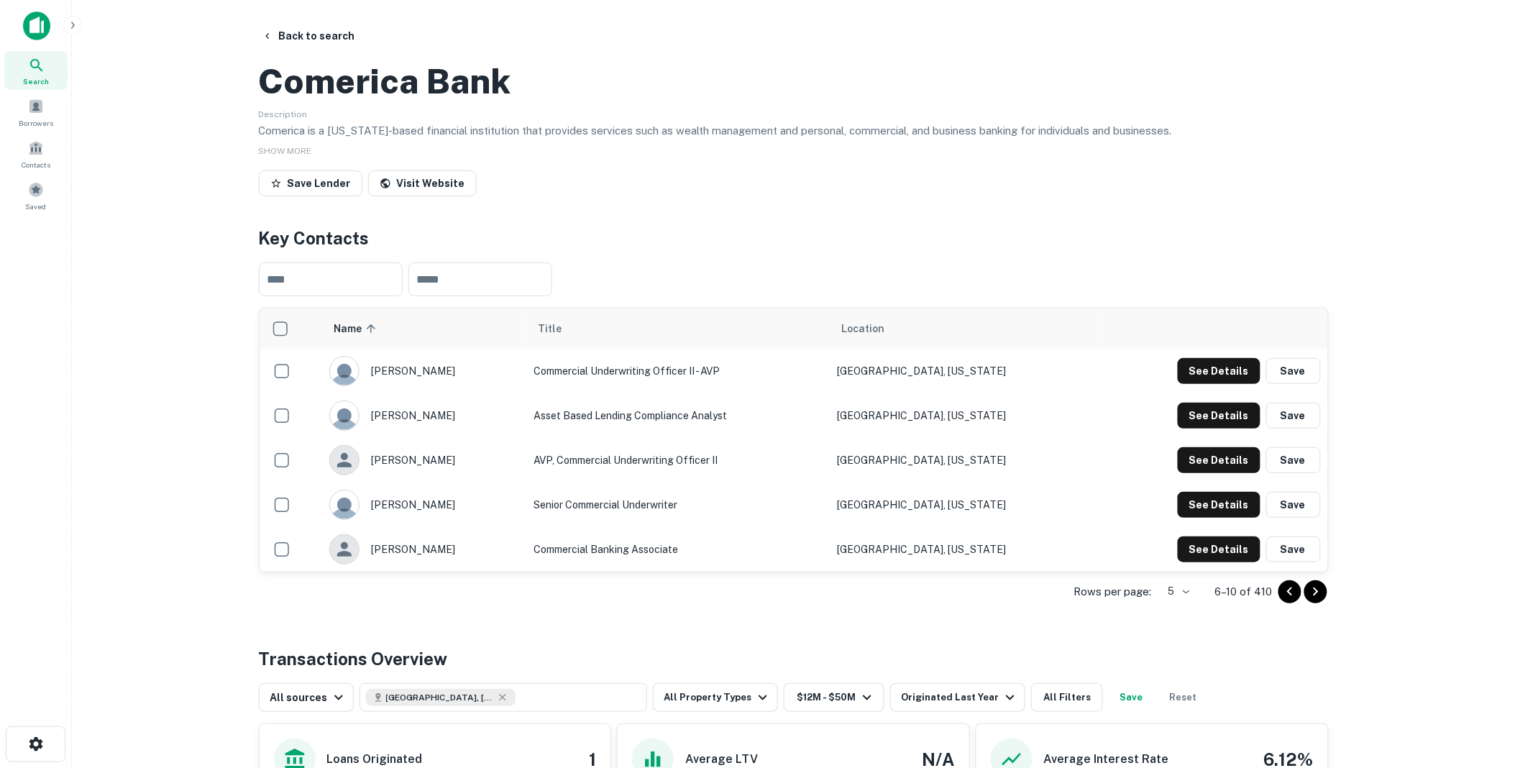
click at [1288, 601] on icon "Go to previous page" at bounding box center [1290, 591] width 17 height 17
click at [1313, 601] on icon "Go to next page" at bounding box center [1316, 591] width 17 height 17
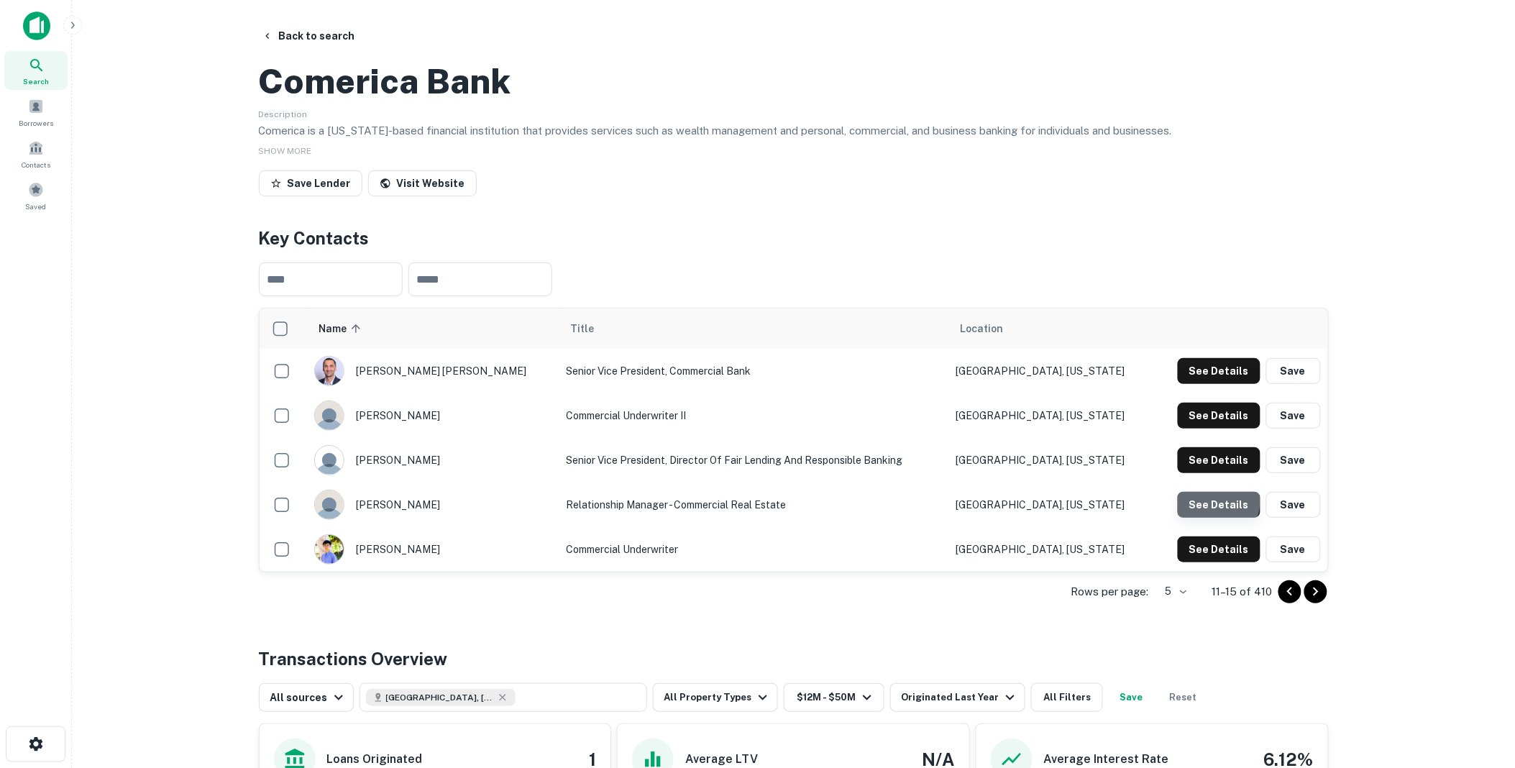
click at [1218, 518] on button "See Details" at bounding box center [1219, 505] width 83 height 26
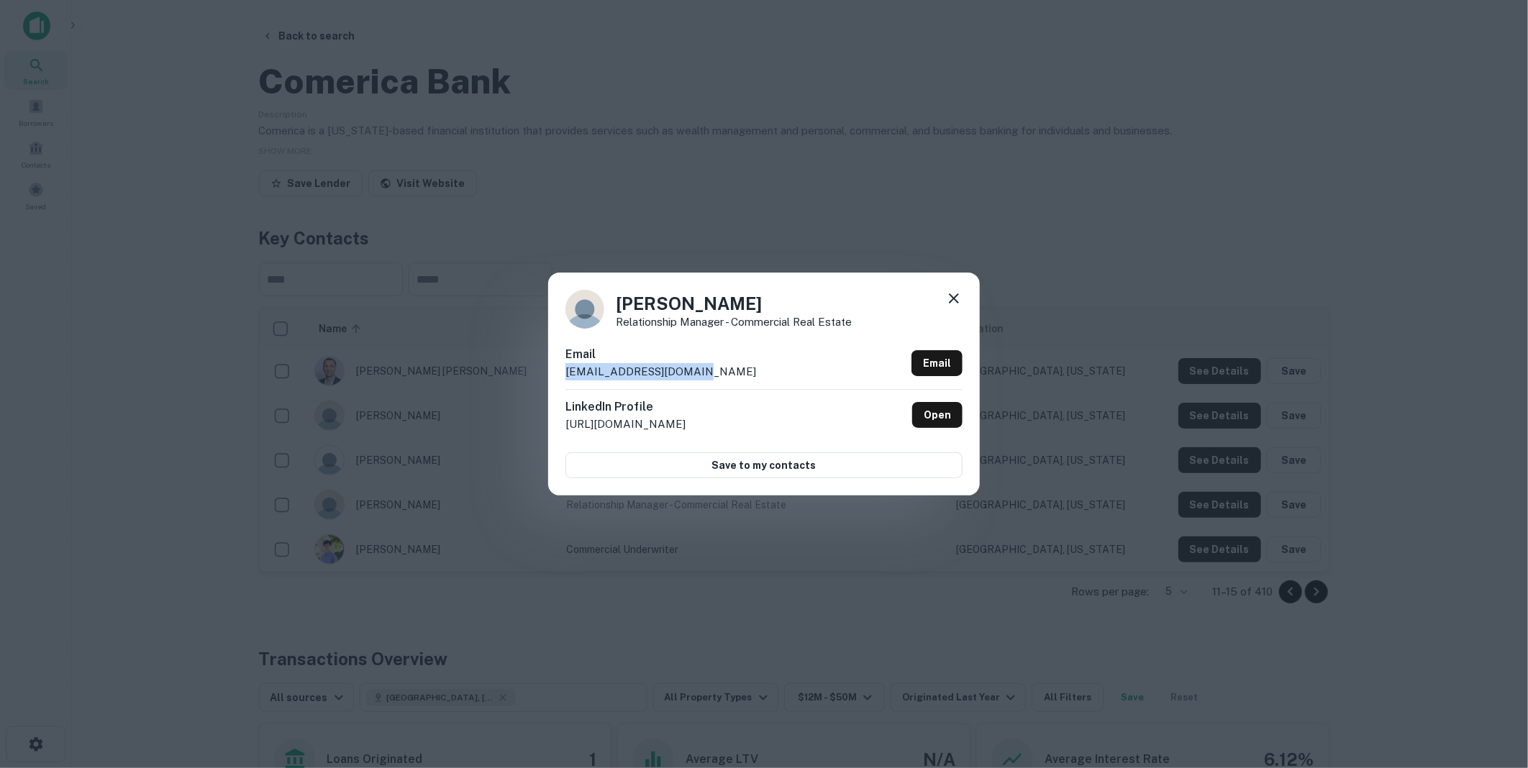
drag, startPoint x: 717, startPoint y: 371, endPoint x: 556, endPoint y: 380, distance: 161.3
click at [556, 380] on div "[PERSON_NAME] Relationship Manager - Commercial Real Estate Email [EMAIL_ADDRES…" at bounding box center [764, 384] width 432 height 223
drag, startPoint x: 556, startPoint y: 380, endPoint x: 621, endPoint y: 370, distance: 66.1
copy p "[EMAIL_ADDRESS][DOMAIN_NAME]"
click at [952, 296] on icon at bounding box center [953, 298] width 17 height 17
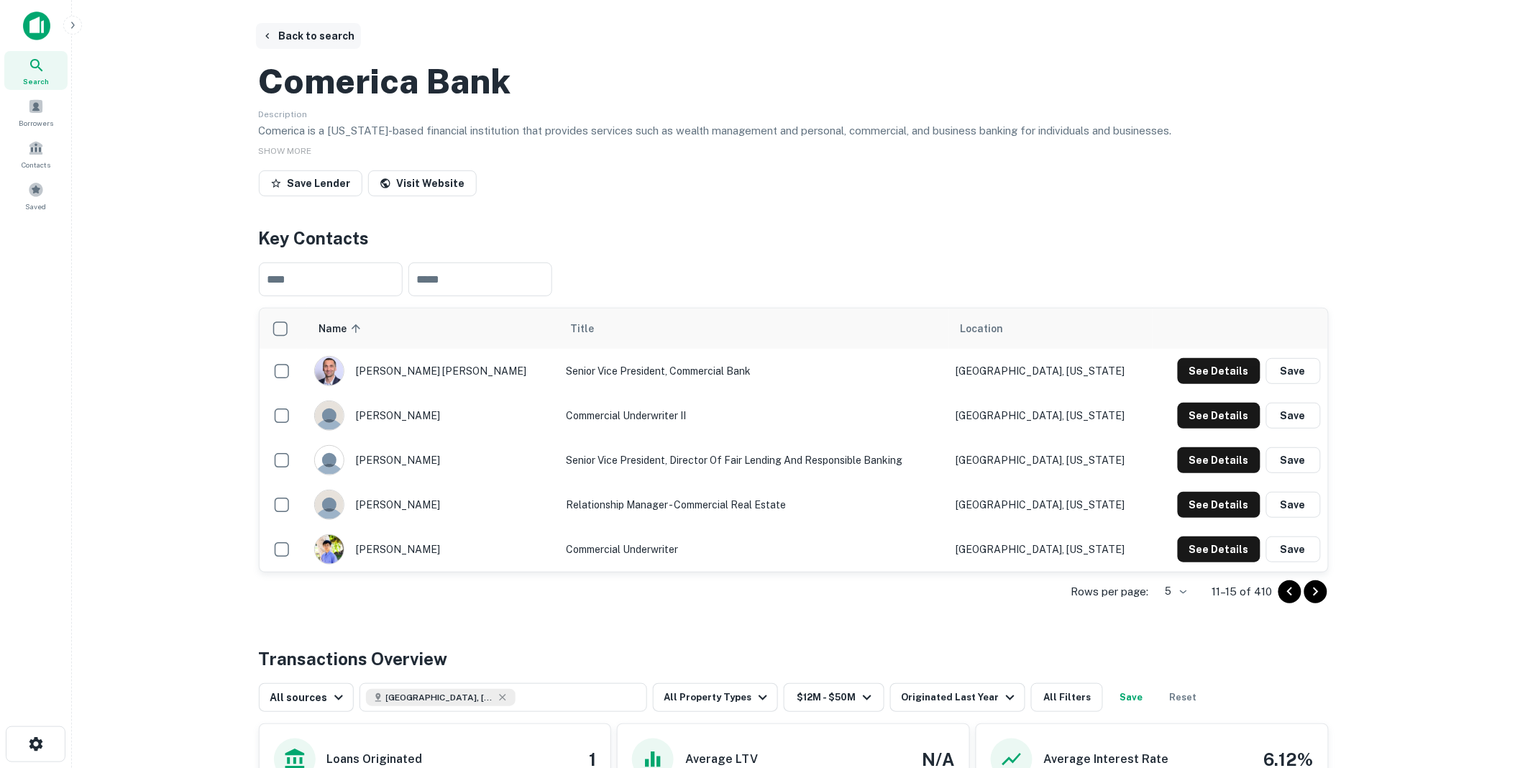
click at [306, 32] on button "Back to search" at bounding box center [308, 36] width 105 height 26
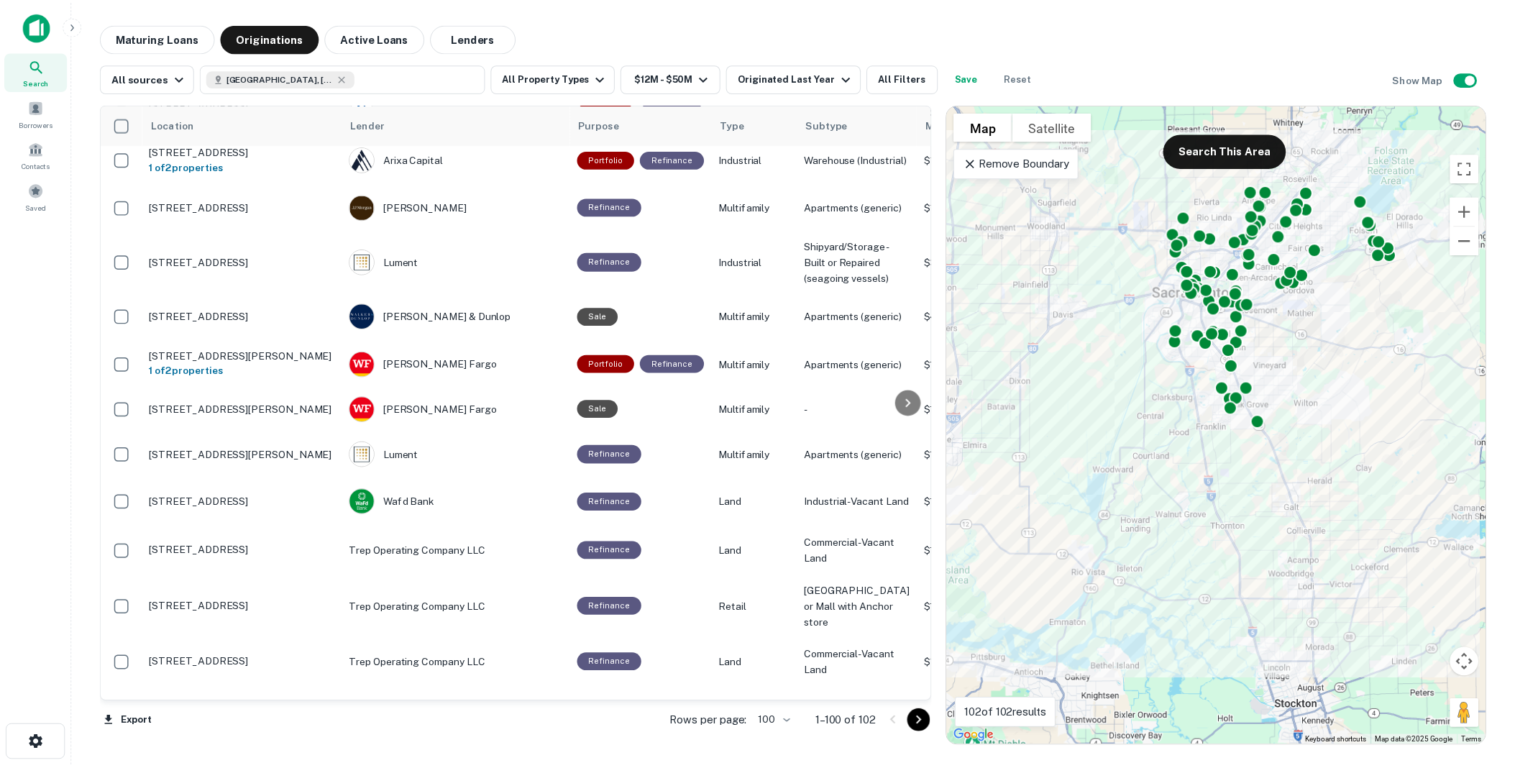
scroll to position [756, 0]
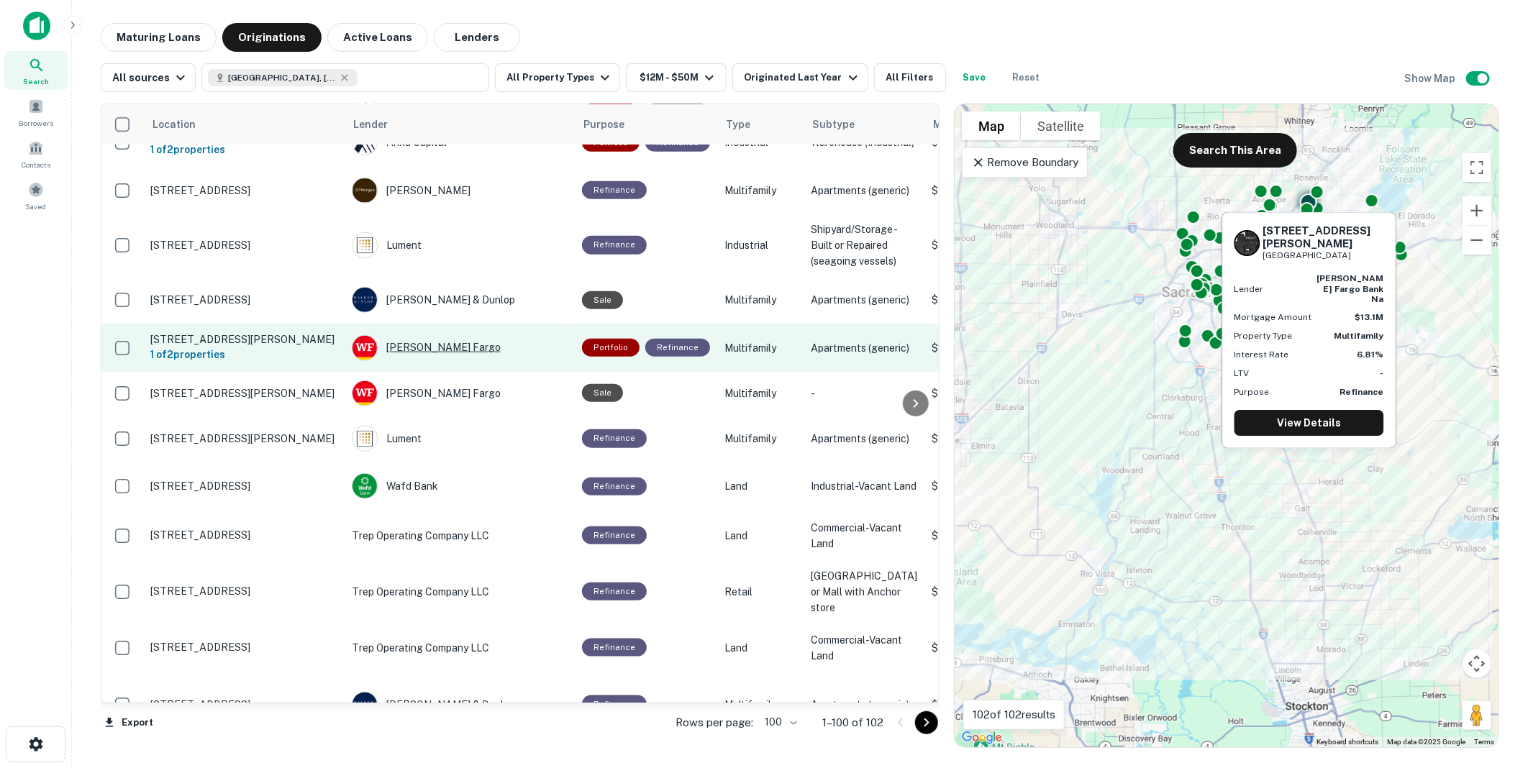
click at [409, 361] on div "[PERSON_NAME] Fargo" at bounding box center [460, 348] width 216 height 26
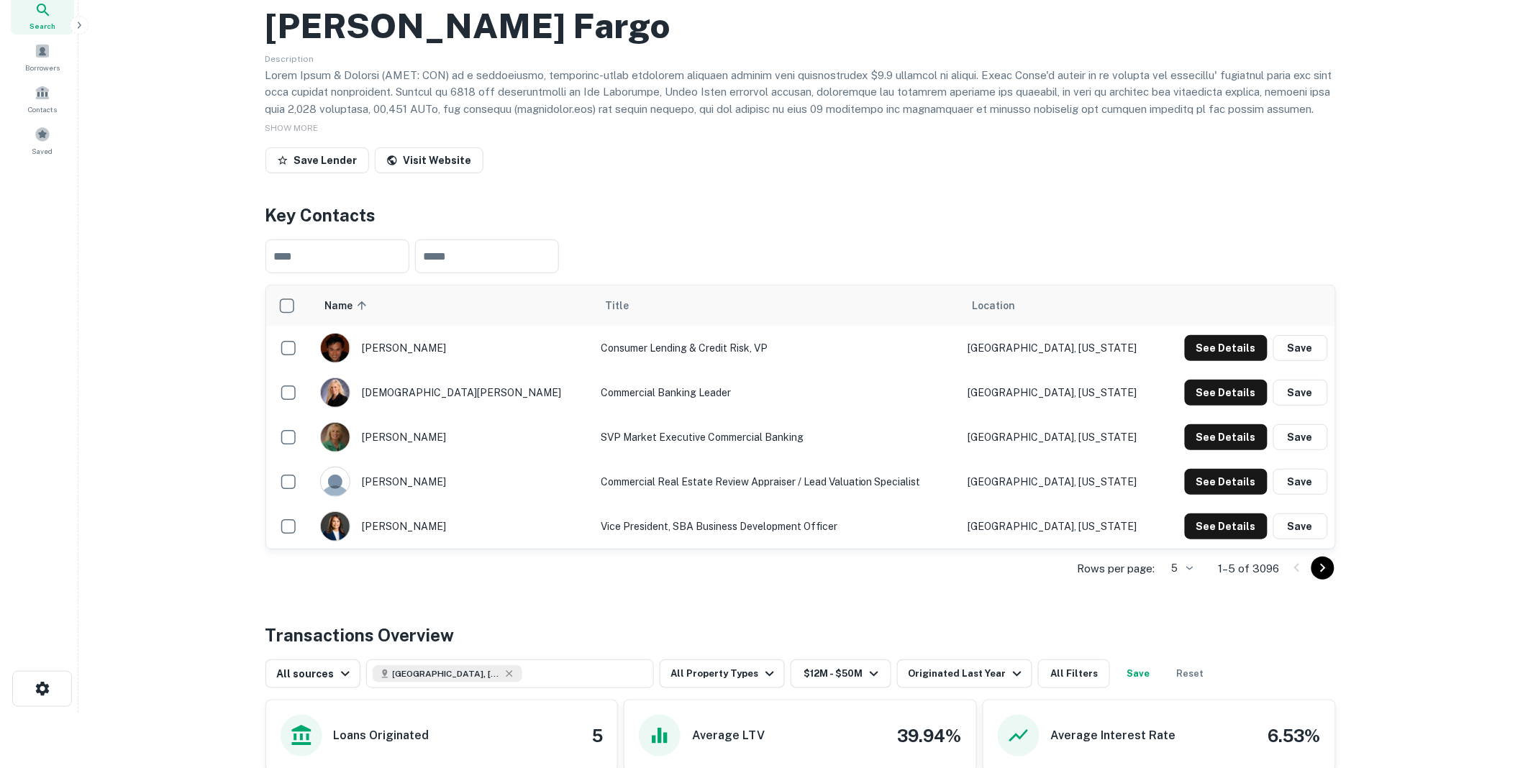
scroll to position [80, 0]
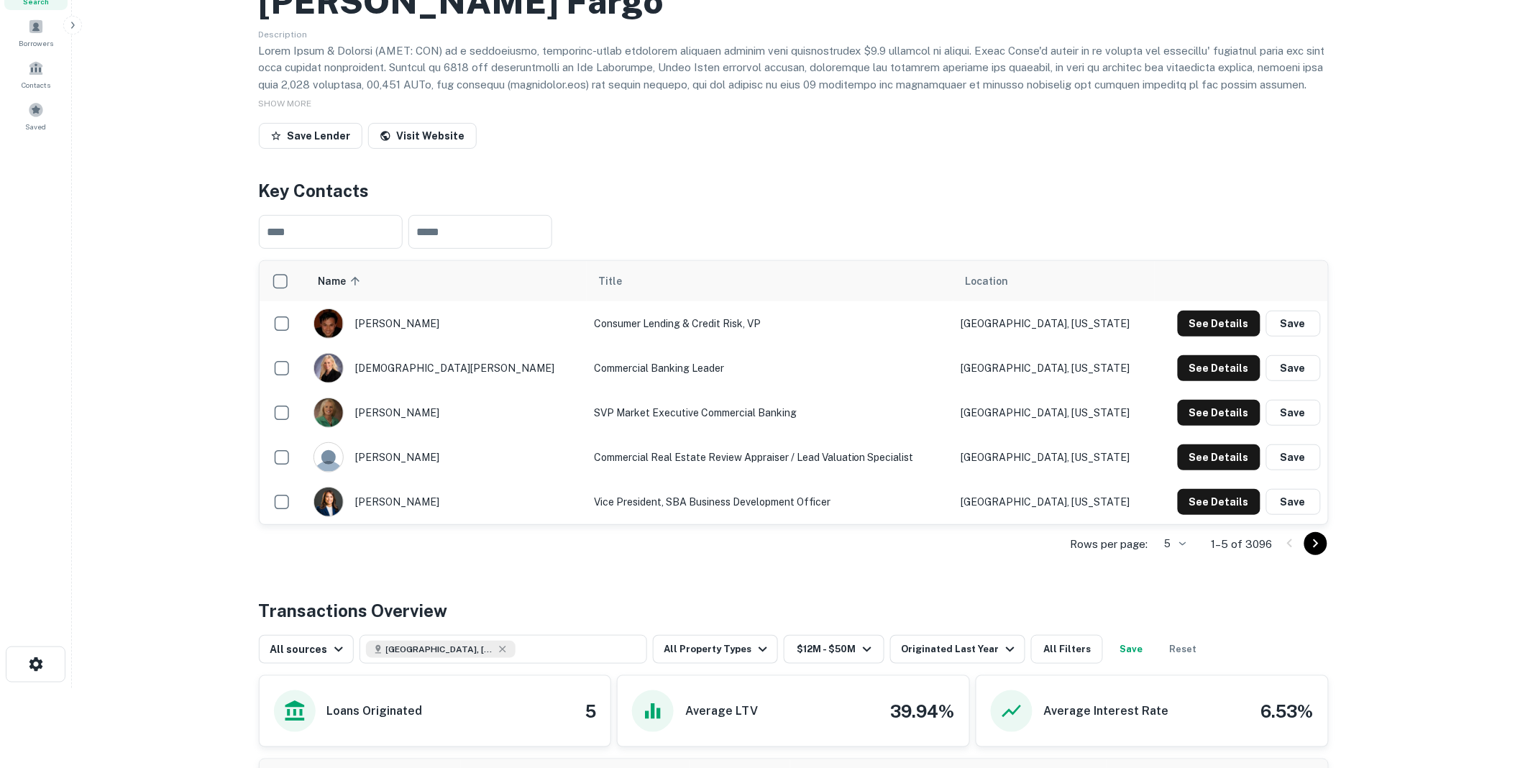
click at [1317, 548] on icon "Go to next page" at bounding box center [1315, 543] width 5 height 9
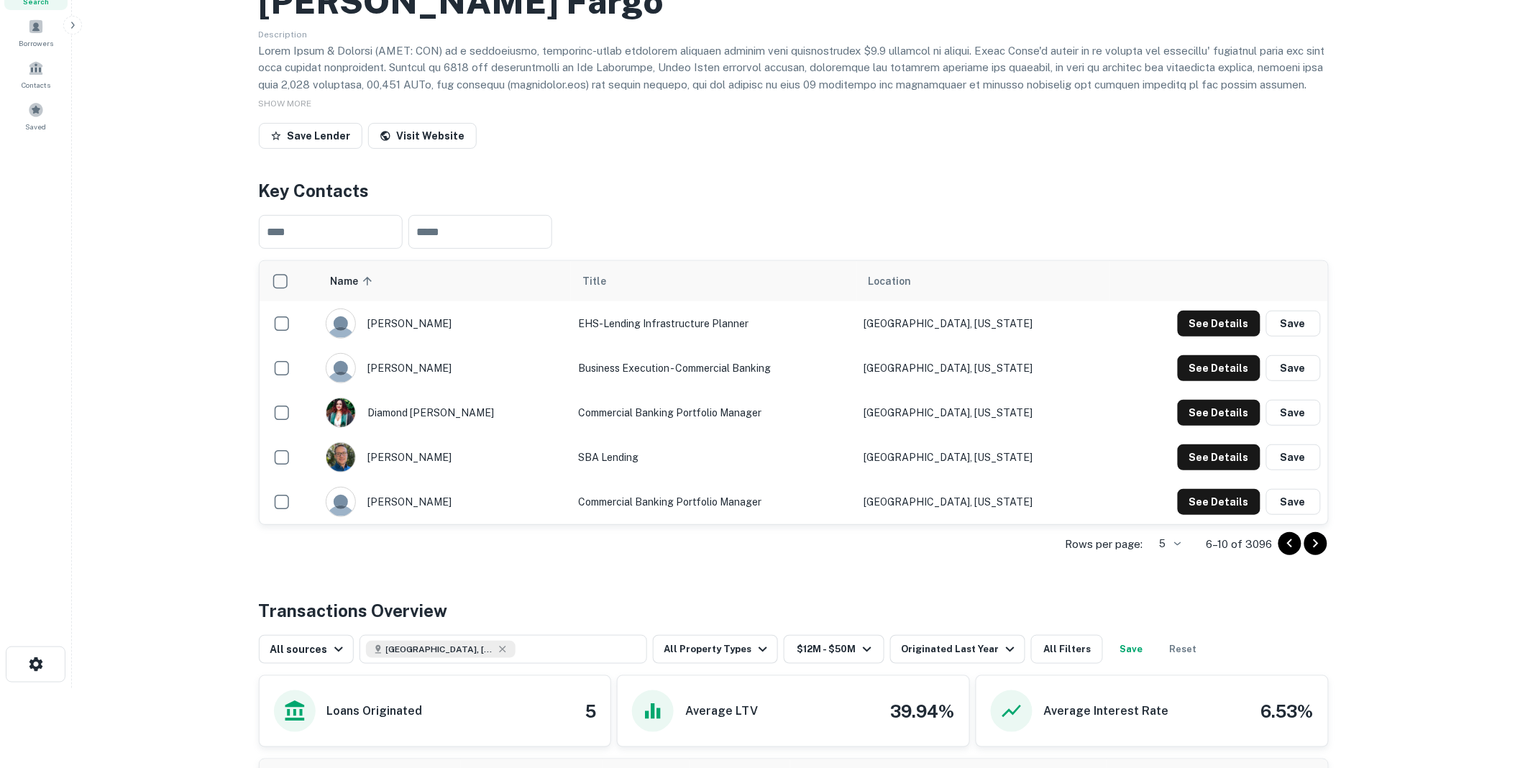
click at [1313, 552] on icon "Go to next page" at bounding box center [1316, 543] width 17 height 17
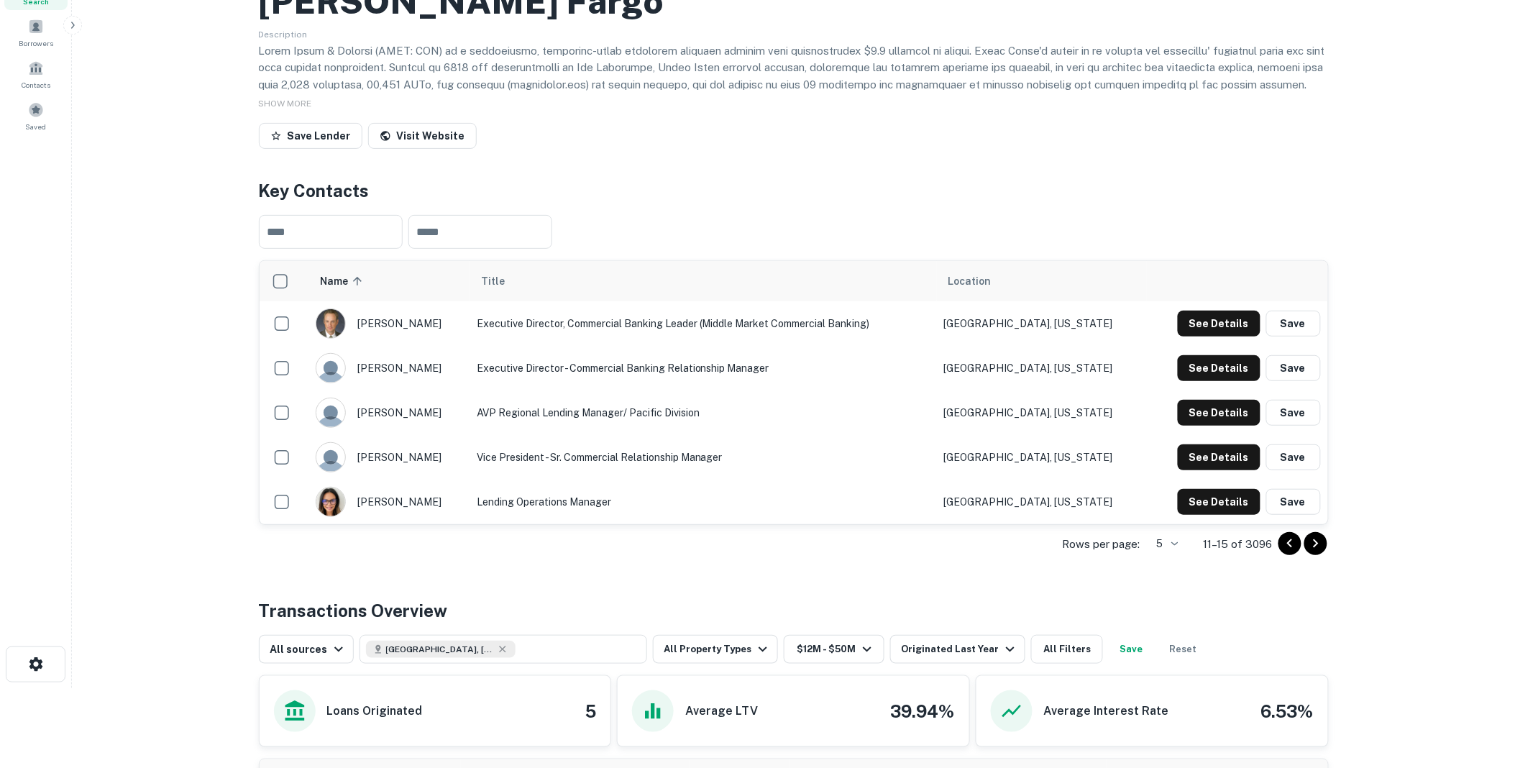
click at [1313, 552] on icon "Go to next page" at bounding box center [1316, 543] width 17 height 17
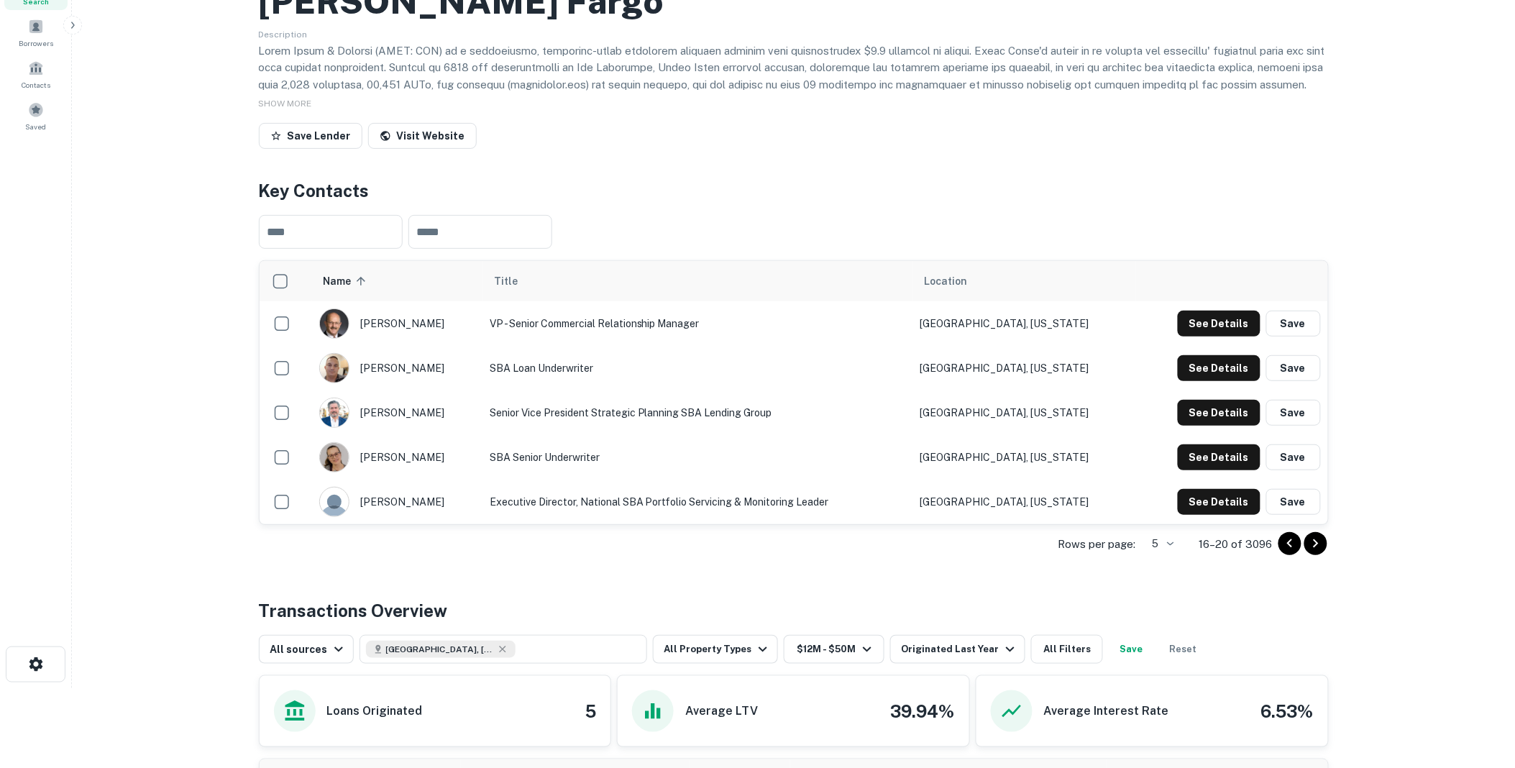
click at [1313, 552] on icon "Go to next page" at bounding box center [1316, 543] width 17 height 17
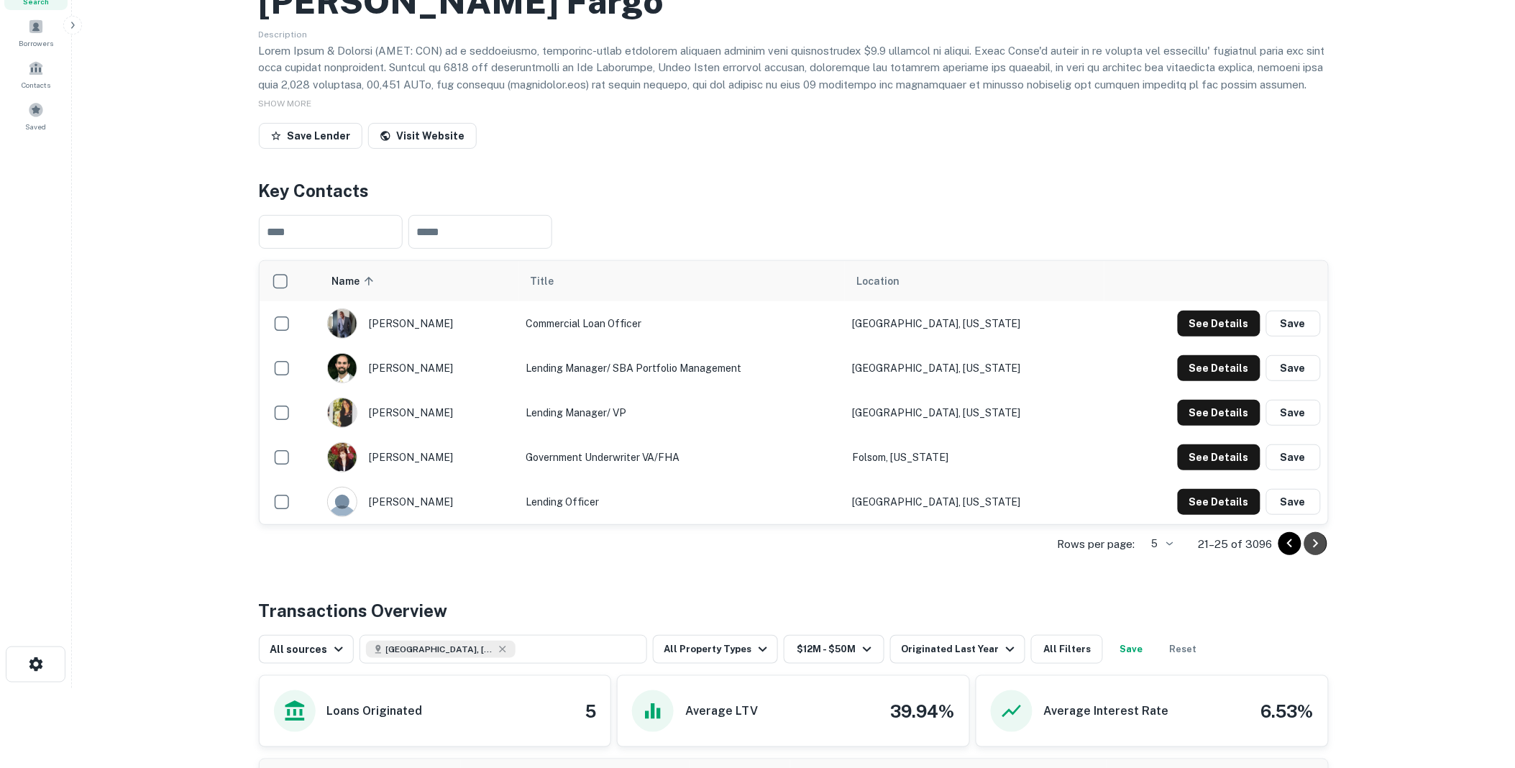
click at [1313, 552] on icon "Go to next page" at bounding box center [1316, 543] width 17 height 17
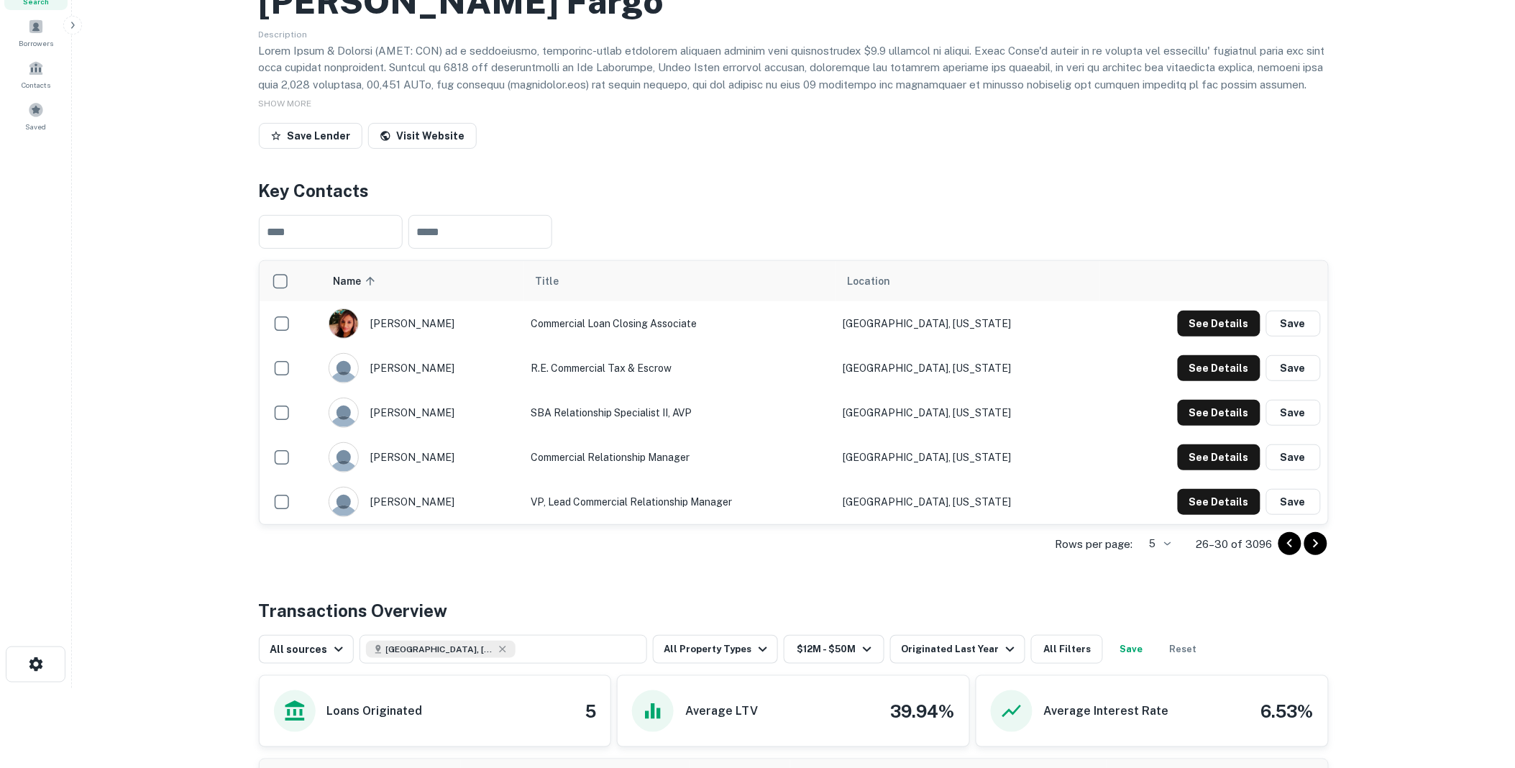
click at [1286, 552] on icon "Go to previous page" at bounding box center [1290, 543] width 17 height 17
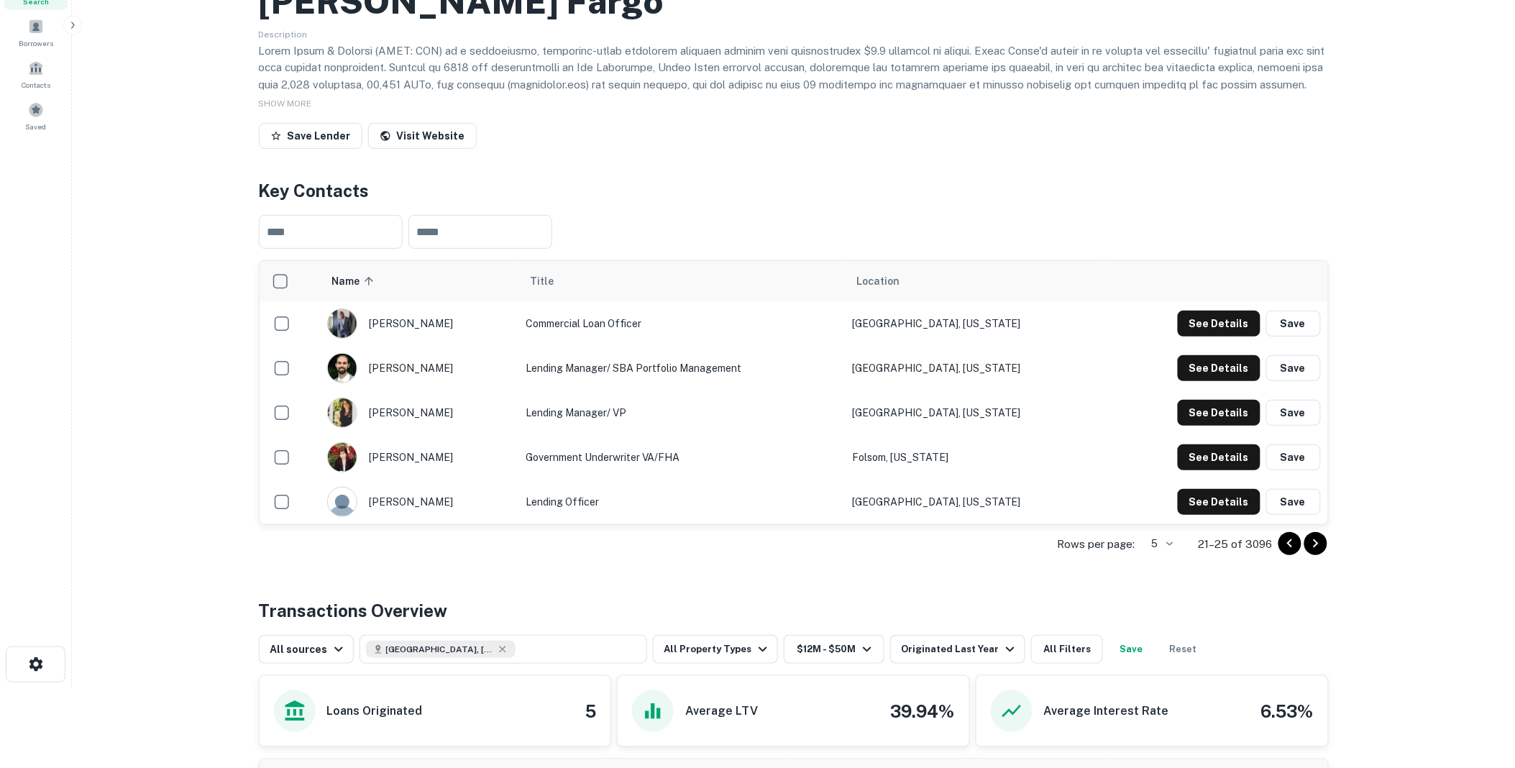
click at [1286, 552] on icon "Go to previous page" at bounding box center [1290, 543] width 17 height 17
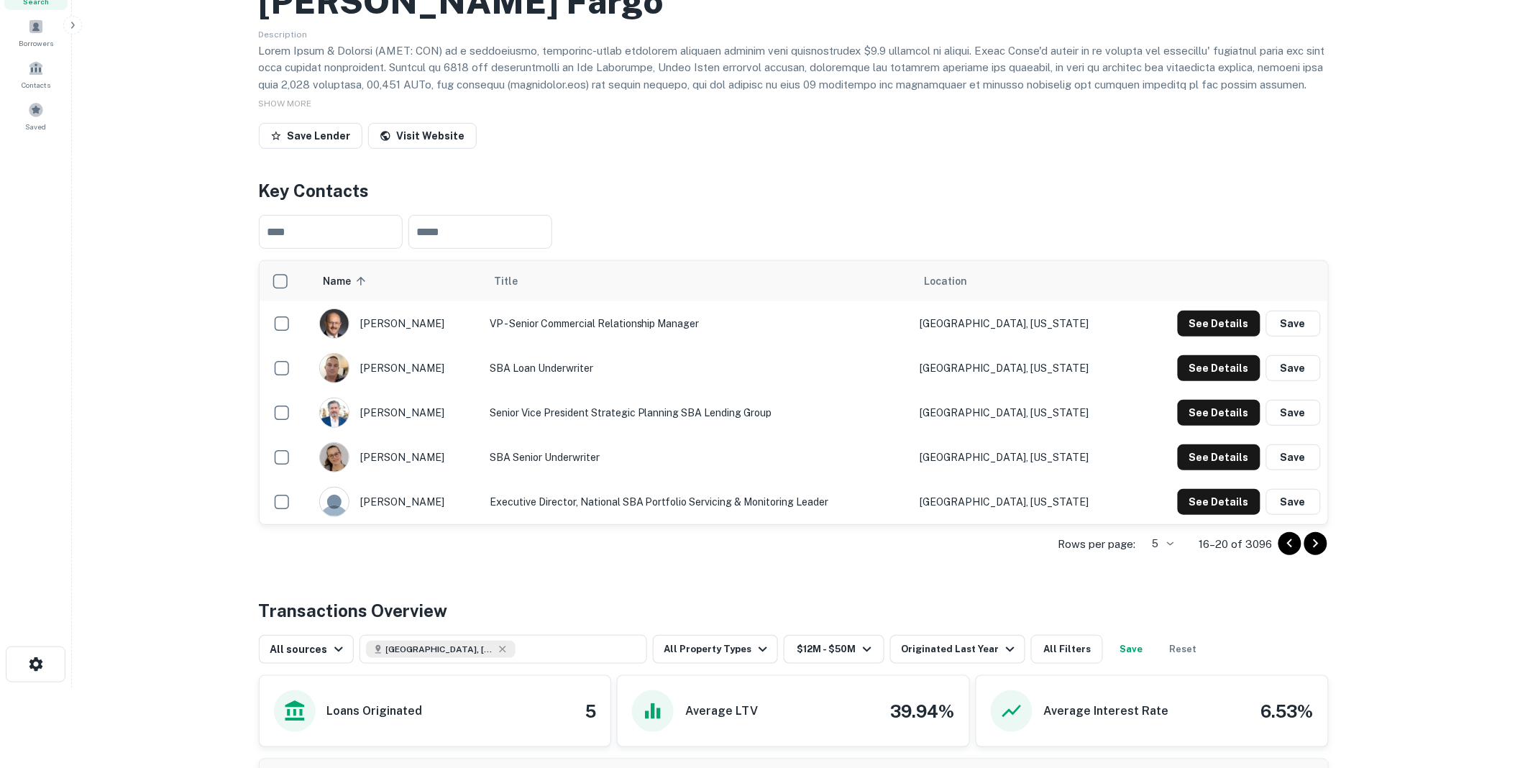
click at [1286, 552] on icon "Go to previous page" at bounding box center [1290, 543] width 17 height 17
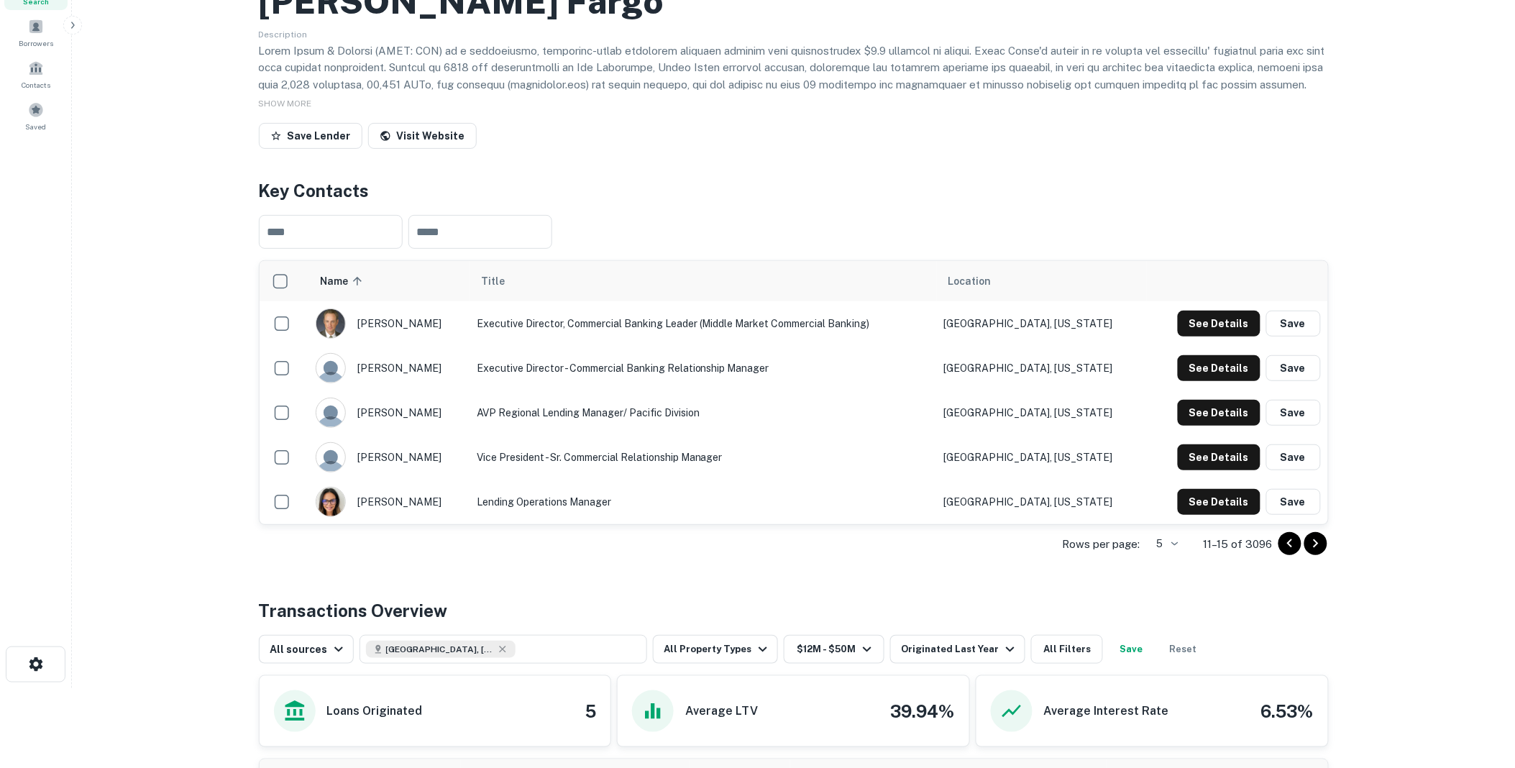
click at [1286, 552] on icon "Go to previous page" at bounding box center [1290, 543] width 17 height 17
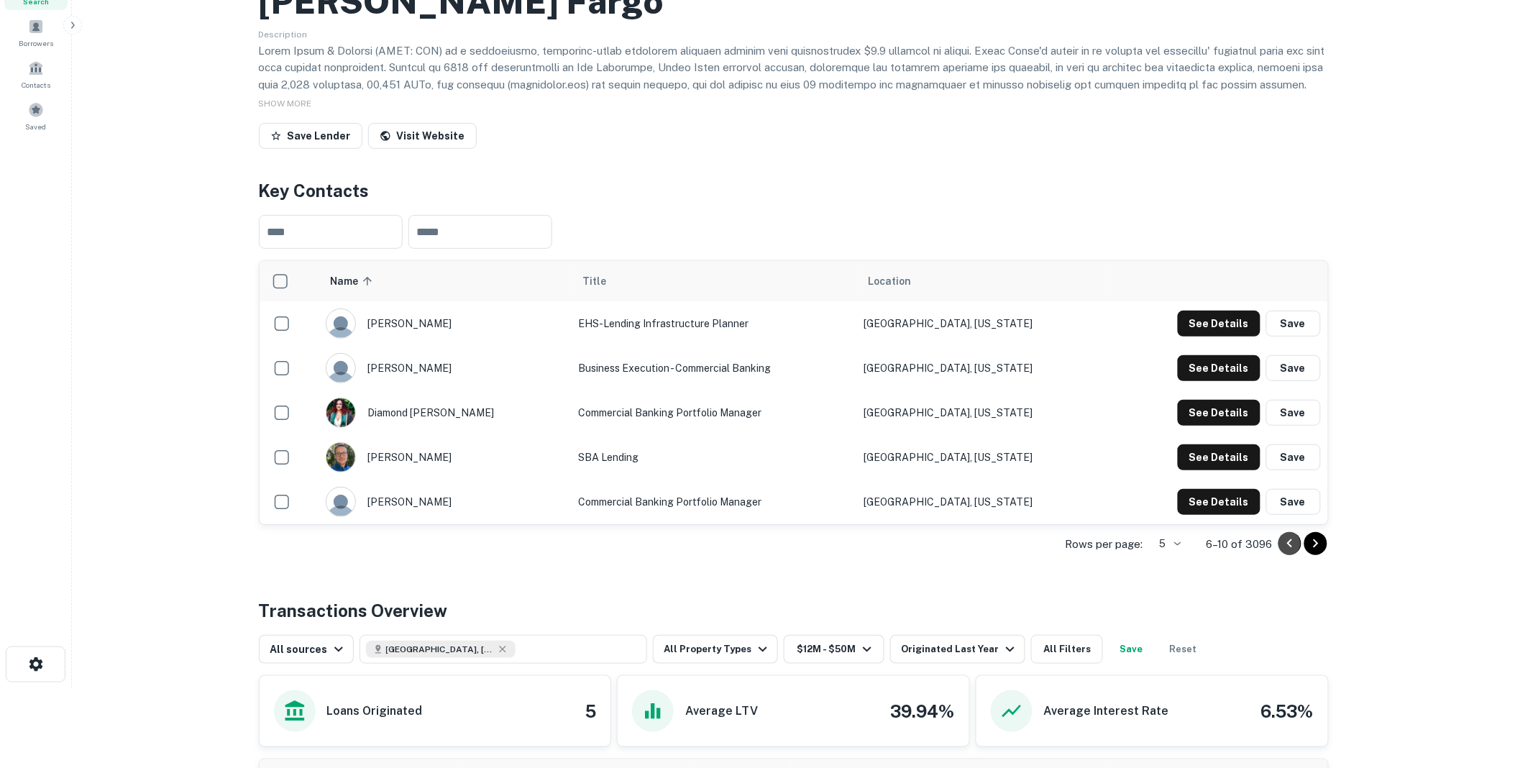
click at [1286, 552] on icon "Go to previous page" at bounding box center [1290, 543] width 17 height 17
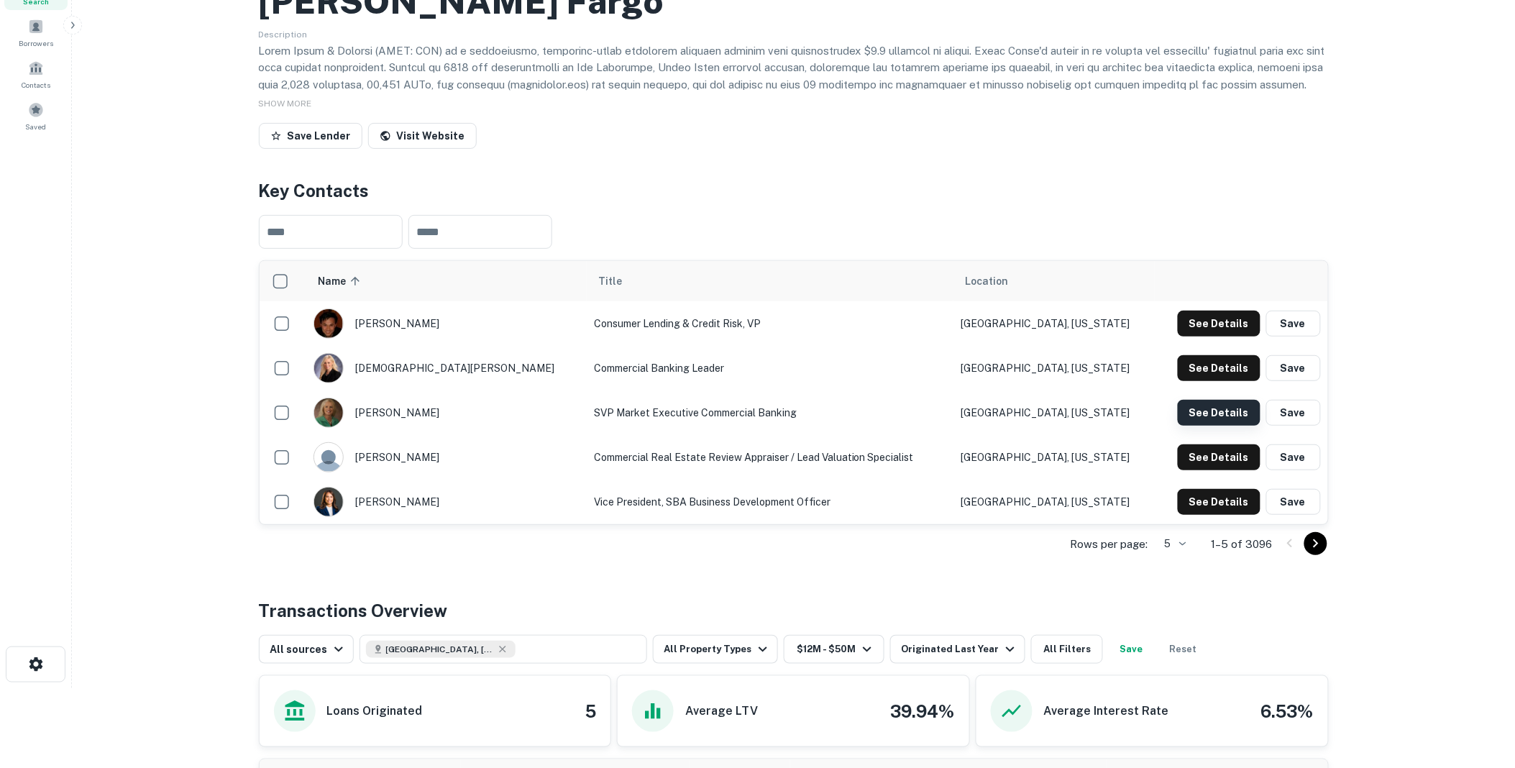
click at [1221, 426] on button "See Details" at bounding box center [1219, 413] width 83 height 26
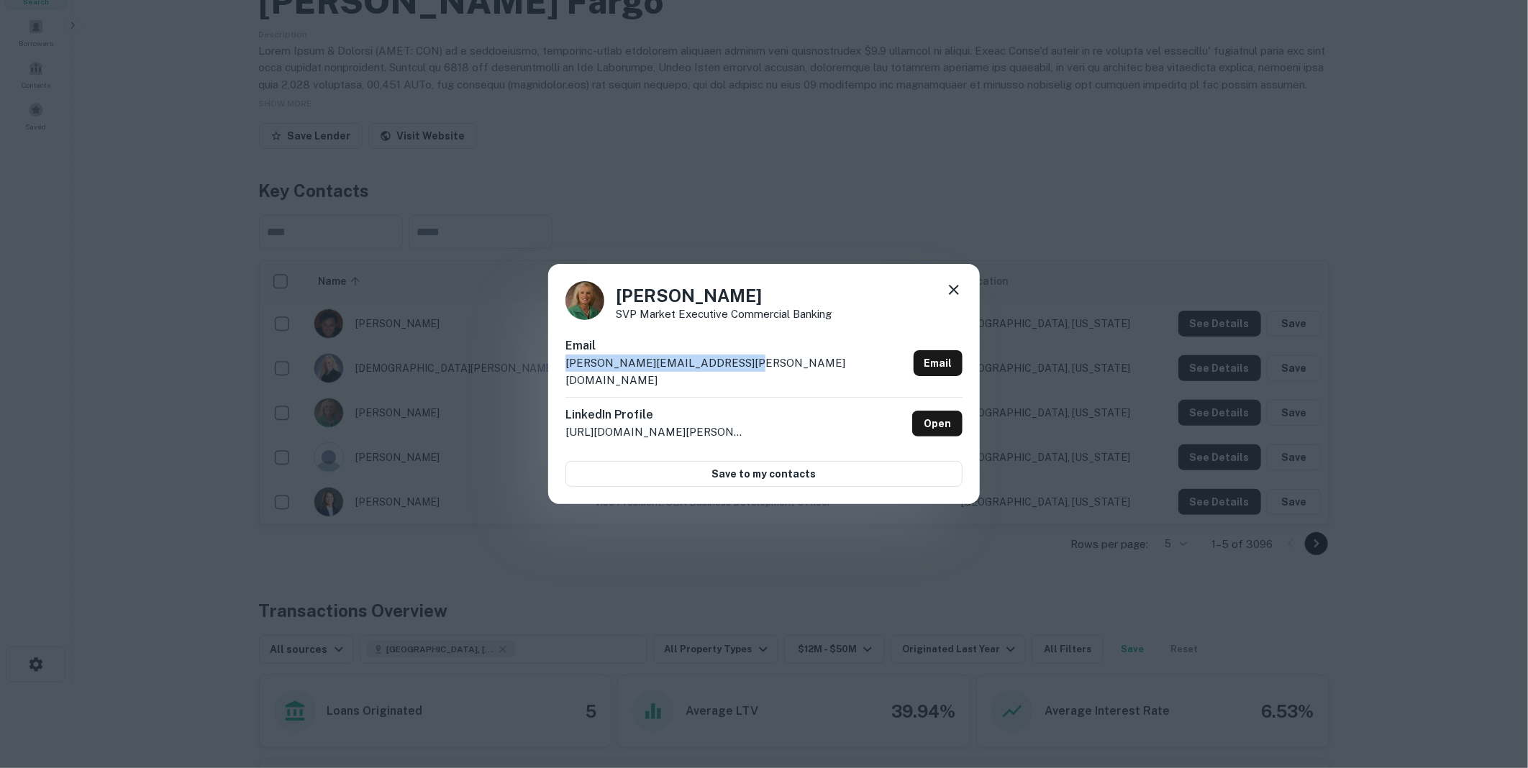
drag, startPoint x: 742, startPoint y: 370, endPoint x: 565, endPoint y: 378, distance: 177.1
click at [565, 378] on div "Email [PERSON_NAME][EMAIL_ADDRESS][PERSON_NAME][DOMAIN_NAME] Email" at bounding box center [763, 367] width 397 height 60
drag, startPoint x: 565, startPoint y: 378, endPoint x: 626, endPoint y: 370, distance: 61.6
copy p "[PERSON_NAME][EMAIL_ADDRESS][PERSON_NAME][DOMAIN_NAME]"
